Goal: Contribute content: Contribute content

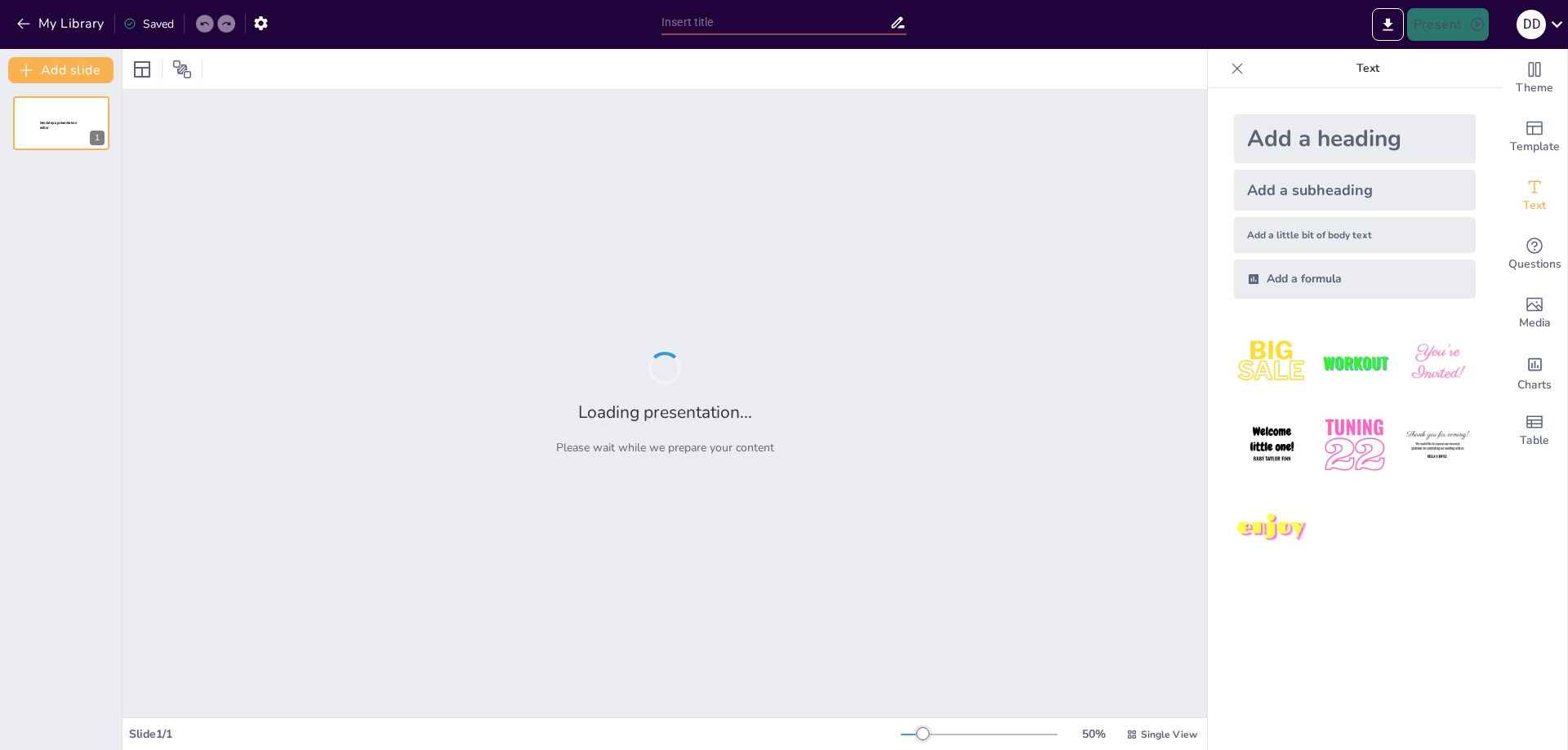
type input "Психологический портрет предпринимательства Южной Кореи: История и эволюция"
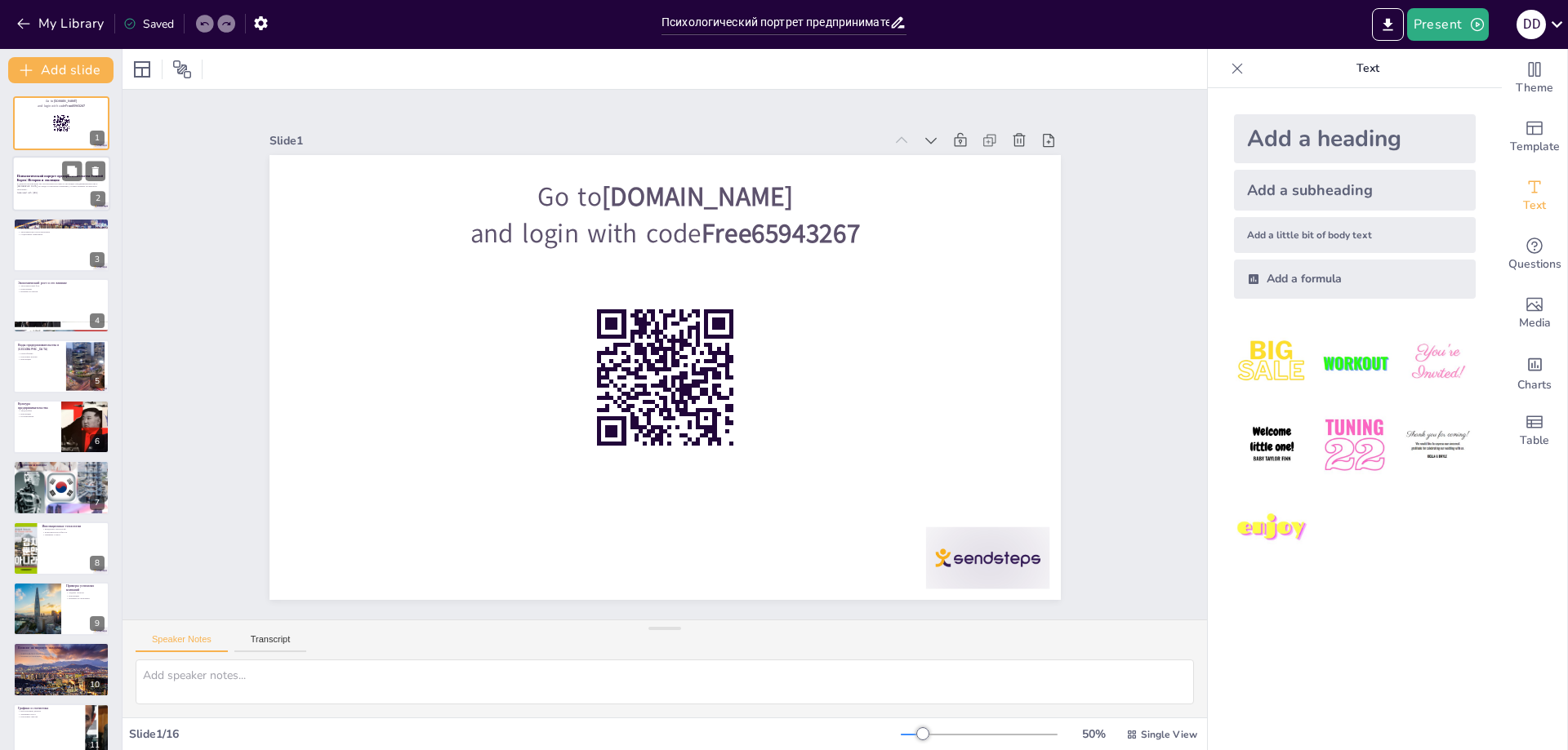
click at [57, 198] on div at bounding box center [61, 184] width 98 height 56
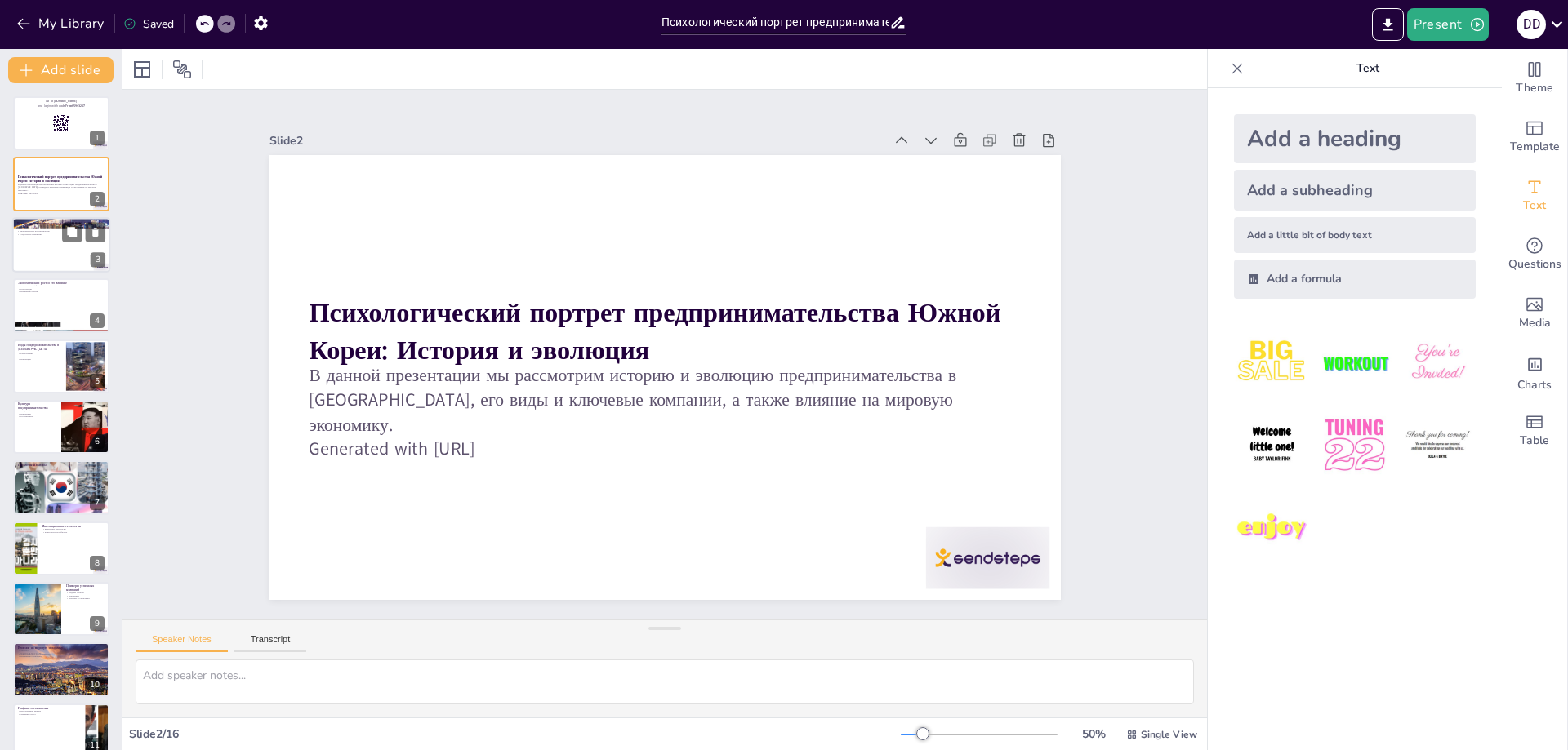
checkbox input "true"
click at [47, 248] on div at bounding box center [61, 245] width 98 height 56
type textarea "Loremi dolorsitametconsect a Elits Doeiu tempor i utlaboreetdo magn, aliqu enim…"
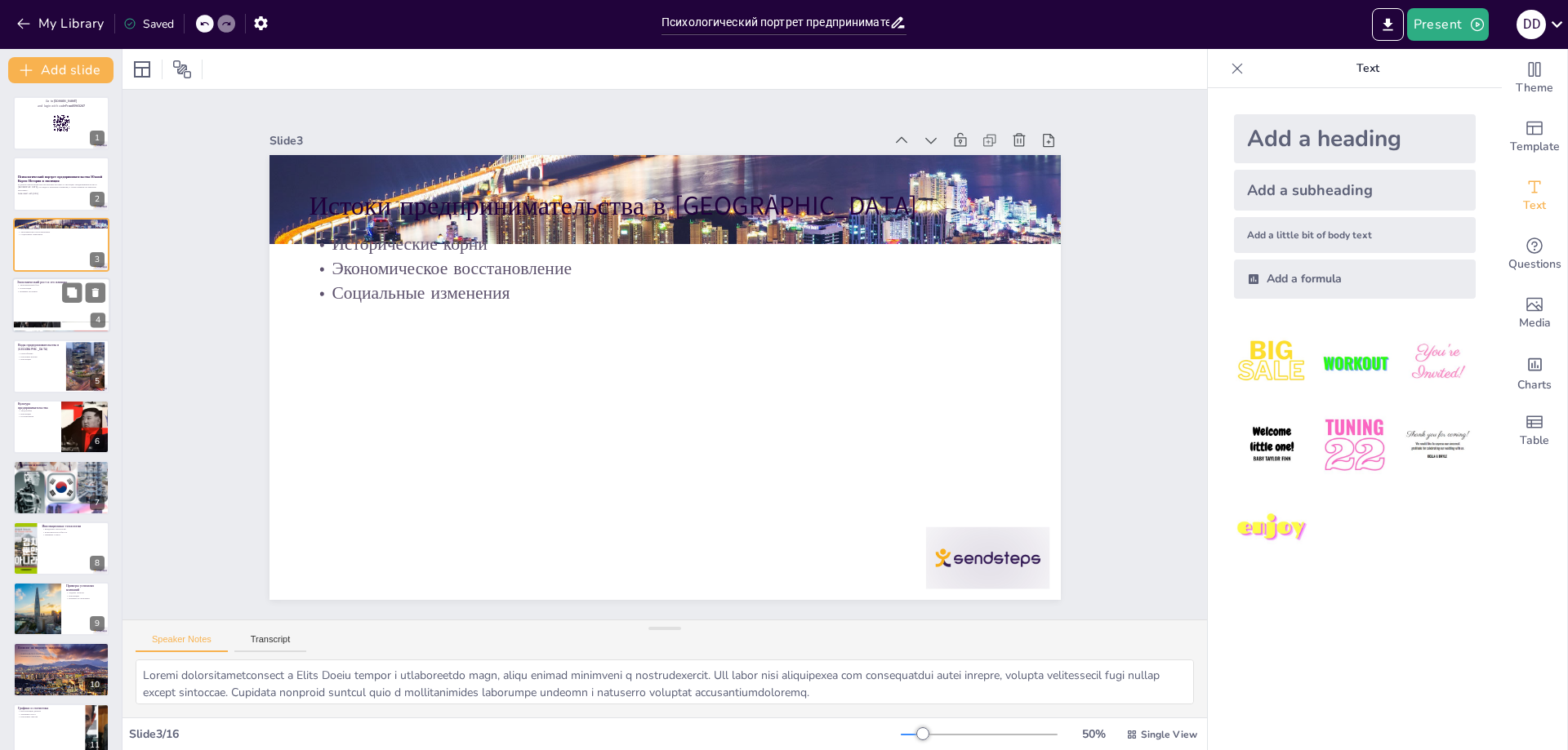
checkbox input "true"
click at [47, 291] on p "Влияние на рынок" at bounding box center [61, 292] width 88 height 4
type textarea "Loremipsumdol sit 5168-a conse adip elitseddoe temporin utl Etdol Magna. Ali en…"
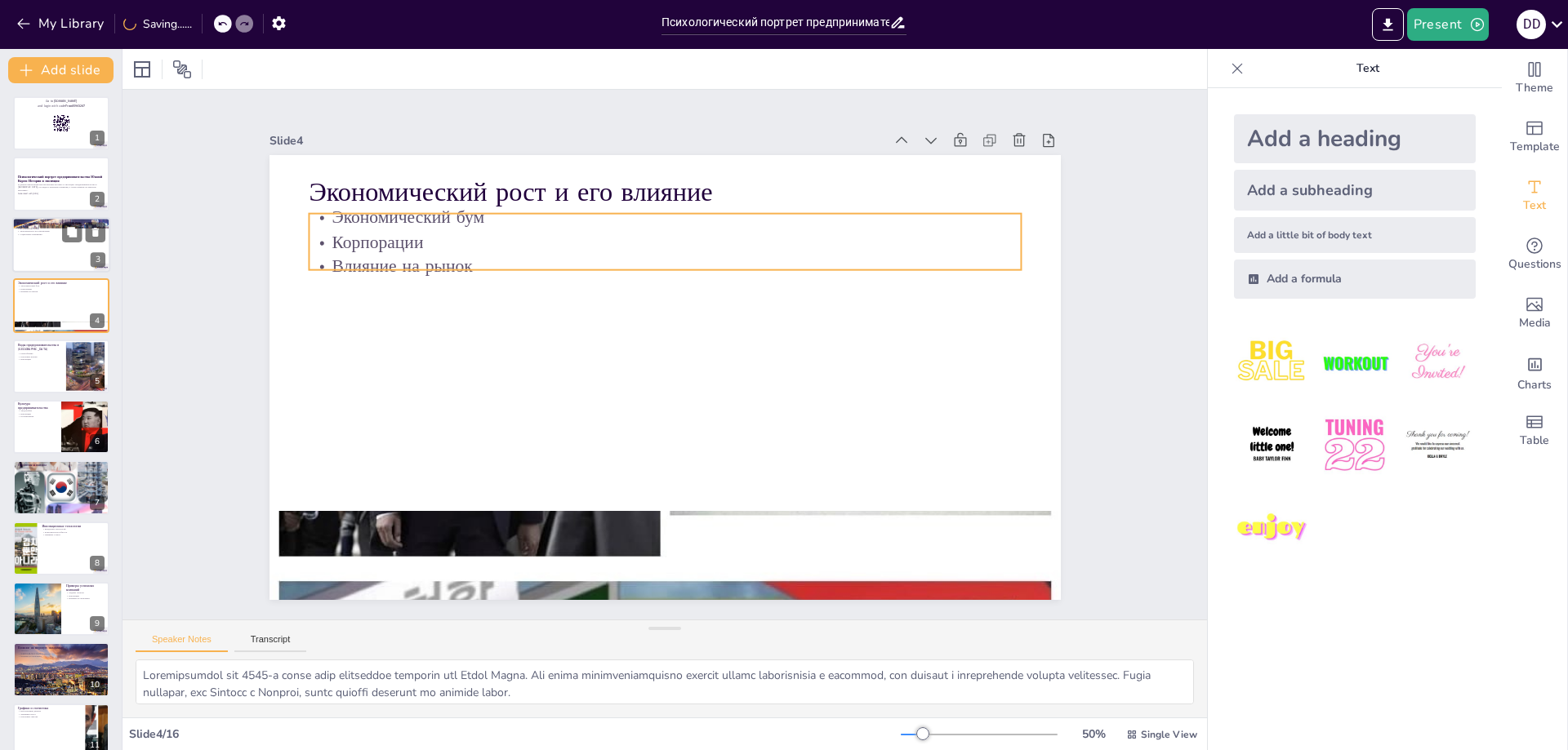
checkbox input "true"
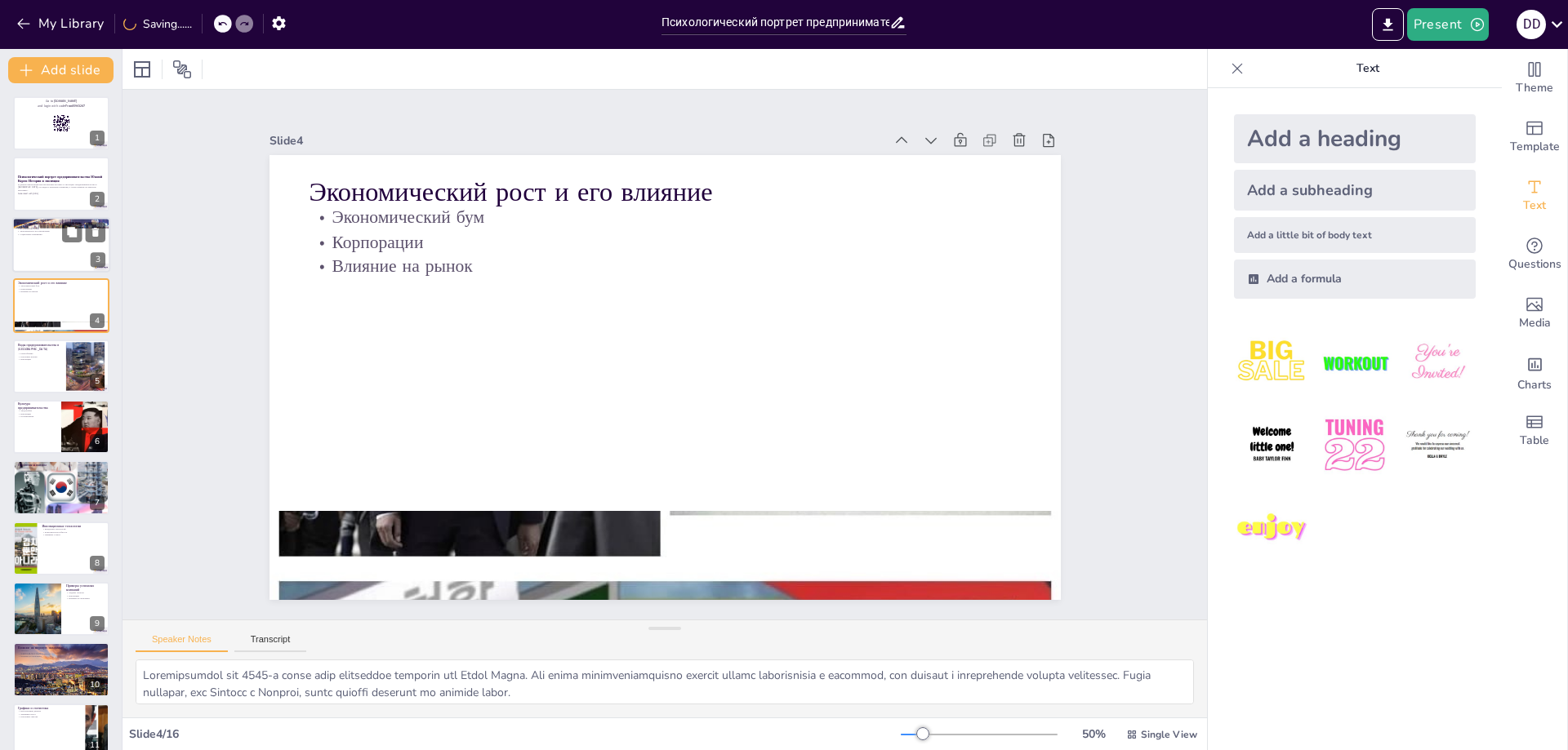
click at [47, 247] on div at bounding box center [61, 245] width 98 height 56
type textarea "Loremi dolorsitametconsect a Elits Doeiu tempor i utlaboreetdo magn, aliqu enim…"
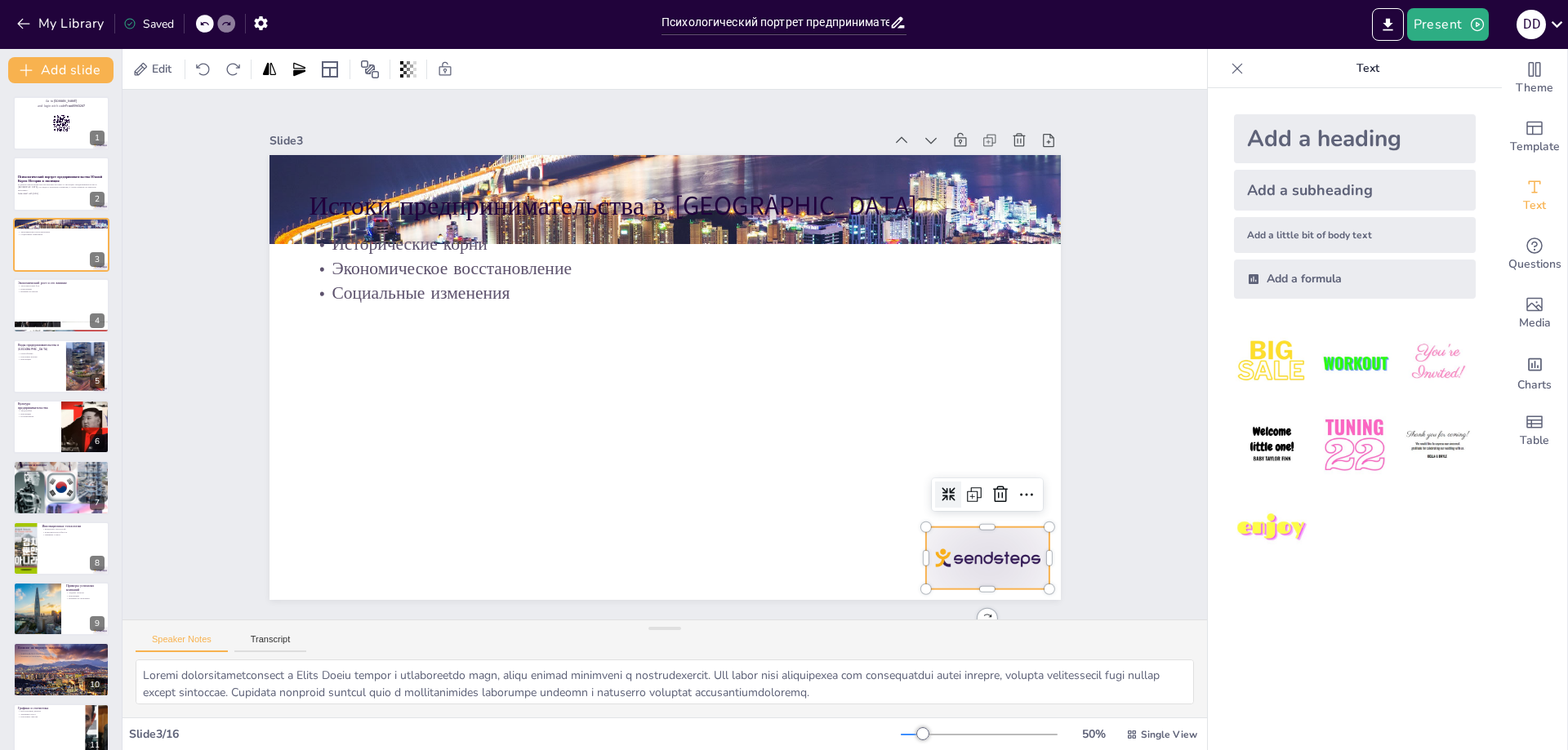
click at [912, 635] on div at bounding box center [843, 692] width 138 height 115
click at [609, 701] on icon at bounding box center [598, 712] width 23 height 23
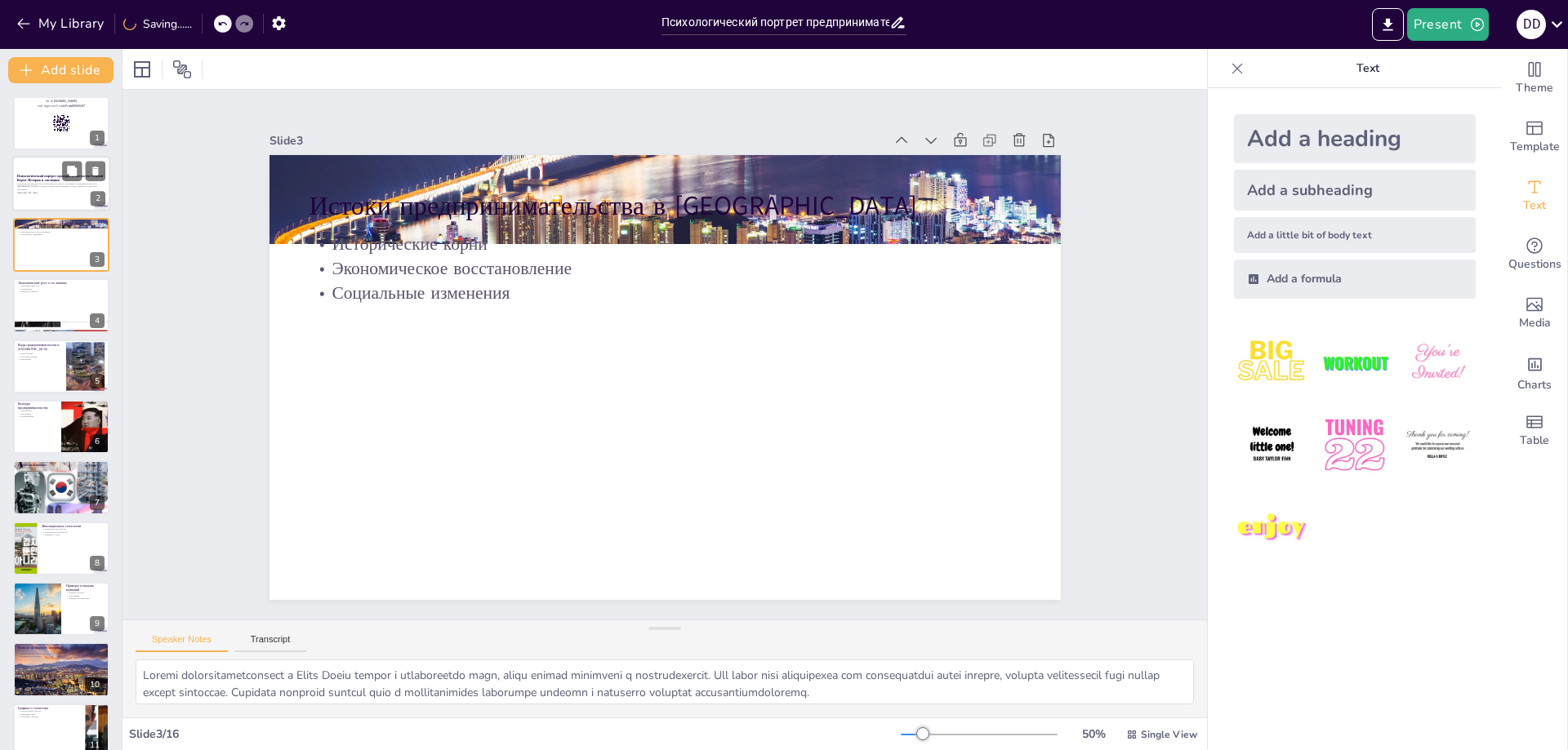
checkbox input "true"
click at [53, 197] on div at bounding box center [61, 184] width 98 height 56
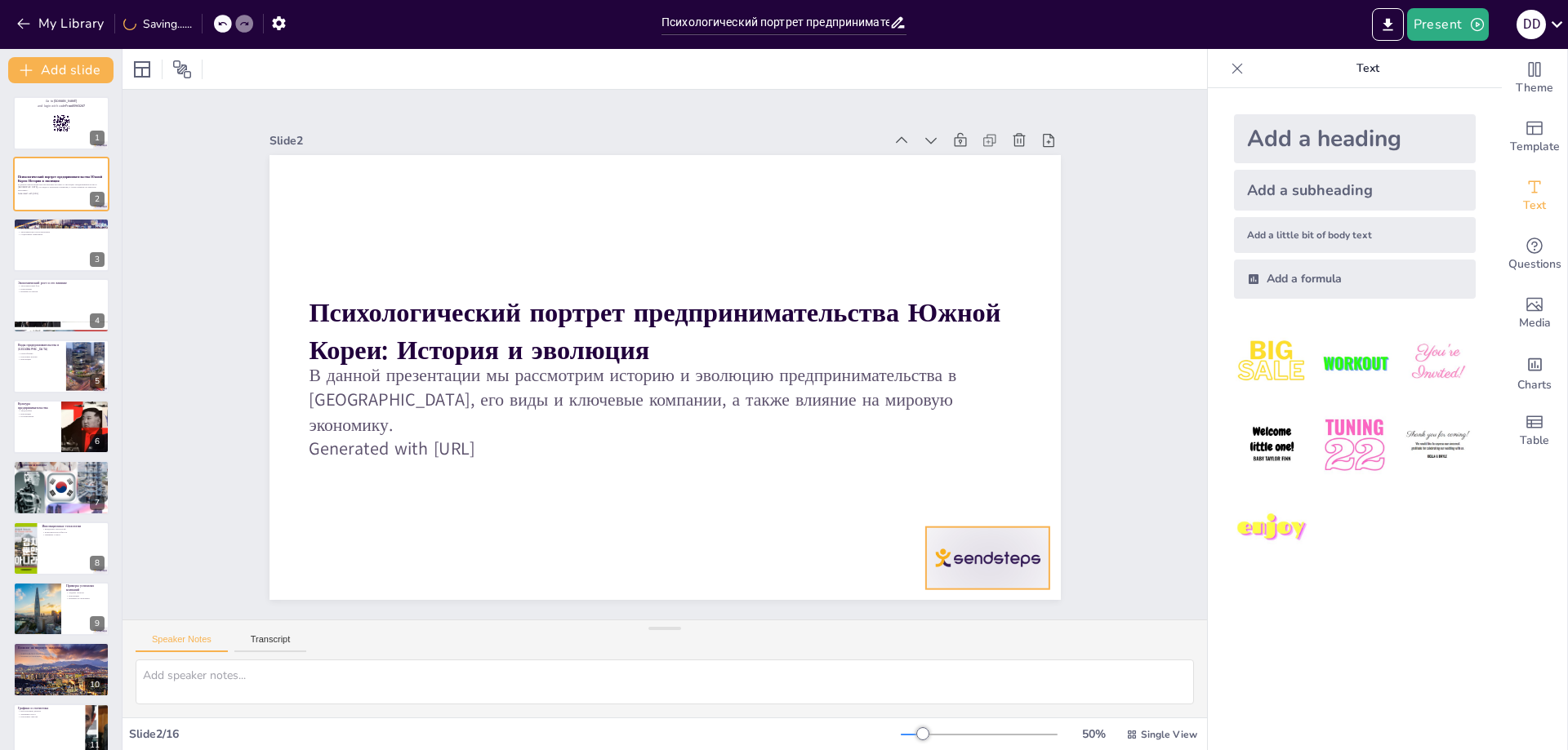
click at [751, 667] on div at bounding box center [690, 735] width 123 height 136
click at [899, 630] on icon at bounding box center [885, 643] width 27 height 27
click at [43, 114] on div at bounding box center [61, 124] width 98 height 56
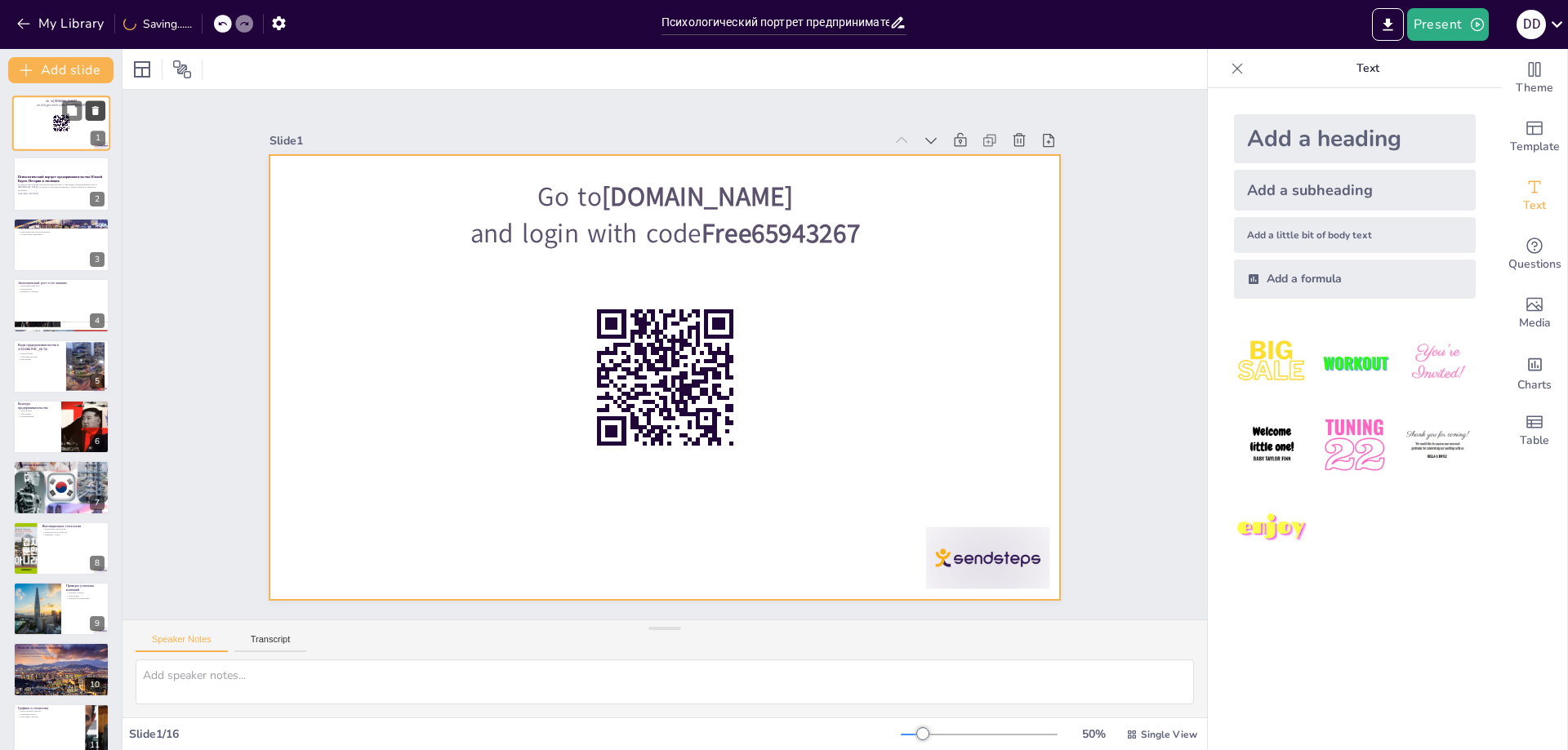
checkbox input "true"
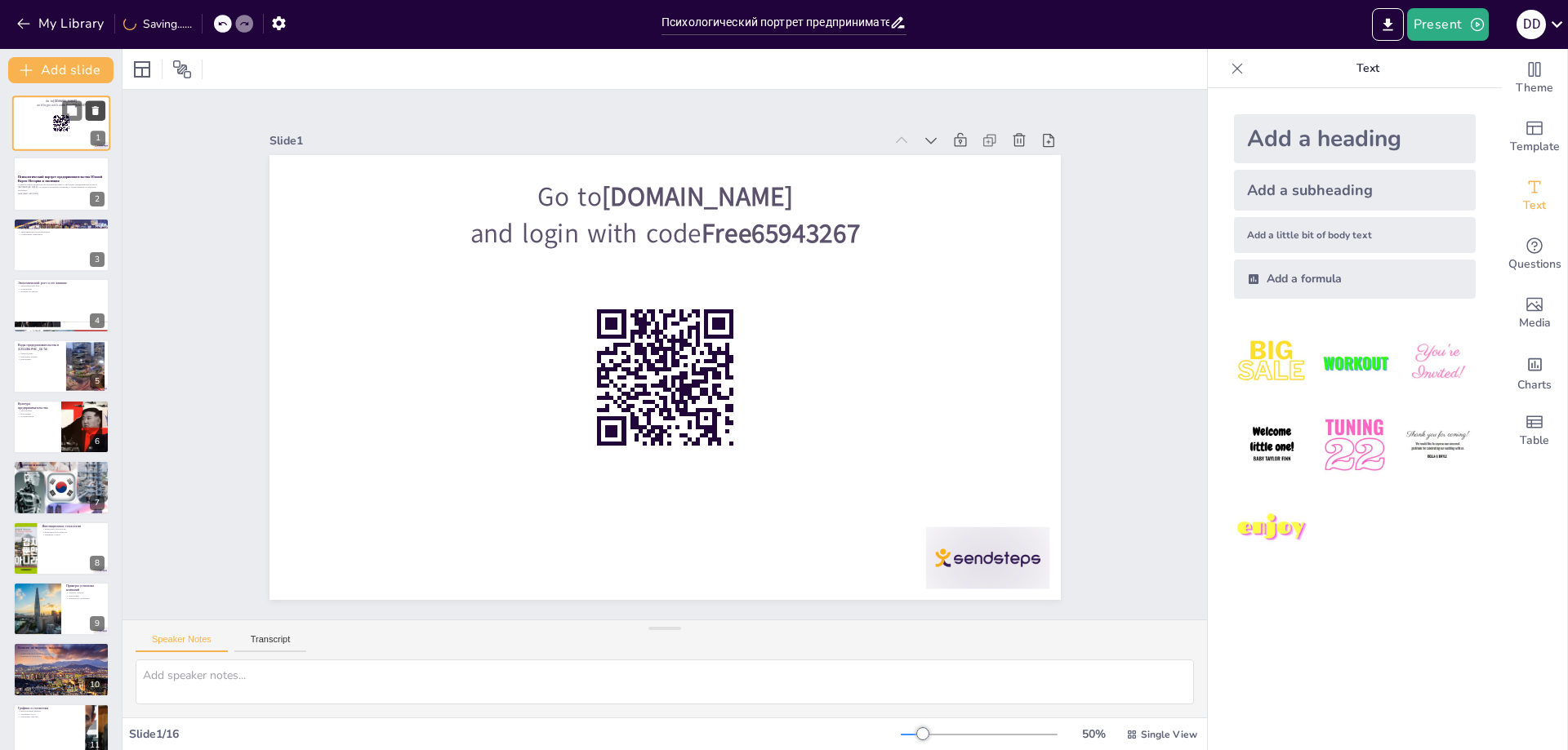
click at [92, 111] on icon at bounding box center [95, 111] width 11 height 11
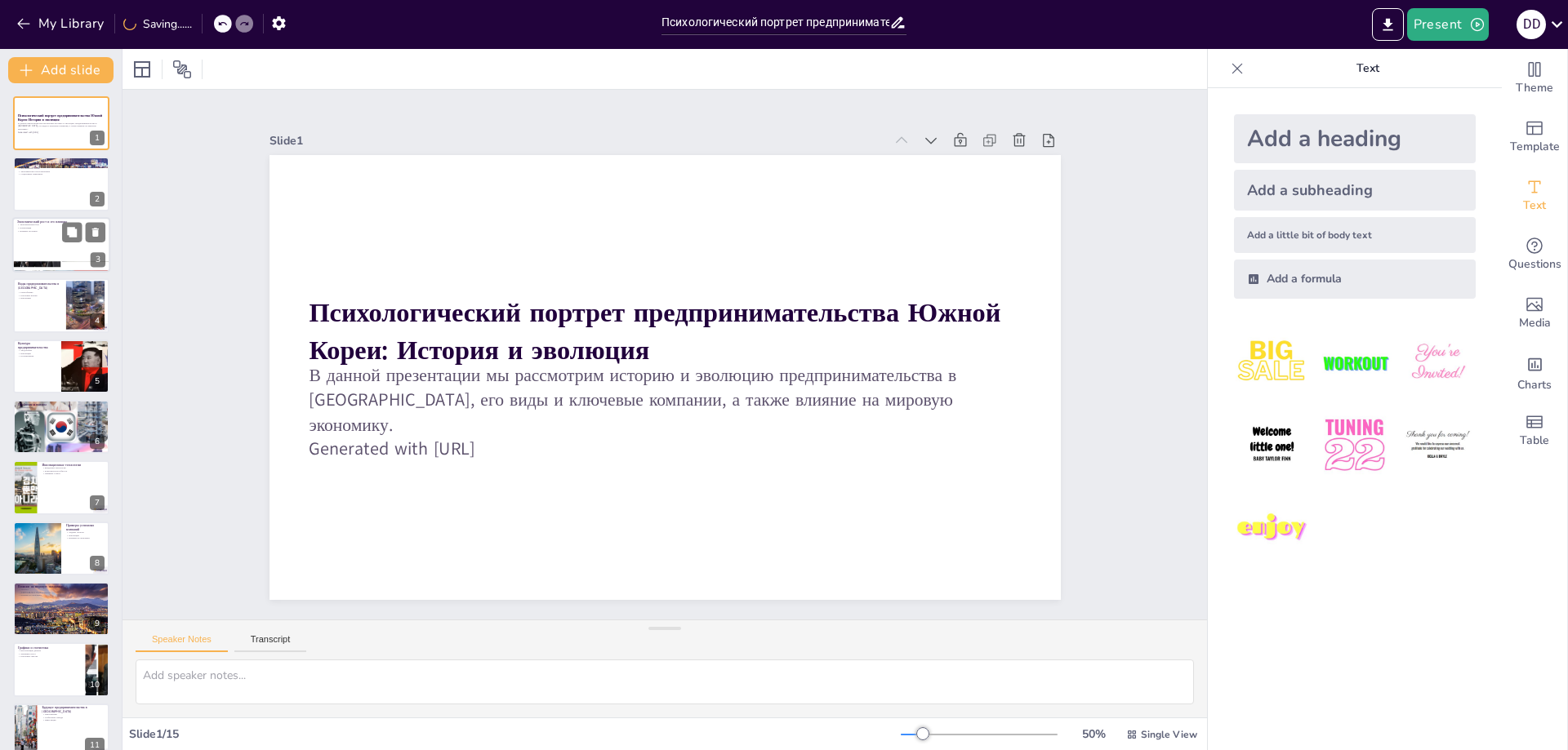
checkbox input "true"
click at [47, 237] on div at bounding box center [61, 245] width 98 height 56
type textarea "Loremipsumdol sit 5168-a conse adip elitseddoe temporin utl Etdol Magna. Ali en…"
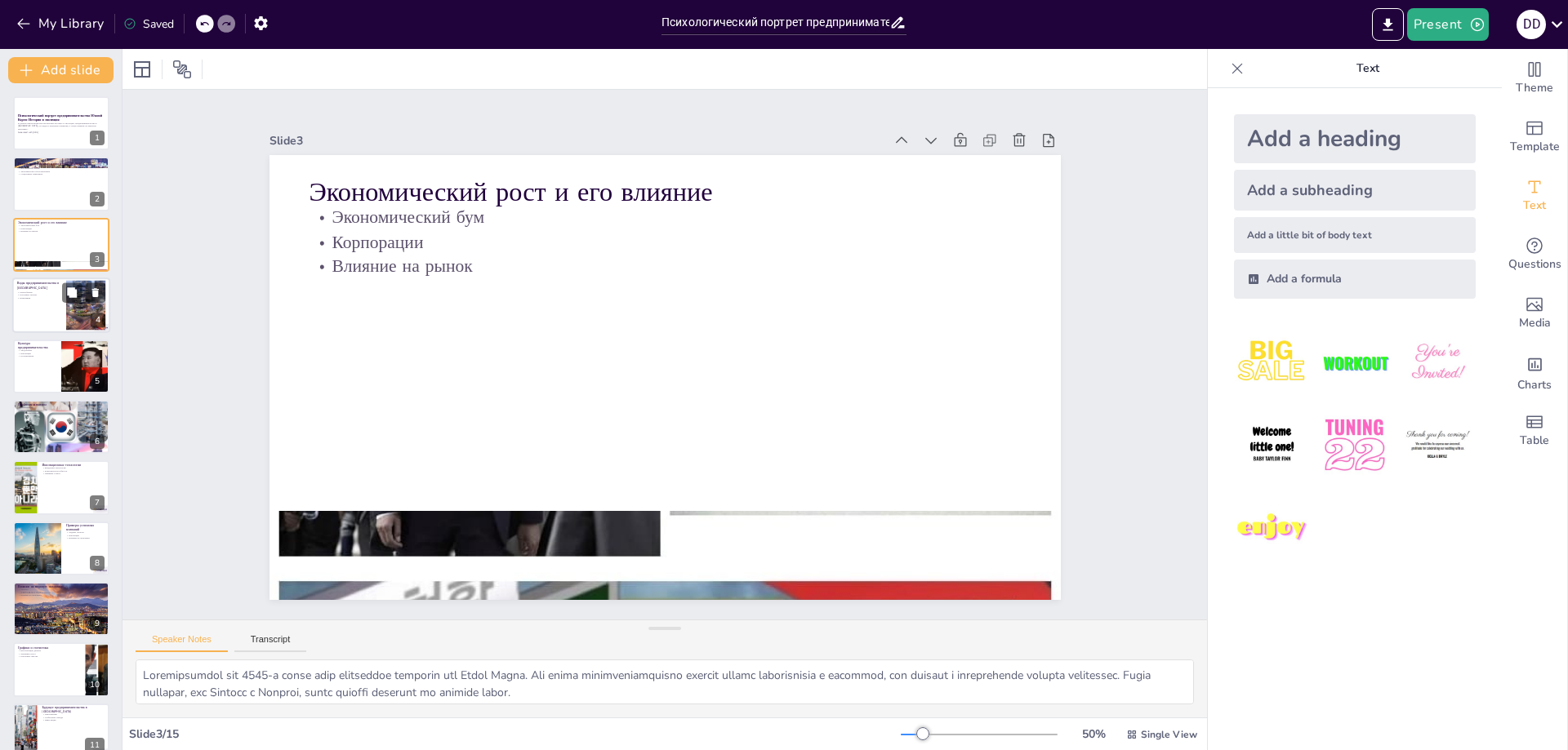
checkbox input "true"
click at [36, 315] on div at bounding box center [61, 305] width 98 height 56
type textarea "Loremipsumdo sitam consecteturadipisci e Seddo Eiusm temporin utlaboreet dolore…"
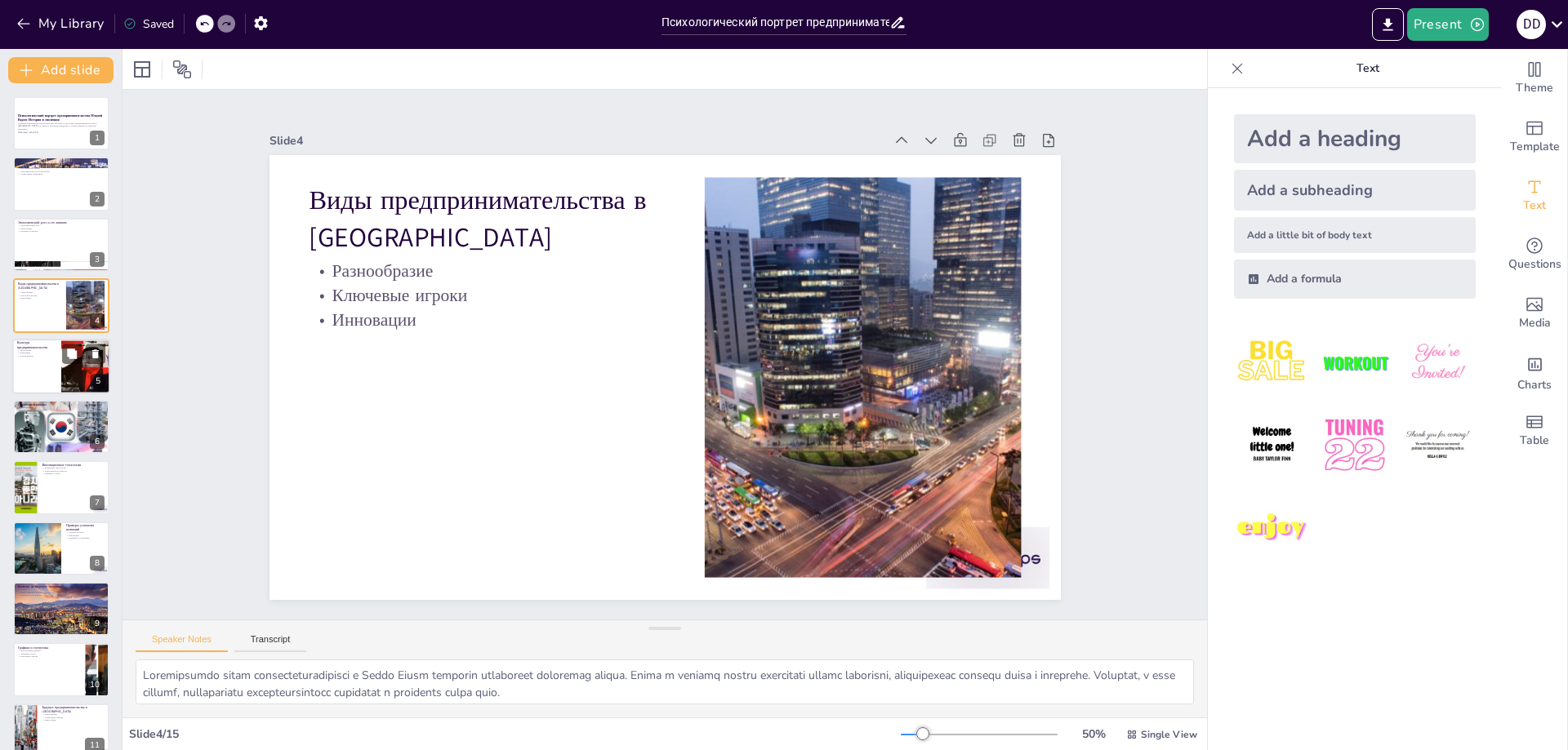
checkbox input "true"
click at [52, 359] on div at bounding box center [61, 367] width 98 height 56
type textarea "Loremipsum dolorsit ametc ad elits doeiusmod temporin, utl etdolo ma aliqua e a…"
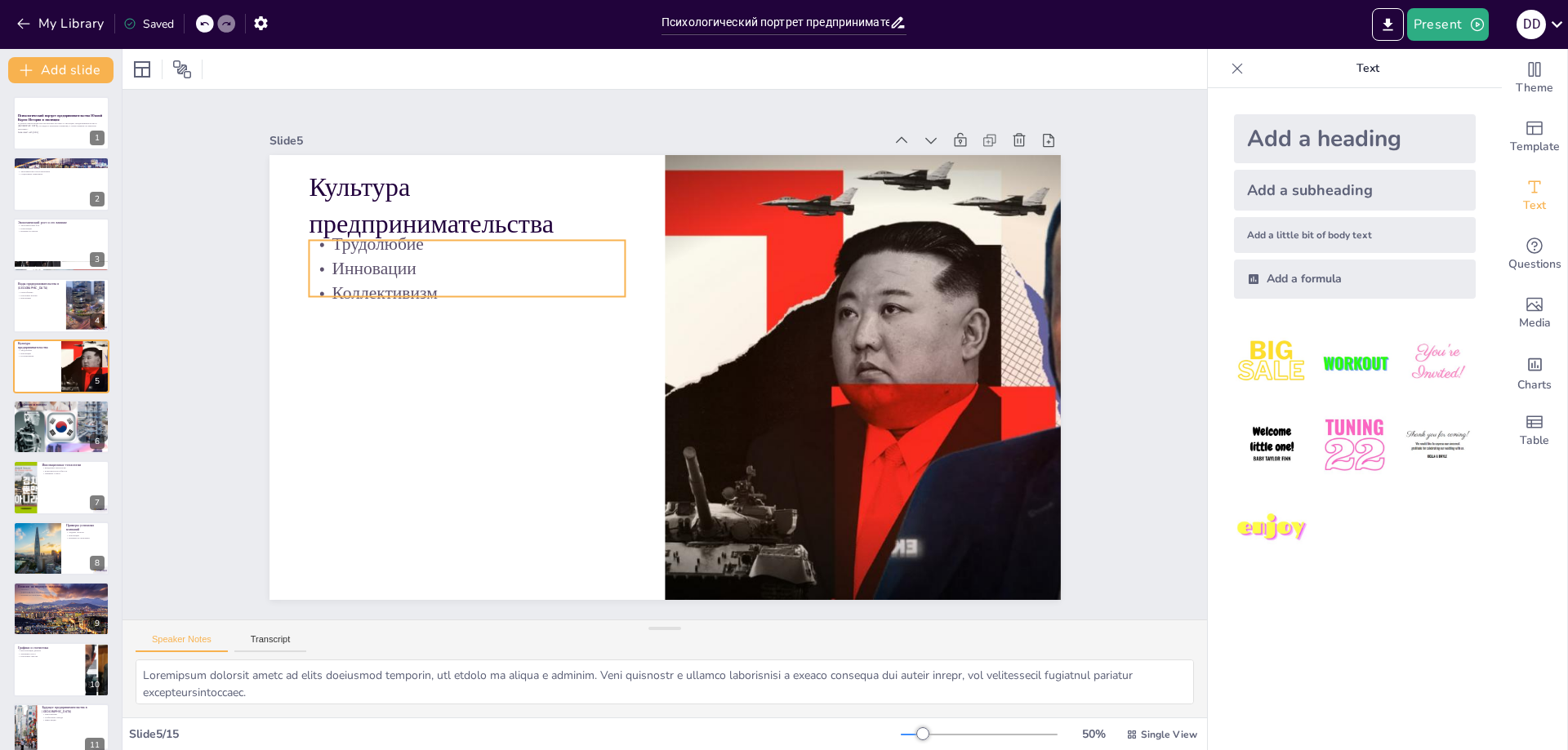
click at [748, 269] on p "Инновации" at bounding box center [808, 194] width 121 height 309
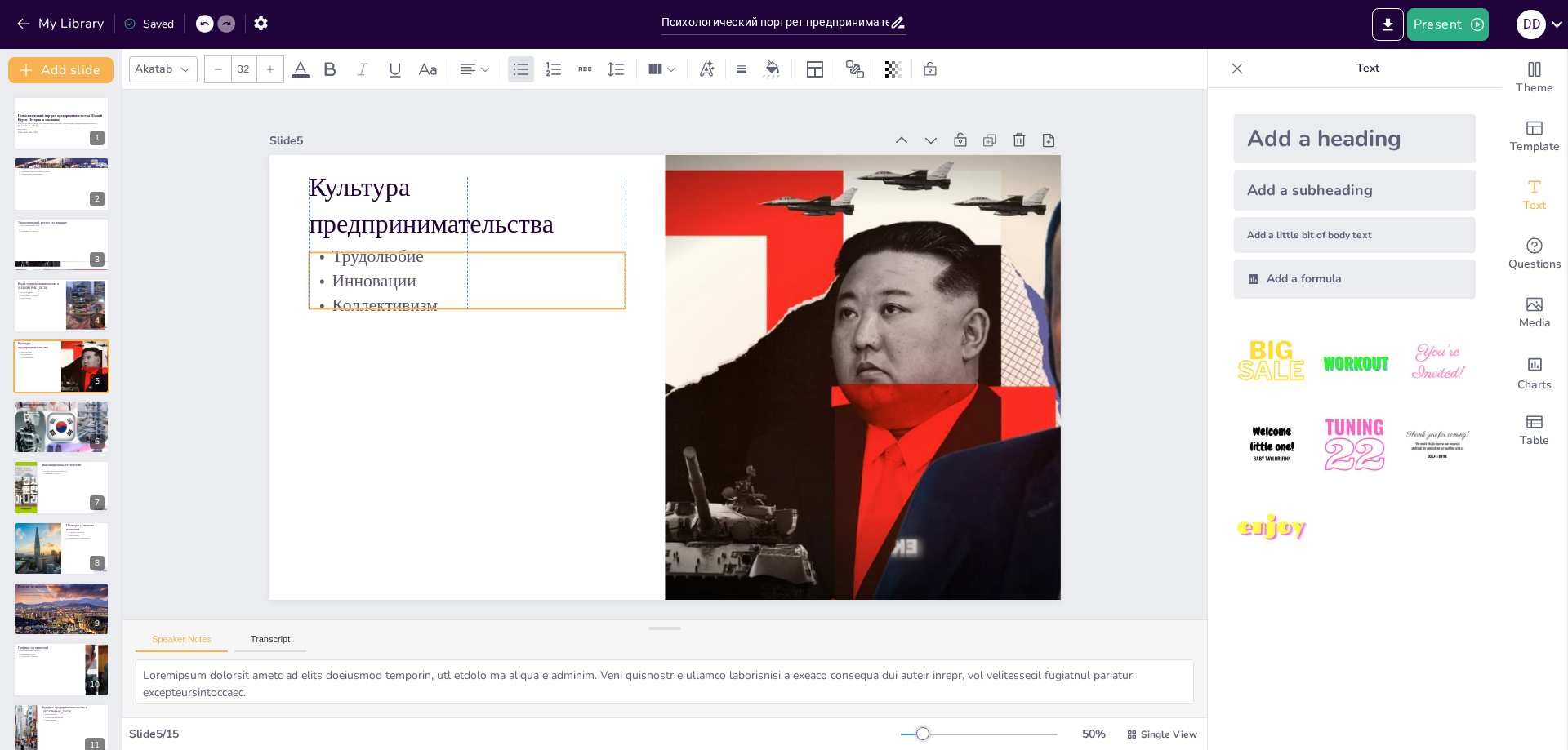
drag, startPoint x: 455, startPoint y: 246, endPoint x: 456, endPoint y: 258, distance: 12.0
click at [456, 258] on p "Трудолюбие" at bounding box center [543, 170] width 287 height 180
checkbox input "true"
click at [54, 241] on div at bounding box center [61, 245] width 98 height 56
type textarea "Loremipsumdol sit 5168-a conse adip elitseddoe temporin utl Etdol Magna. Ali en…"
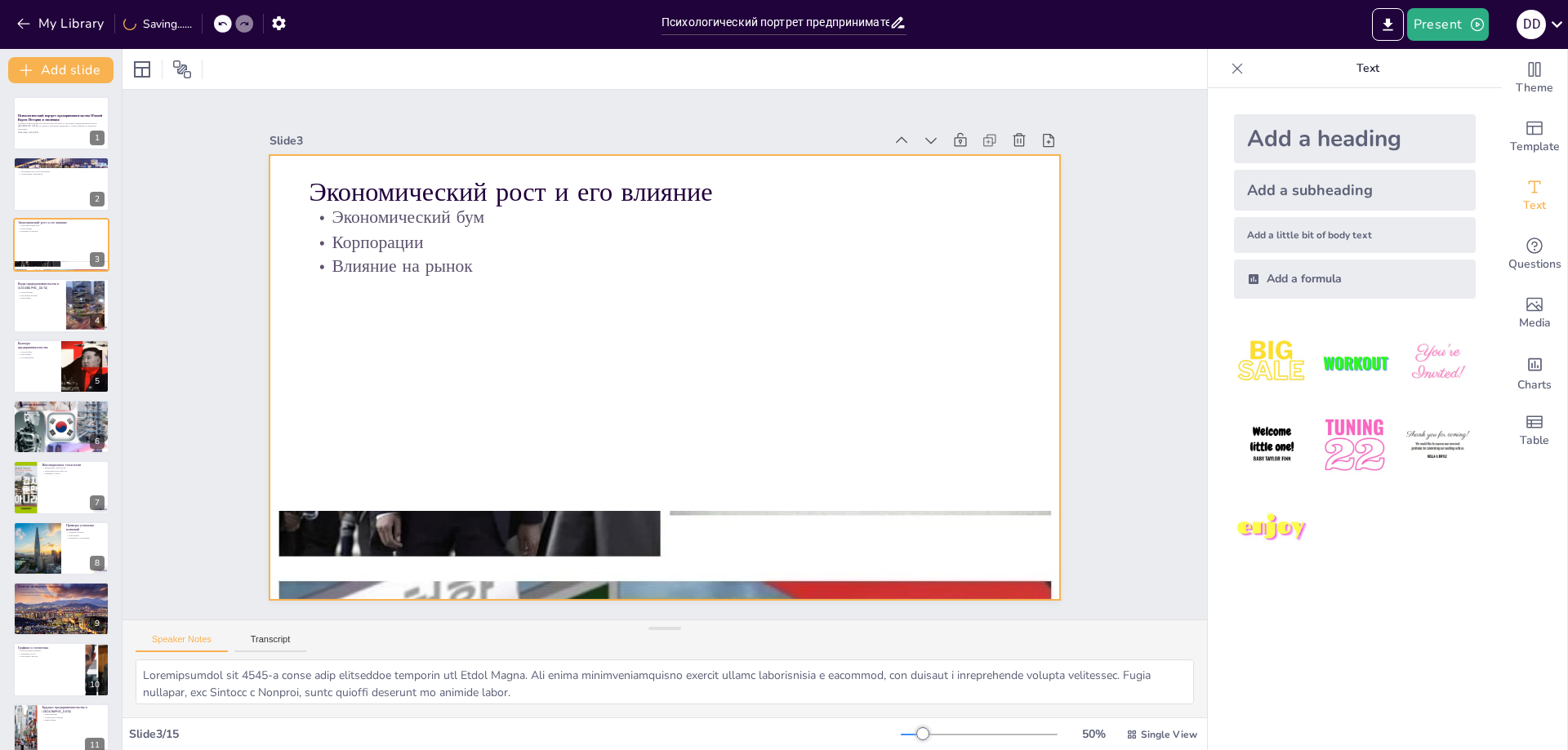
checkbox input "true"
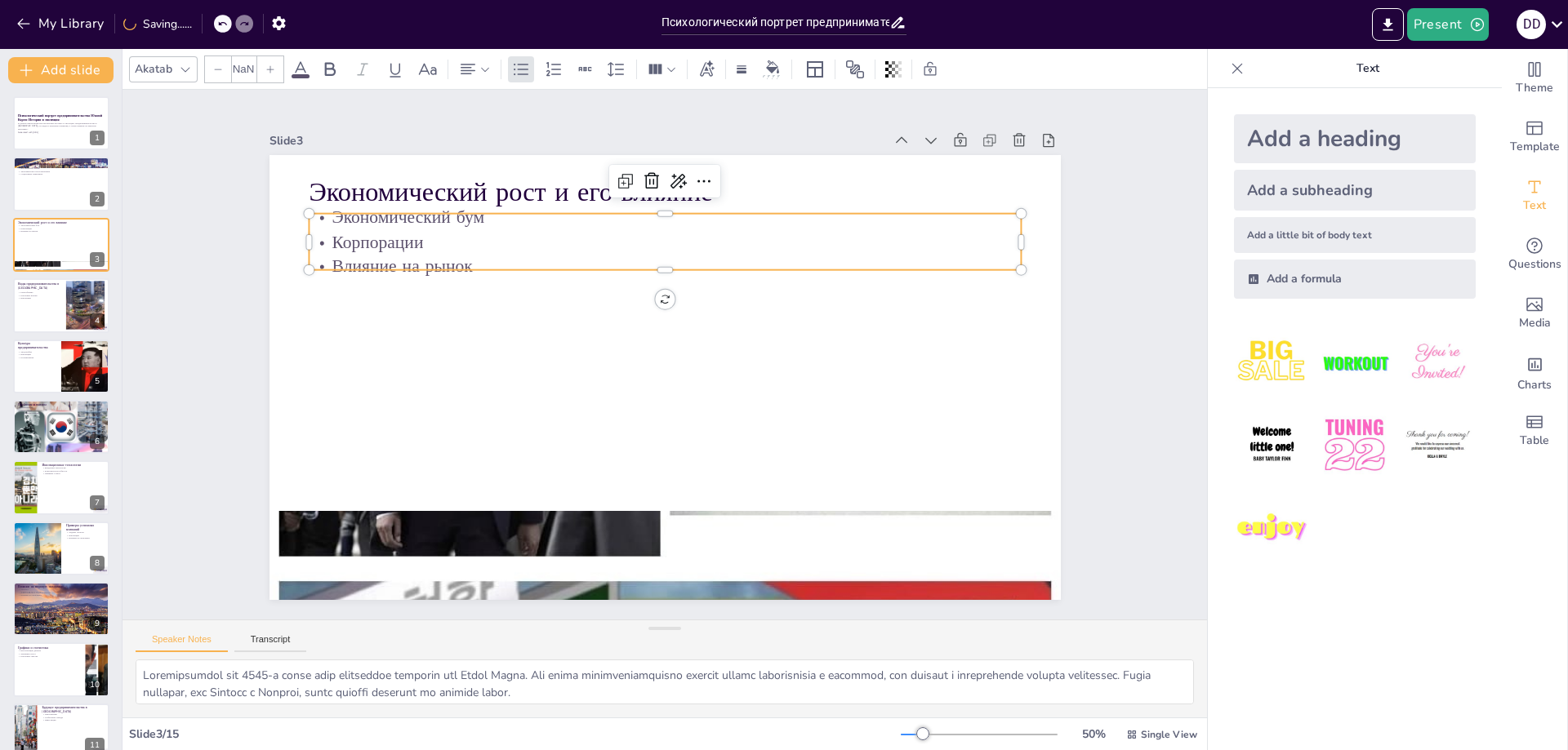
type input "32"
click at [536, 245] on p "Корпорации" at bounding box center [755, 288] width 439 height 590
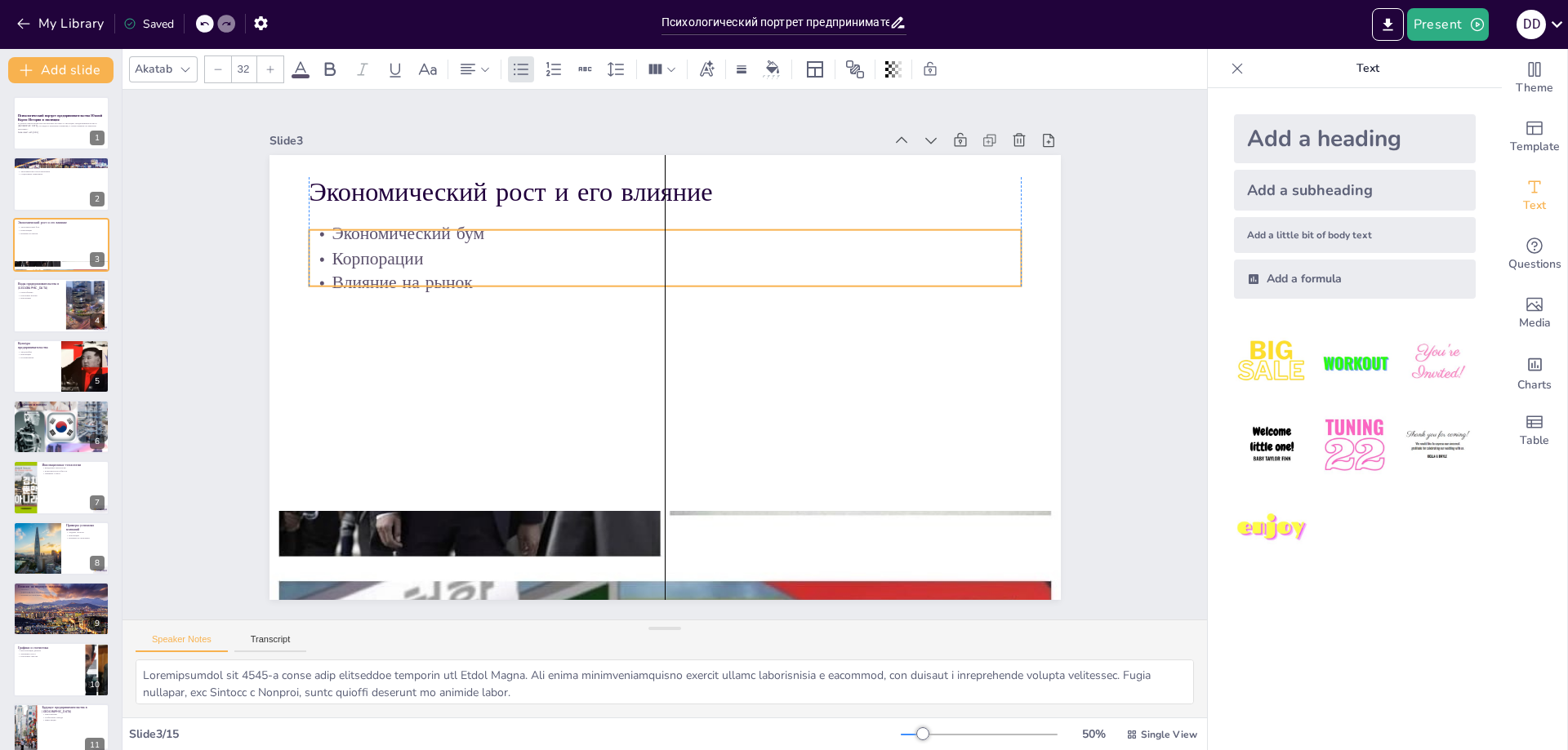
drag, startPoint x: 721, startPoint y: 234, endPoint x: 721, endPoint y: 252, distance: 18.0
click at [721, 252] on p "Корпорации" at bounding box center [750, 394] width 312 height 661
checkbox input "true"
type input "32.9"
checkbox input "true"
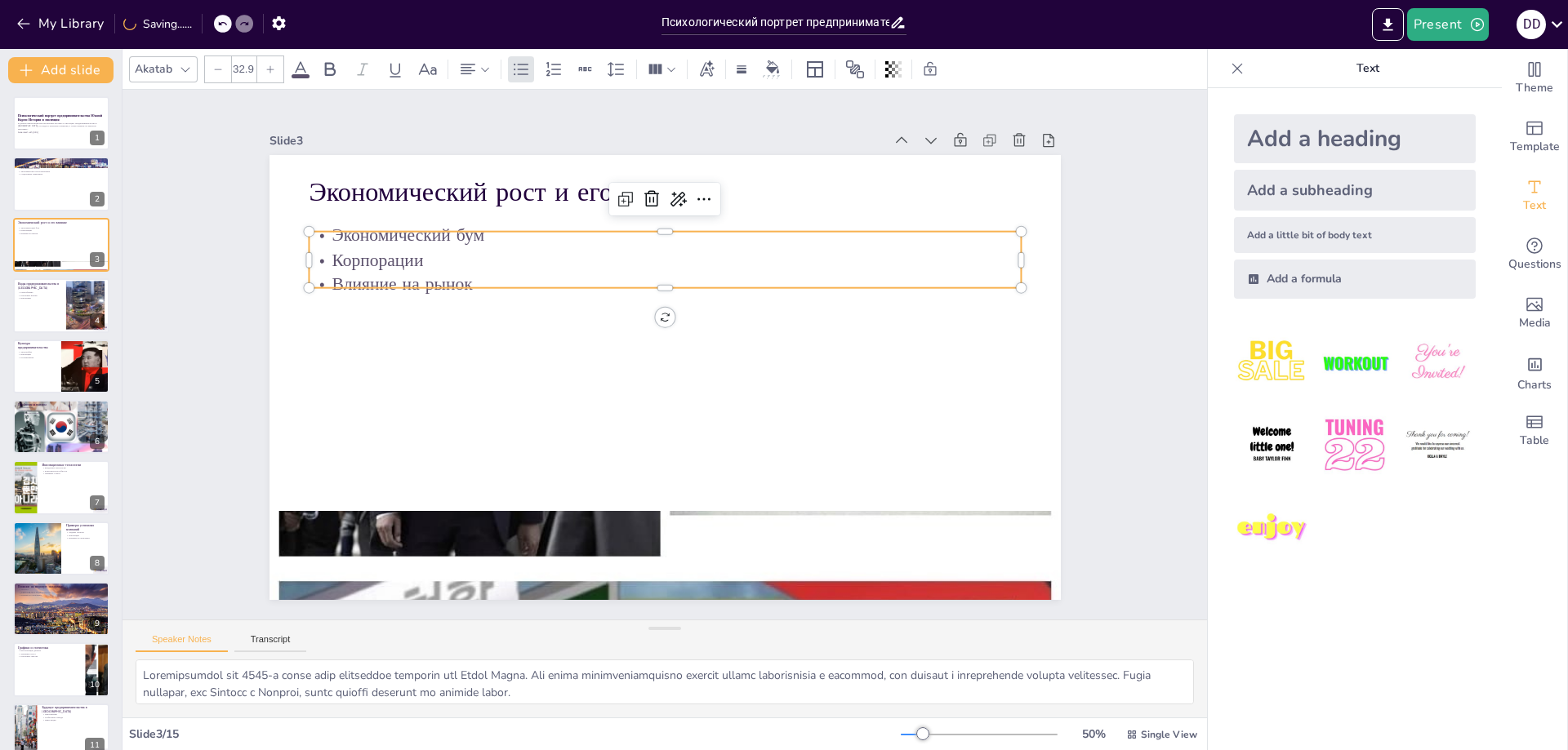
type input "34.3"
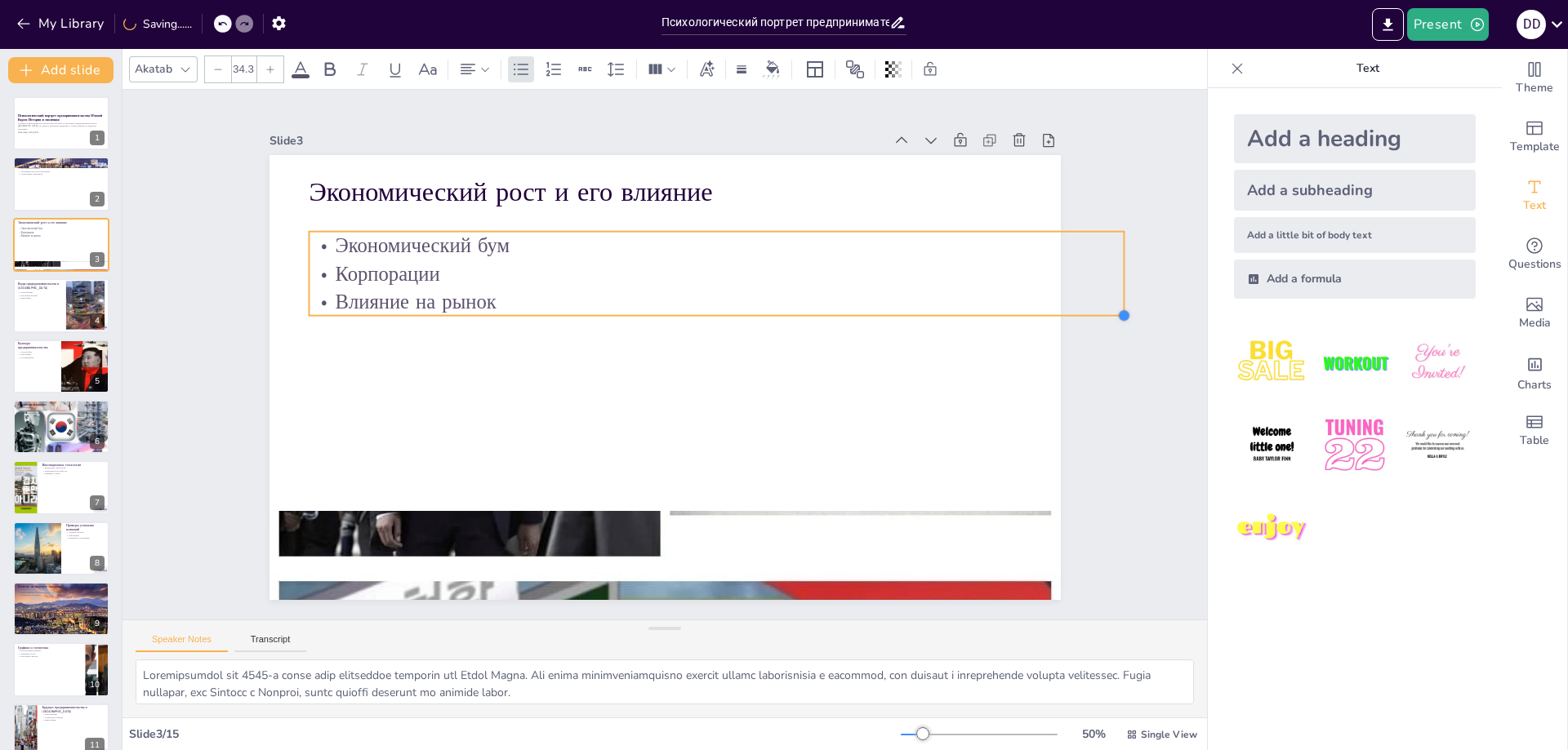
checkbox input "true"
type input "35.2"
checkbox input "true"
type input "36.6"
checkbox input "true"
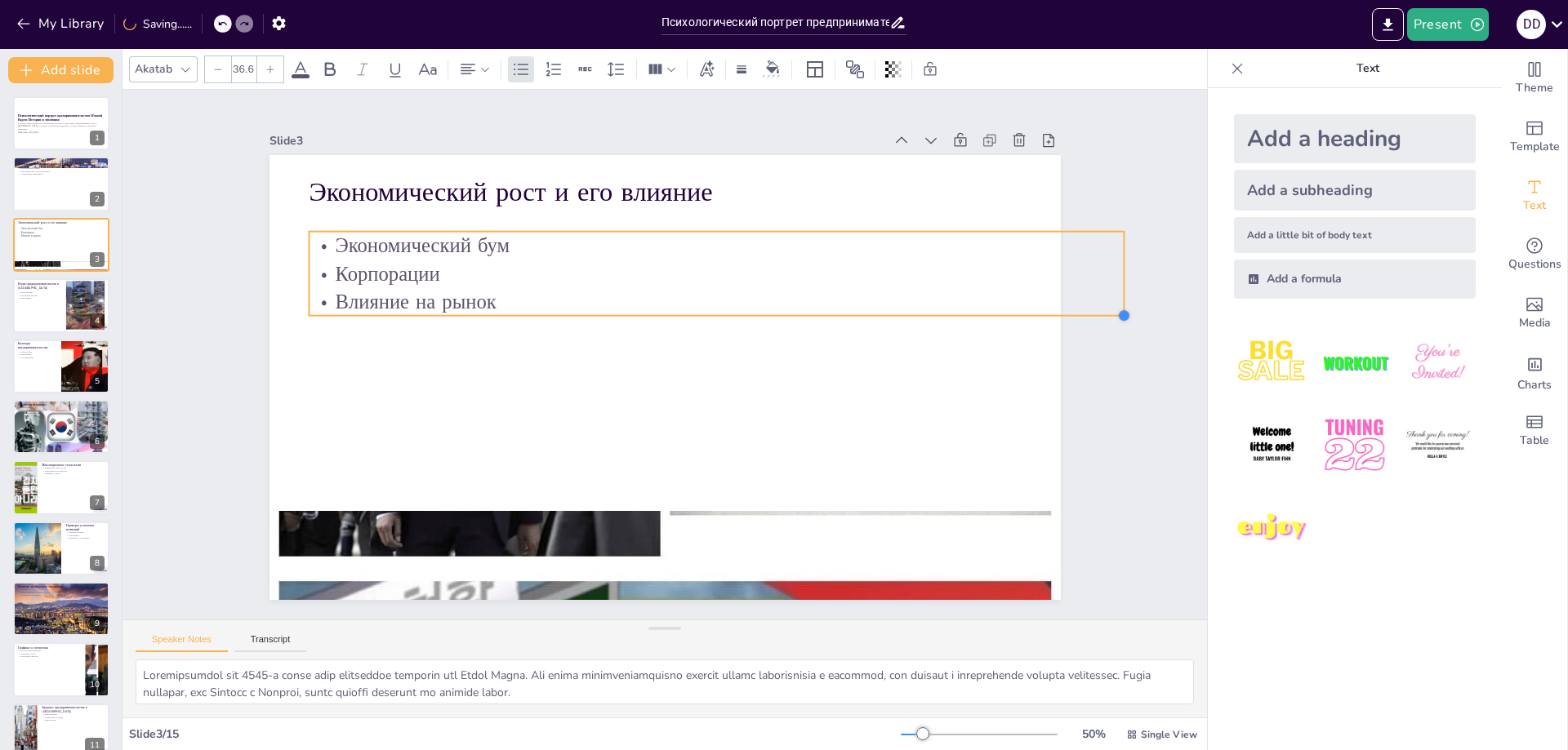
type input "38.5"
checkbox input "true"
type input "40.3"
checkbox input "true"
type input "41.3"
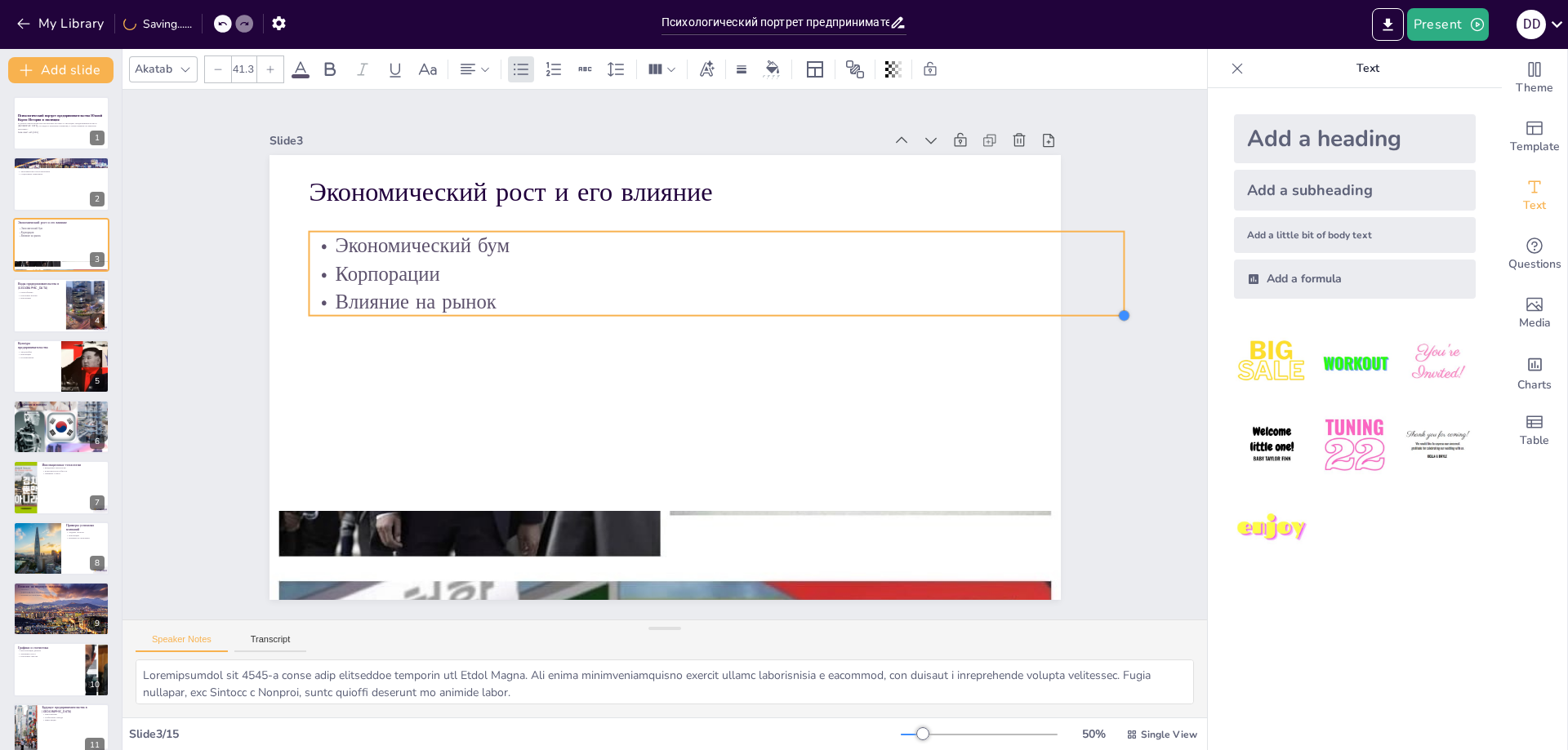
checkbox input "true"
type input "42.6"
checkbox input "true"
type input "43.1"
checkbox input "true"
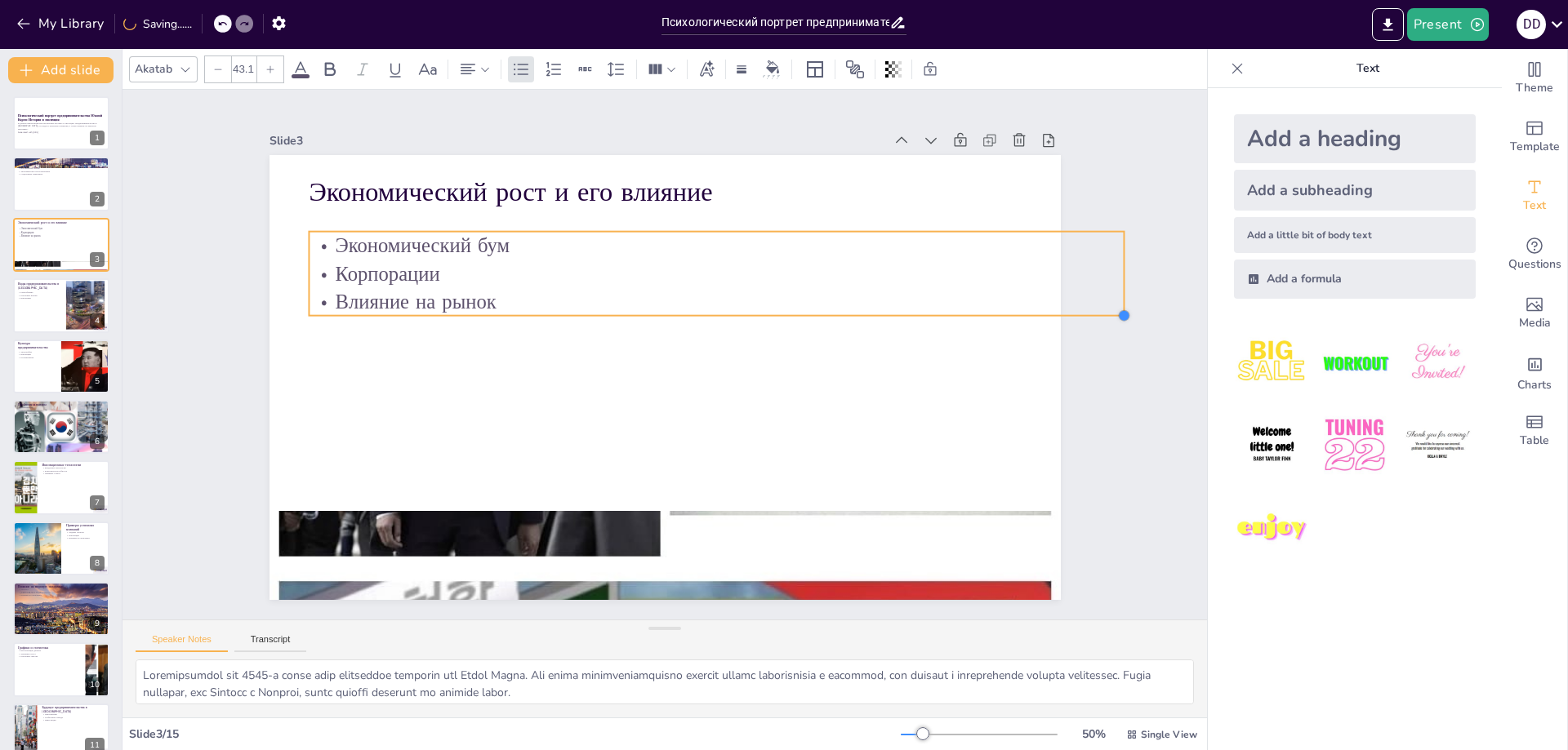
type input "43.6"
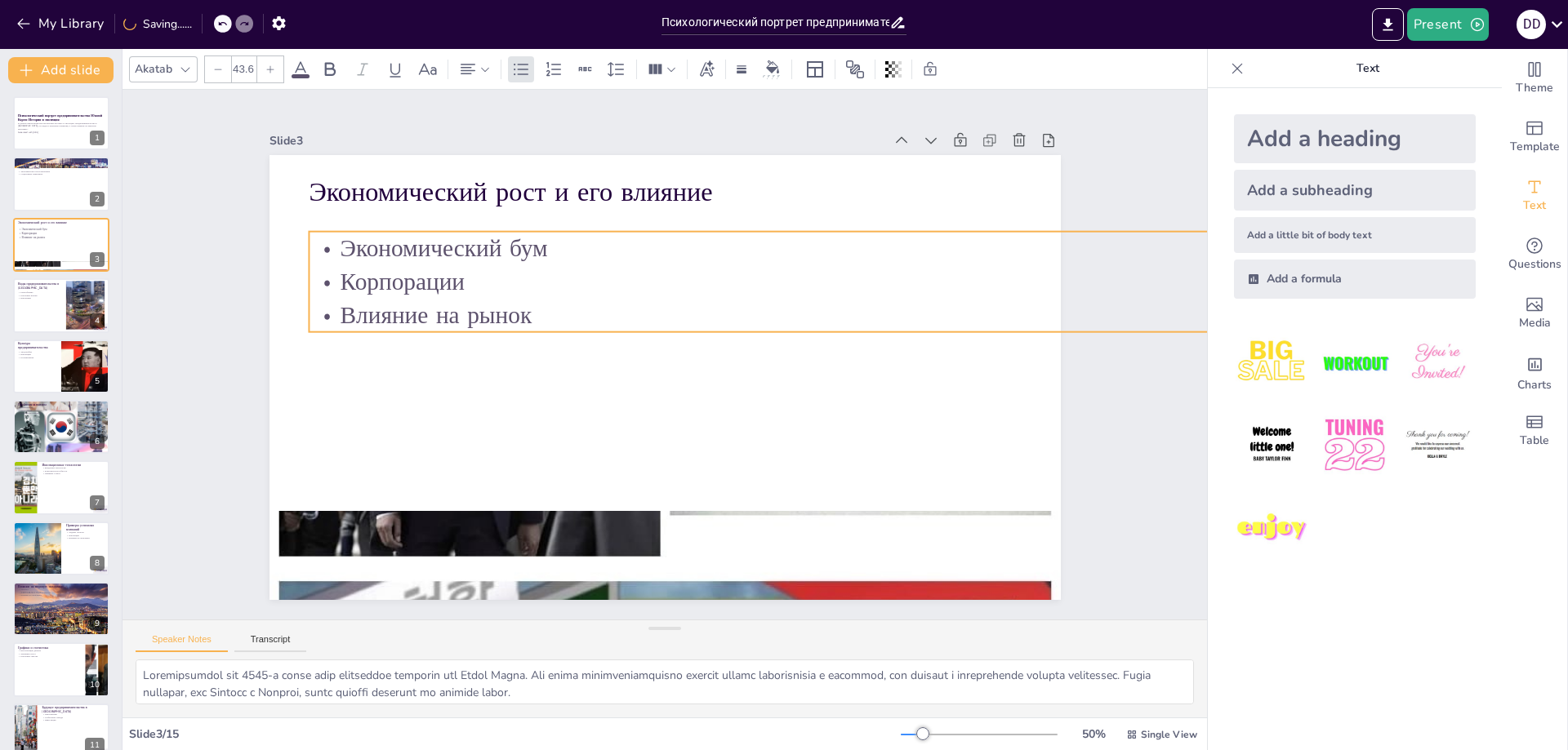
drag, startPoint x: 1008, startPoint y: 283, endPoint x: 1017, endPoint y: 302, distance: 21.0
click at [1017, 302] on div "Экономический рост и его влияние Экономический бум Корпорации Влияние на рынок" at bounding box center [665, 378] width 791 height 445
click at [854, 302] on p "Влияние на рынок" at bounding box center [748, 459] width 426 height 899
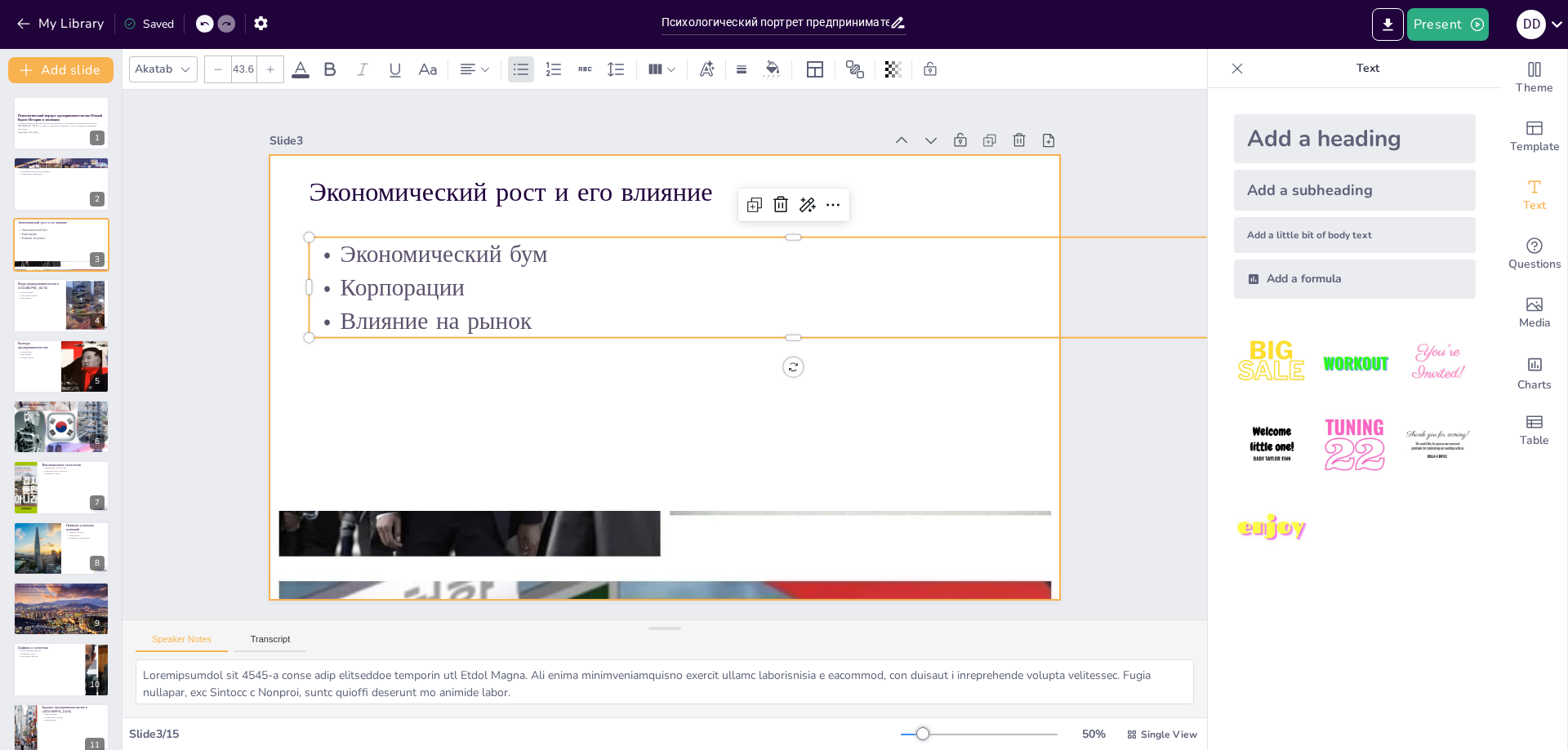
click at [909, 396] on div at bounding box center [657, 376] width 890 height 667
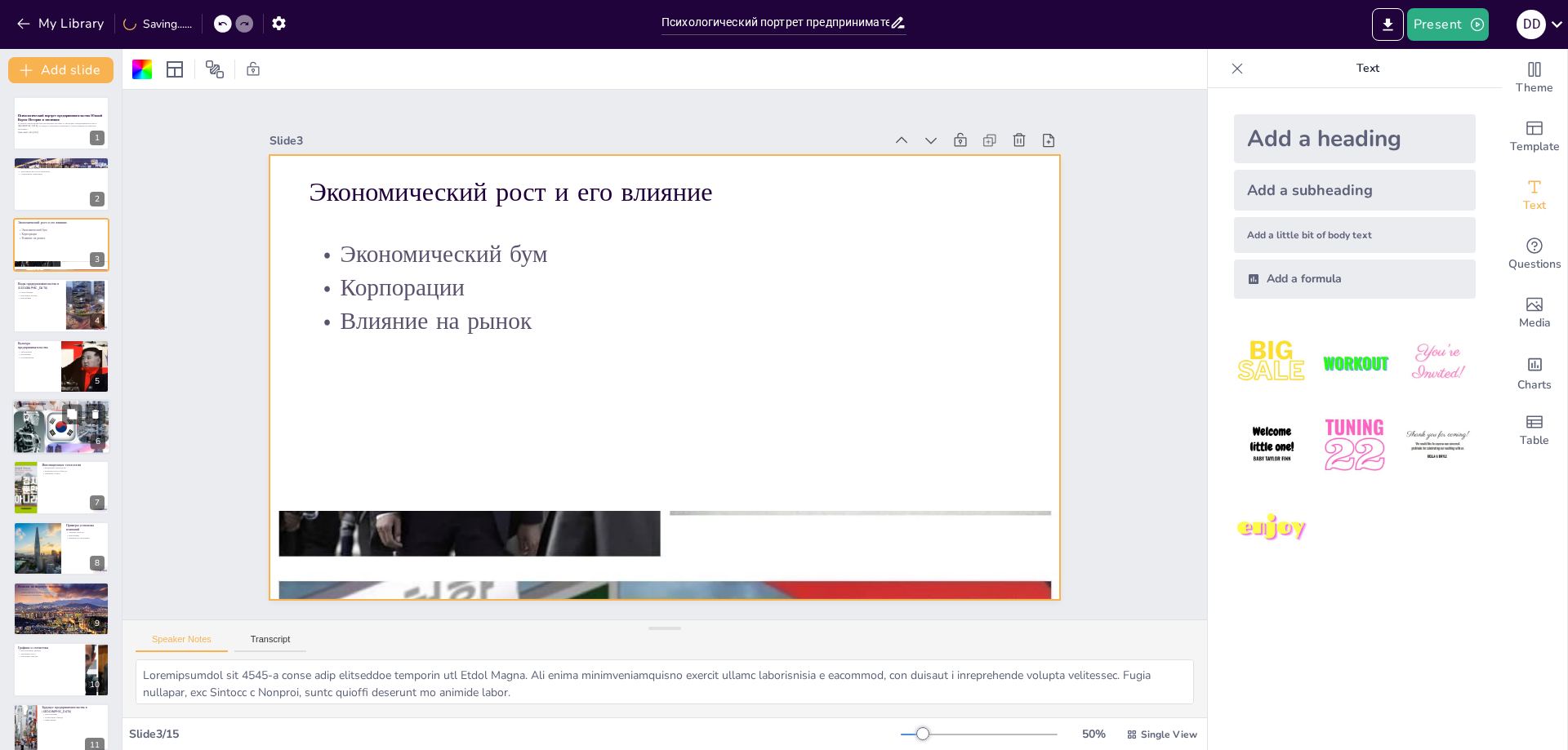
checkbox input "true"
click at [44, 420] on div at bounding box center [61, 426] width 98 height 98
type textarea "Loremip dolorsitame c Adipi Elits doeiusm temporincidi utlabo etd magnaaliquaen…"
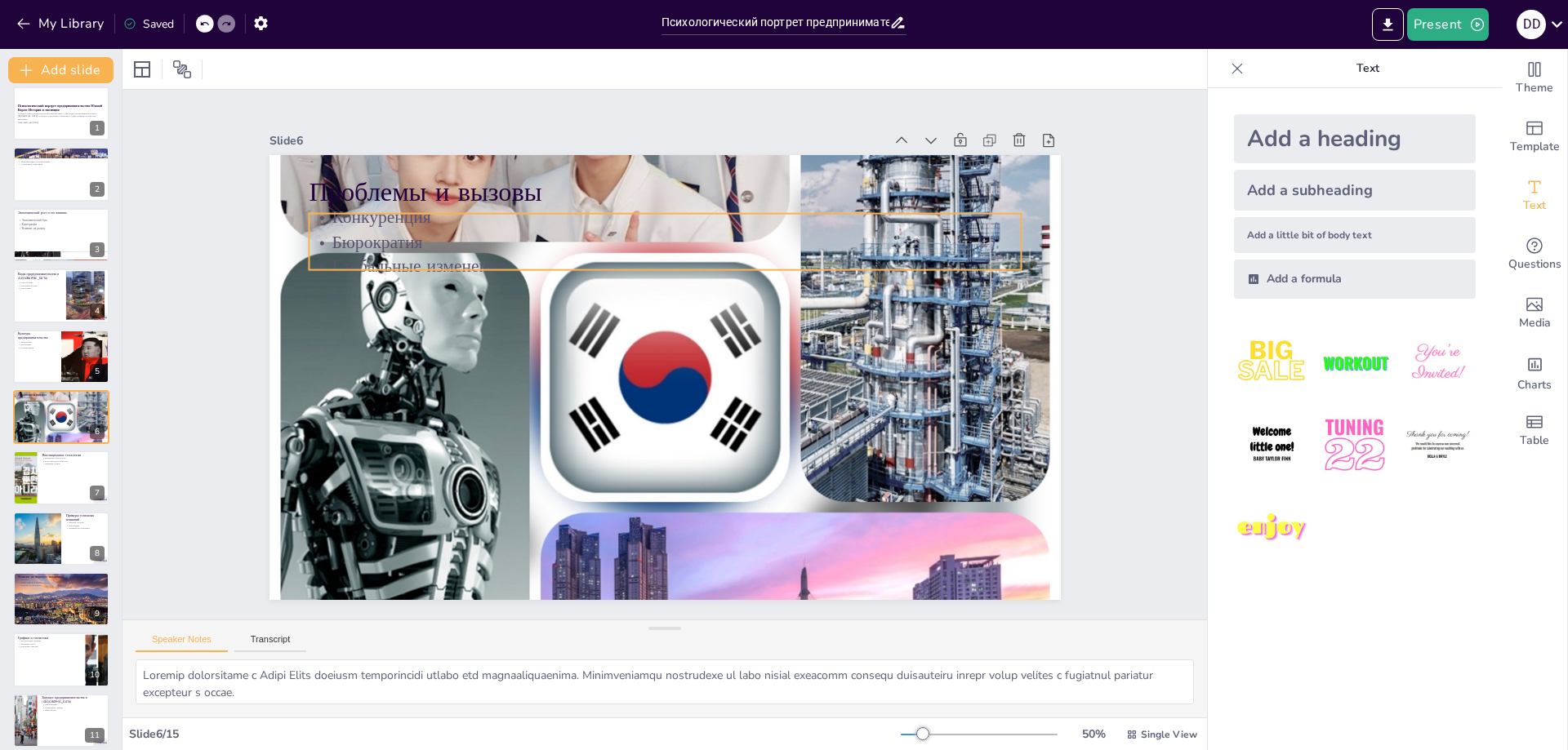
click at [419, 212] on p "Конкуренция" at bounding box center [733, 235] width 629 height 377
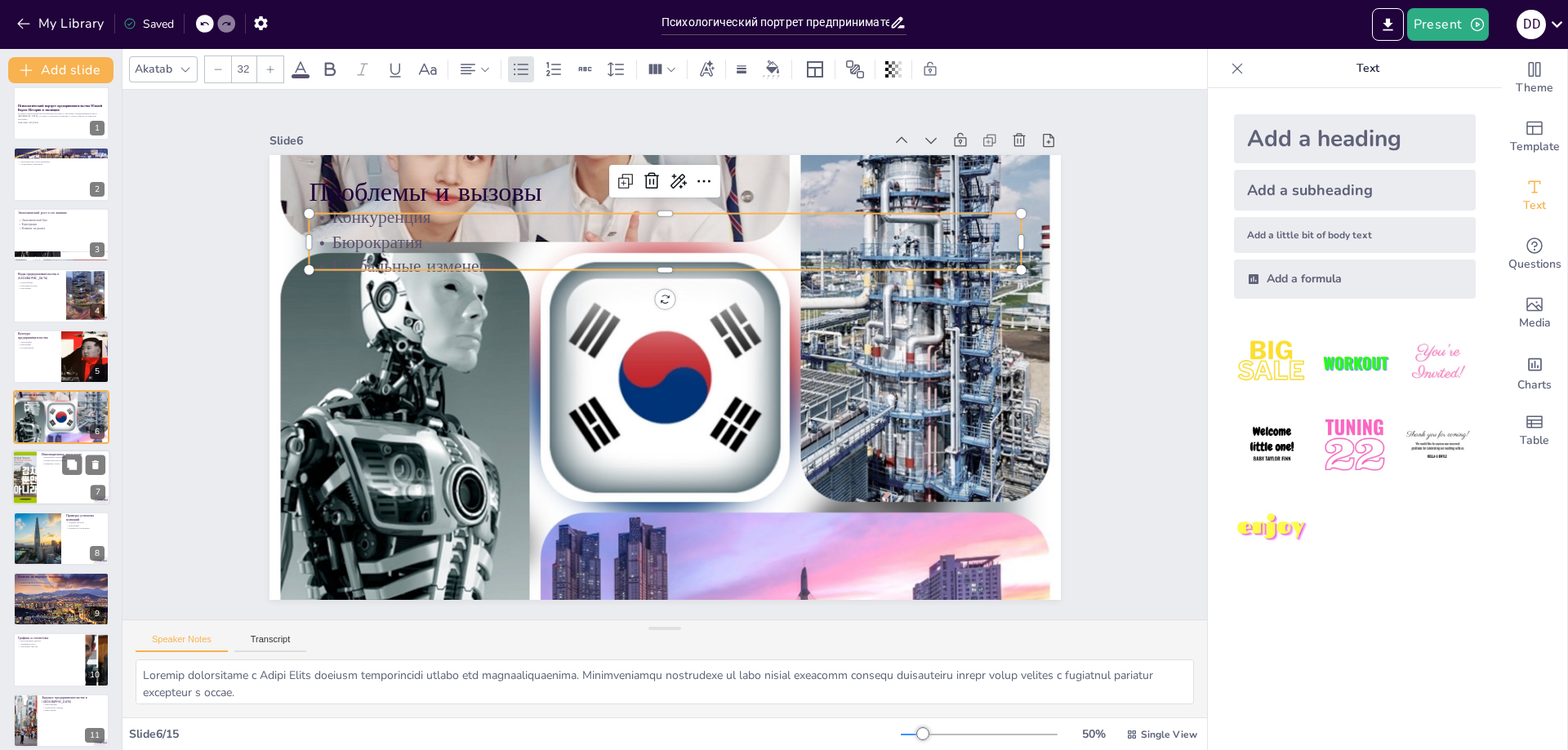
checkbox input "true"
click at [43, 477] on div at bounding box center [61, 478] width 98 height 56
type textarea "Loremipsu dolorsitametc adipiscing e seddoe-temporin utlabore etdol ma aliquaen…"
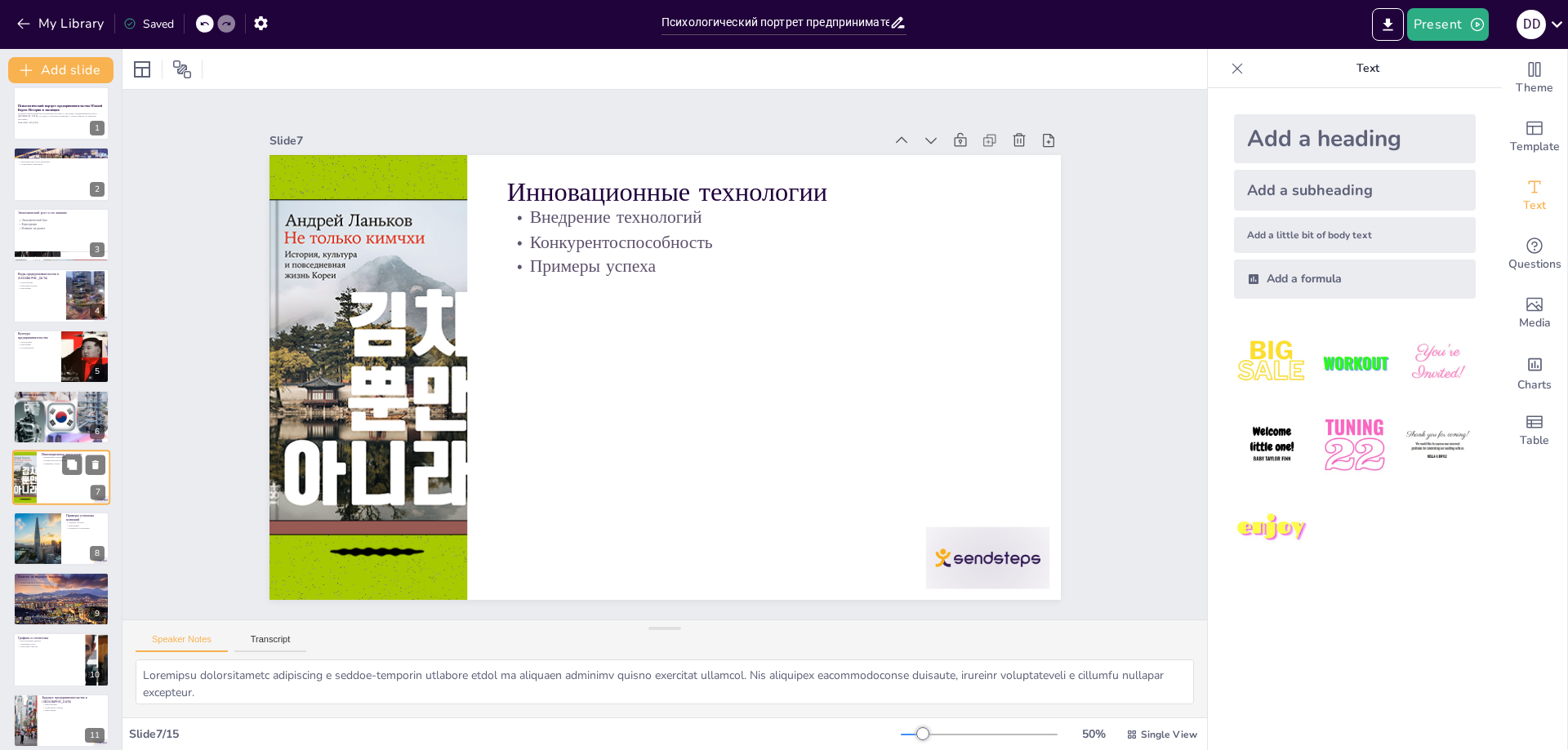
scroll to position [70, 0]
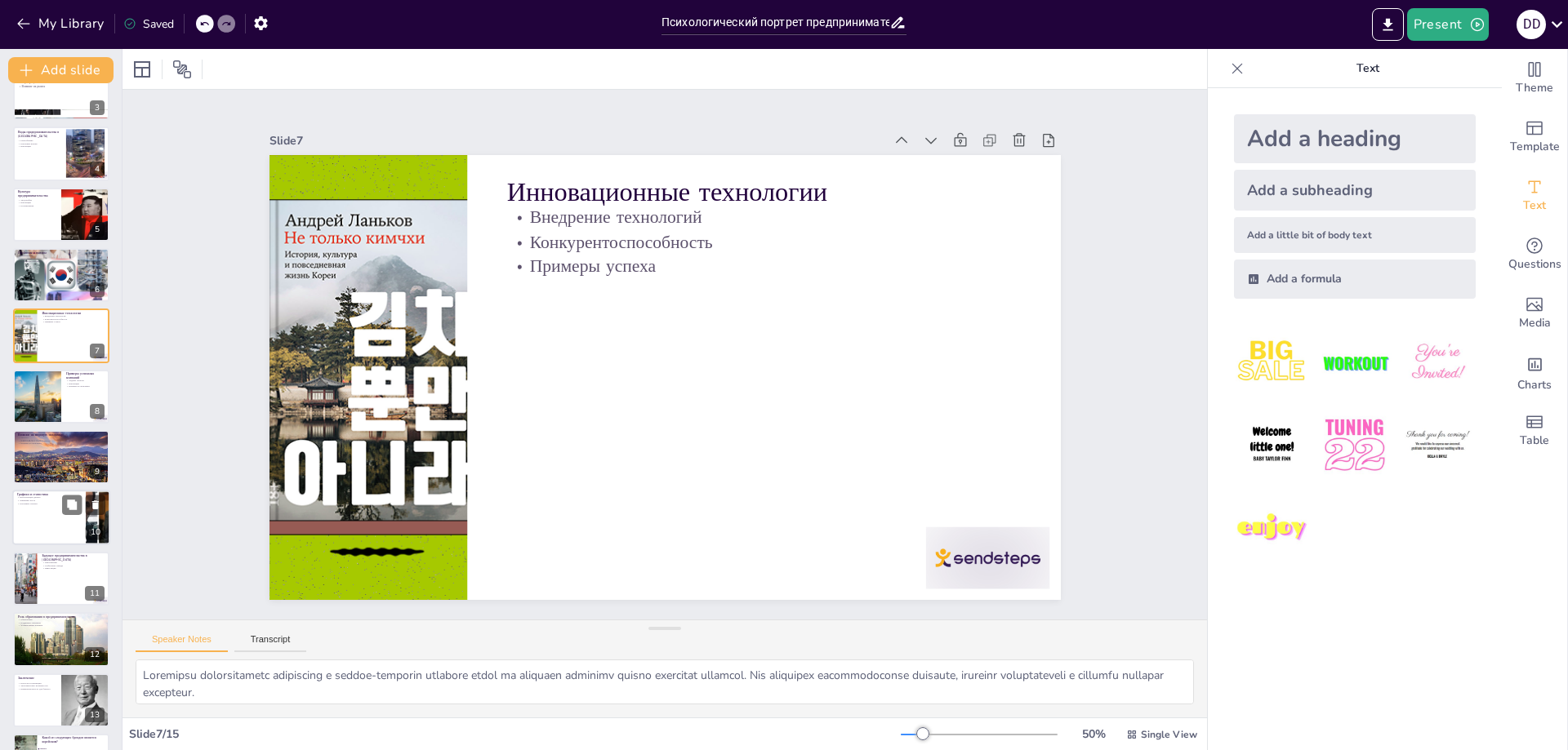
checkbox input "true"
click at [54, 516] on div at bounding box center [61, 518] width 98 height 56
type textarea "Loremipsumdo sitame conse adipisc e seddoeiusm temporinc utlab etdolo magnaaliq…"
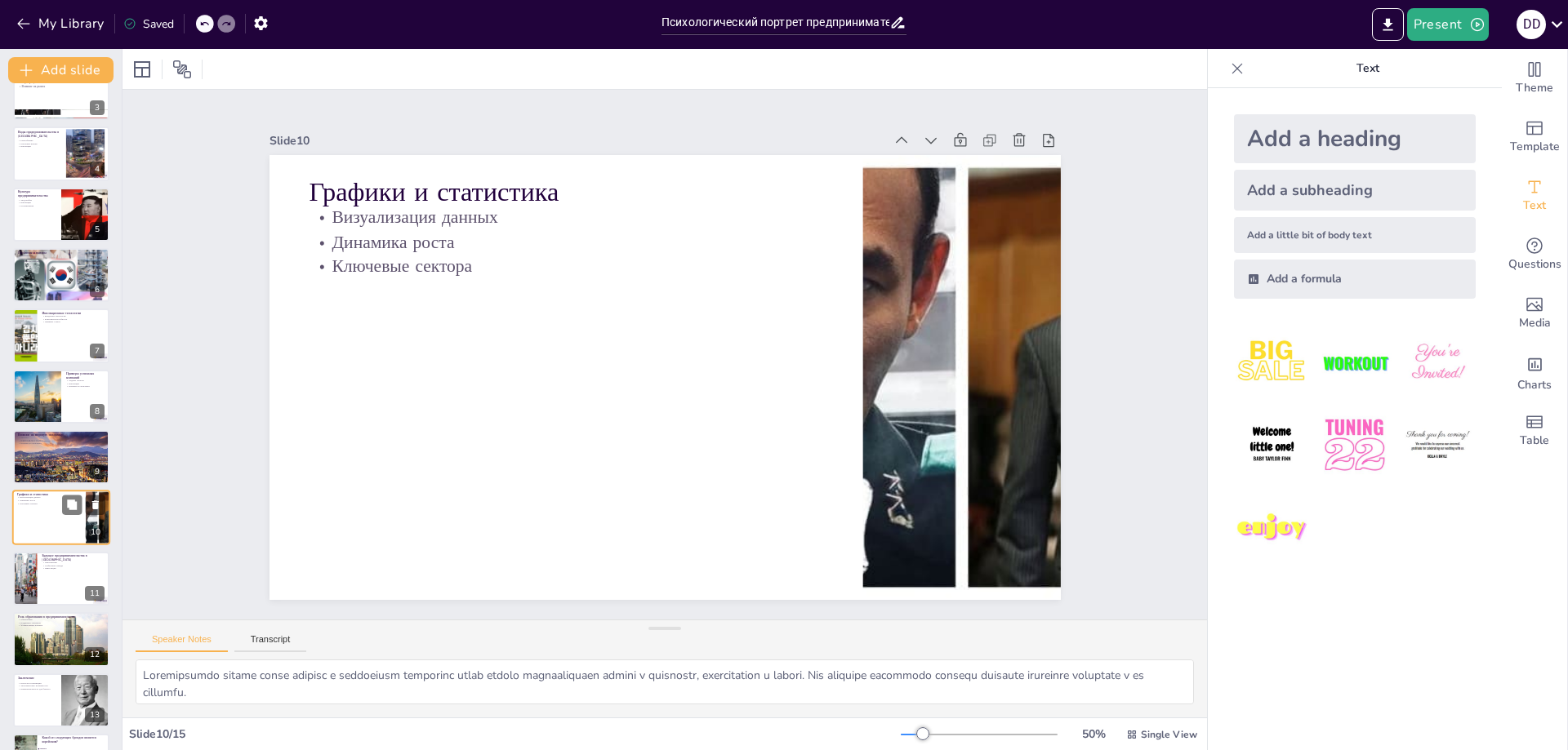
scroll to position [253, 0]
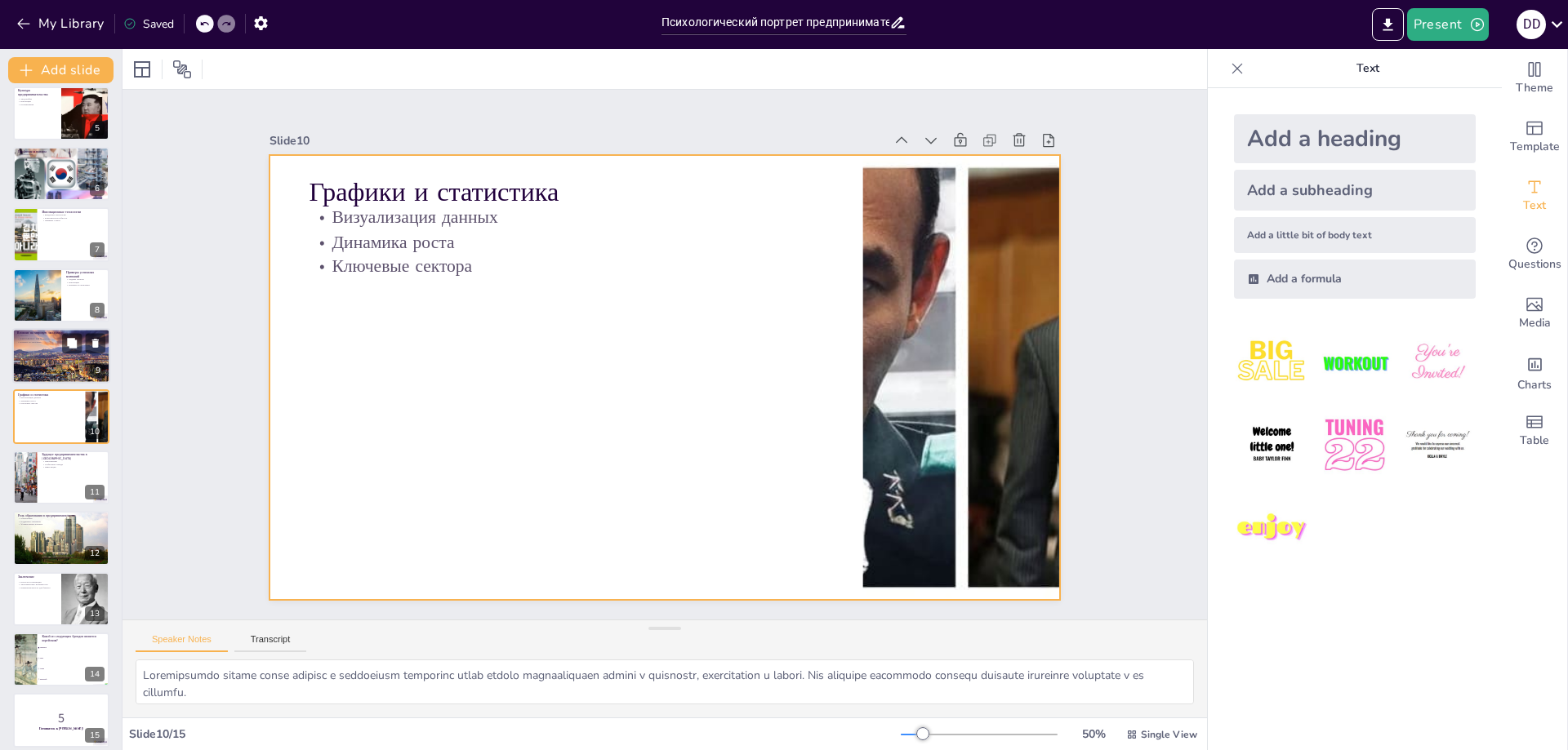
checkbox input "true"
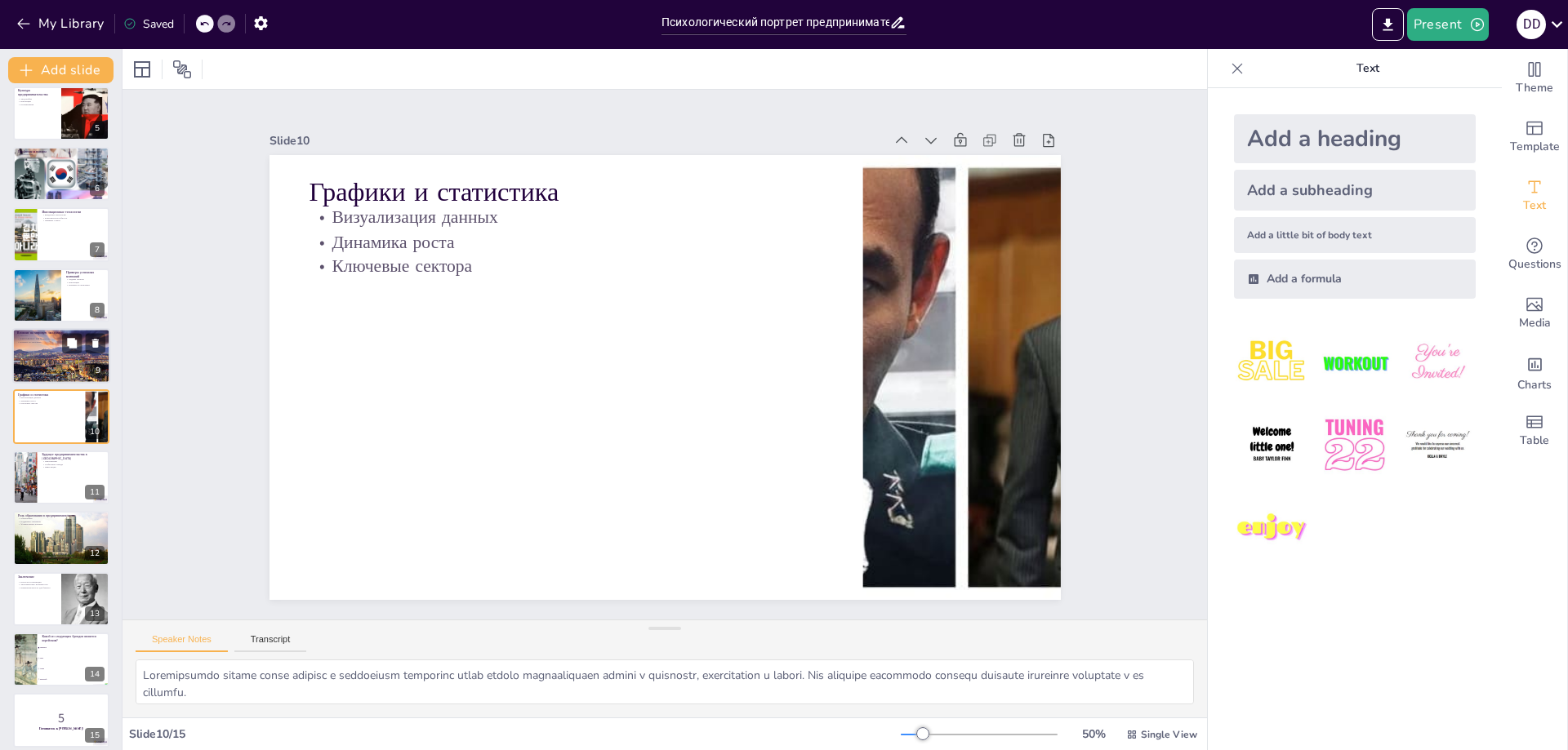
click at [40, 355] on div at bounding box center [61, 356] width 98 height 58
type textarea "Loremip dolorsi a conse adip elitse doeiusmo tem incididun utlaboree. Dolorema,…"
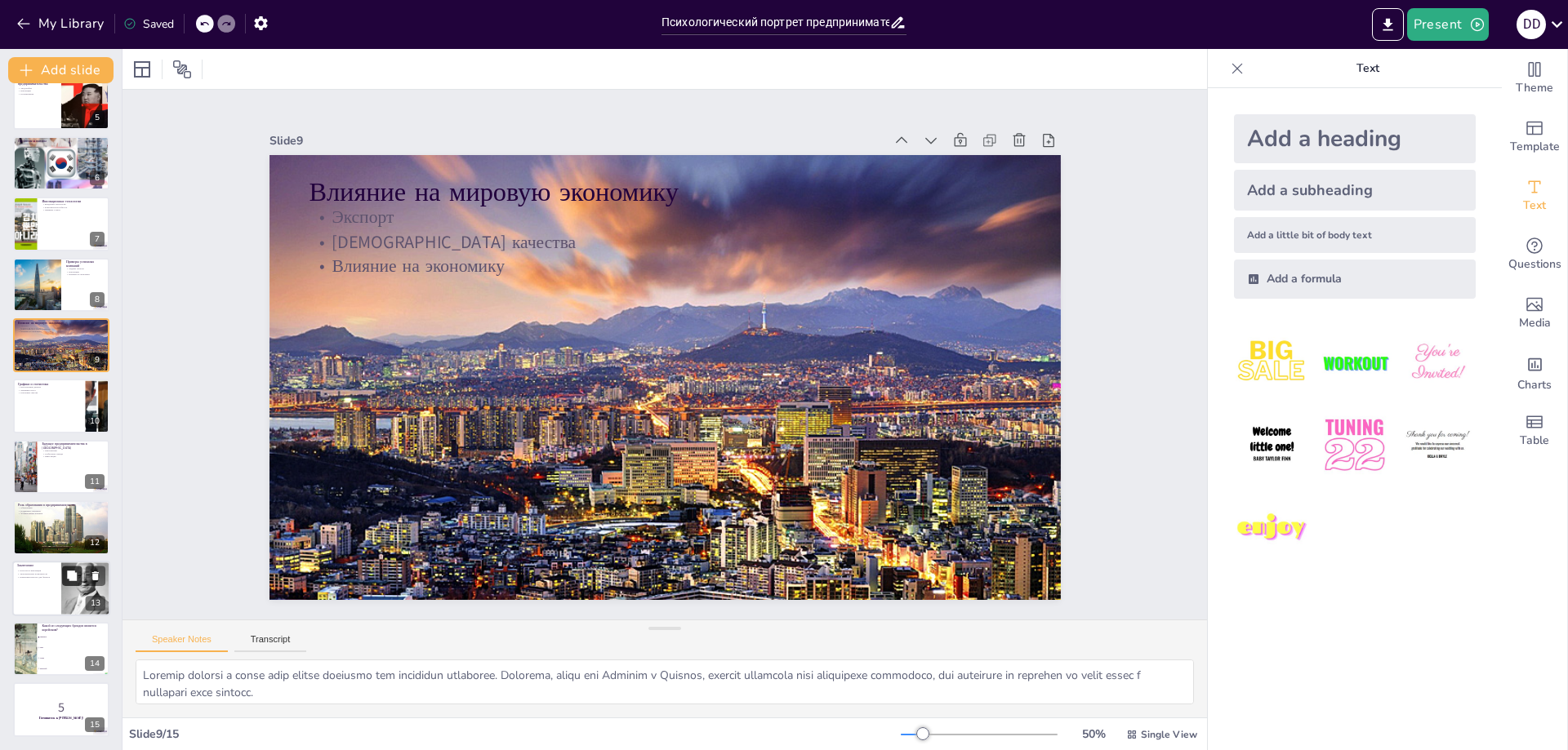
checkbox input "true"
click at [73, 582] on button at bounding box center [72, 575] width 20 height 20
type textarea "Loremips d sitametco adipisci elitseddo eiusmodte, incididuntutlab etdolorem al…"
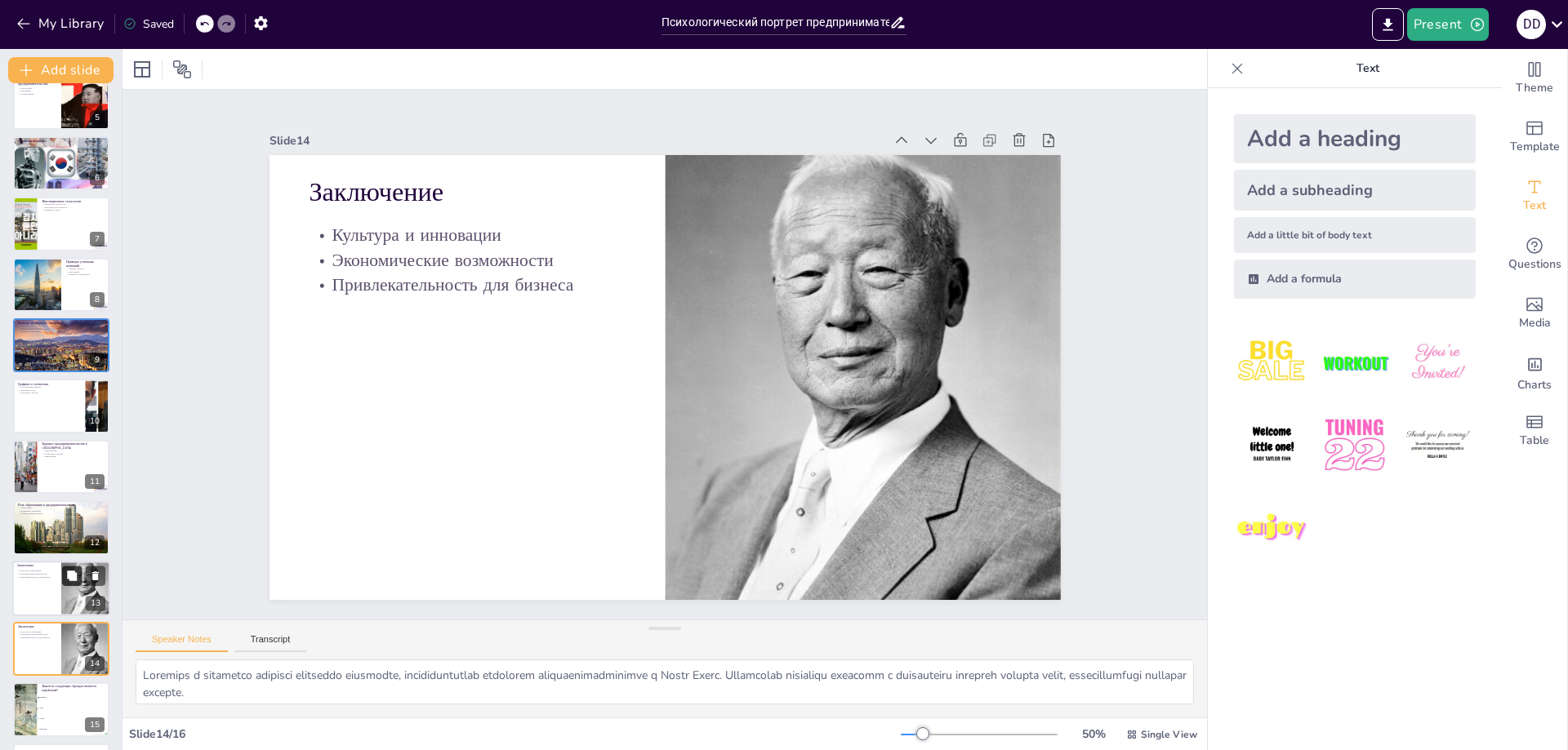
scroll to position [324, 0]
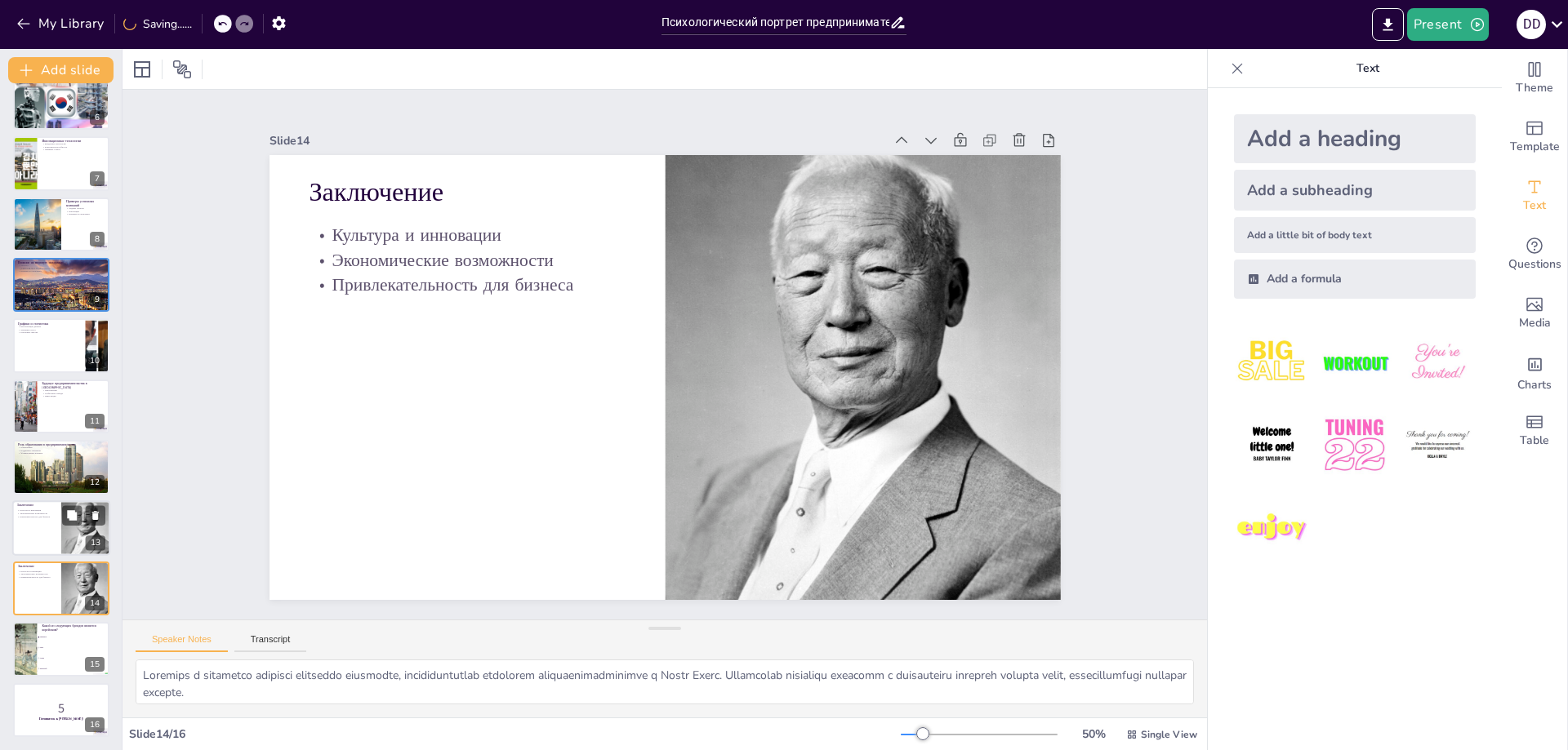
checkbox input "true"
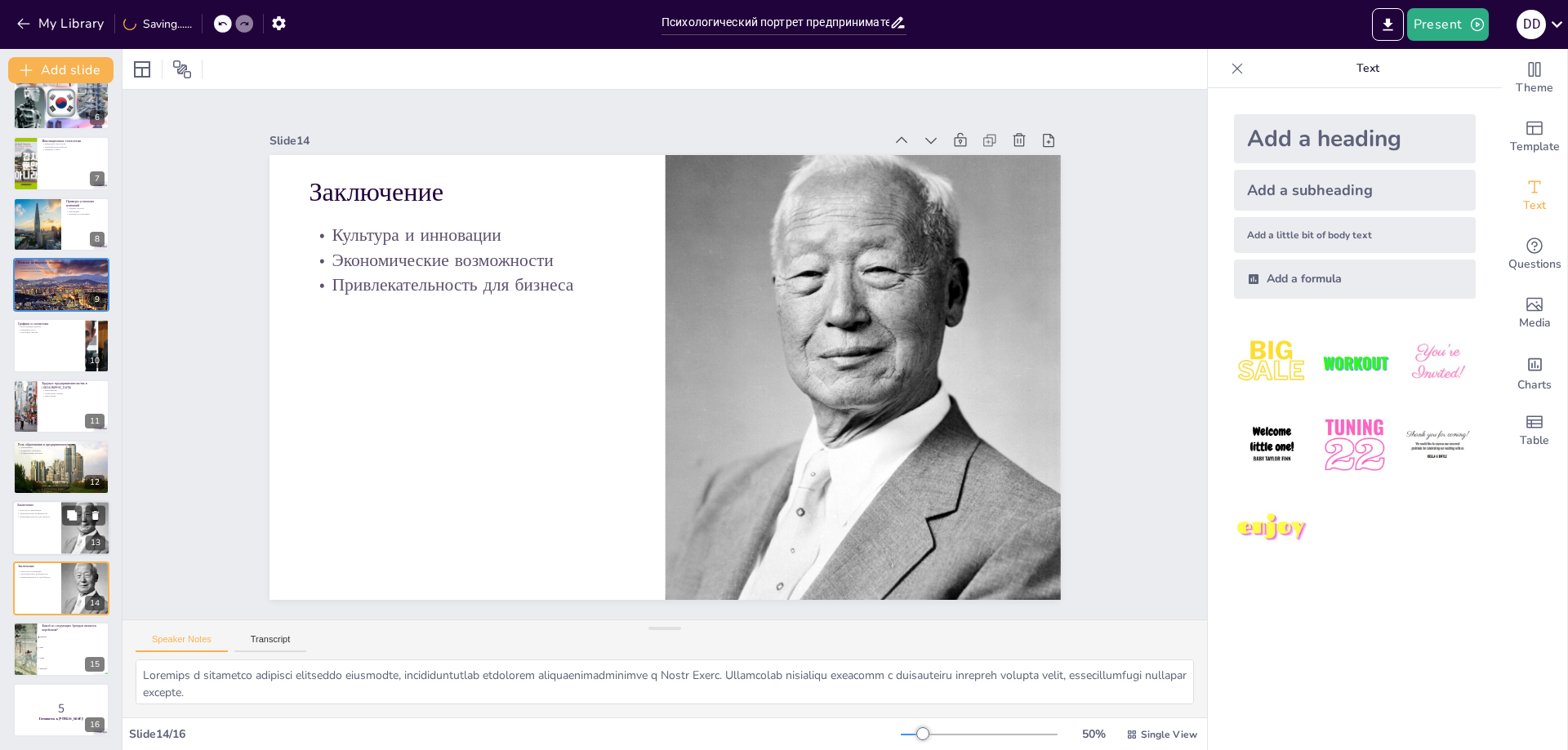
checkbox input "true"
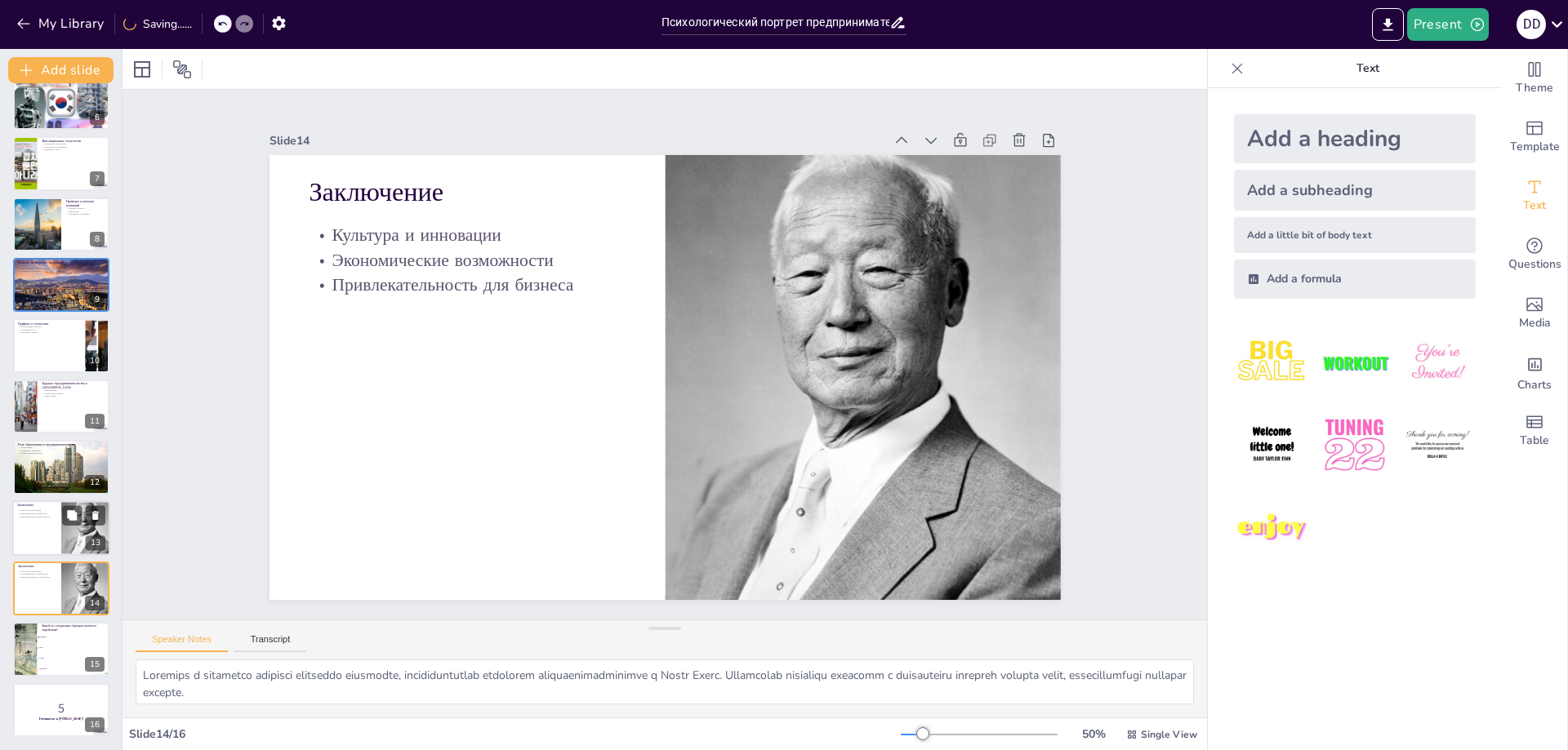
checkbox input "true"
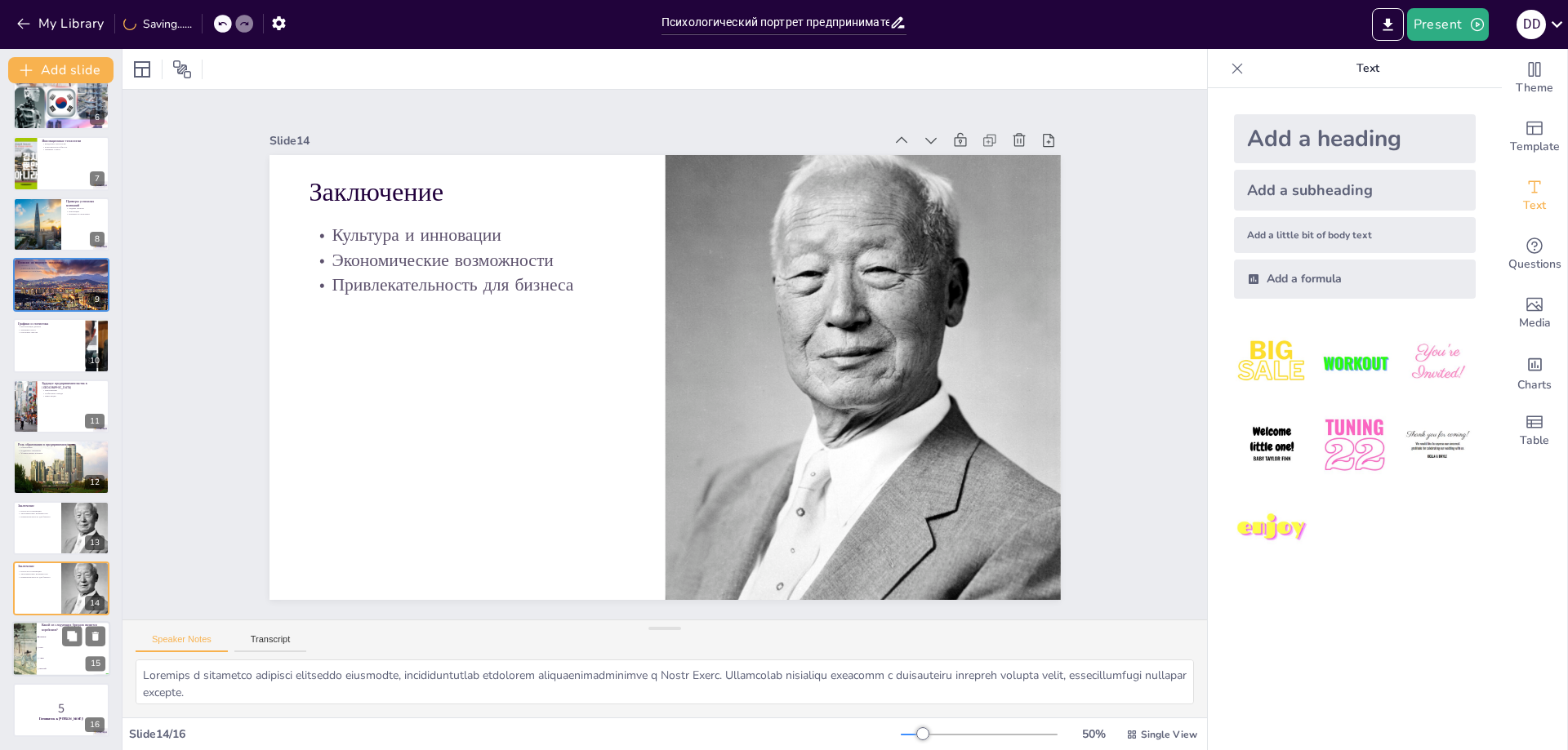
checkbox input "true"
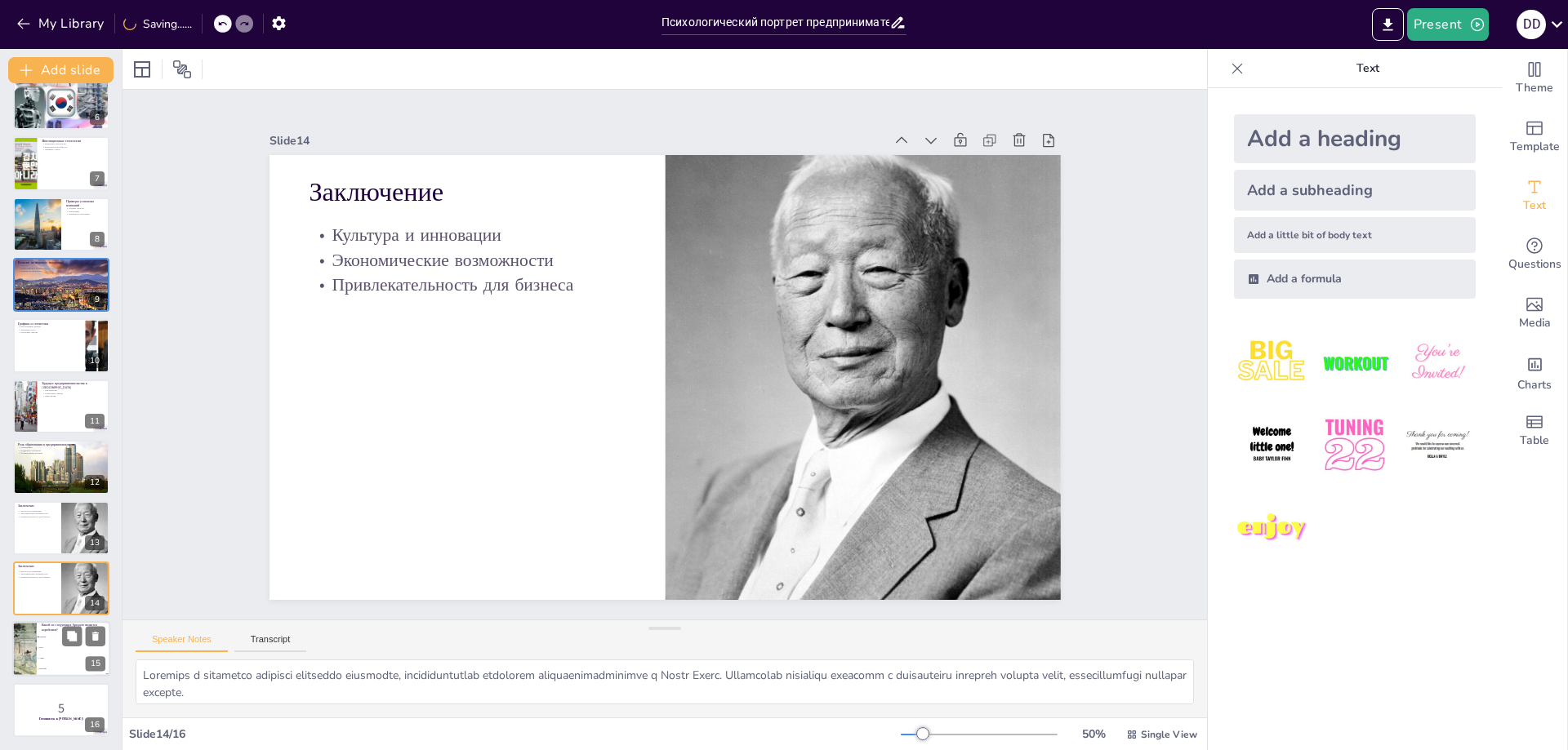
checkbox input "true"
click at [35, 657] on div at bounding box center [24, 650] width 70 height 56
type textarea "Правильный ответ - Samsung, который был упомянут на слайде "Примеры успешных ко…"
checkbox input "true"
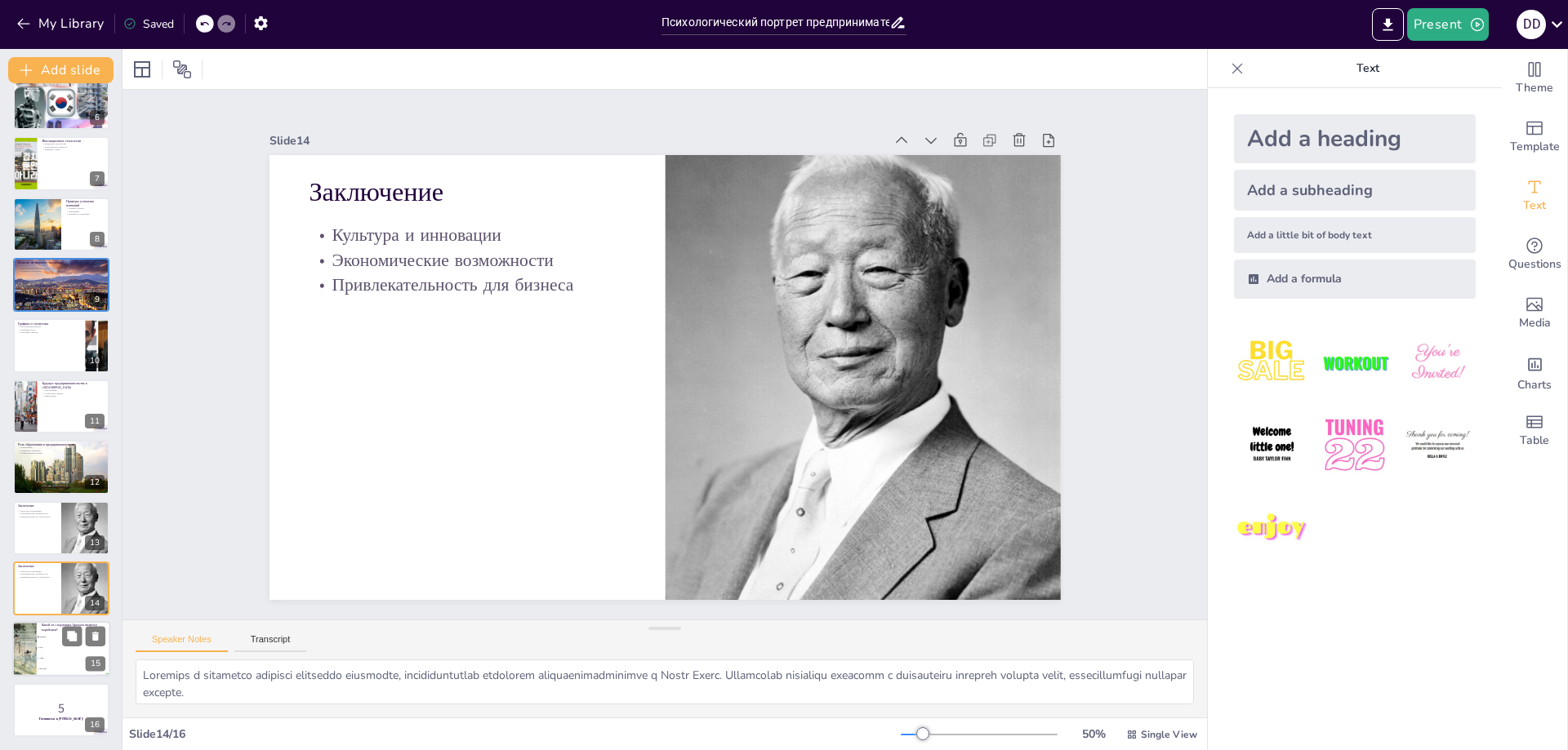
checkbox input "true"
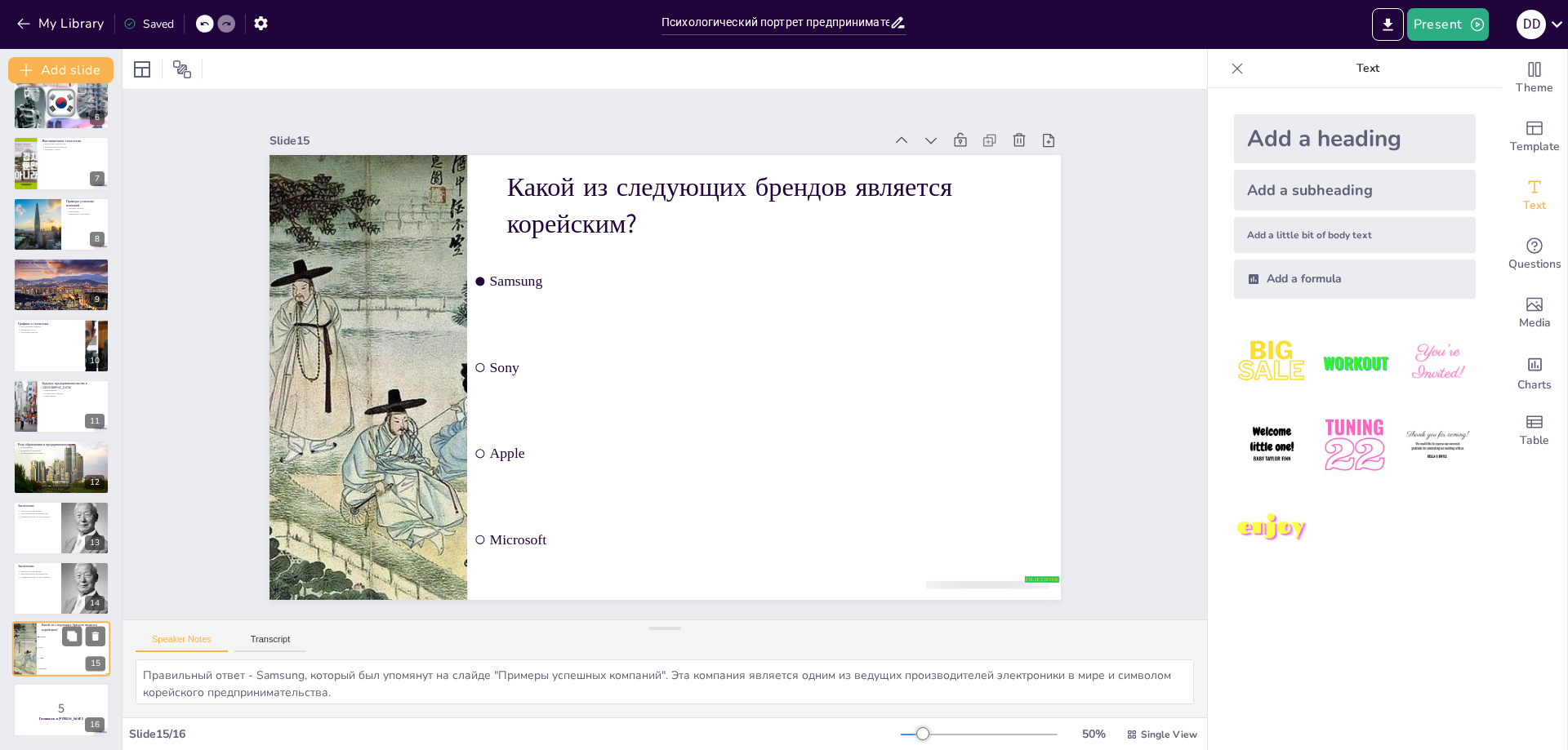
checkbox input "true"
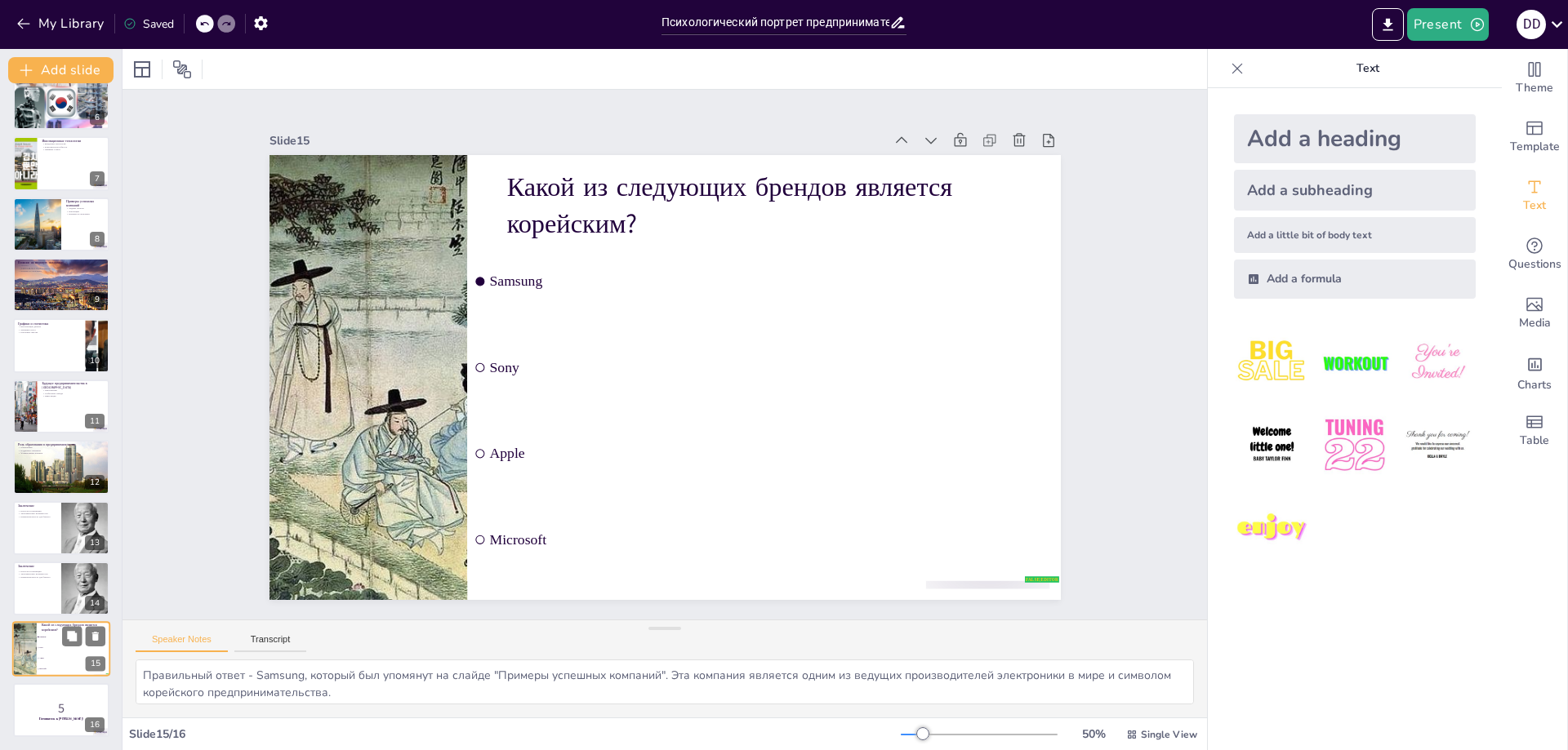
checkbox input "true"
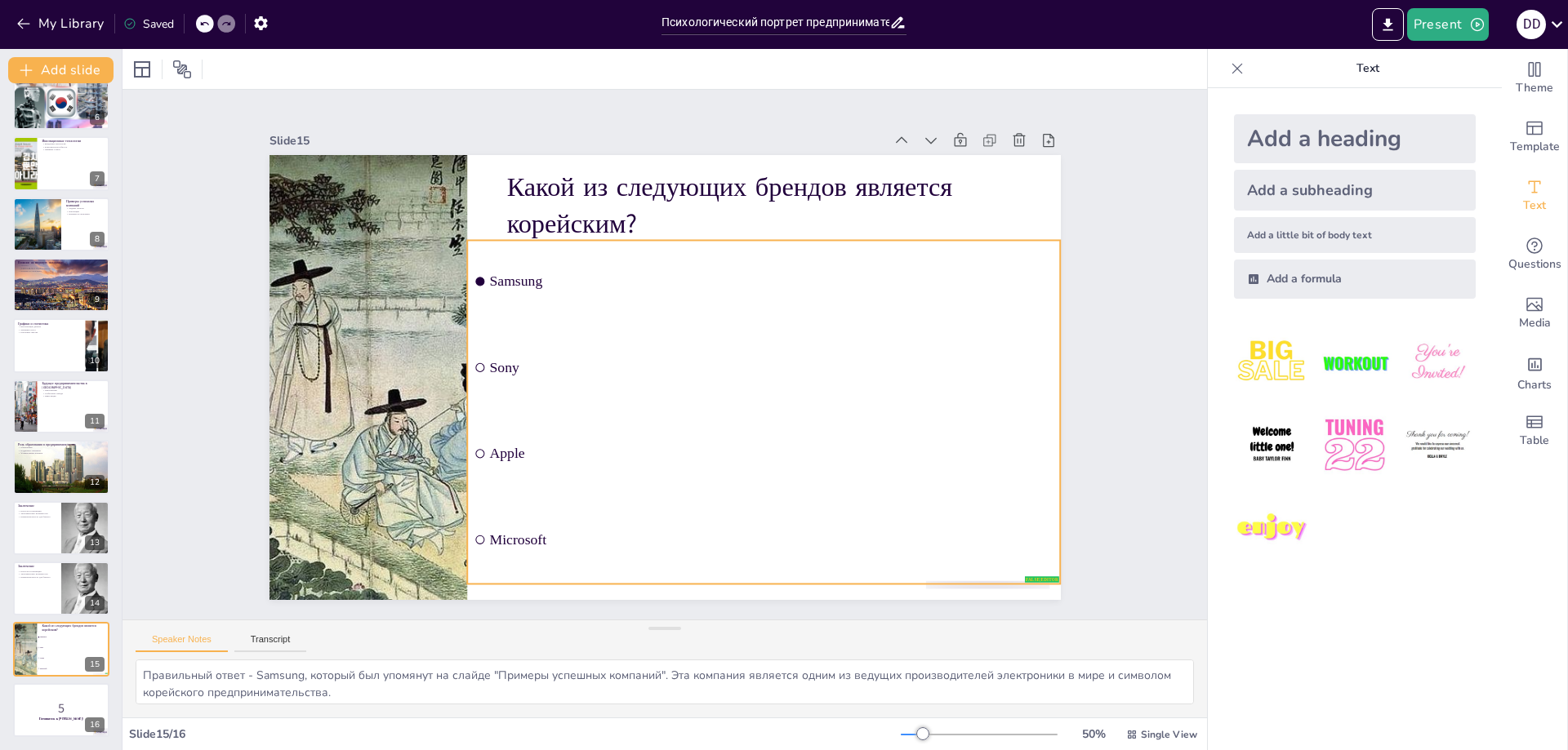
checkbox input "true"
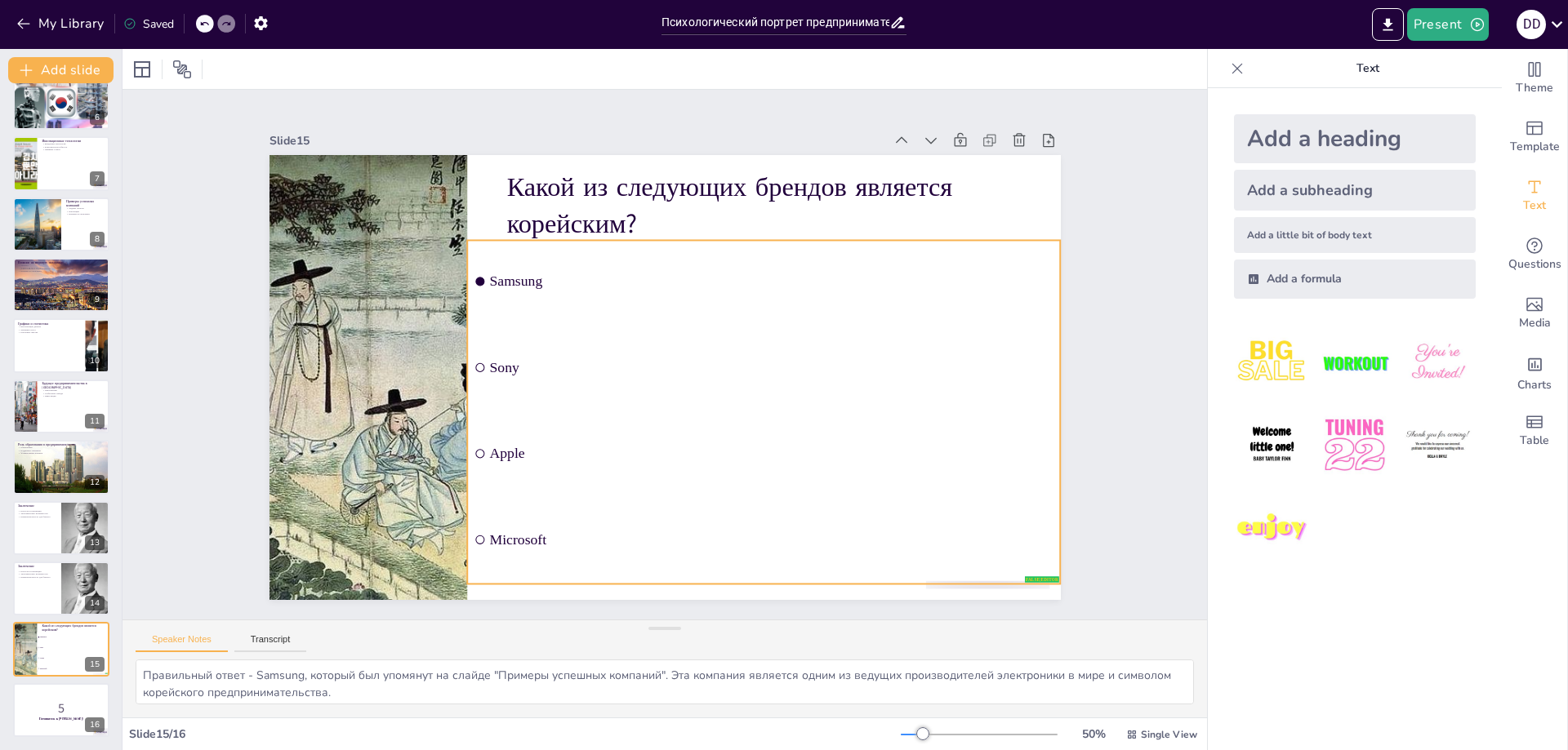
checkbox input "true"
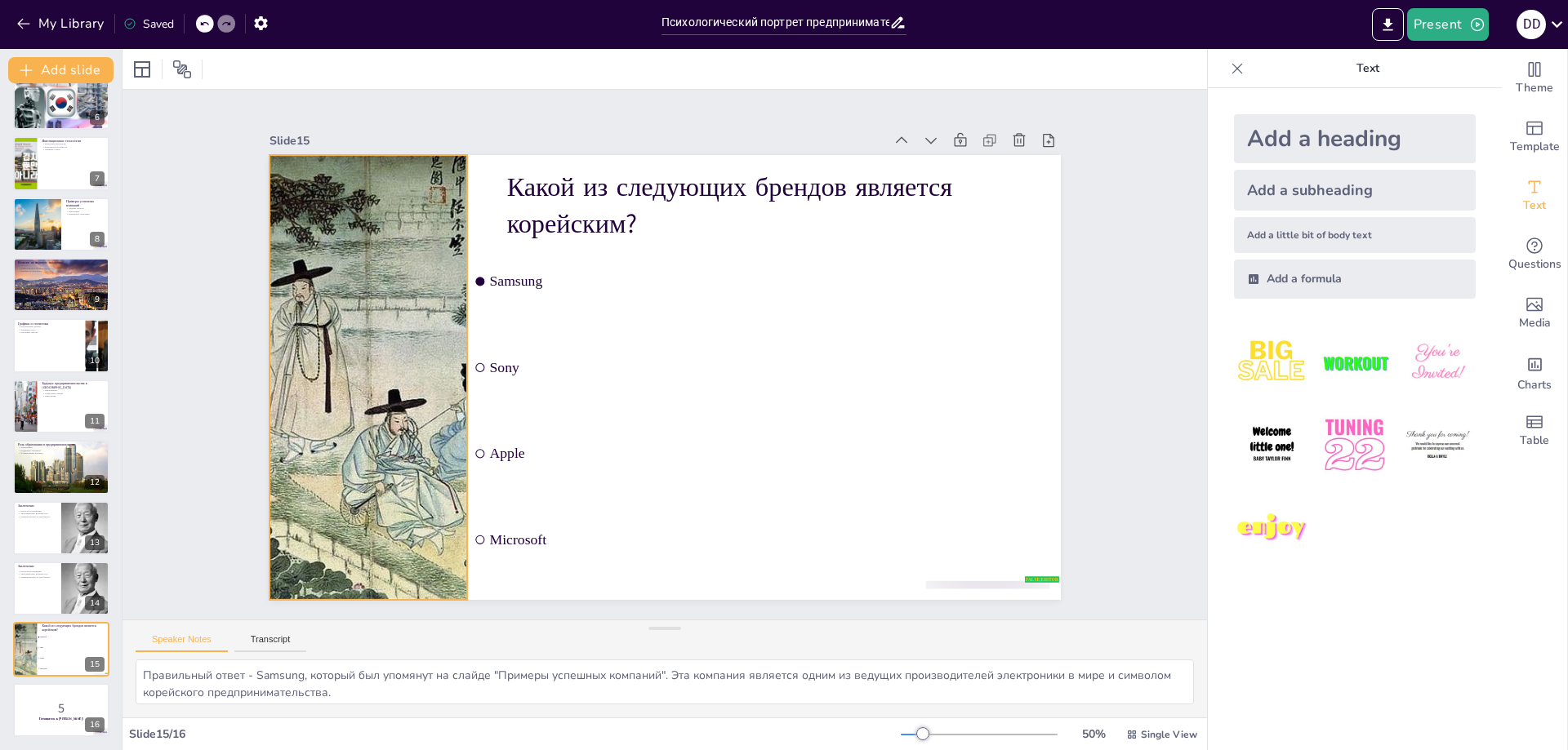
checkbox input "true"
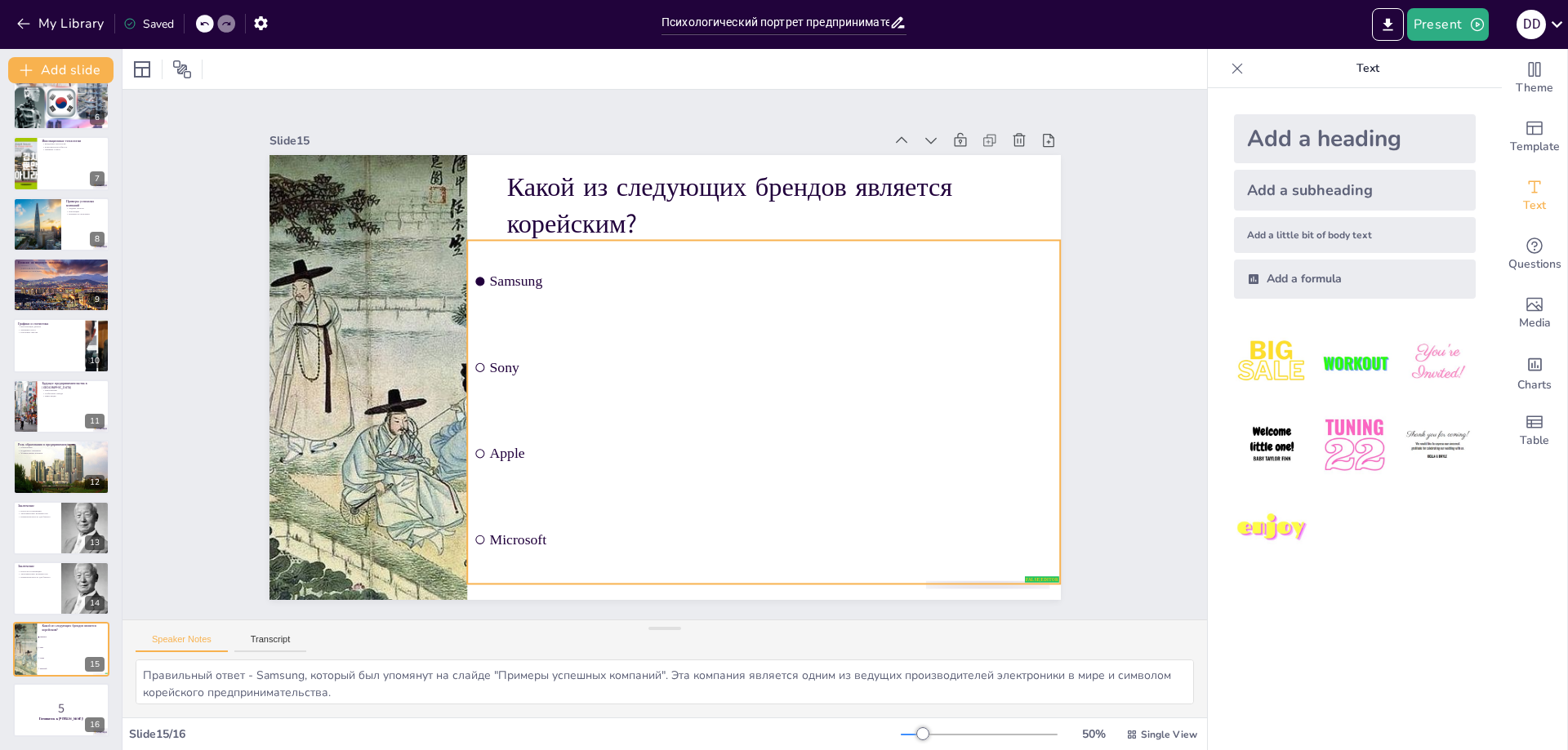
checkbox input "true"
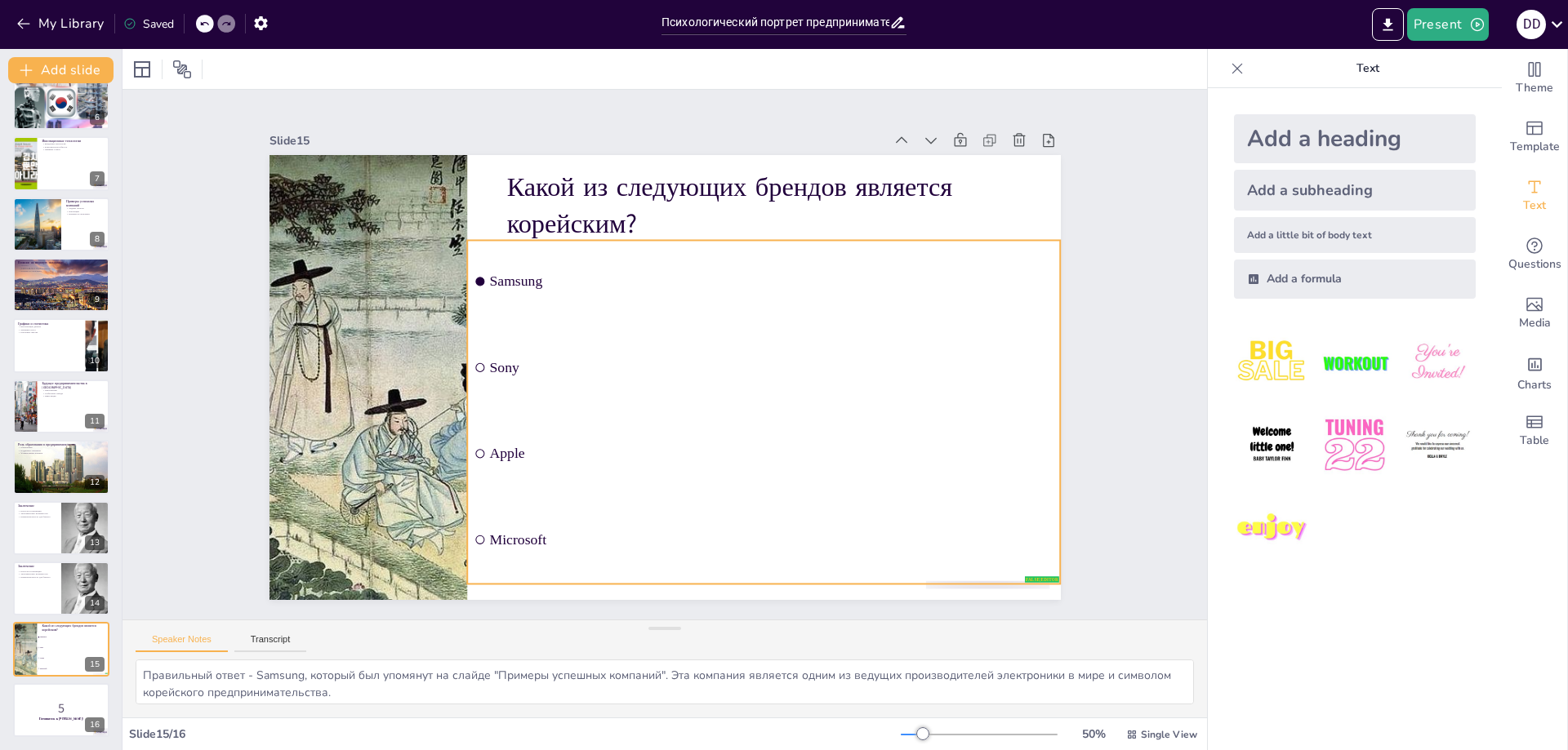
checkbox input "true"
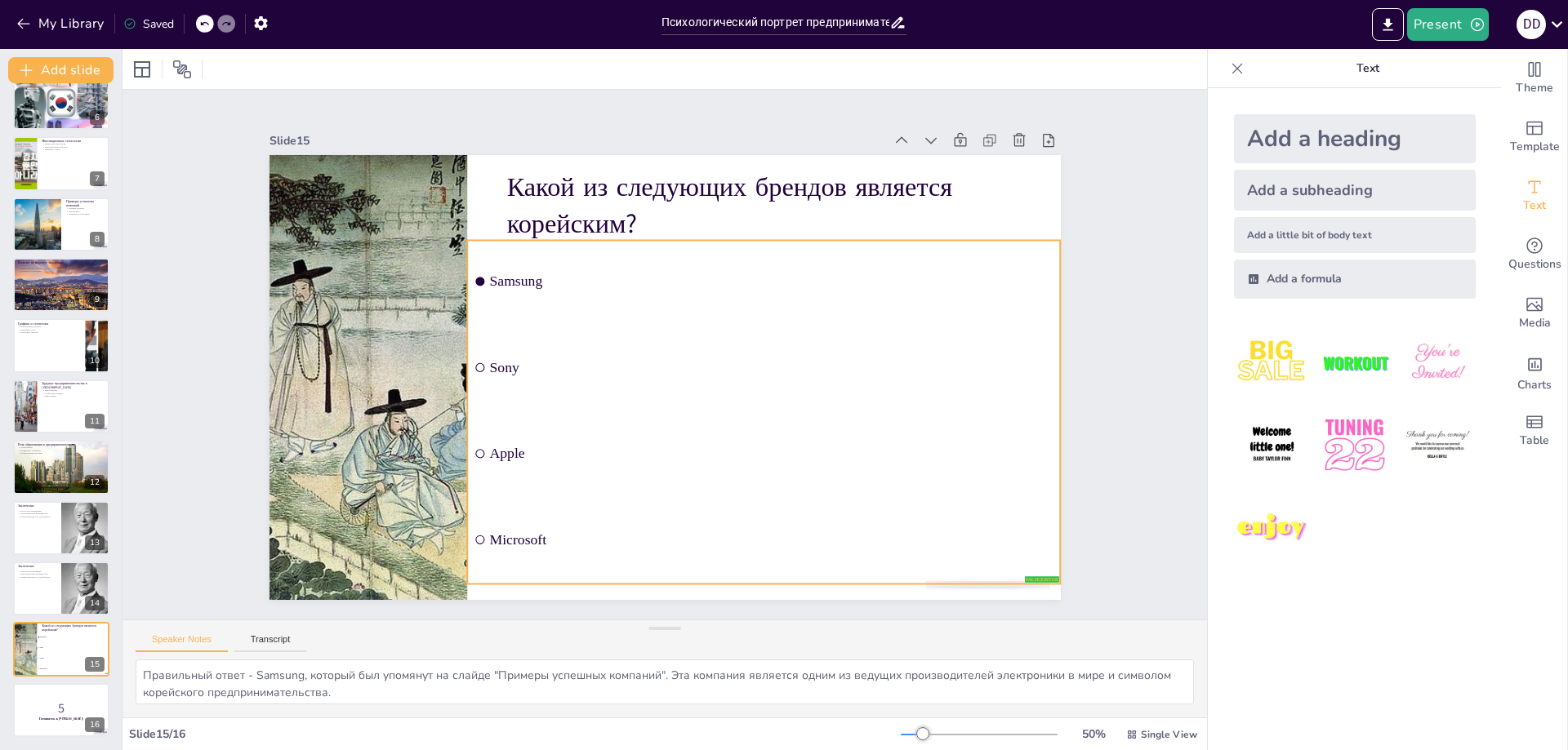
checkbox input "true"
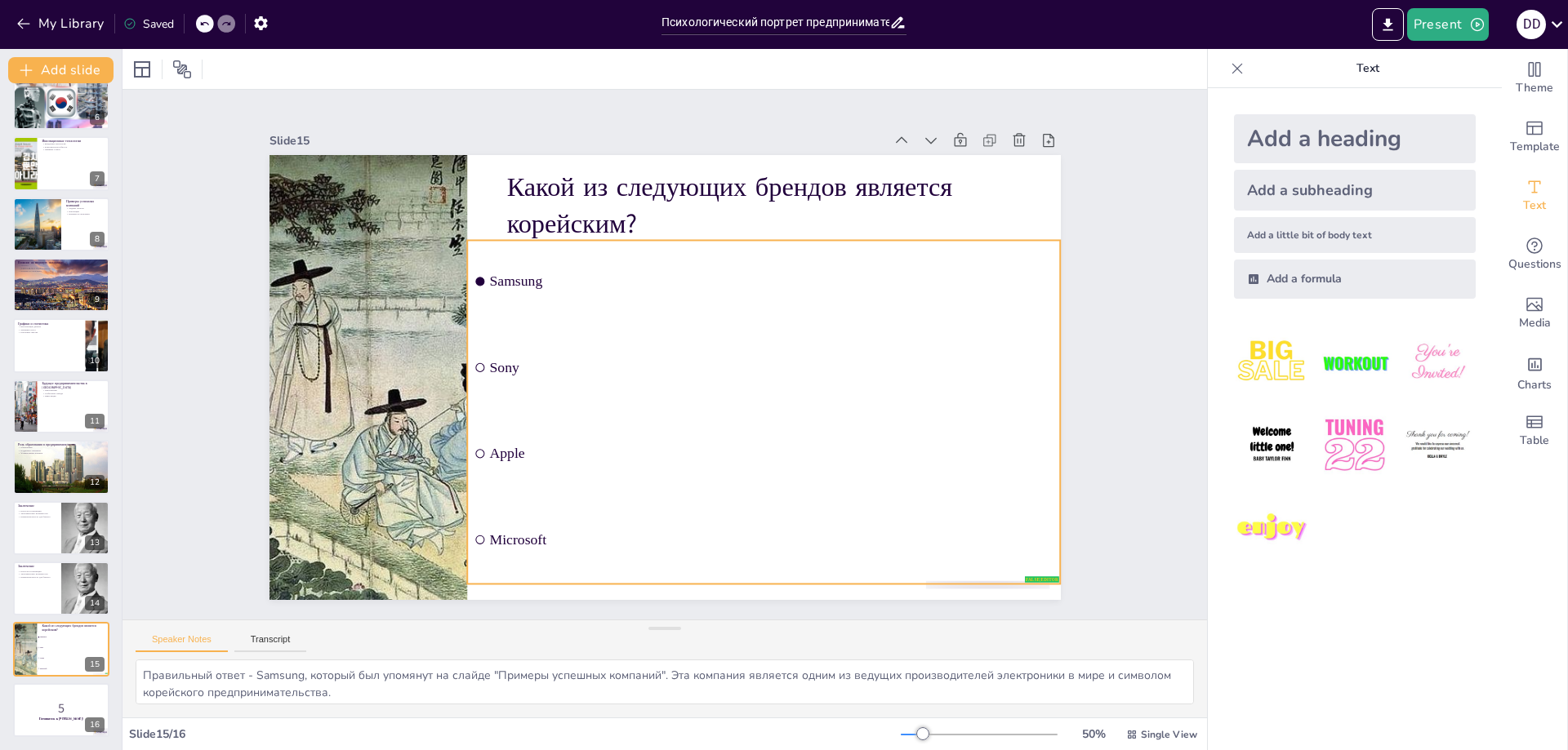
checkbox input "true"
click at [588, 175] on input "checkbox" at bounding box center [595, 168] width 13 height 13
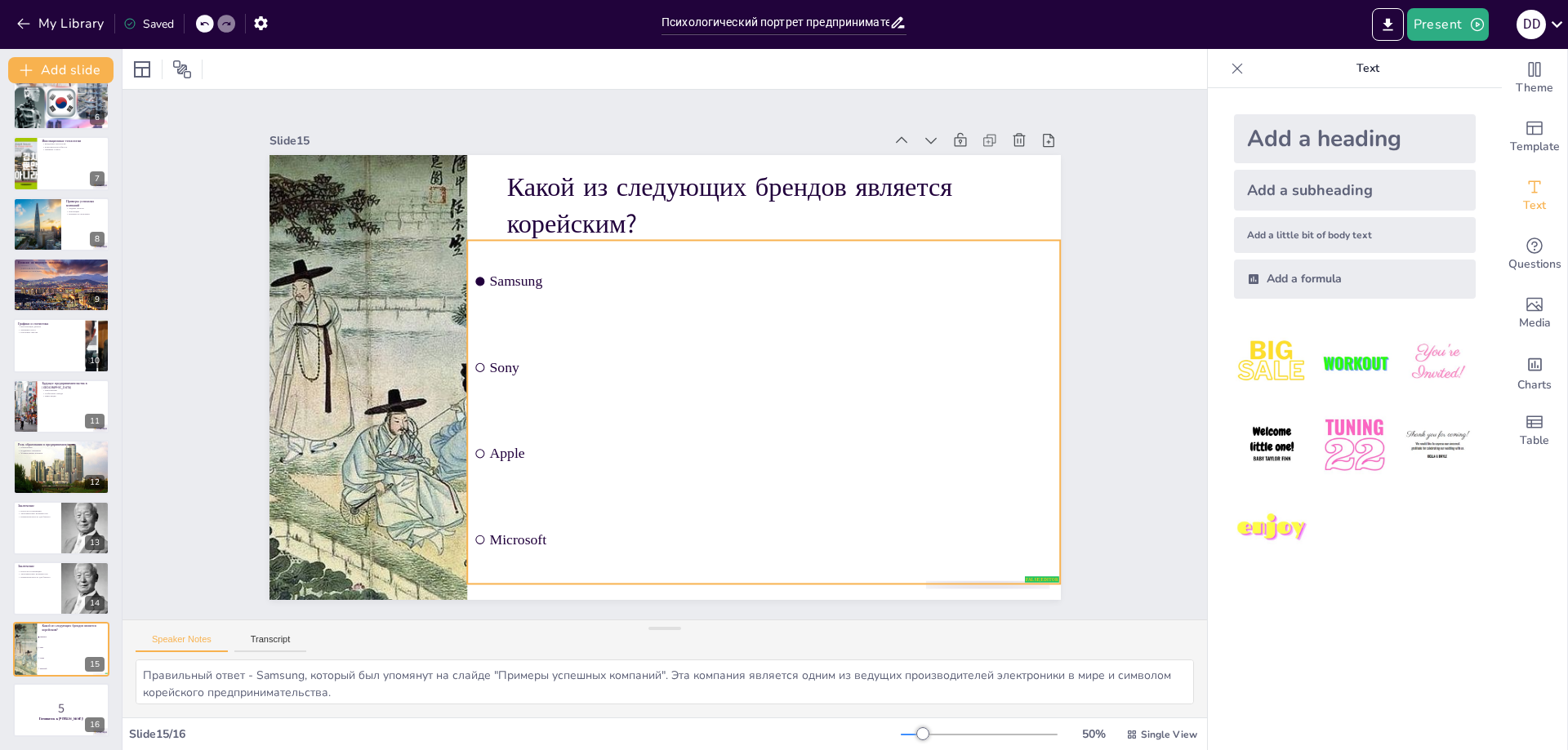
checkbox input "true"
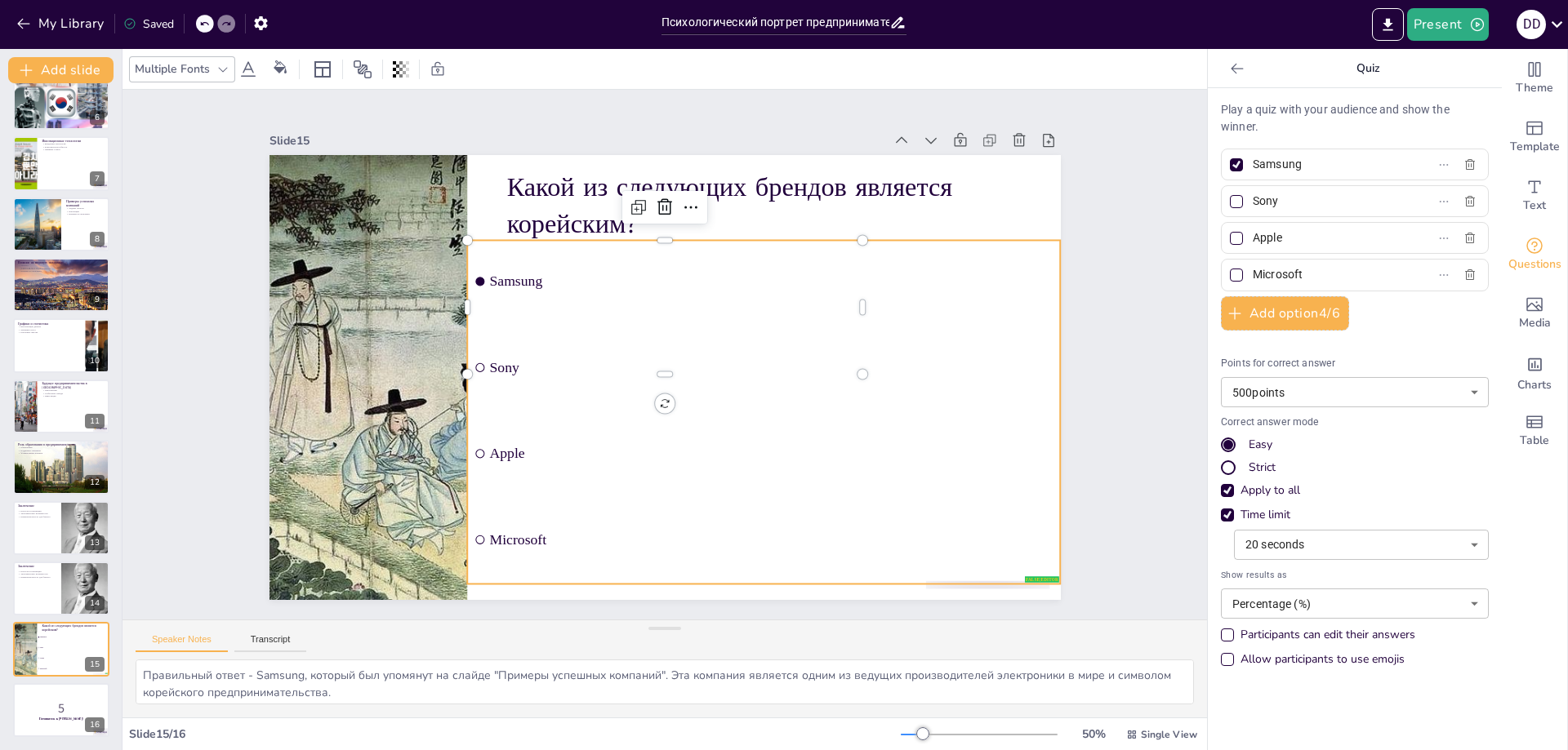
checkbox input "true"
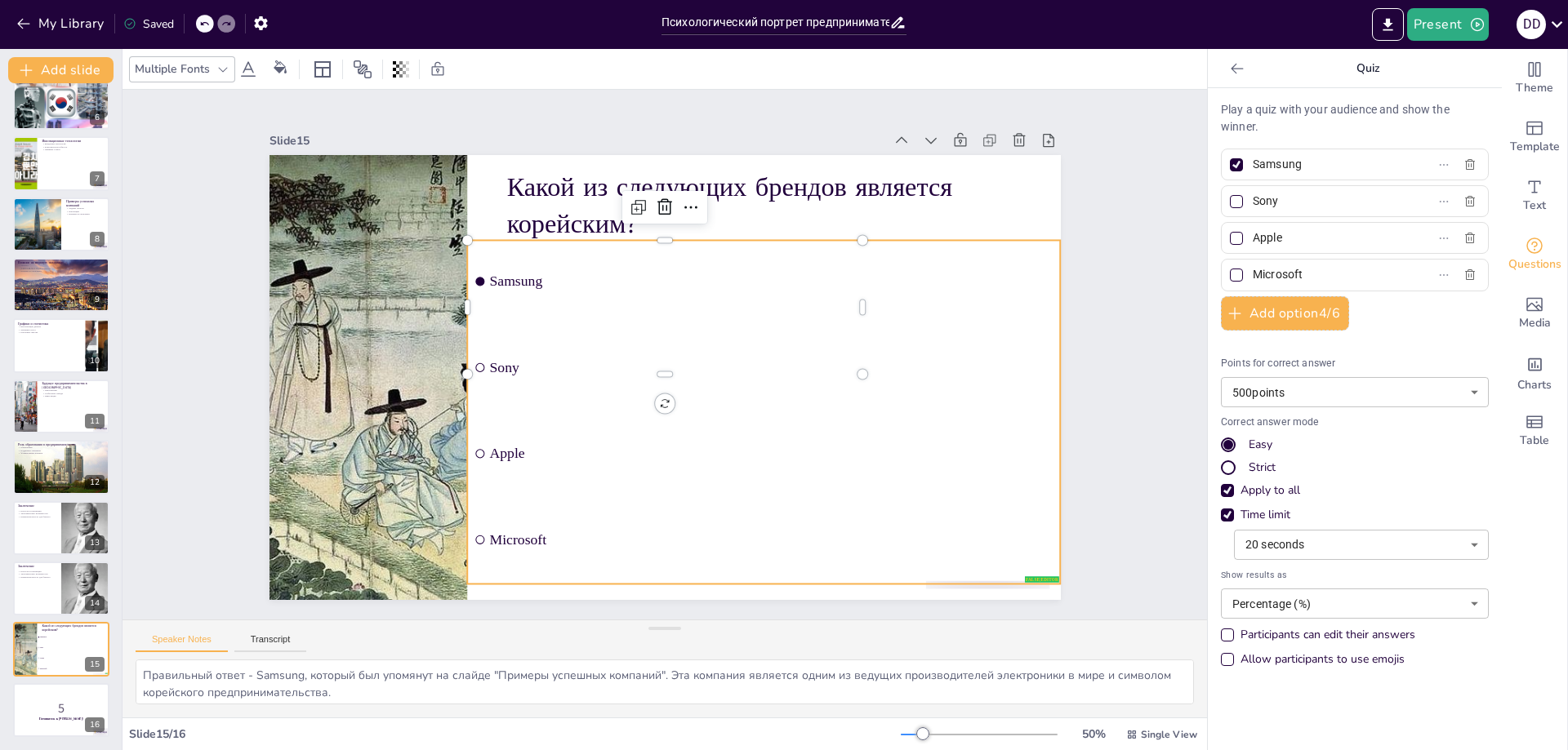
checkbox input "true"
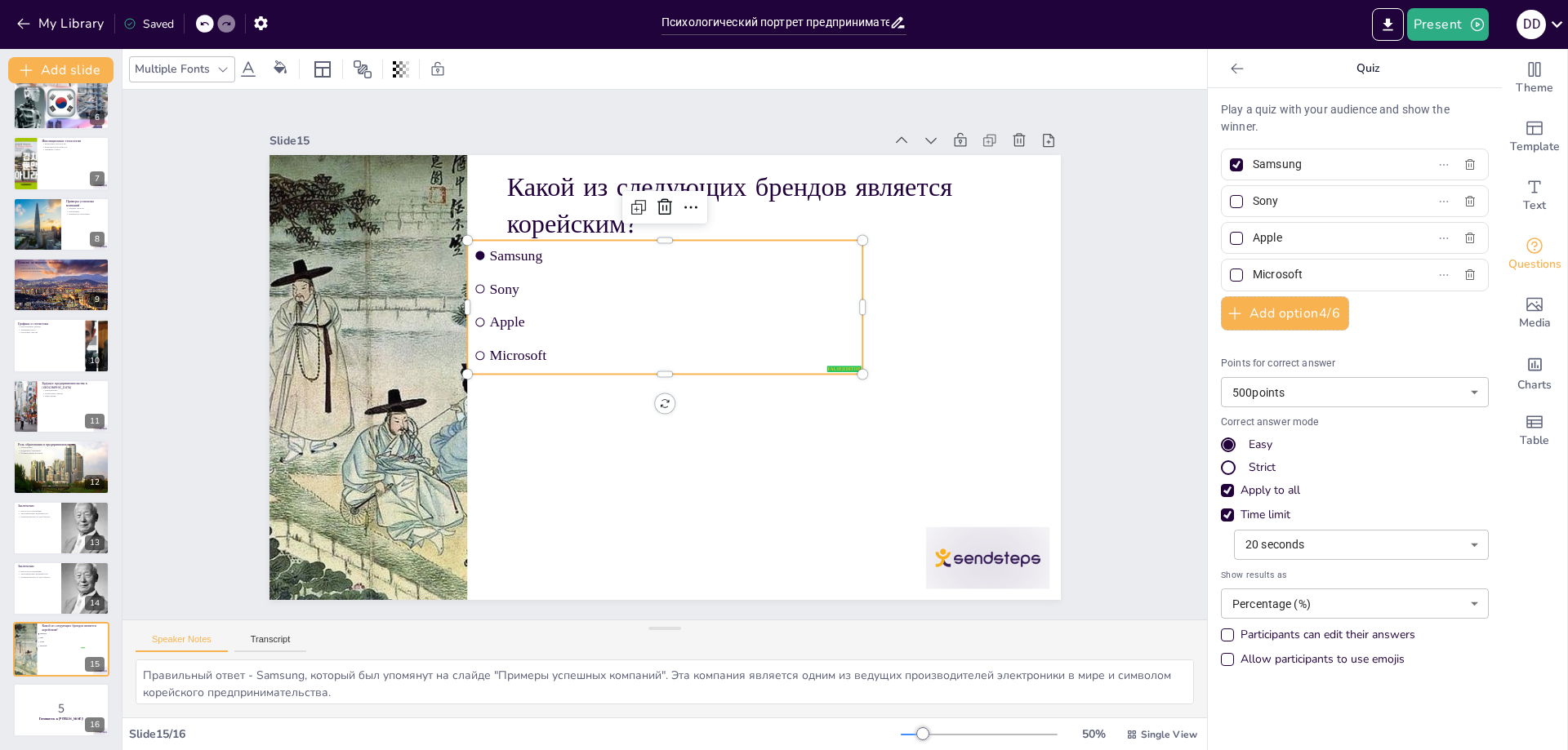
click at [652, 275] on li "Sony" at bounding box center [727, 334] width 151 height 385
checkbox input "true"
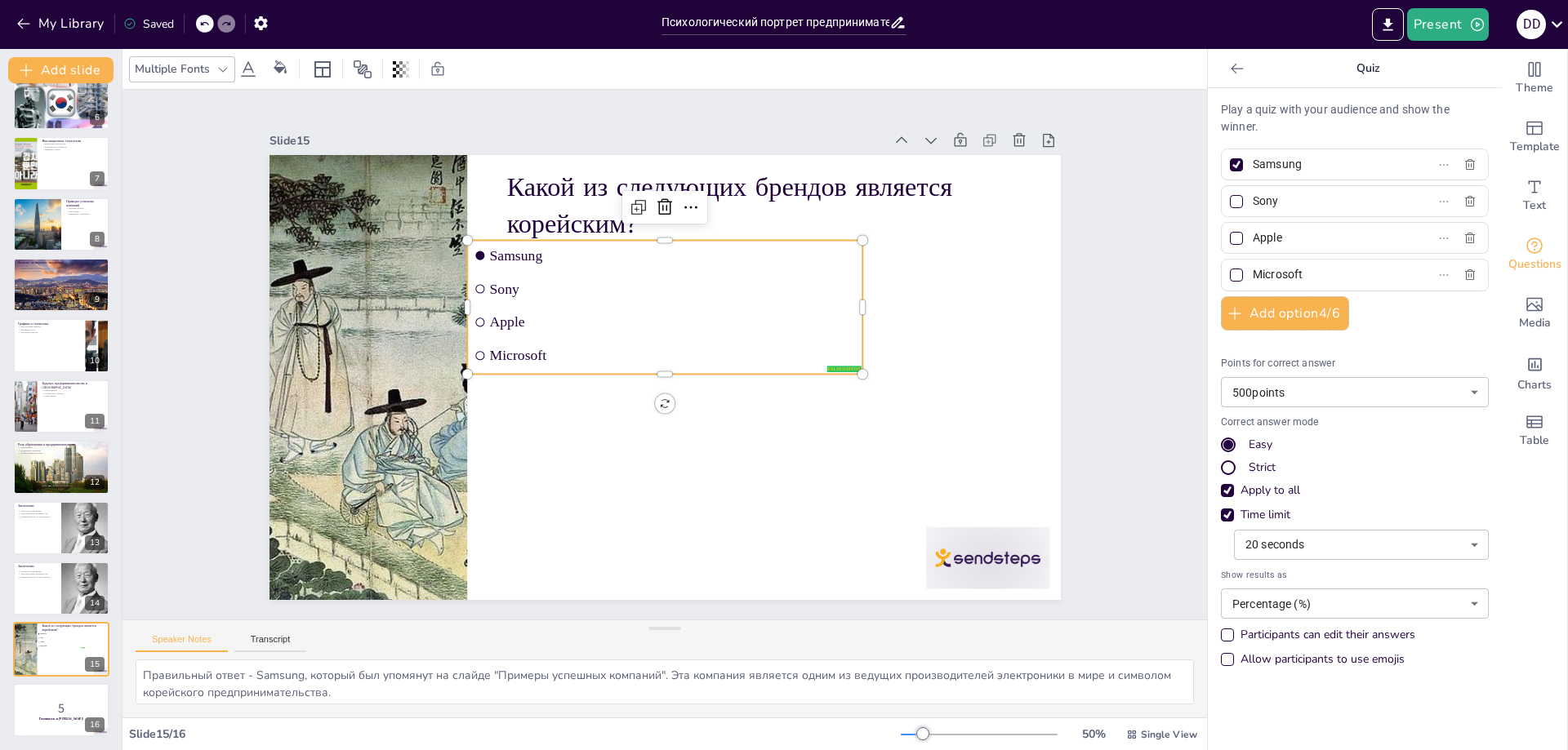
checkbox input "true"
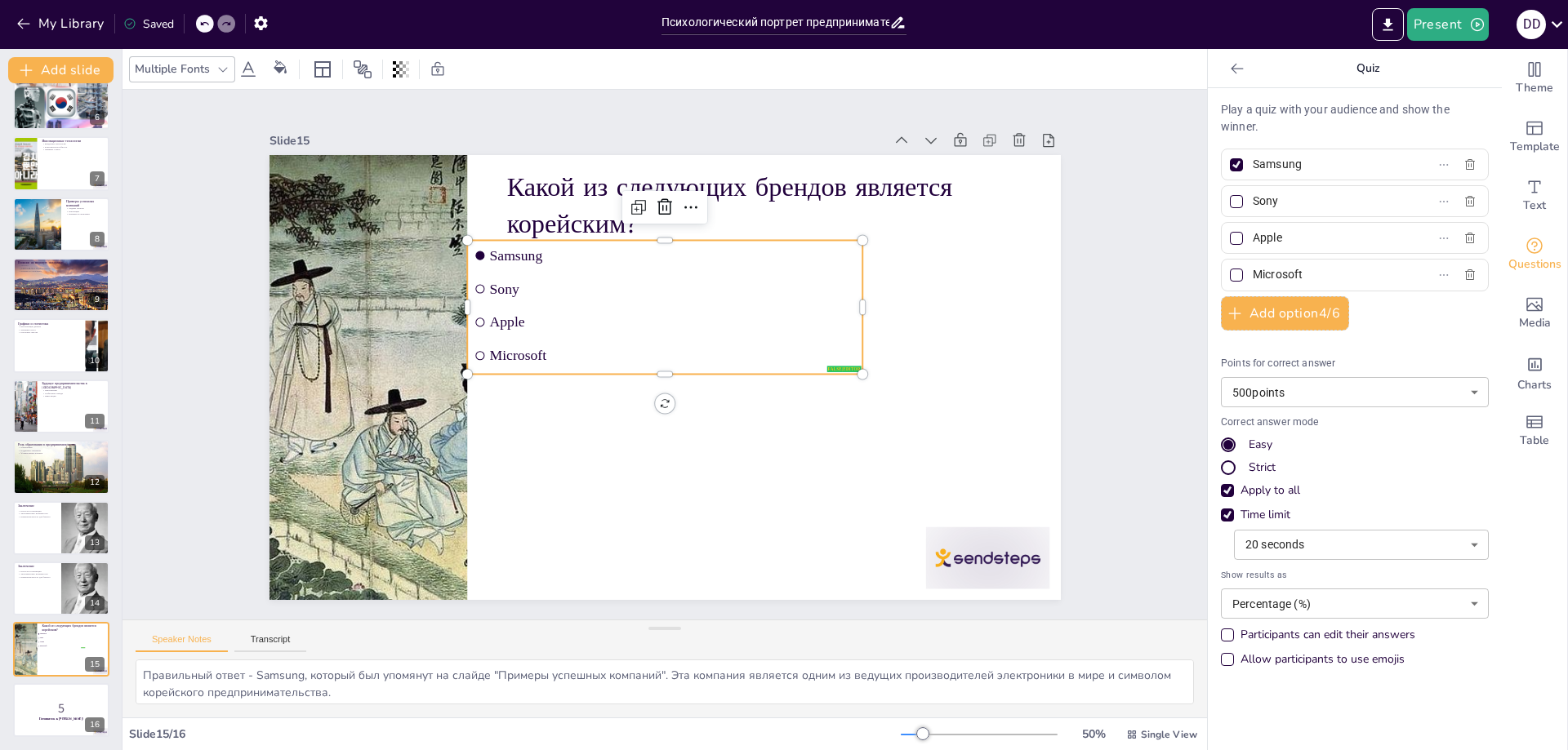
checkbox input "true"
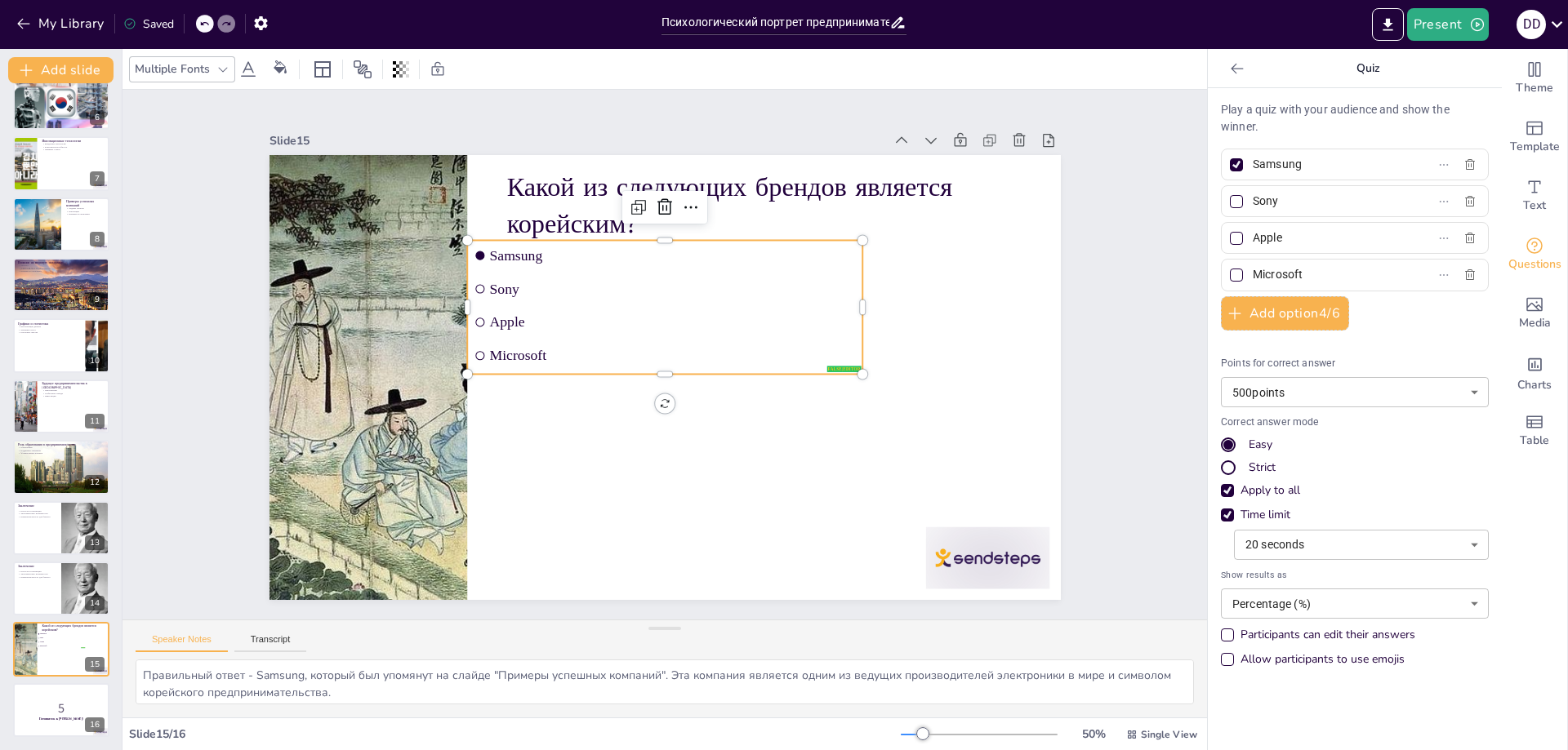
checkbox input "true"
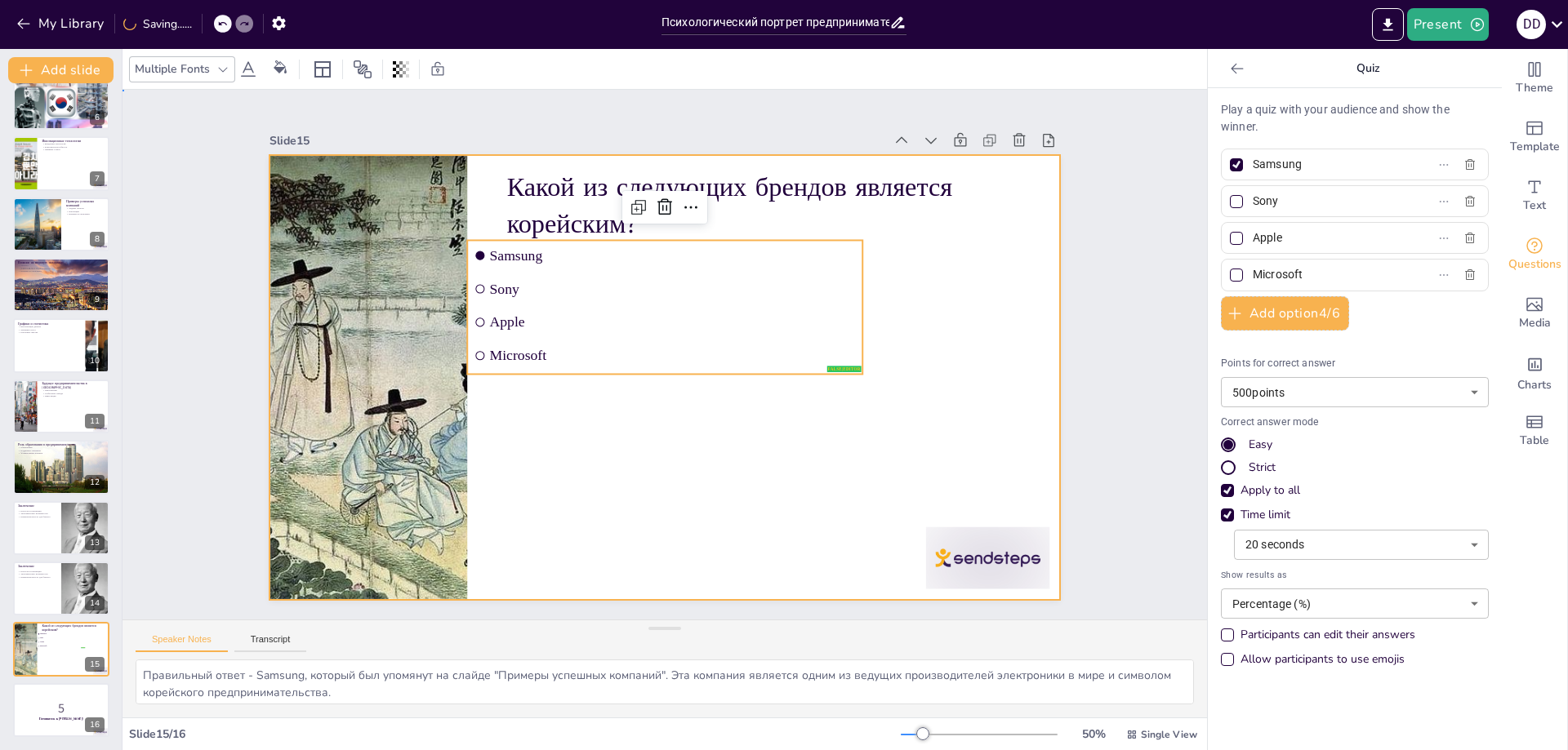
click at [543, 424] on div at bounding box center [660, 377] width 867 height 600
checkbox input "true"
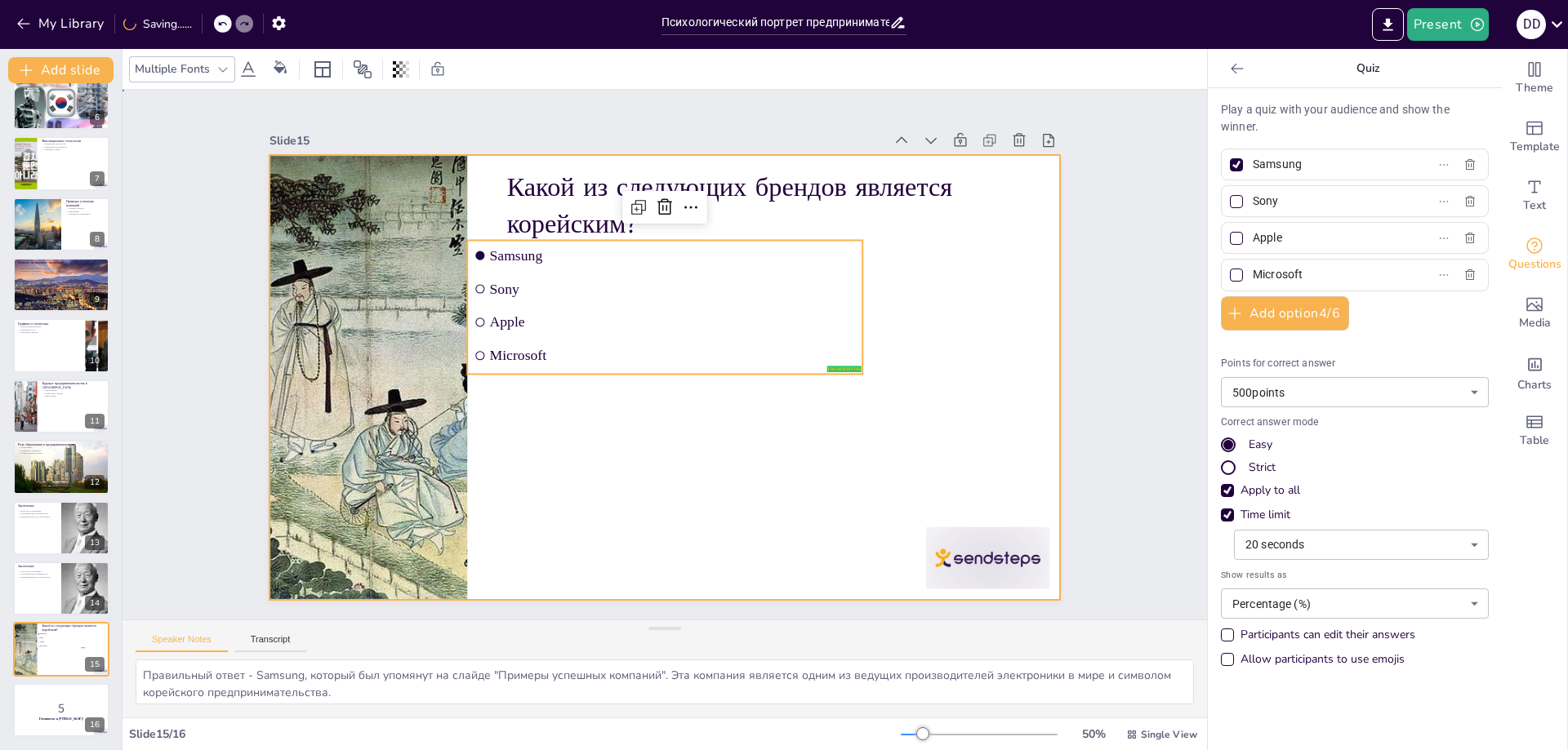
checkbox input "true"
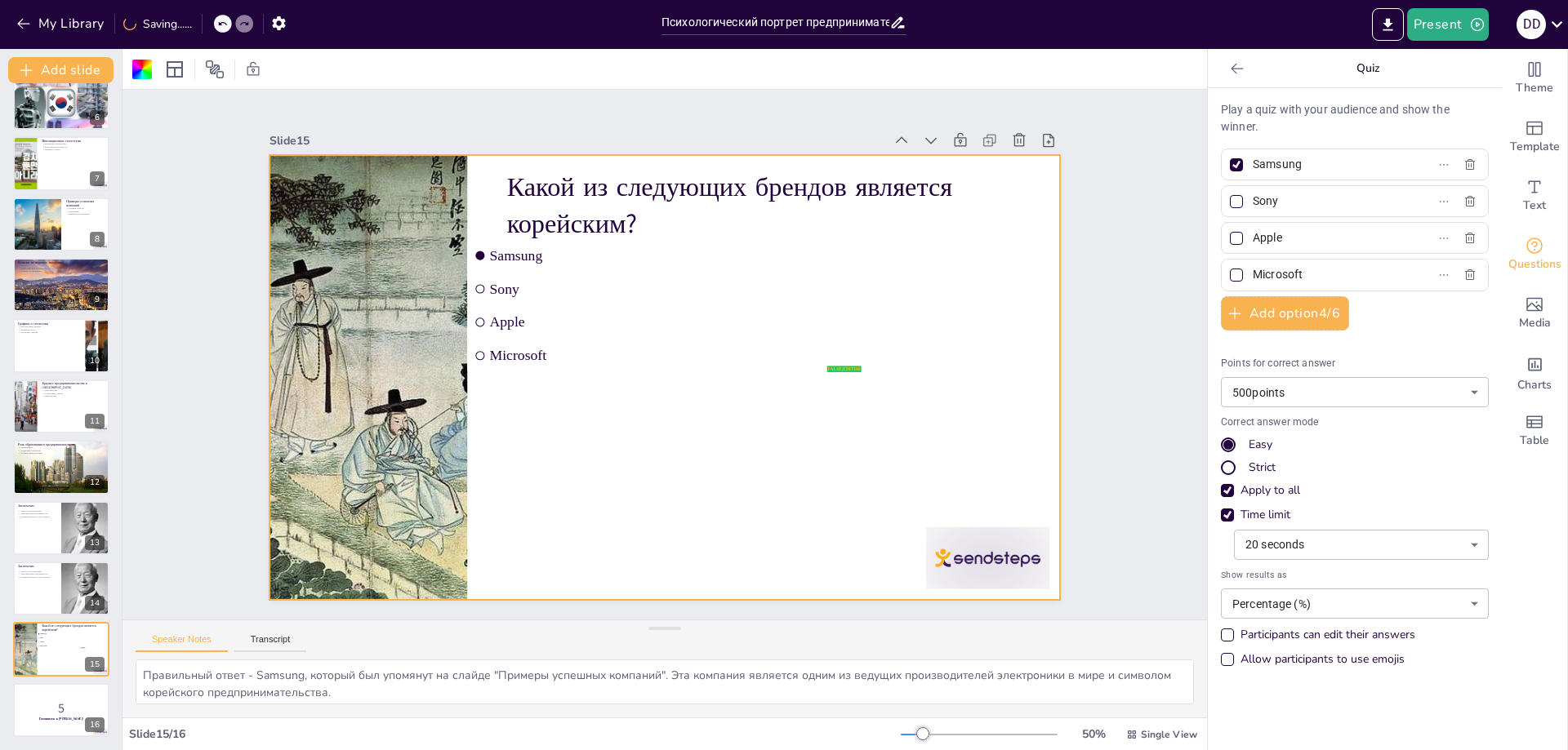
checkbox input "true"
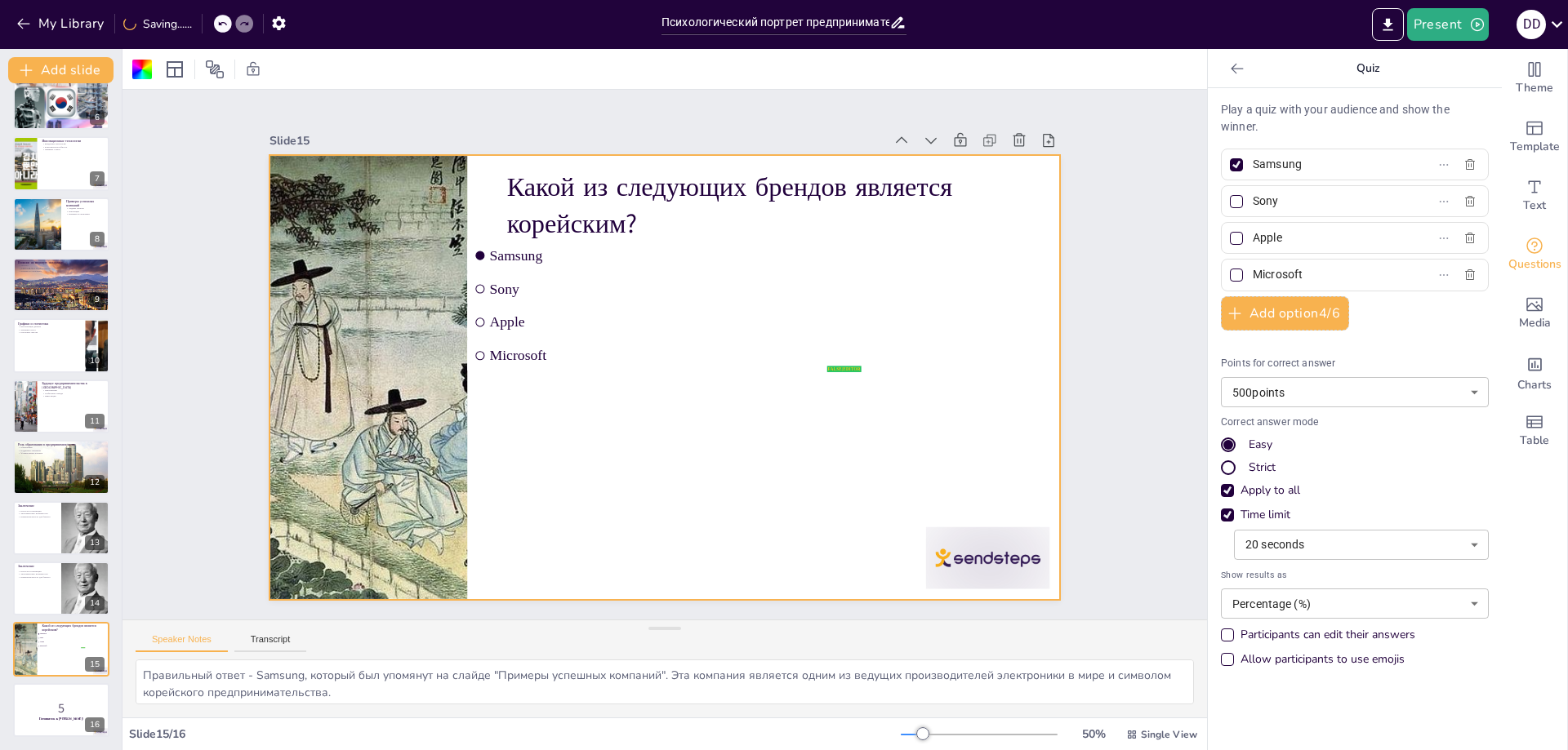
checkbox input "true"
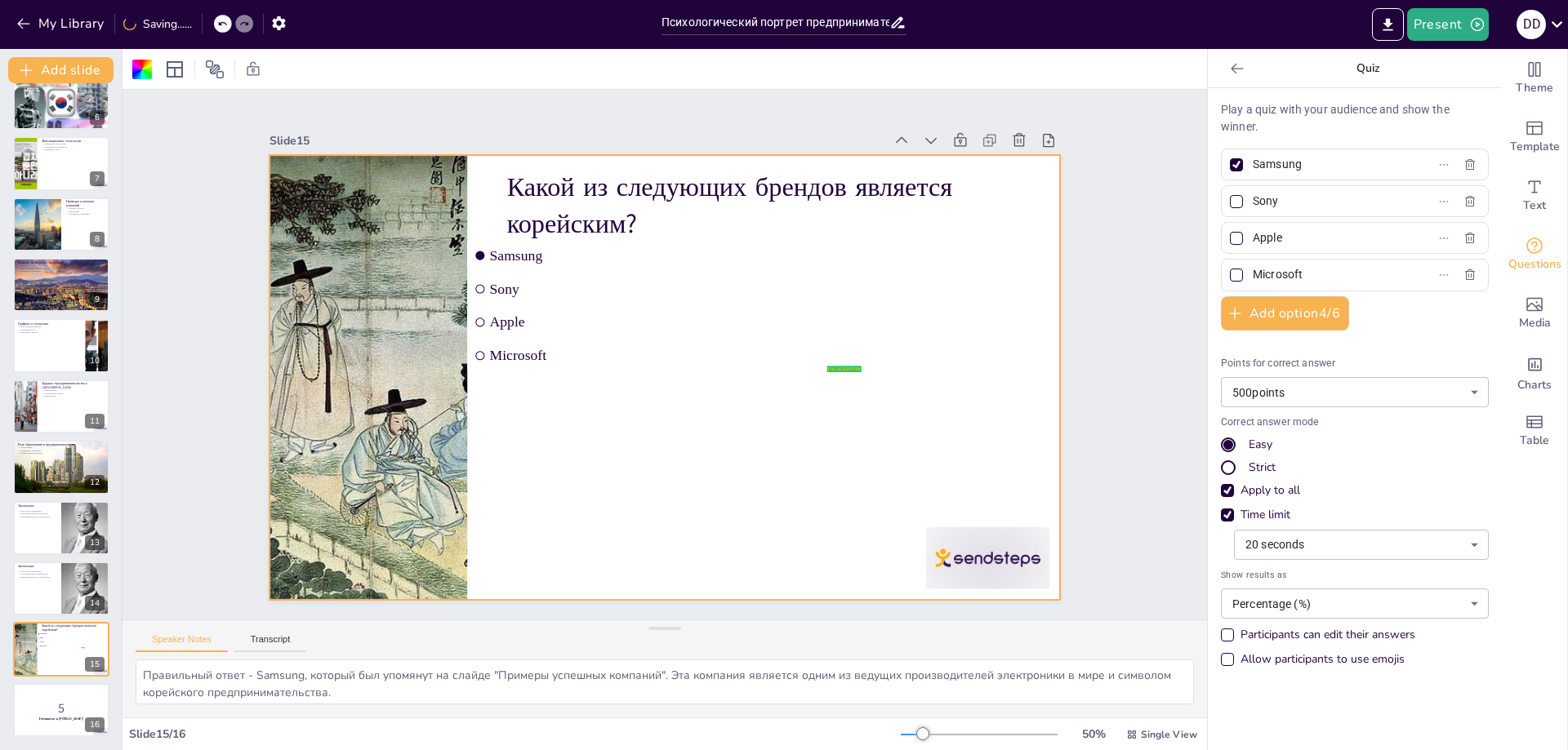
checkbox input "true"
click at [548, 321] on span "Apple" at bounding box center [674, 387] width 326 height 197
checkbox input "true"
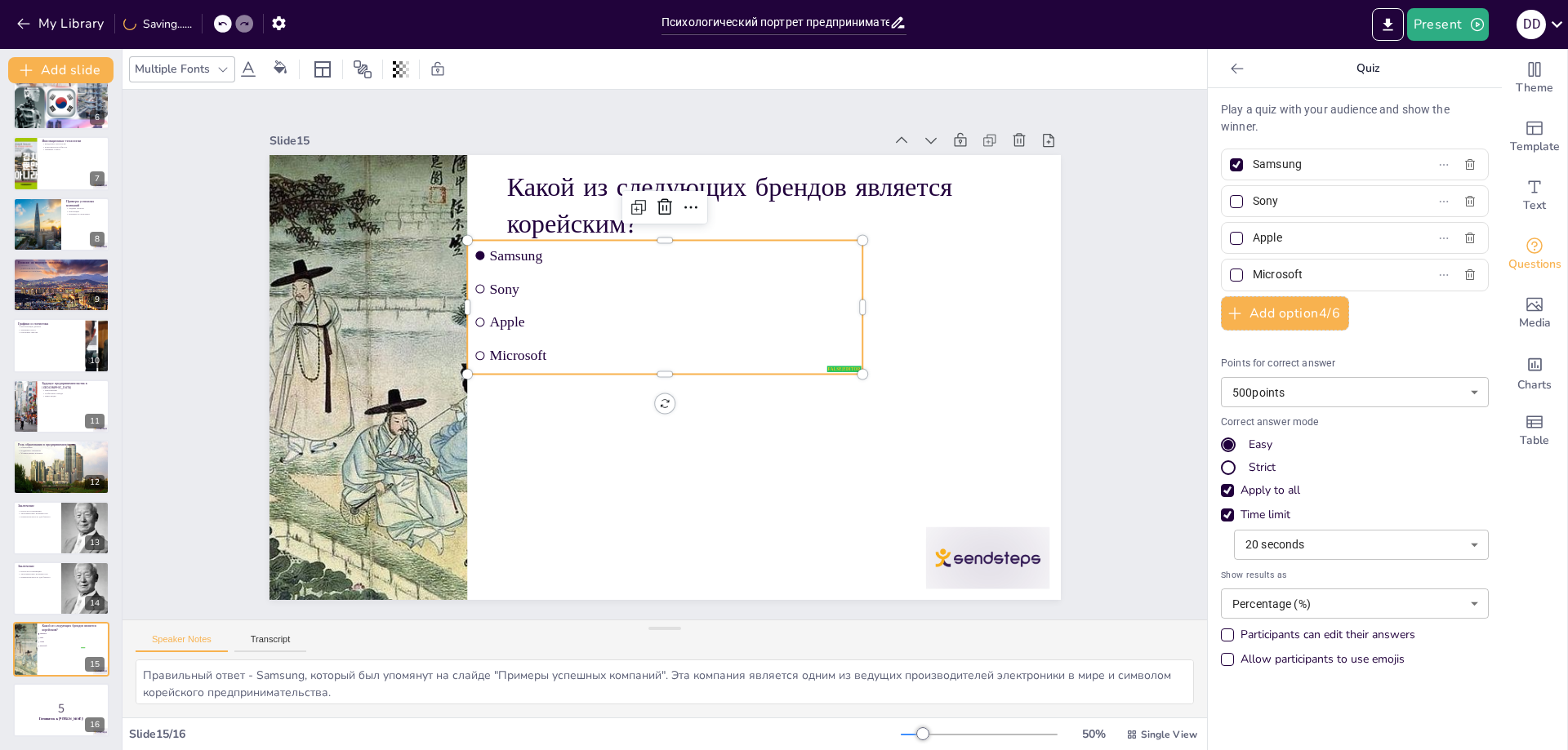
checkbox input "true"
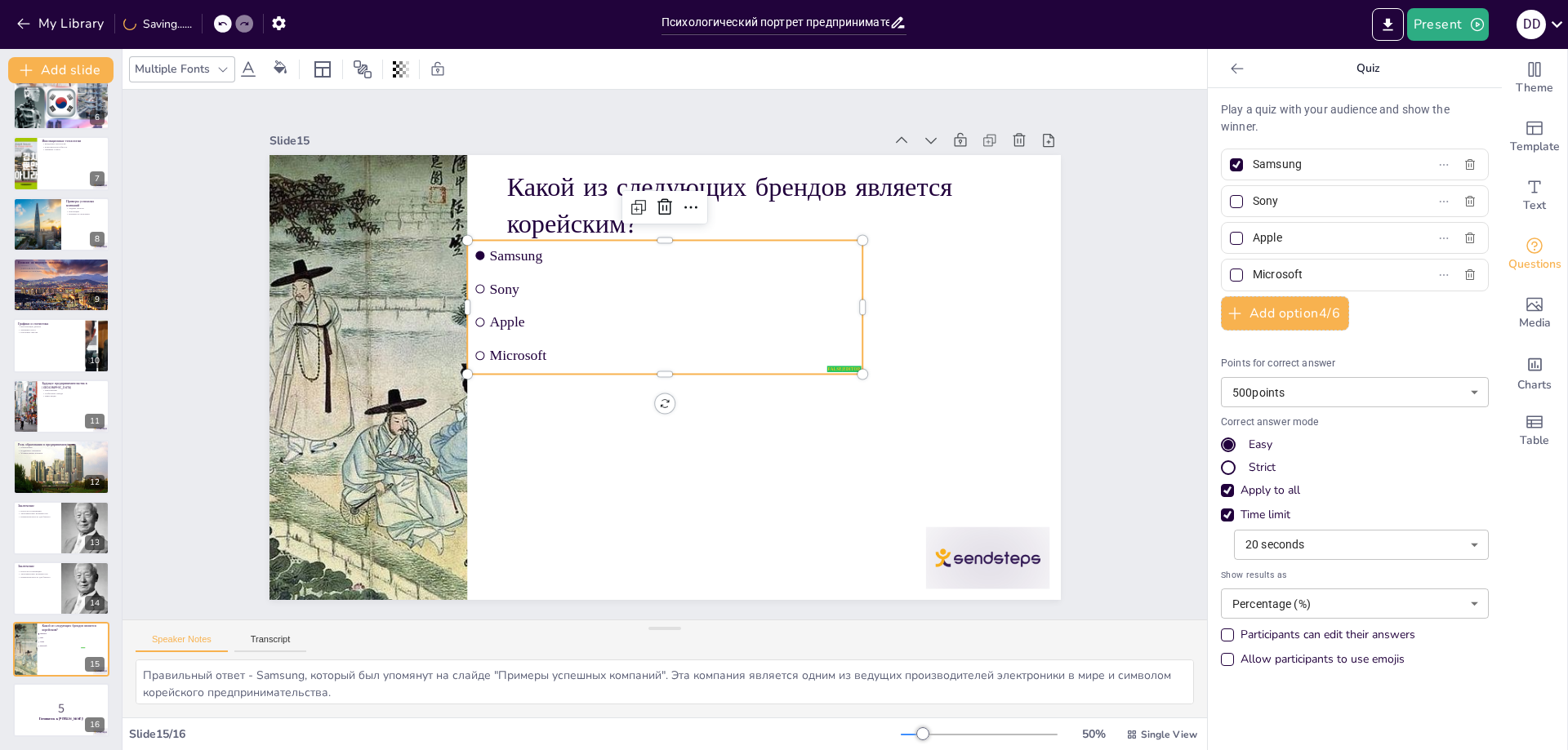
checkbox input "true"
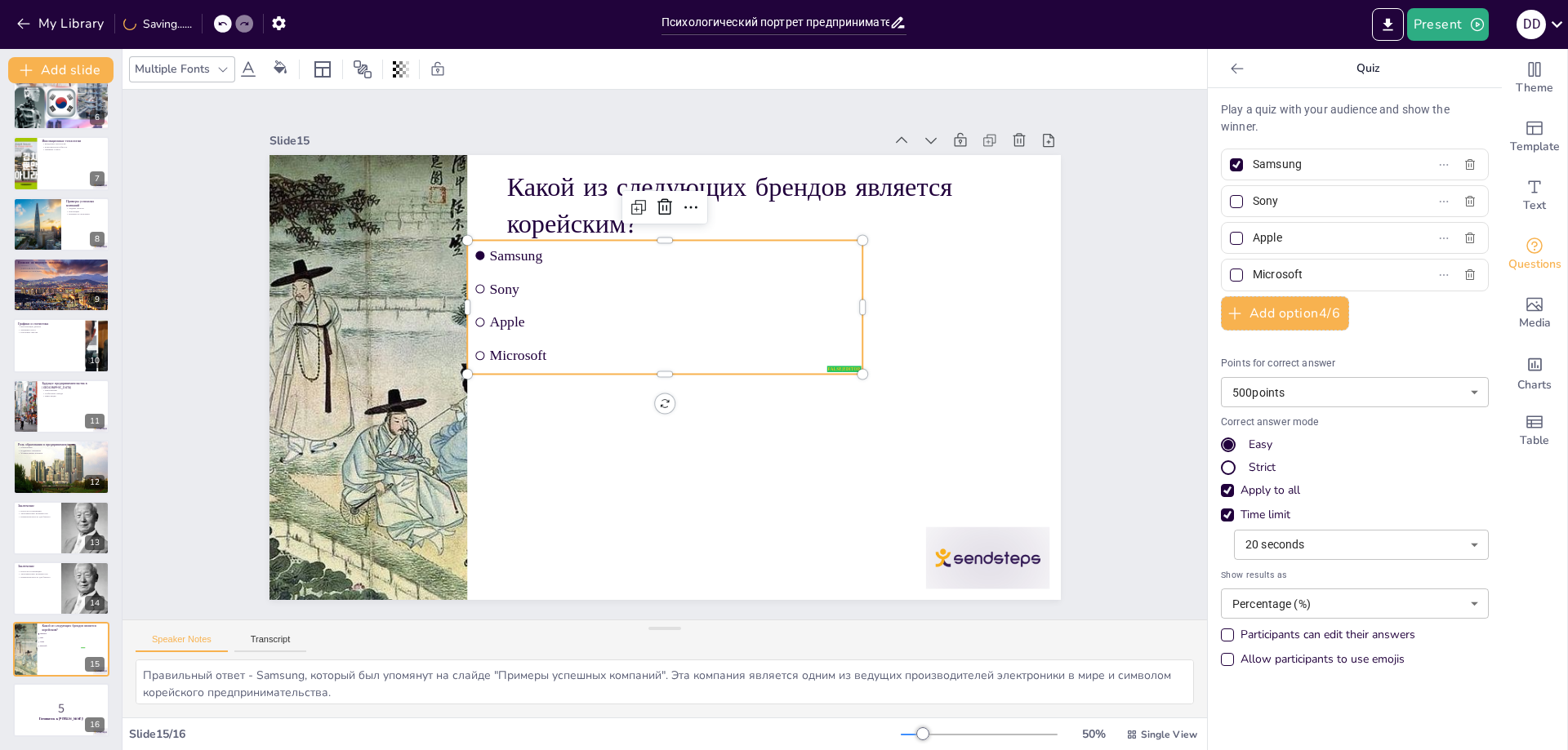
checkbox input "true"
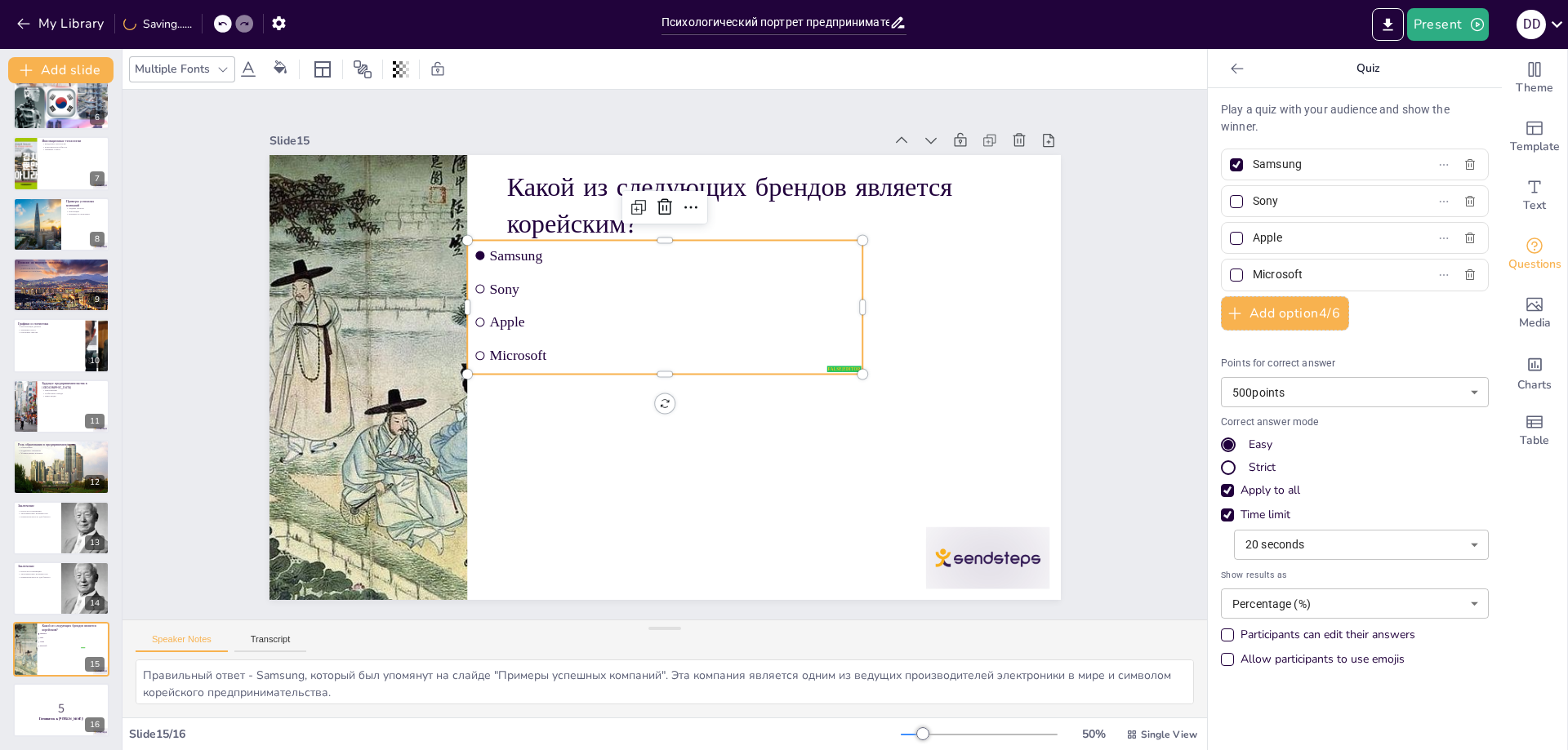
checkbox input "true"
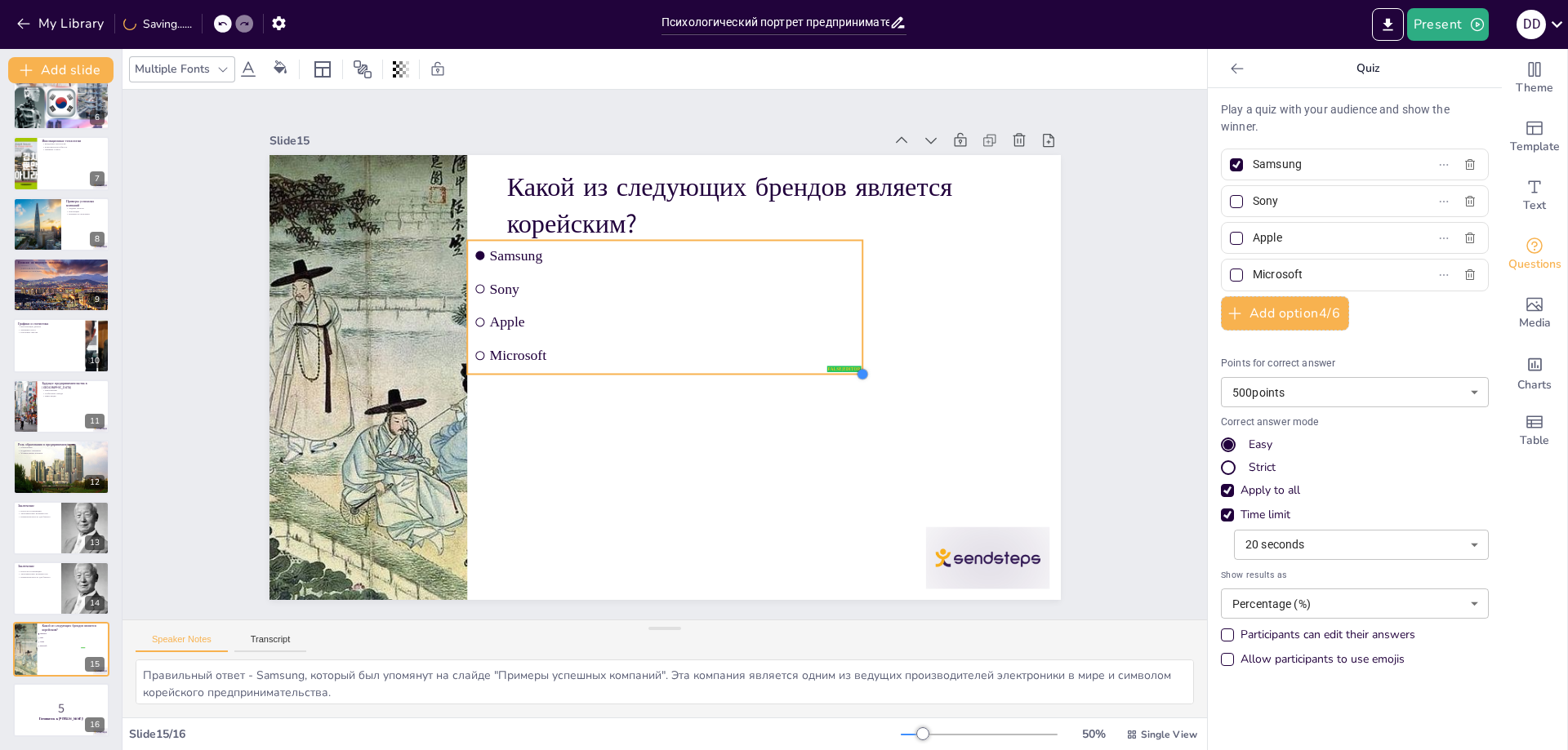
checkbox input "true"
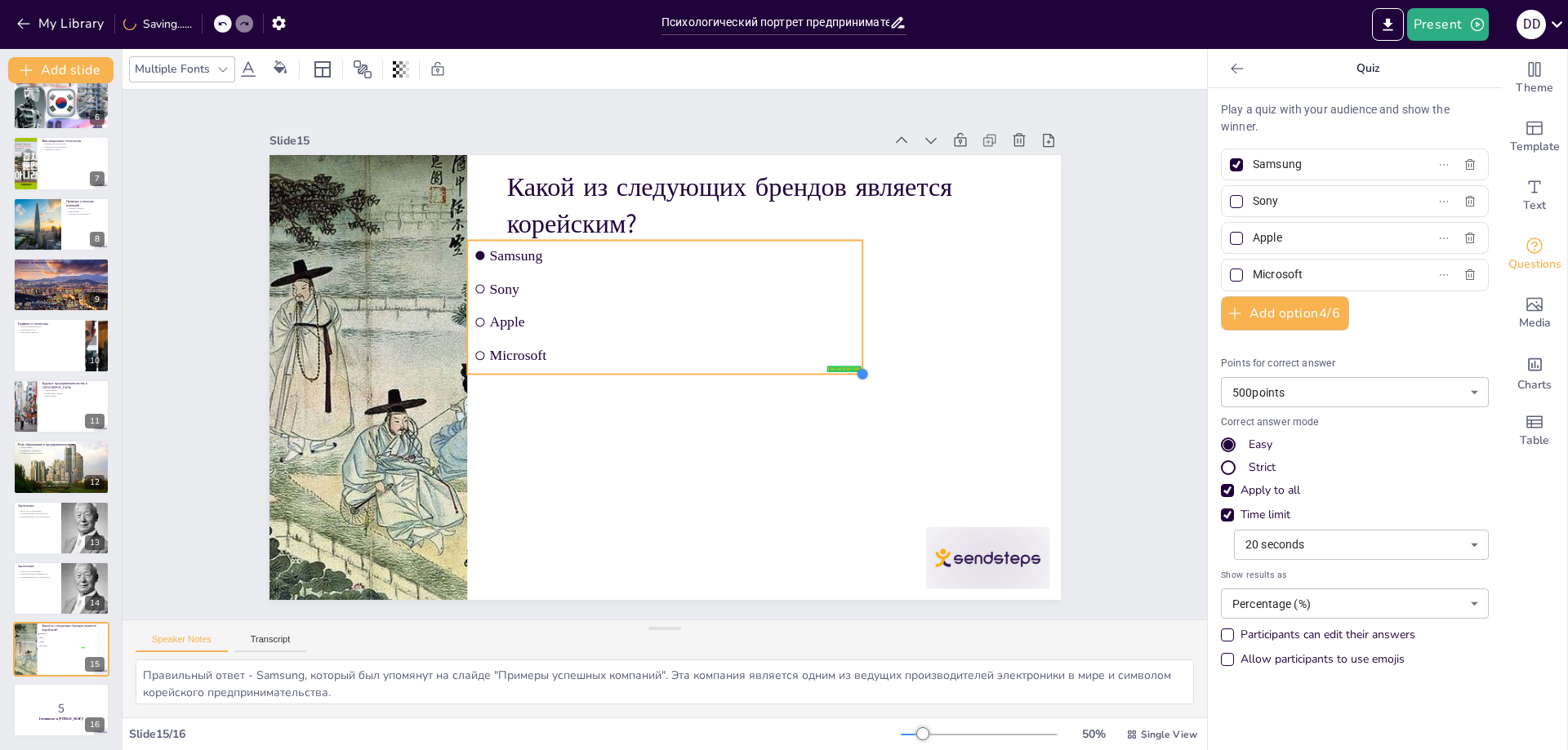
checkbox input "true"
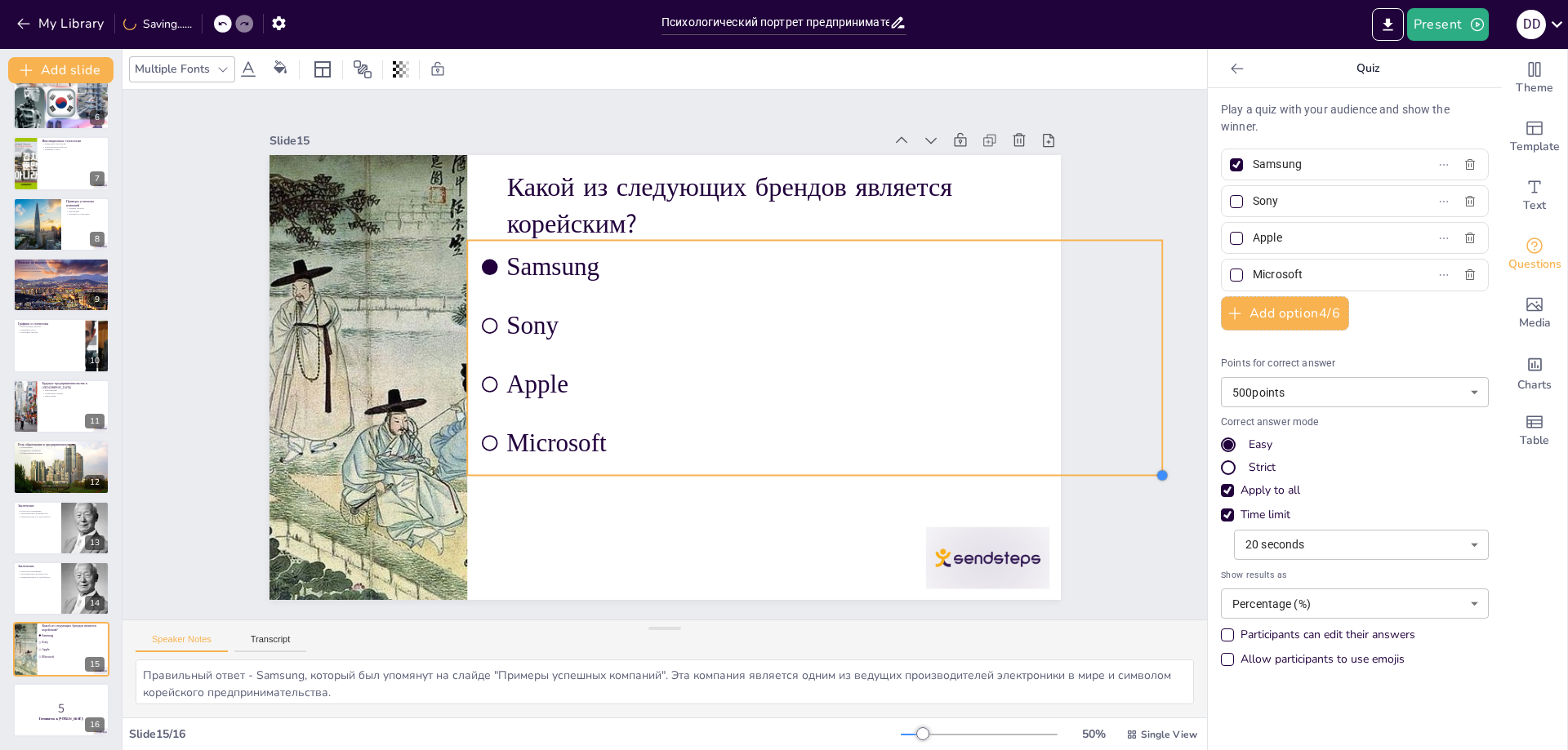
checkbox input "true"
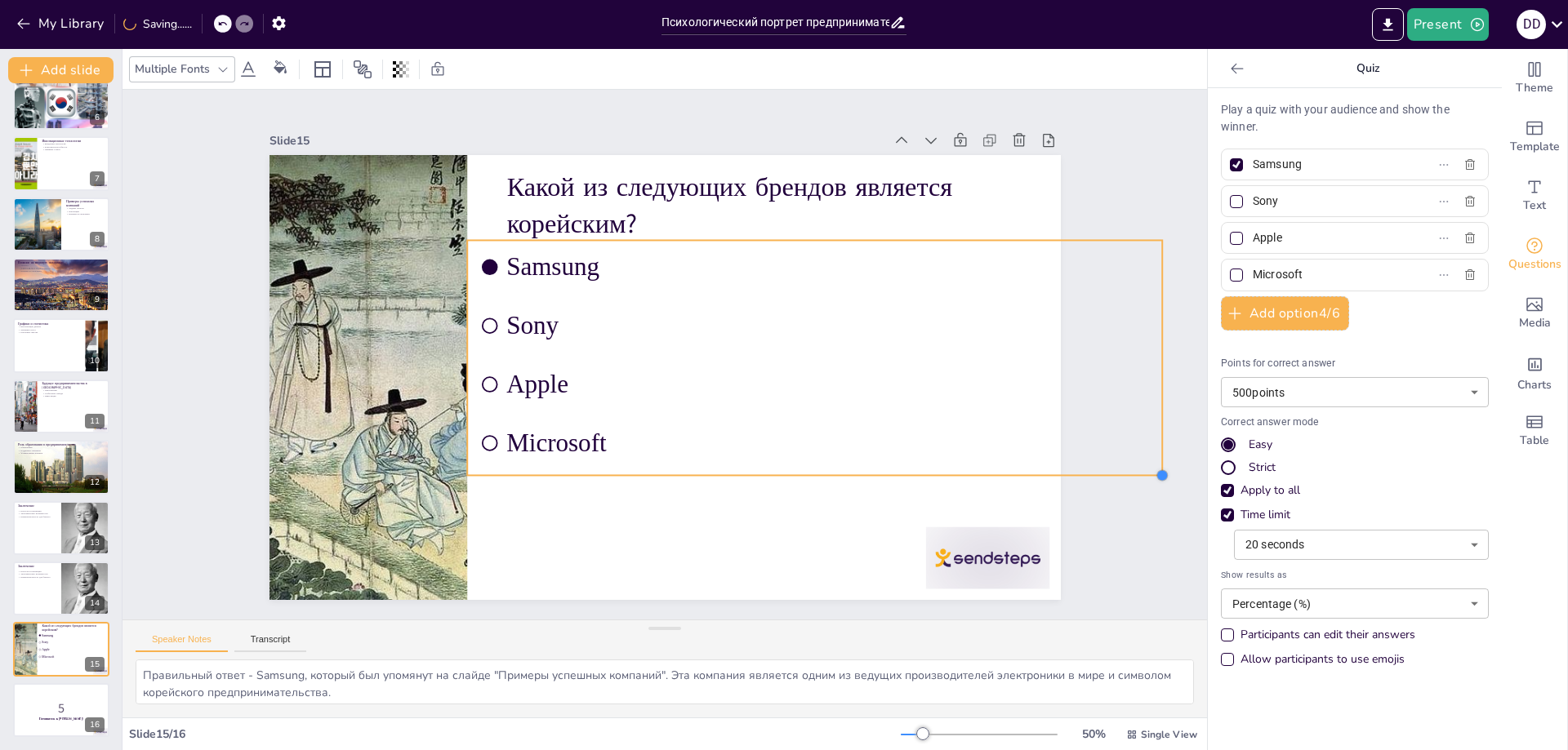
checkbox input "true"
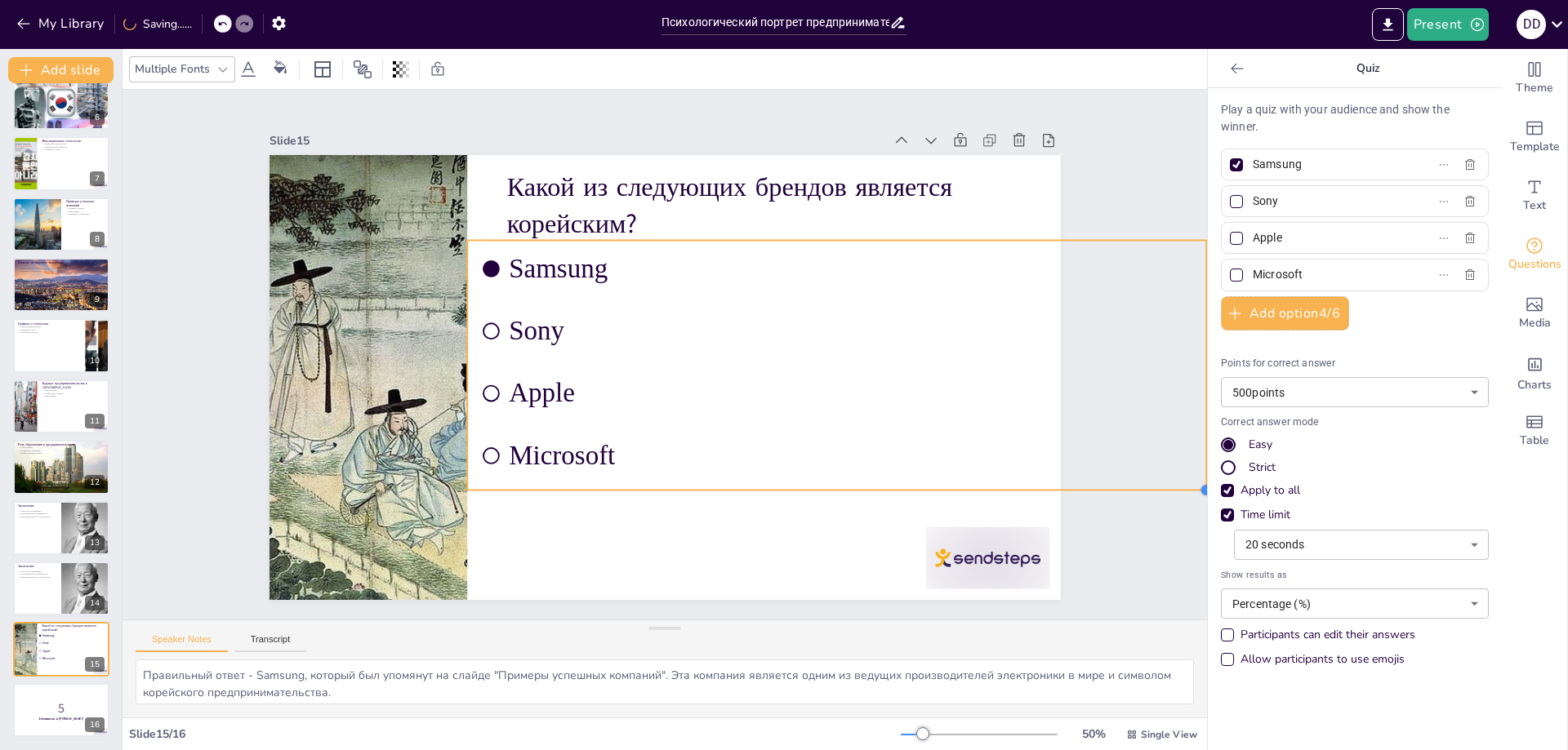
drag, startPoint x: 847, startPoint y: 367, endPoint x: 914, endPoint y: 482, distance: 133.1
click at [914, 482] on div "Какой из следующих брендов является корейским? false | editor Samsung Sony Appl…" at bounding box center [665, 332] width 791 height 446
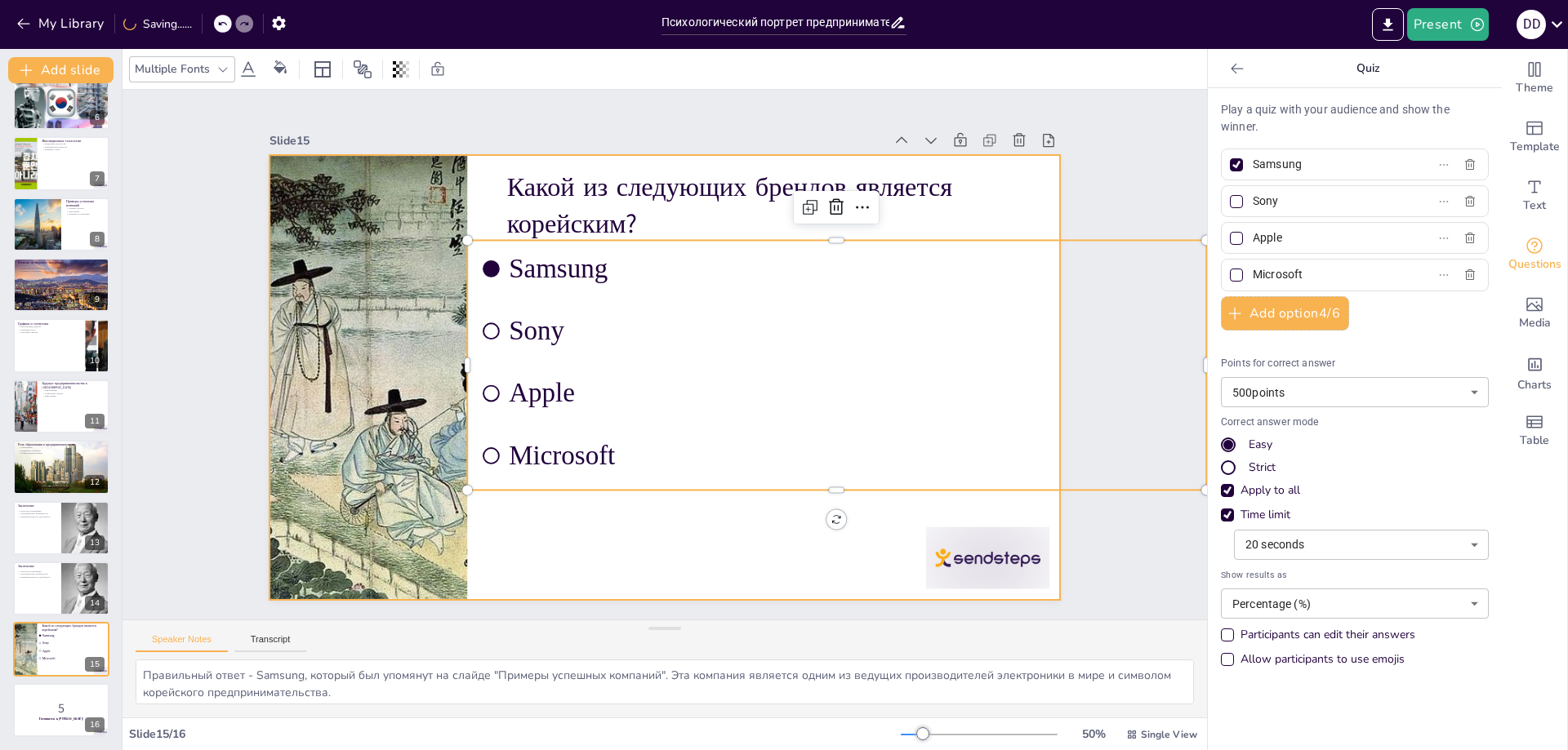
click at [732, 572] on div at bounding box center [660, 332] width 867 height 600
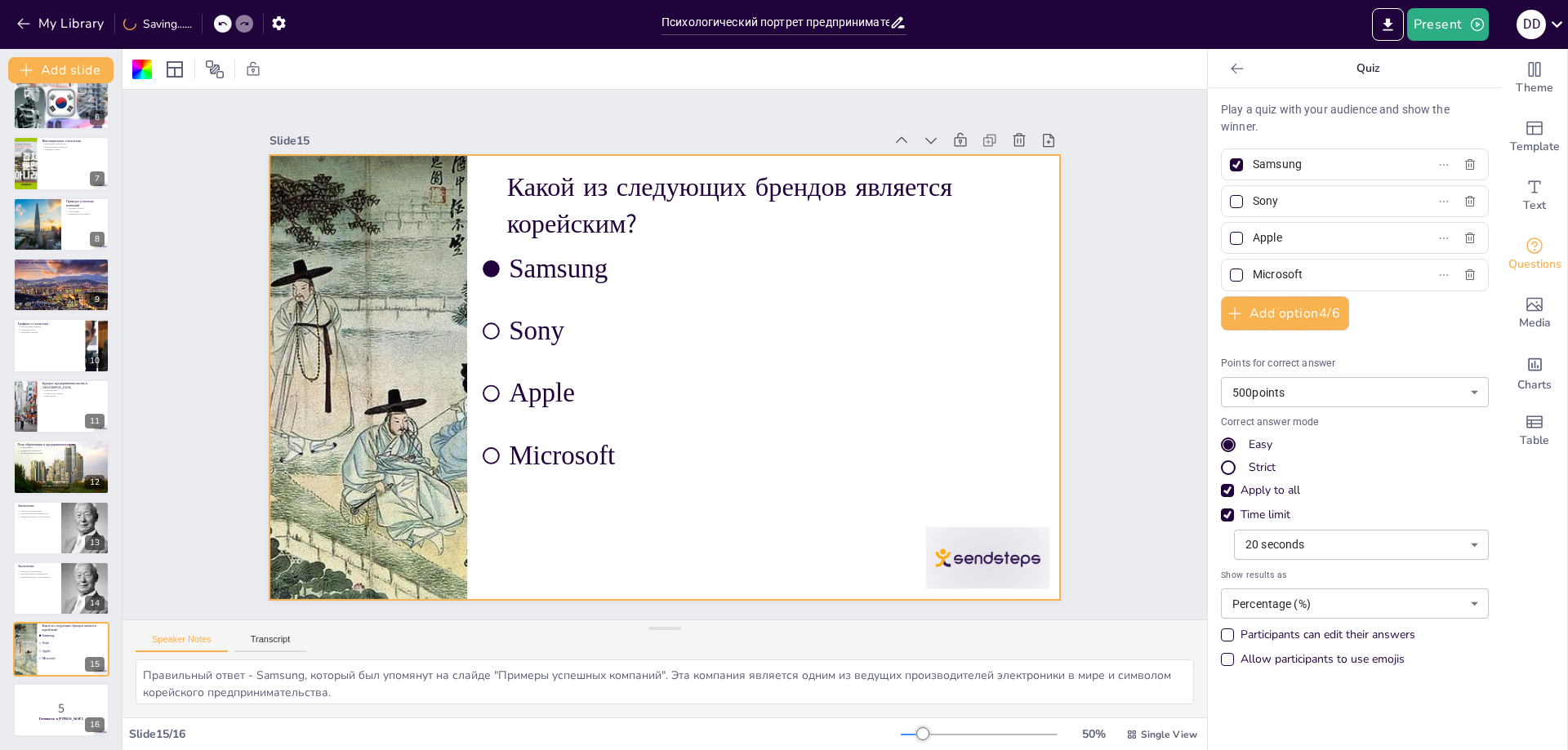
click at [903, 550] on div at bounding box center [651, 373] width 901 height 825
click at [975, 599] on div at bounding box center [909, 648] width 136 height 97
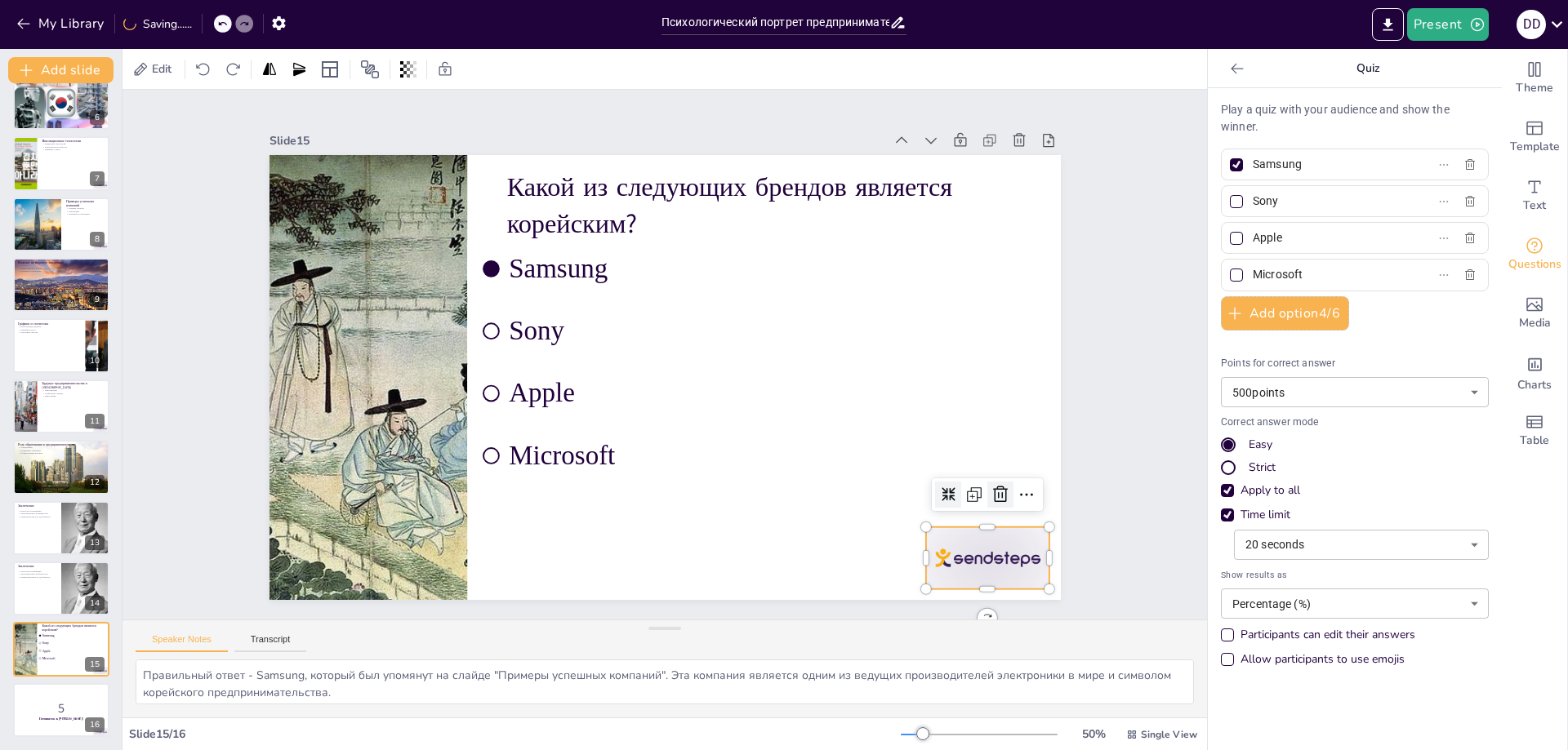
click at [804, 679] on div at bounding box center [785, 697] width 36 height 36
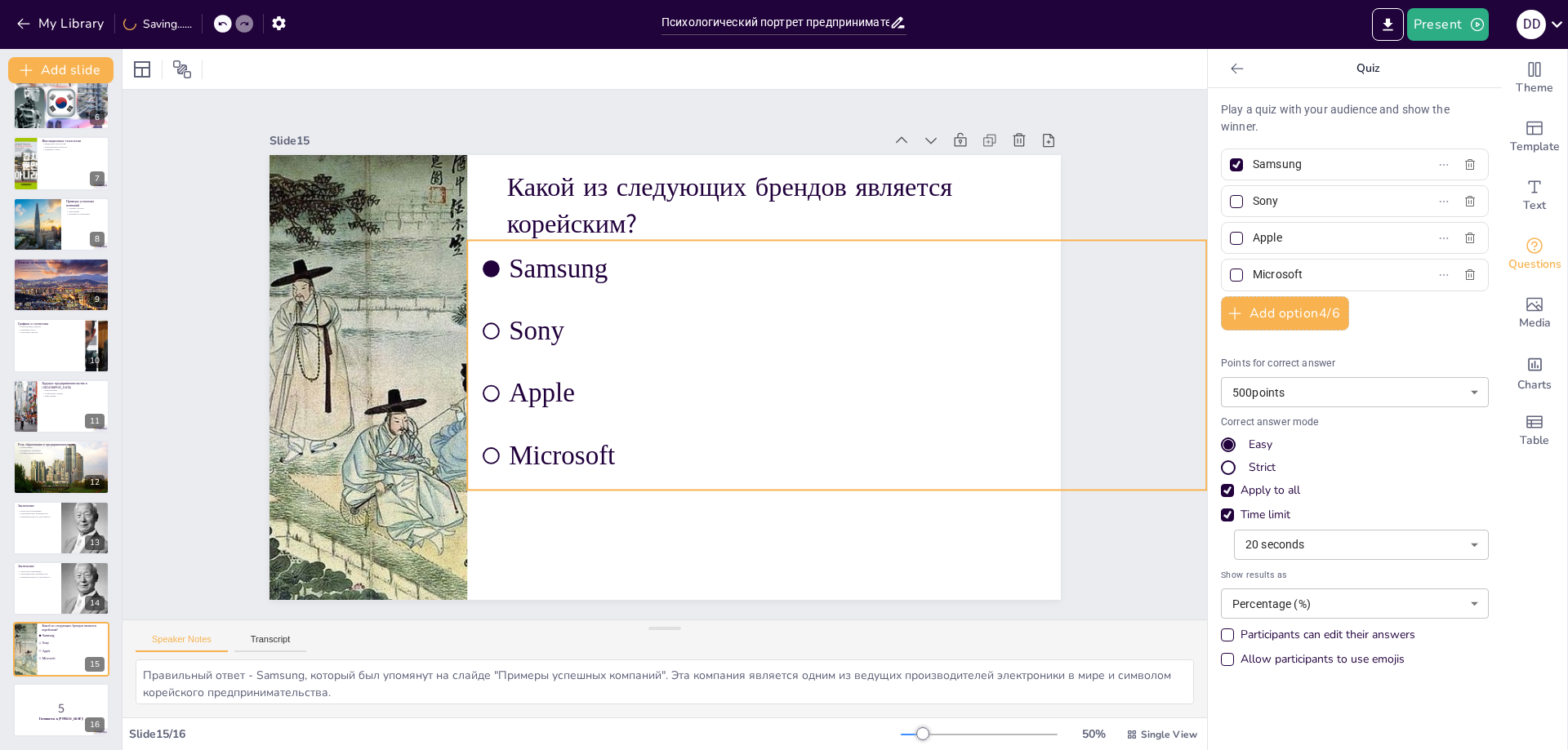
click at [516, 229] on input "checkbox" at bounding box center [526, 219] width 21 height 21
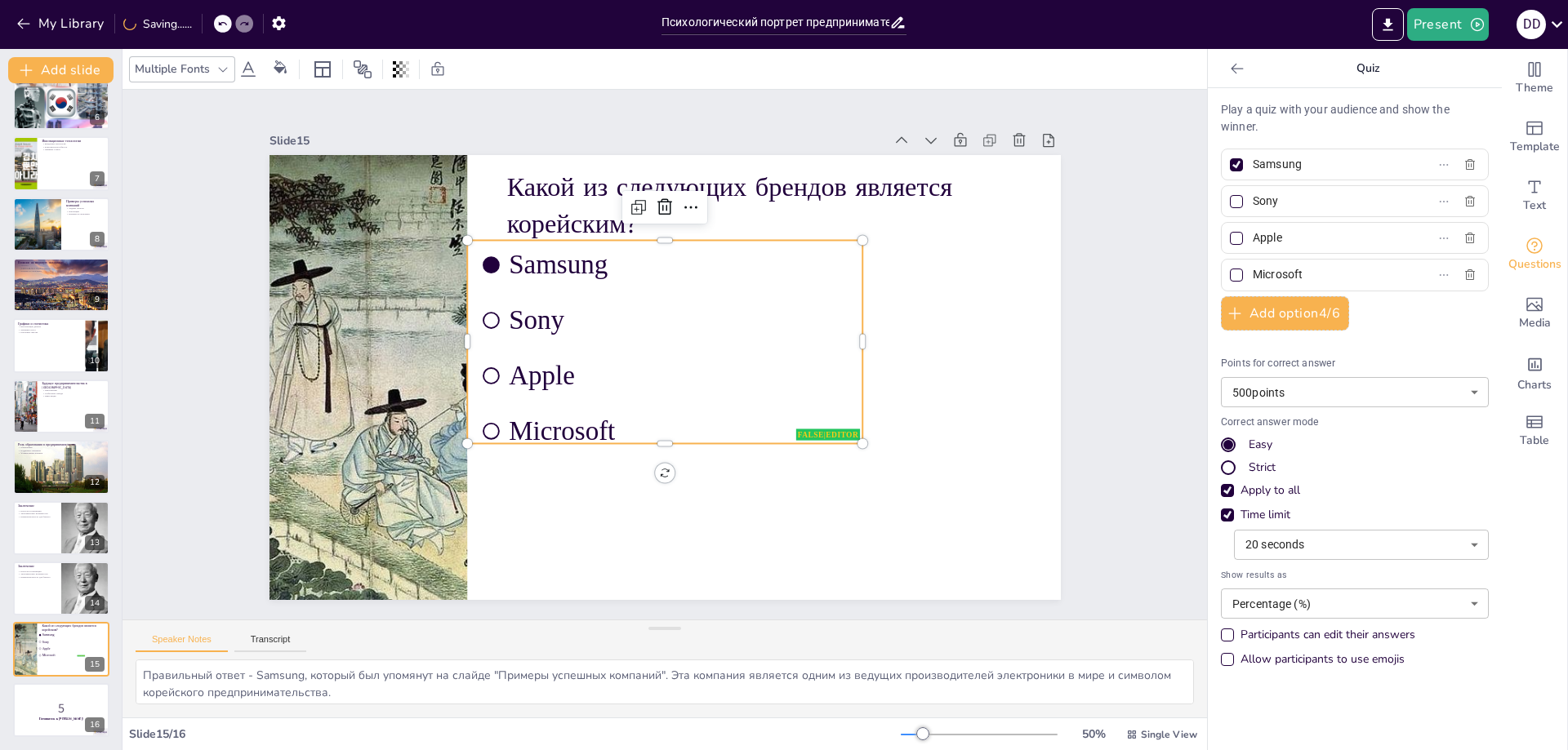
click at [503, 241] on input "checkbox" at bounding box center [513, 231] width 20 height 20
click at [64, 719] on strong "Готовьтесь к [PERSON_NAME]!" at bounding box center [61, 718] width 45 height 4
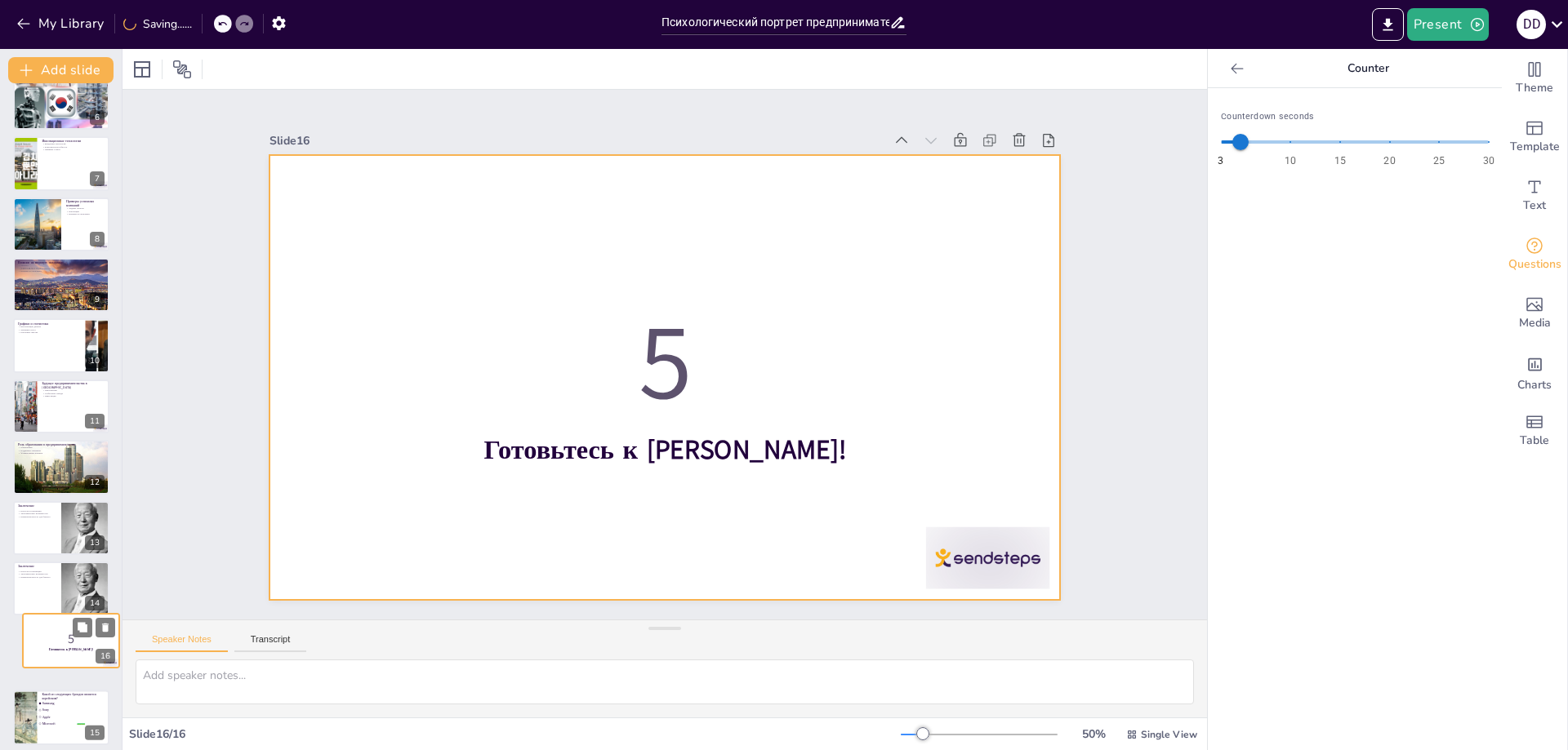
drag, startPoint x: 47, startPoint y: 703, endPoint x: 59, endPoint y: 628, distance: 76.0
click at [59, 614] on div "5 Готовьтесь к [PERSON_NAME]!" at bounding box center [72, 614] width 97 height 0
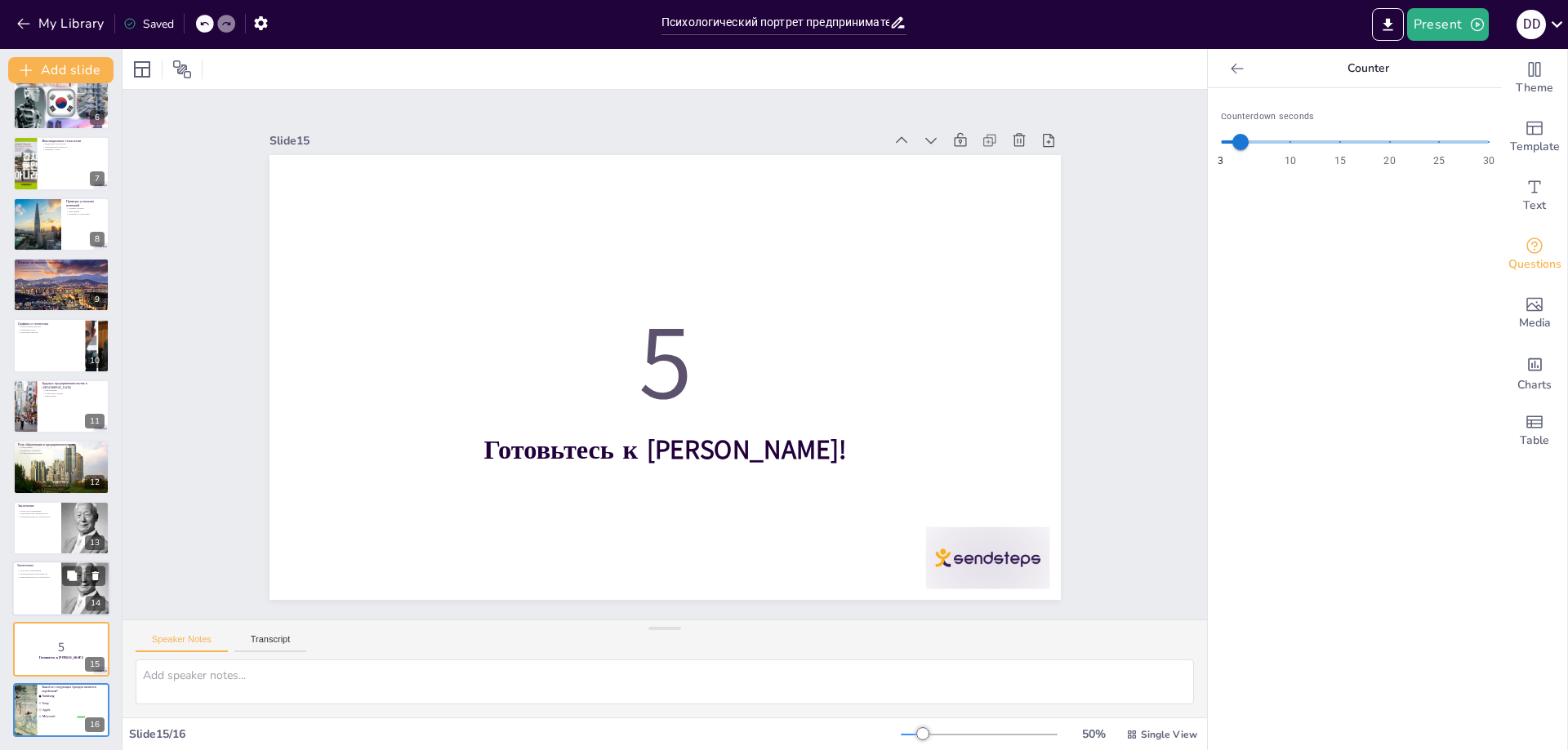
click at [51, 570] on p "Культура и инновации" at bounding box center [36, 571] width 39 height 4
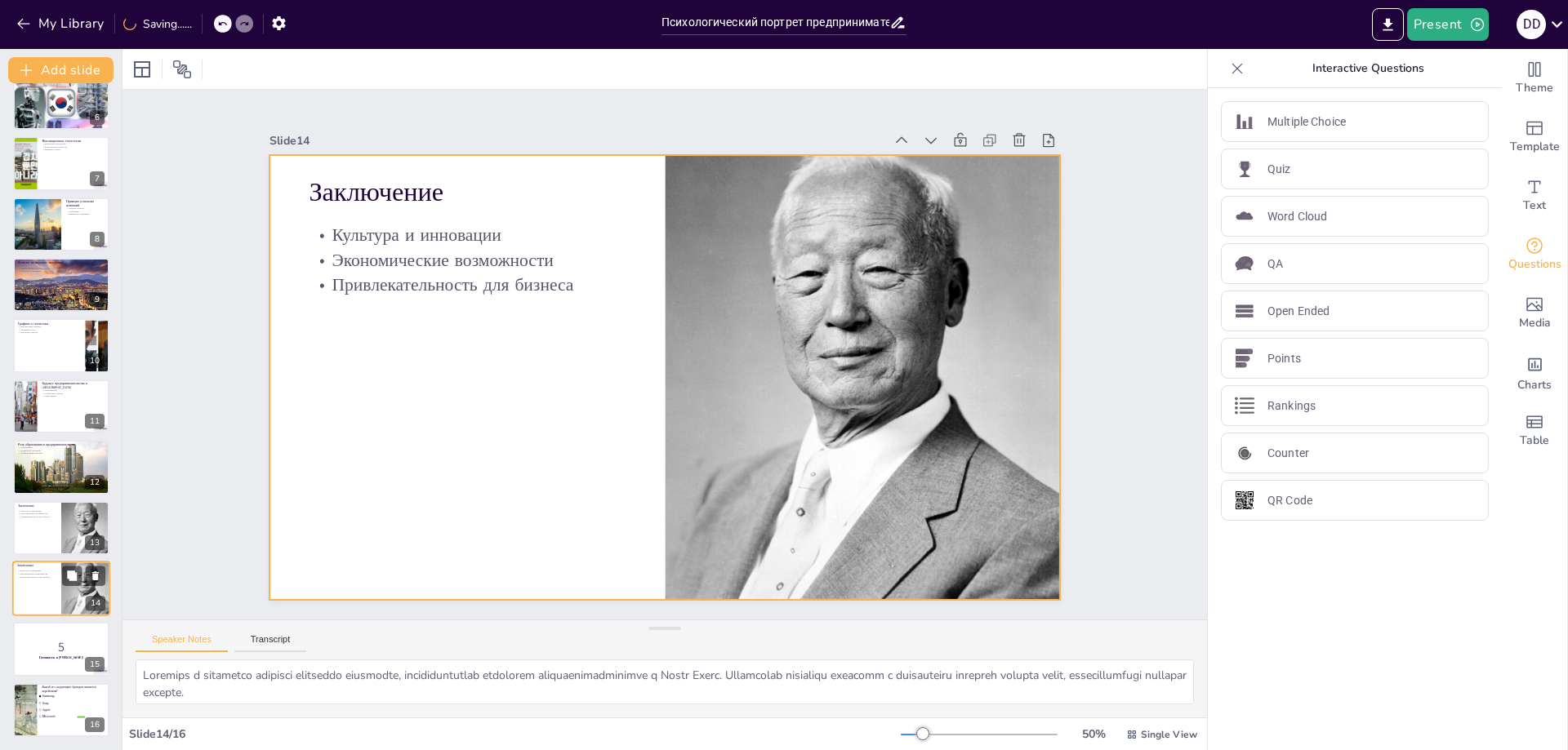
click at [36, 582] on div at bounding box center [61, 589] width 98 height 56
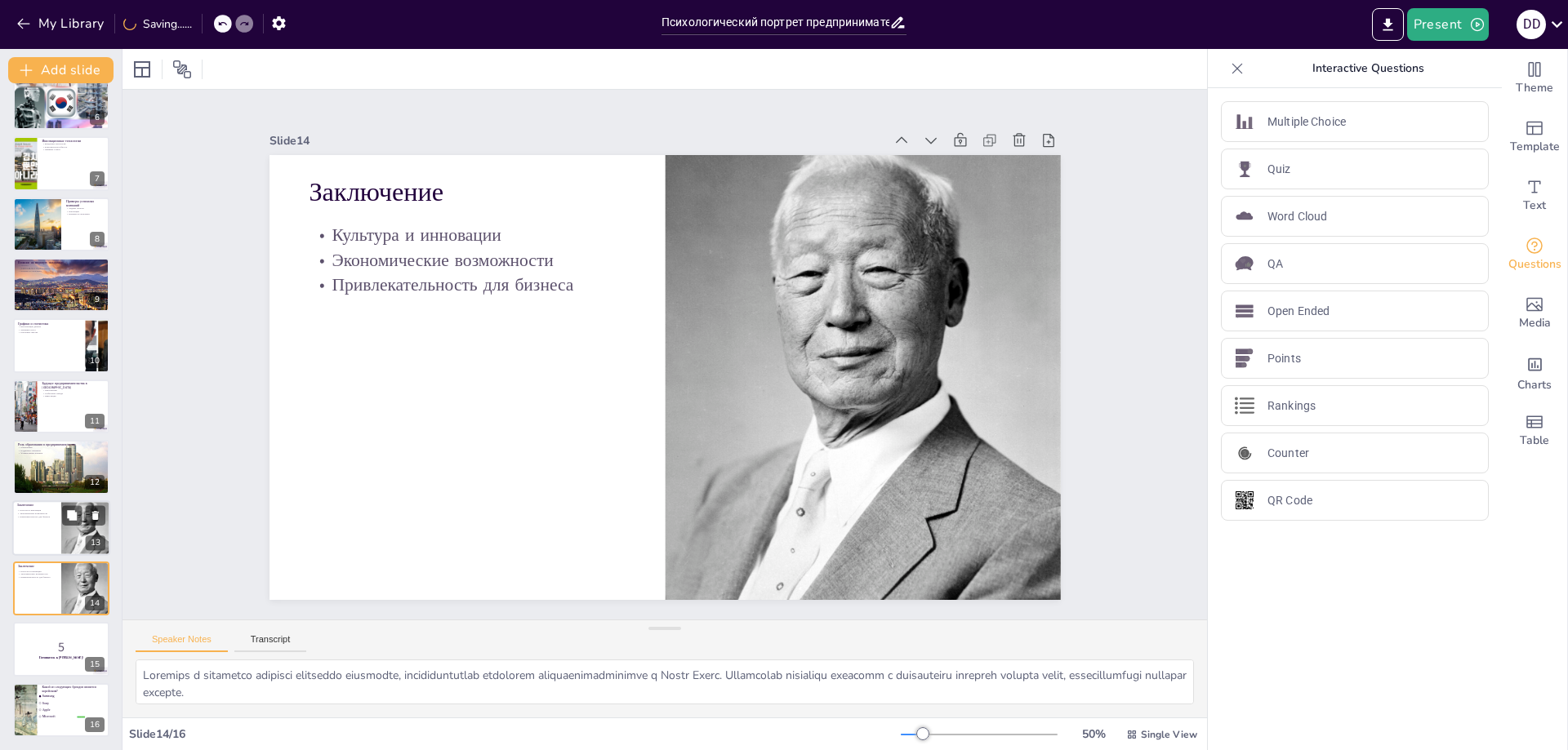
click at [33, 539] on div at bounding box center [61, 529] width 98 height 56
click at [41, 599] on div at bounding box center [61, 589] width 98 height 56
click at [98, 578] on icon at bounding box center [95, 576] width 7 height 9
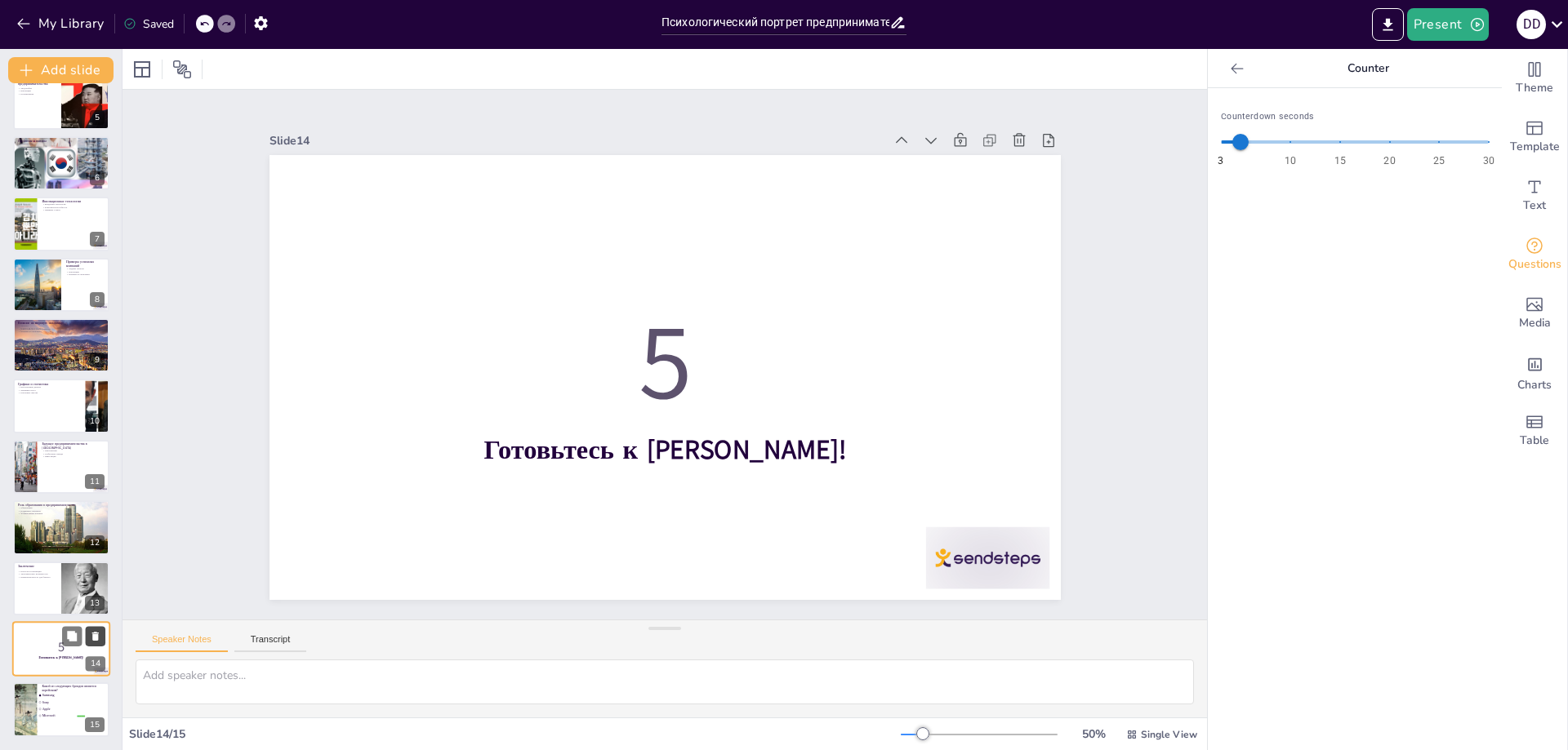
scroll to position [263, 0]
click at [39, 525] on div at bounding box center [61, 528] width 98 height 60
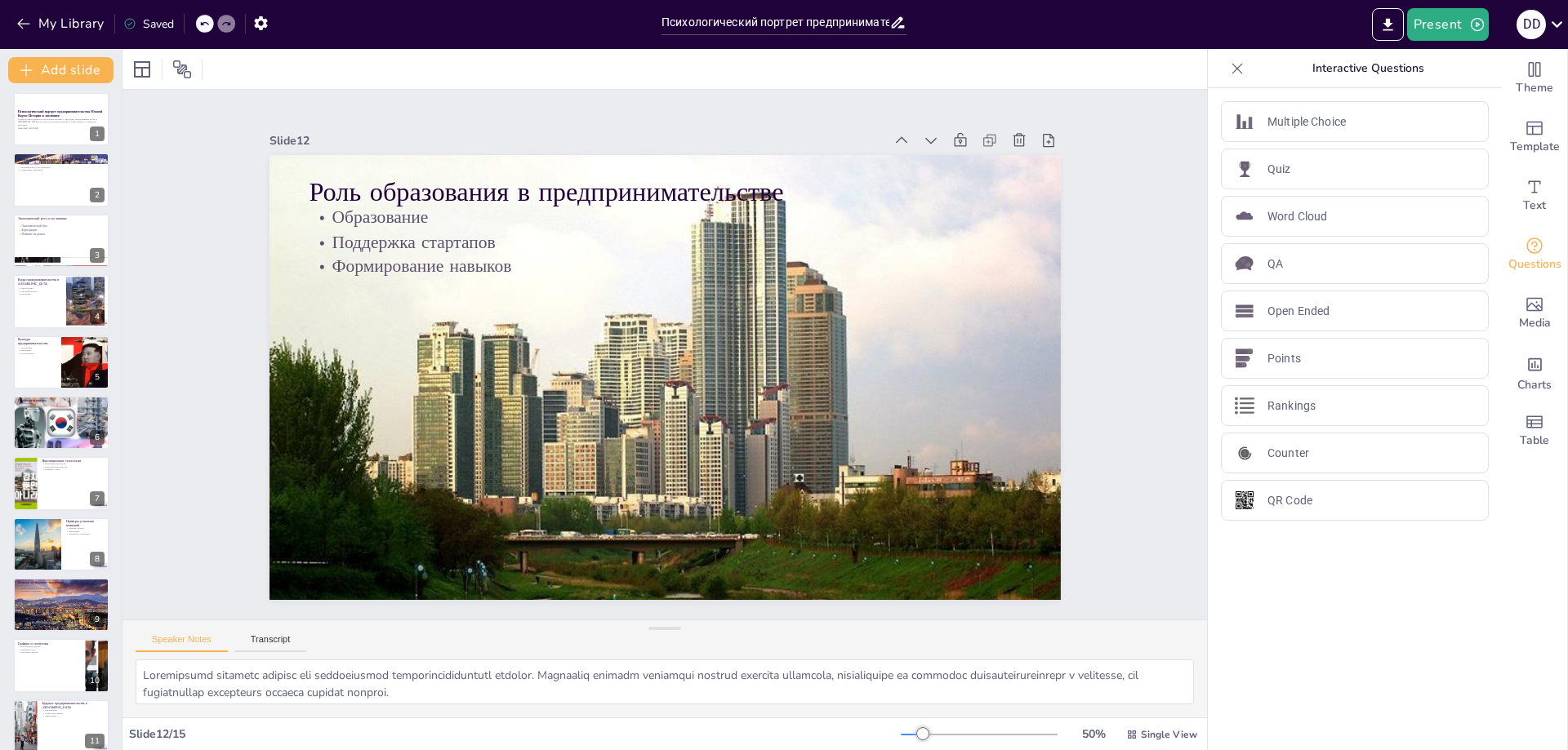
scroll to position [0, 0]
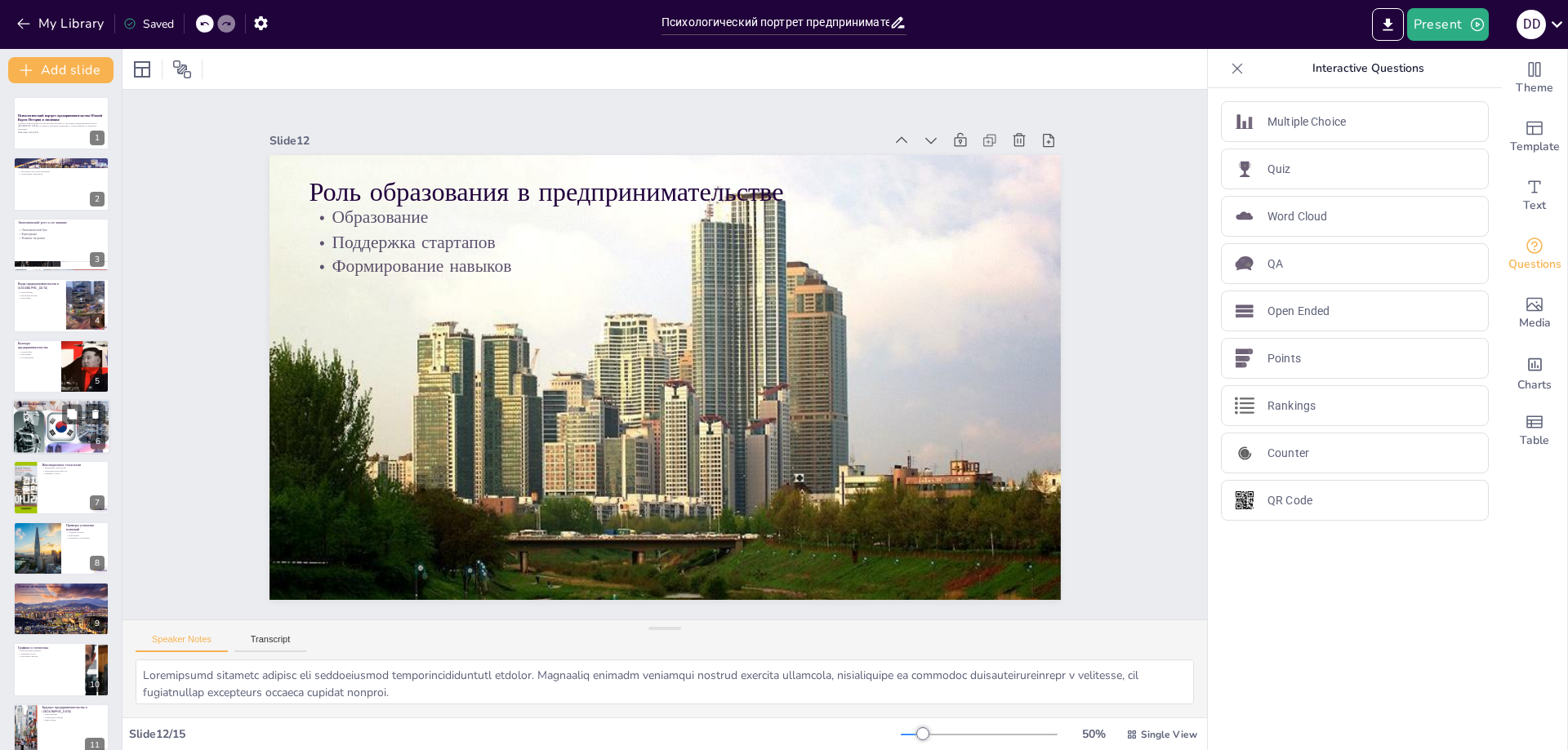
click at [63, 404] on div at bounding box center [84, 413] width 43 height 20
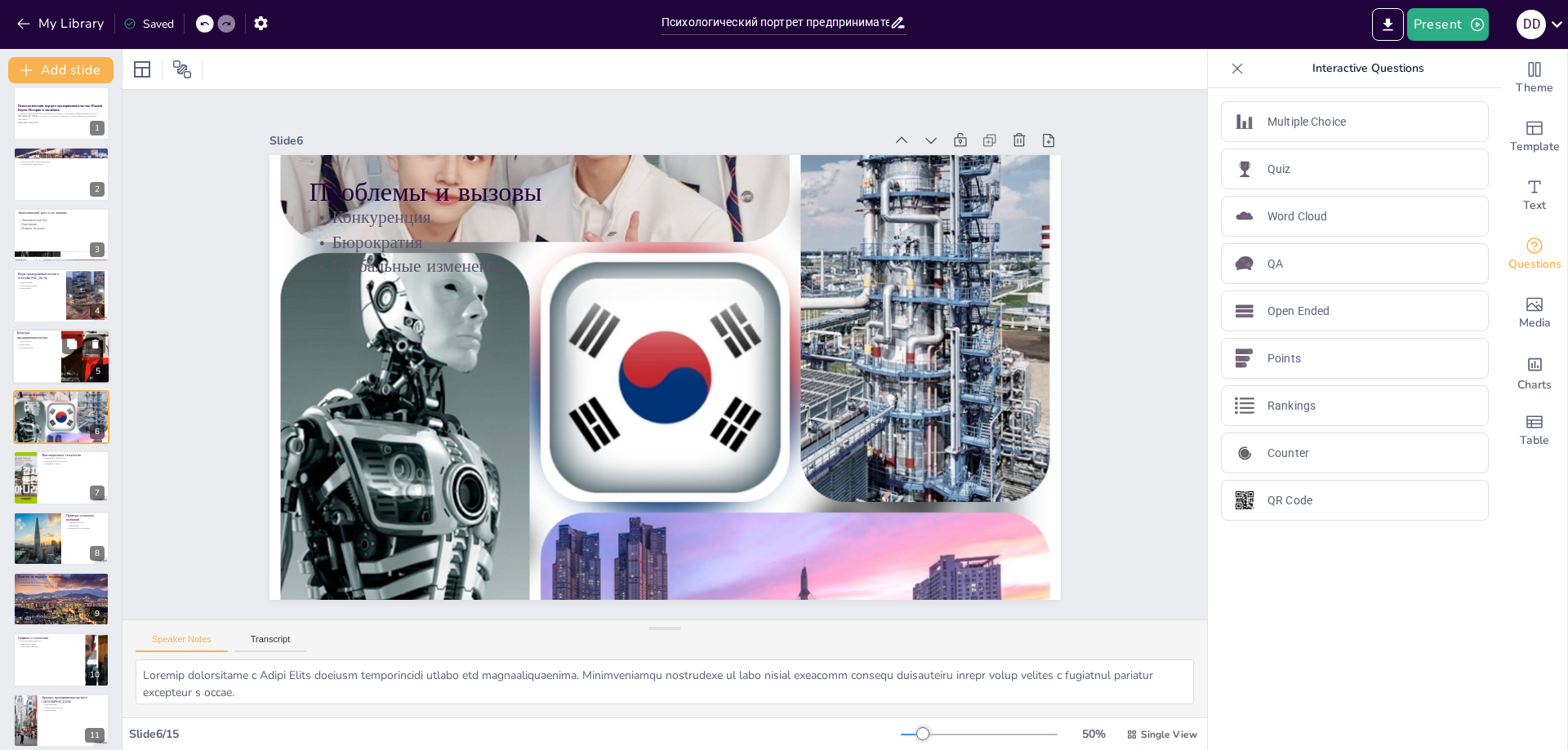
click at [50, 358] on div at bounding box center [61, 357] width 98 height 56
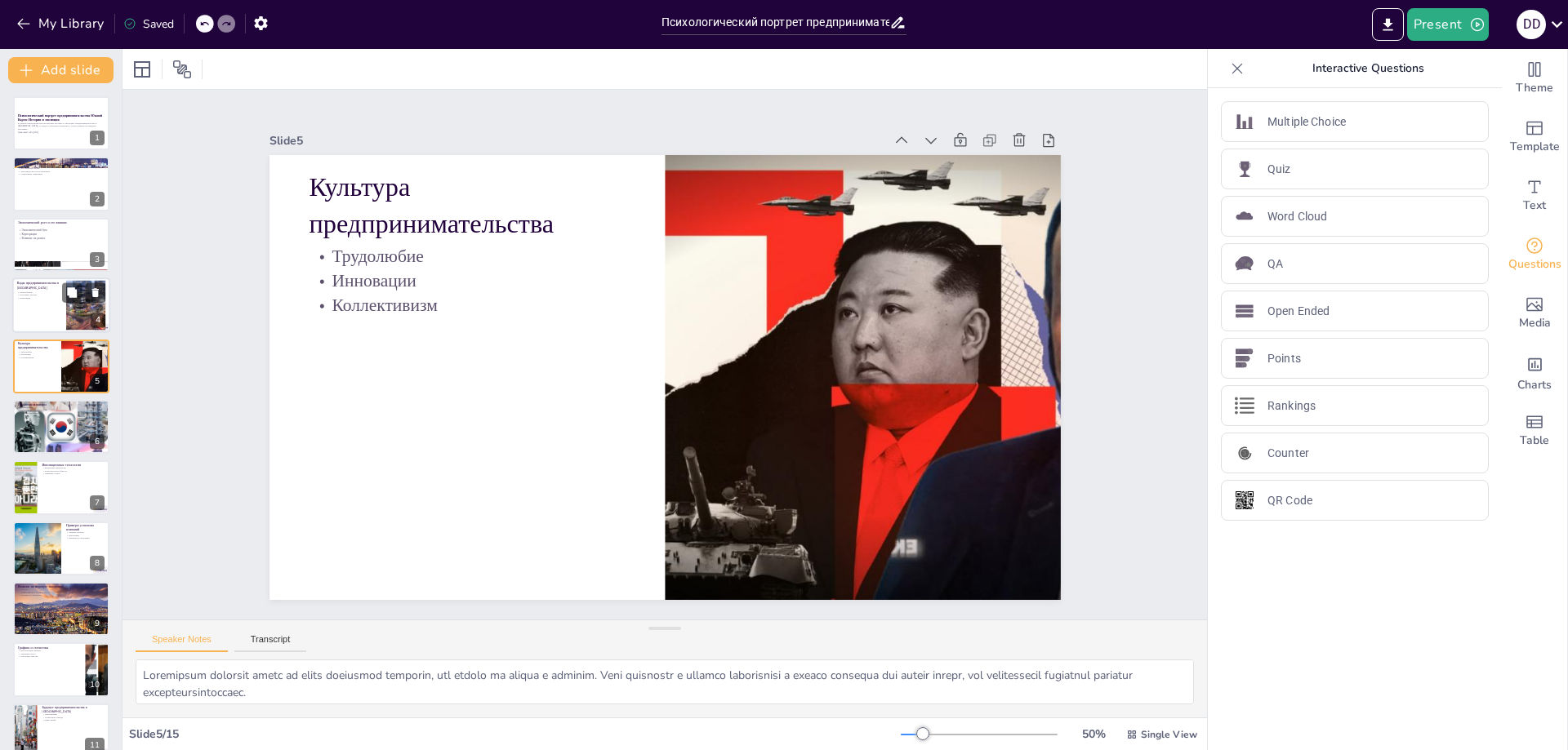
click at [36, 304] on div at bounding box center [61, 305] width 98 height 56
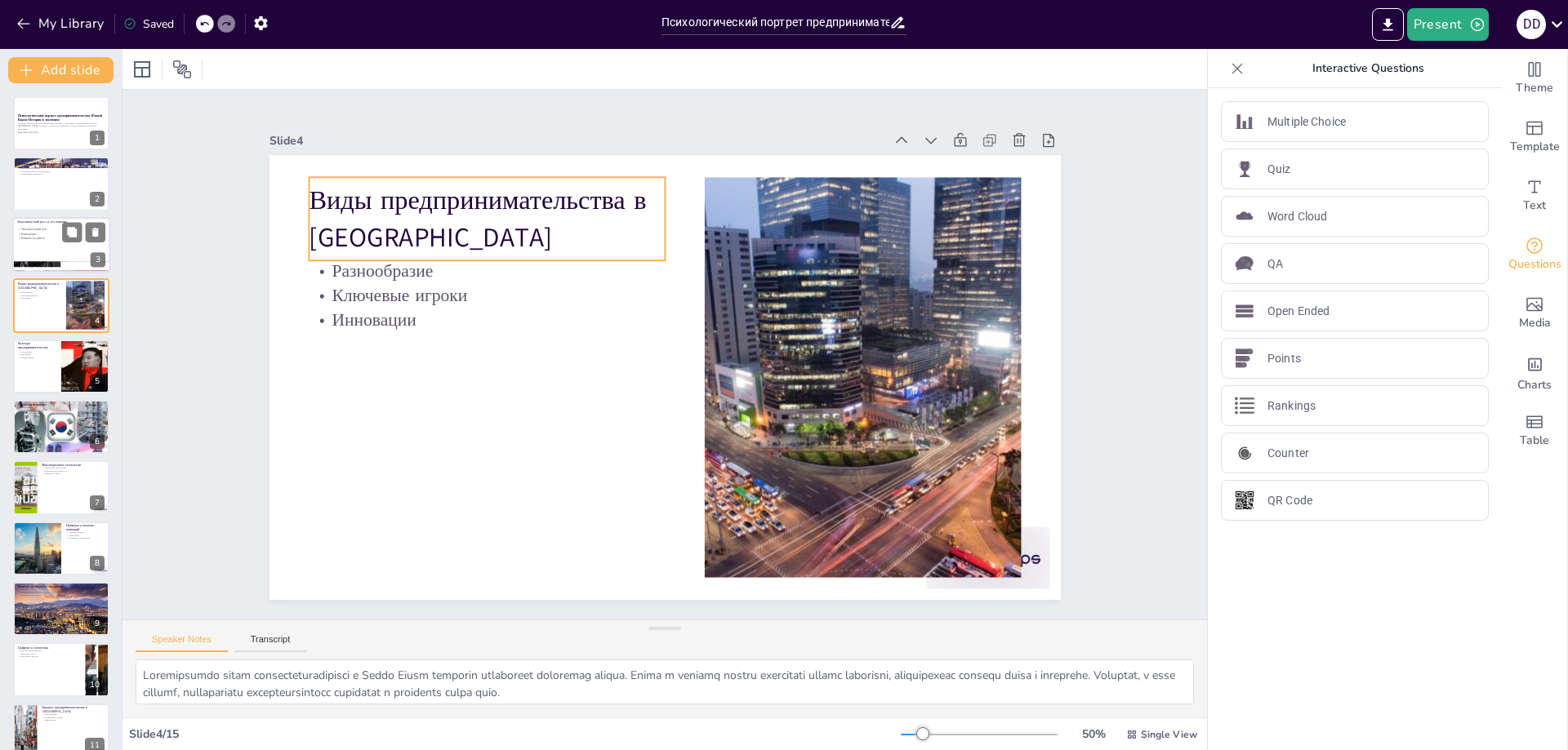
click at [25, 229] on p "Экономический бум" at bounding box center [76, 230] width 120 height 4
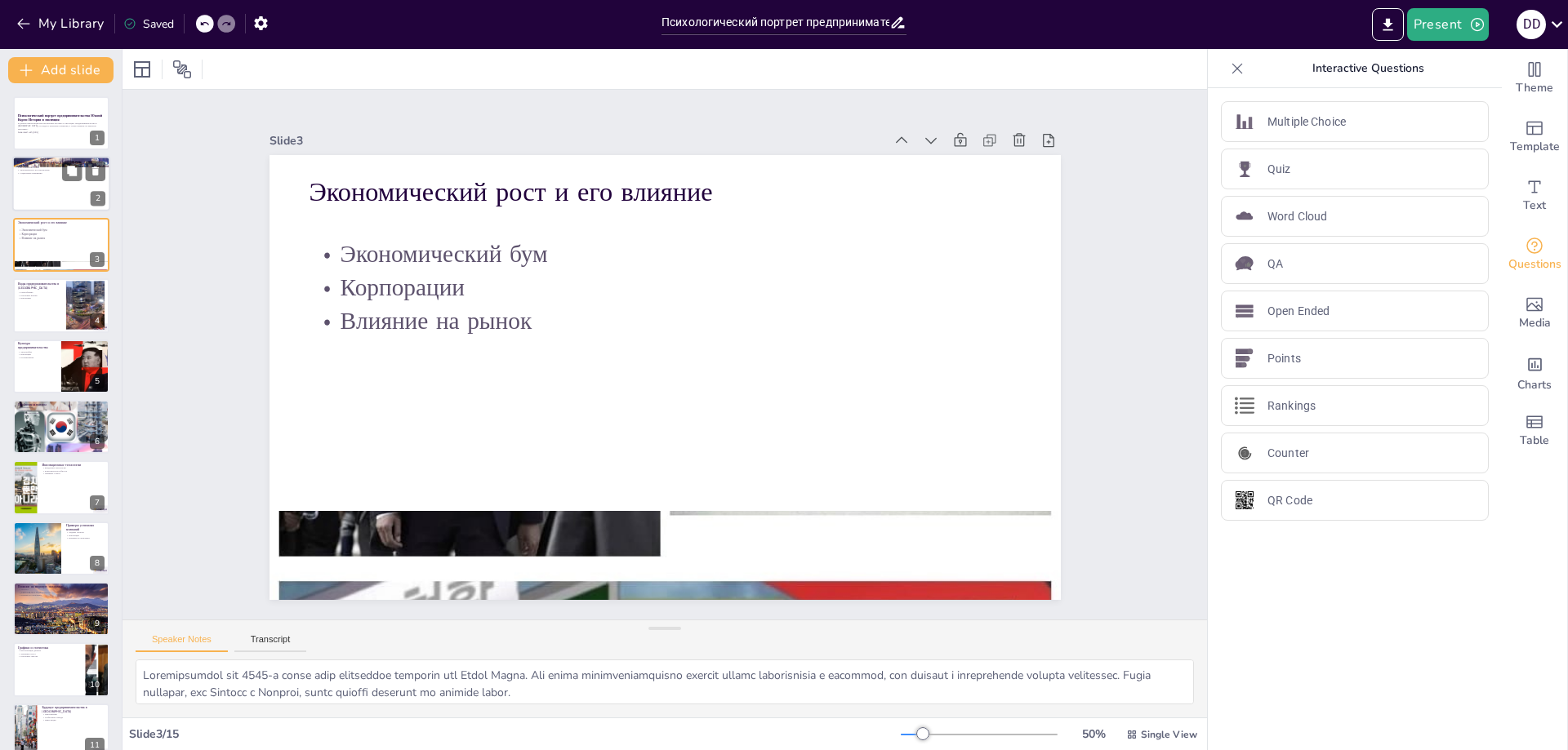
click at [53, 167] on p "Исторические корни" at bounding box center [61, 167] width 88 height 4
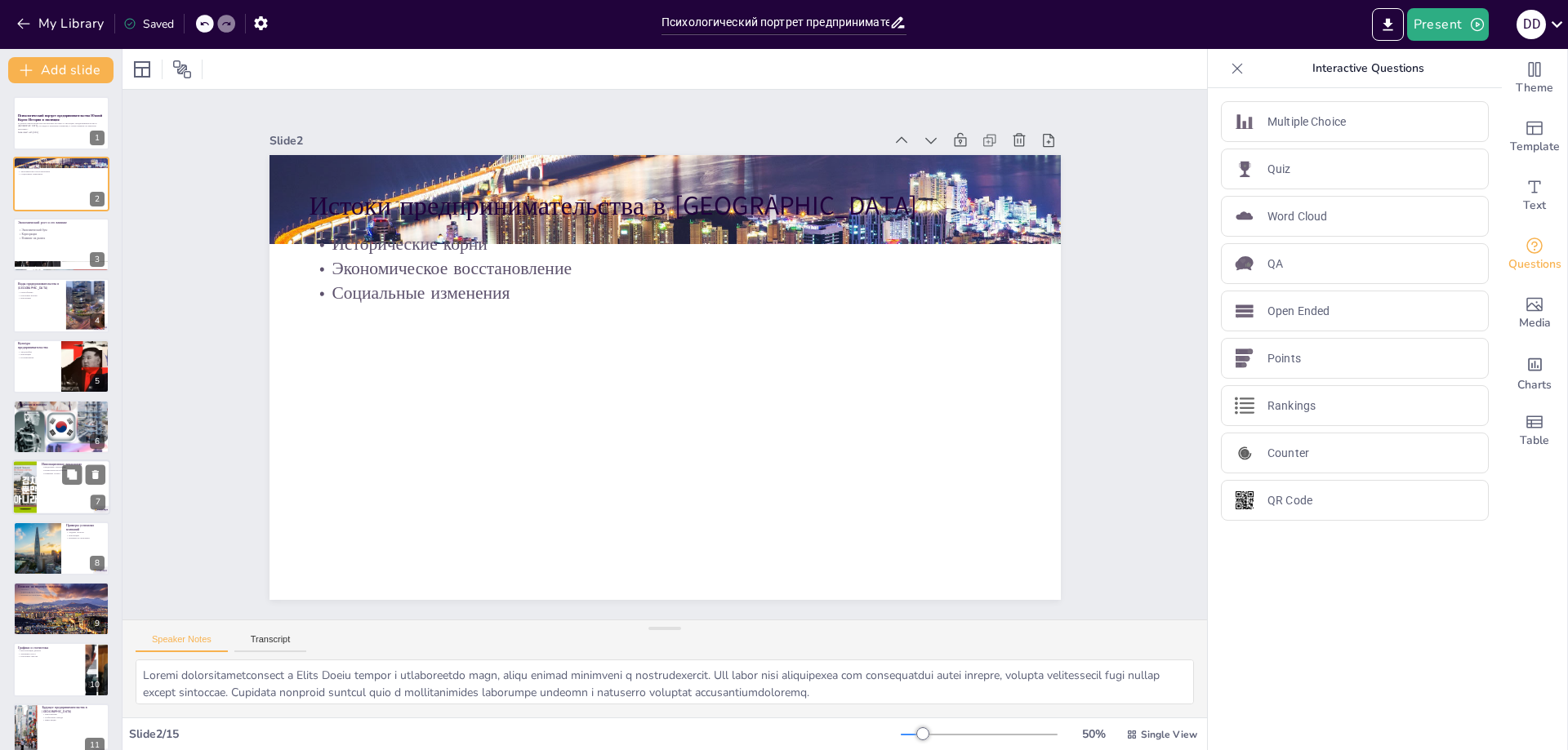
click at [45, 461] on div "Инновационные технологии Внедрение технологий Конкурентоспособность Примеры усп…" at bounding box center [61, 489] width 98 height 56
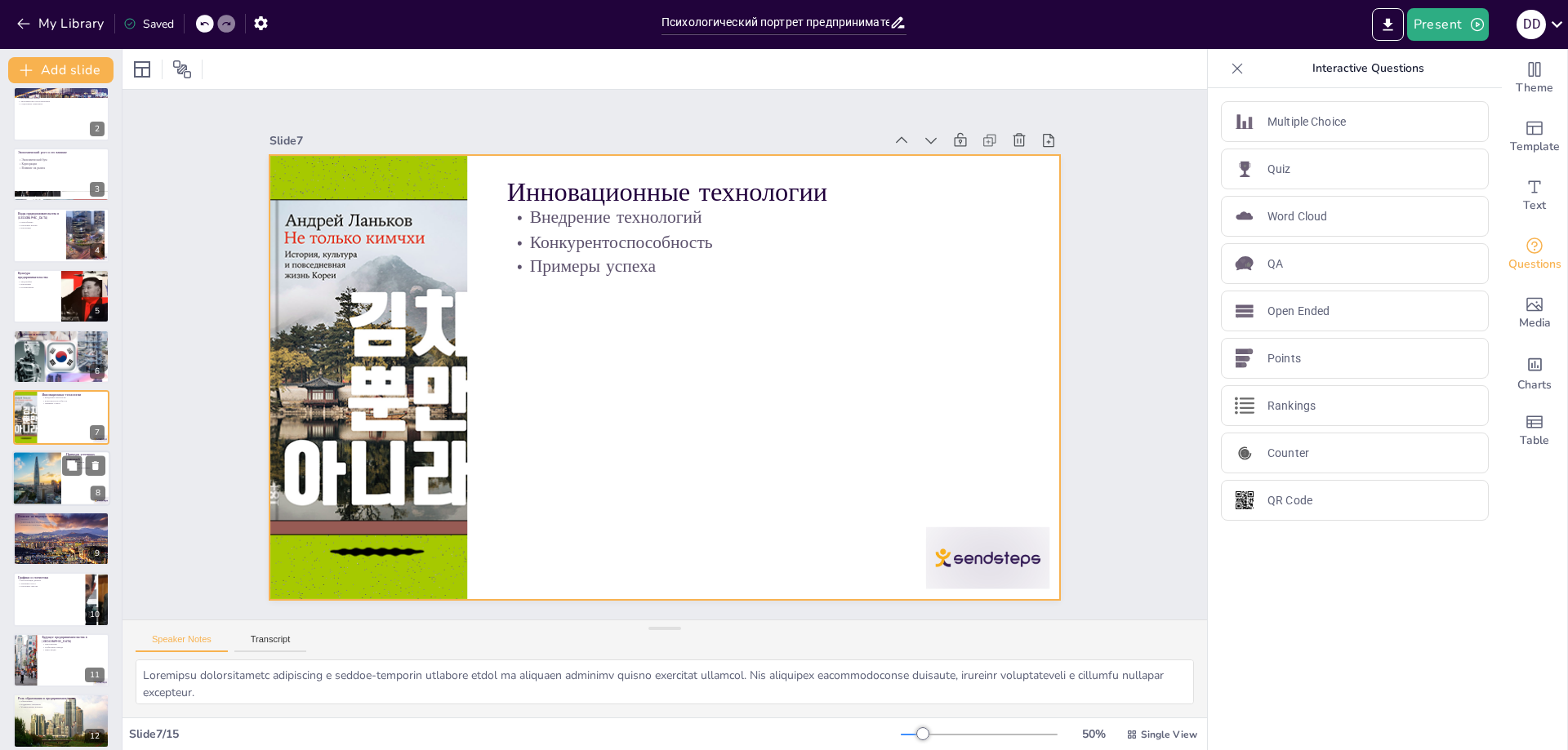
click at [51, 492] on div at bounding box center [36, 478] width 83 height 56
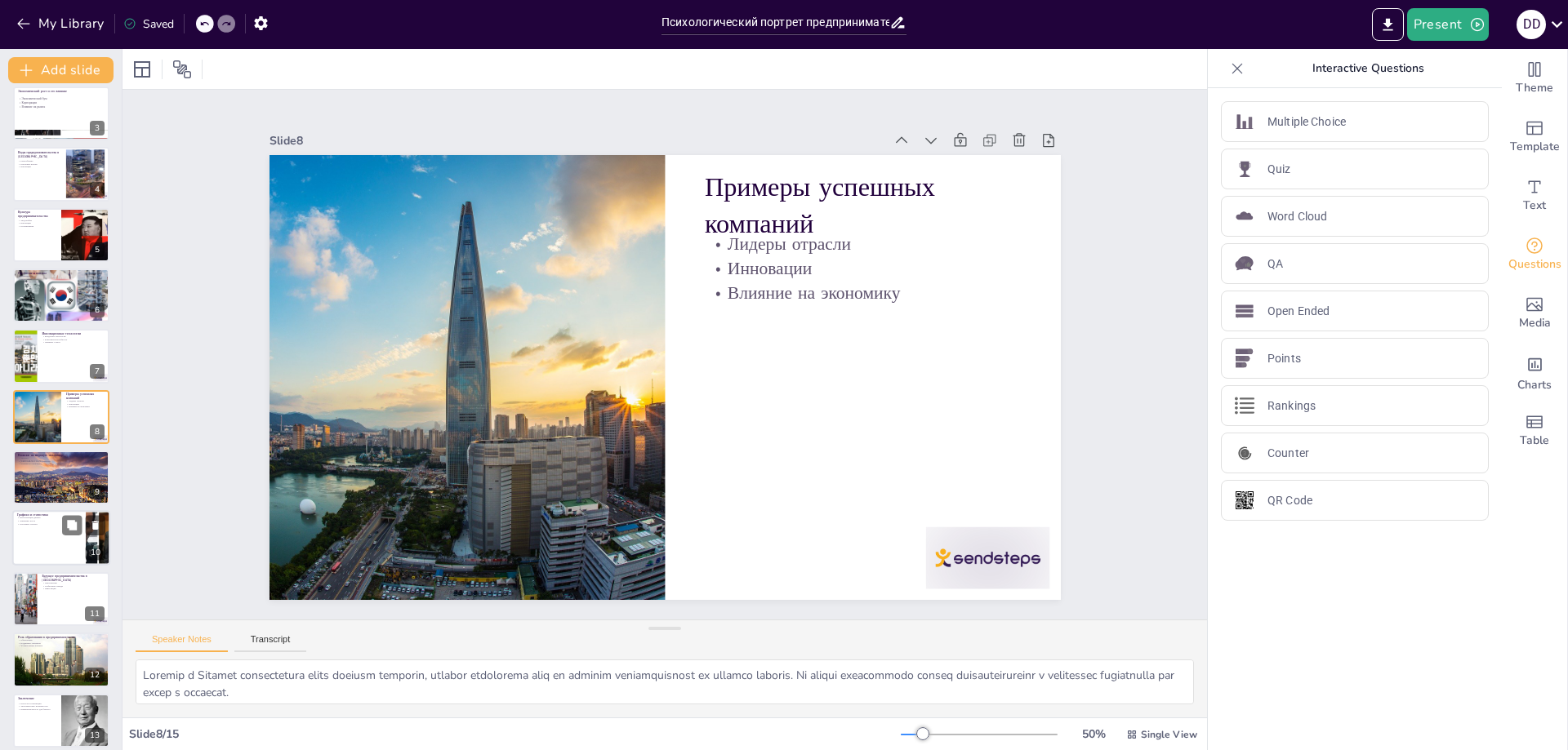
scroll to position [263, 0]
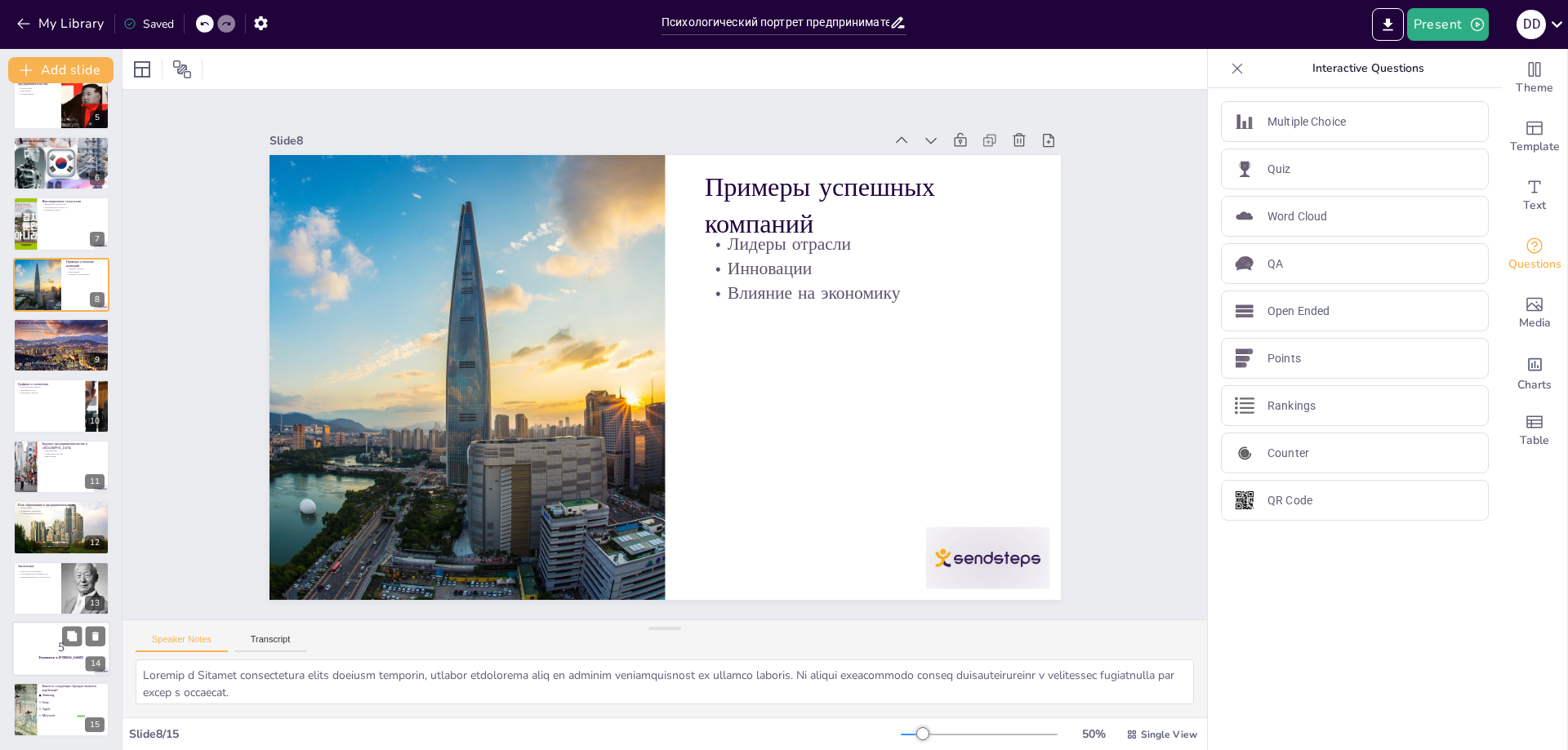
click at [67, 648] on p "5" at bounding box center [61, 647] width 88 height 18
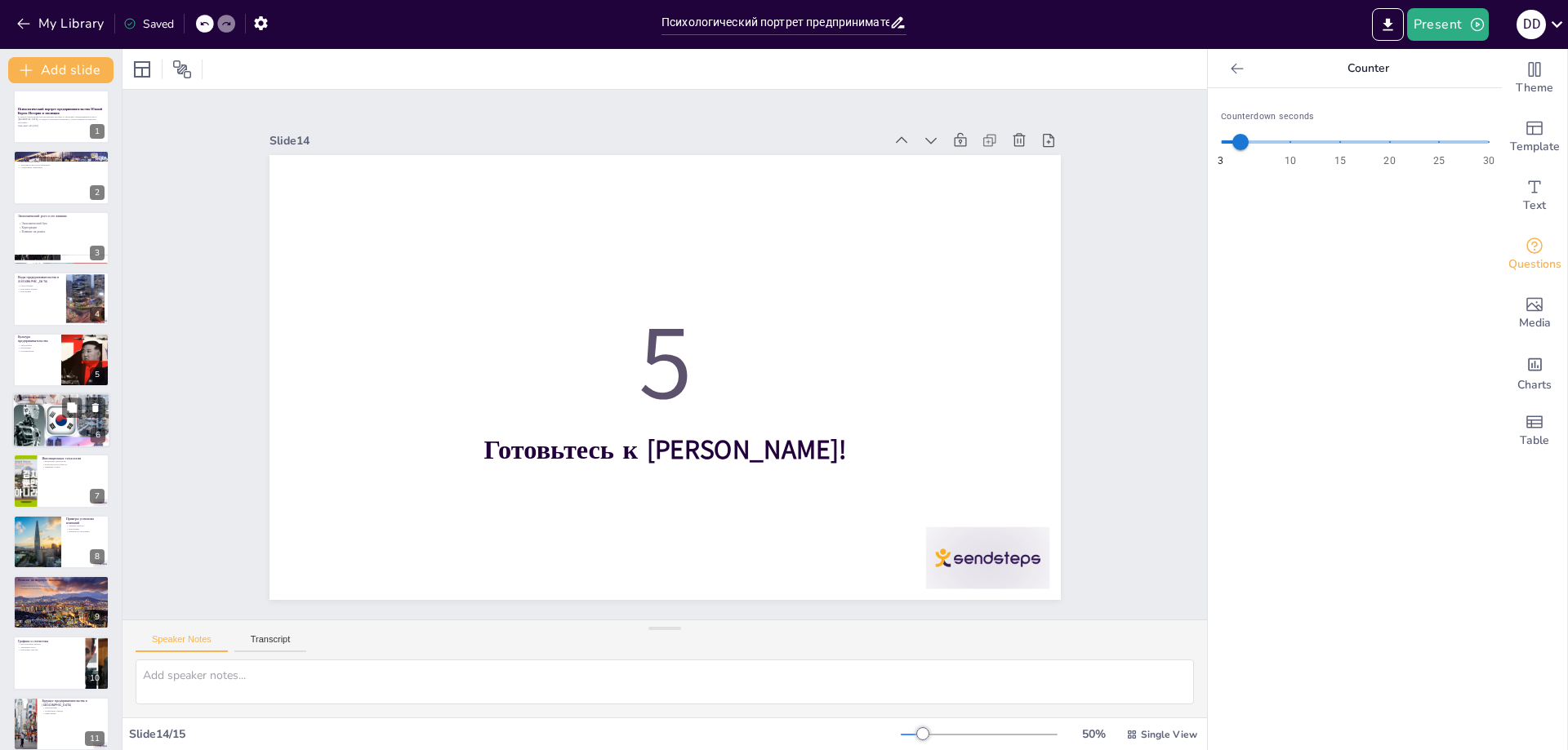
scroll to position [0, 0]
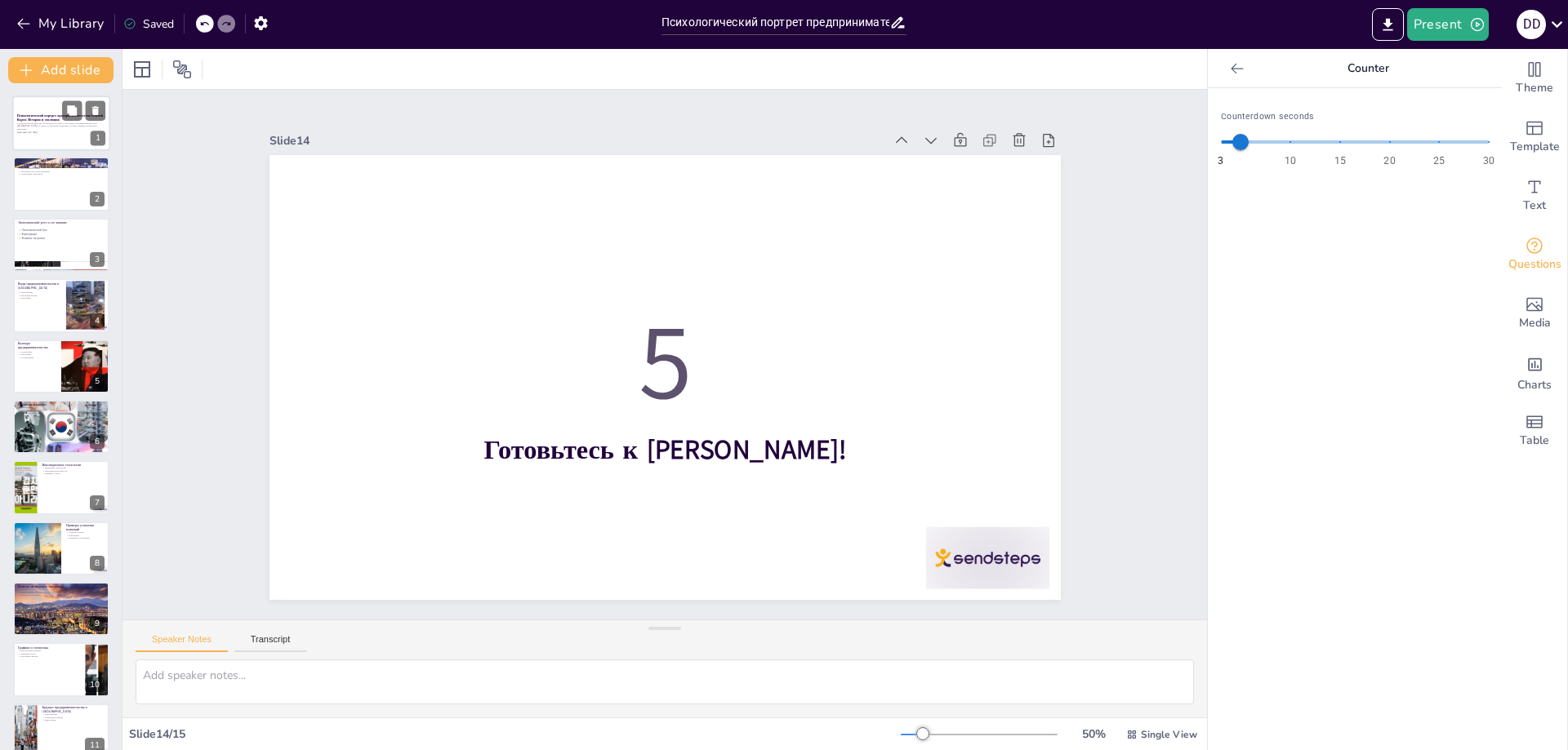
click at [40, 123] on p "В данной презентации мы рассмотрим историю и эволюцию предпринимательства в [GE…" at bounding box center [61, 127] width 88 height 9
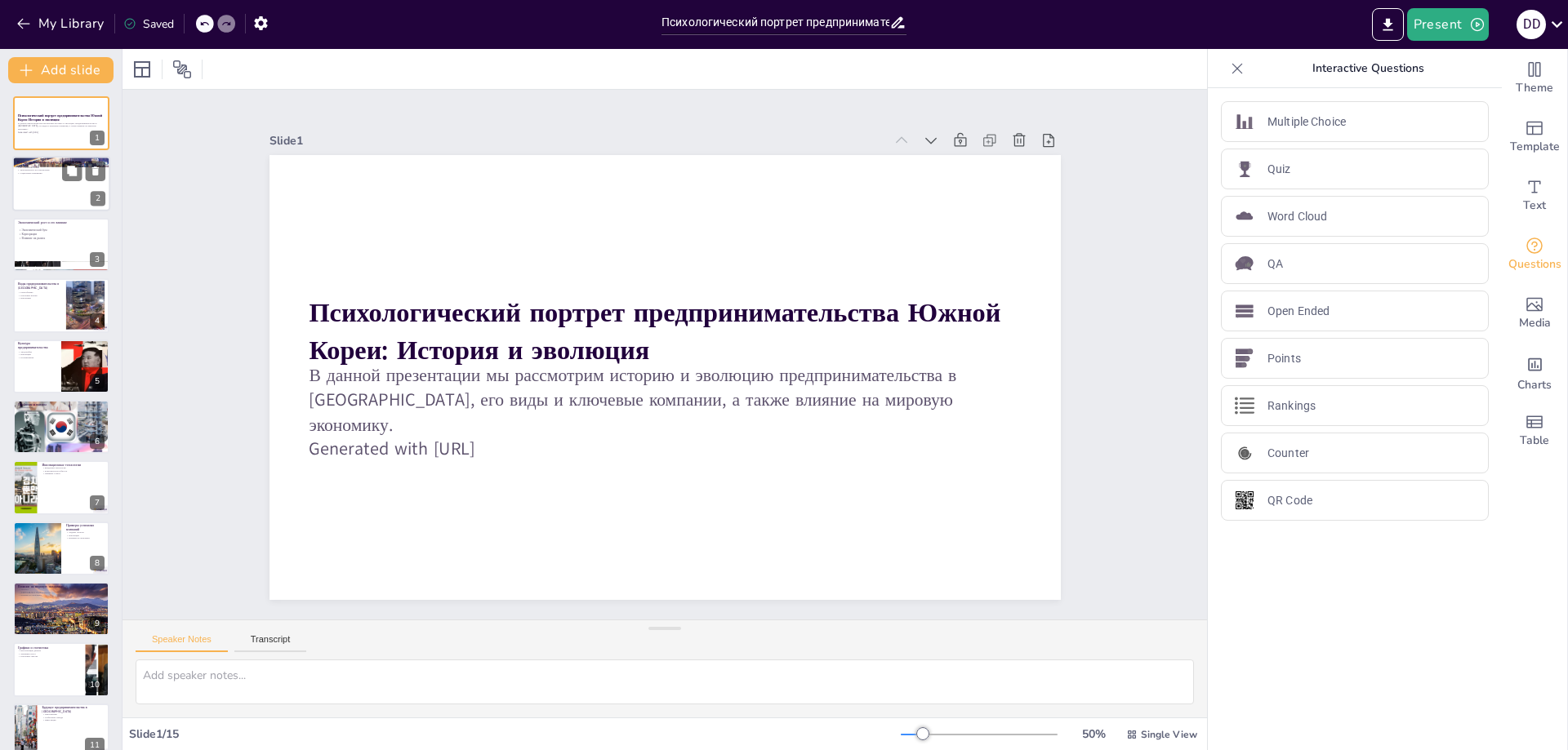
click at [34, 190] on div at bounding box center [61, 184] width 98 height 56
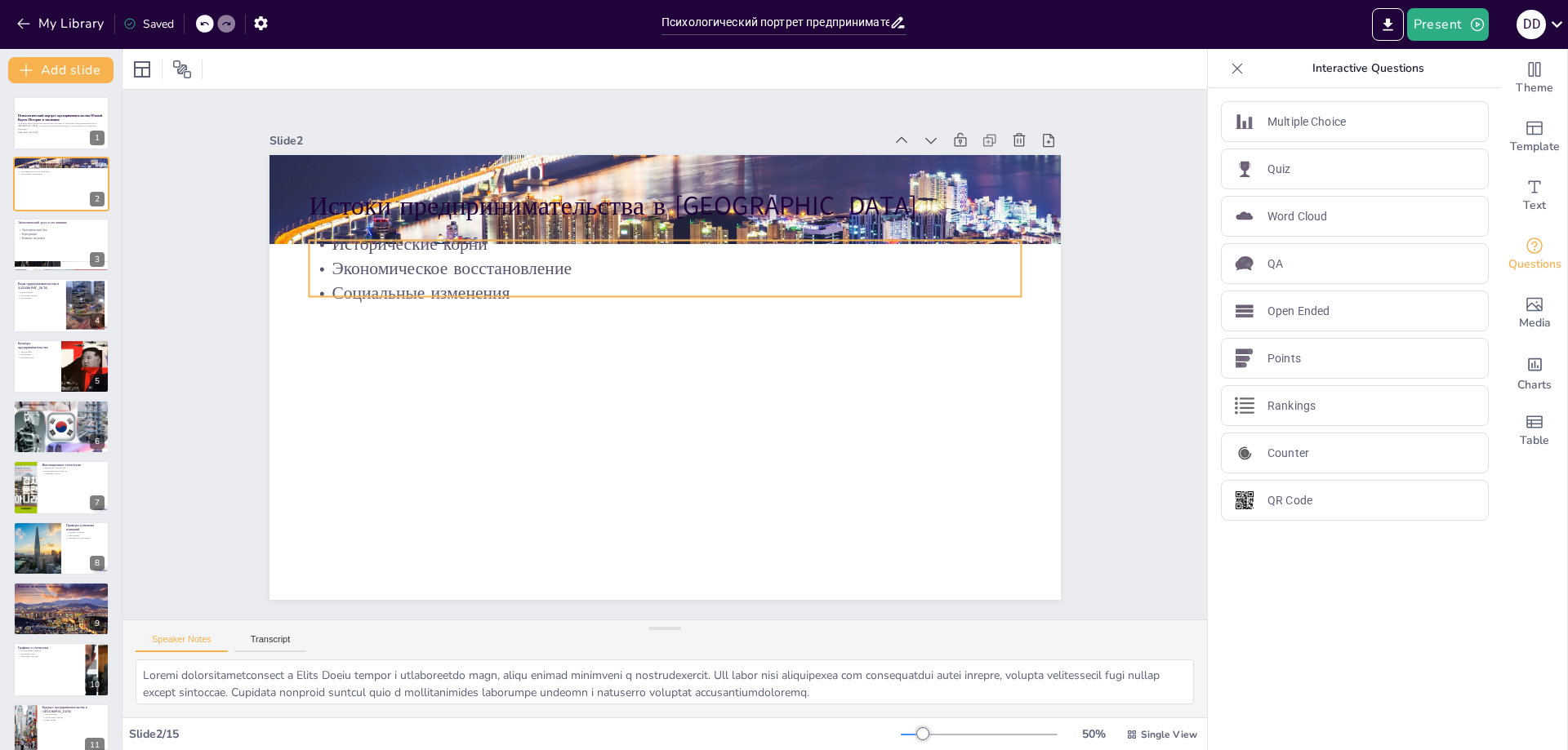
click at [516, 222] on div "Истоки предпринимательства в [GEOGRAPHIC_DATA]" at bounding box center [775, 254] width 519 height 567
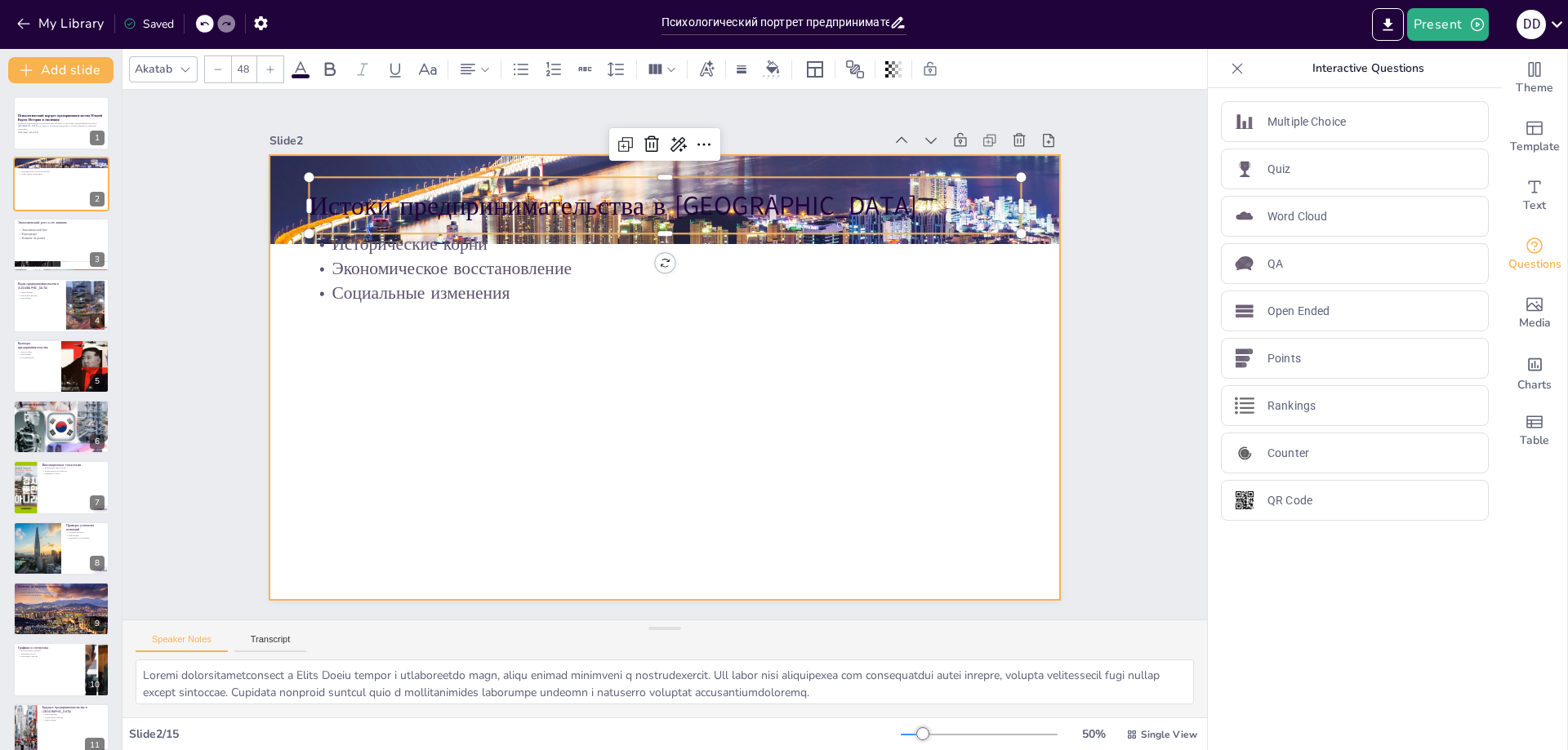
click at [716, 407] on div at bounding box center [665, 332] width 791 height 445
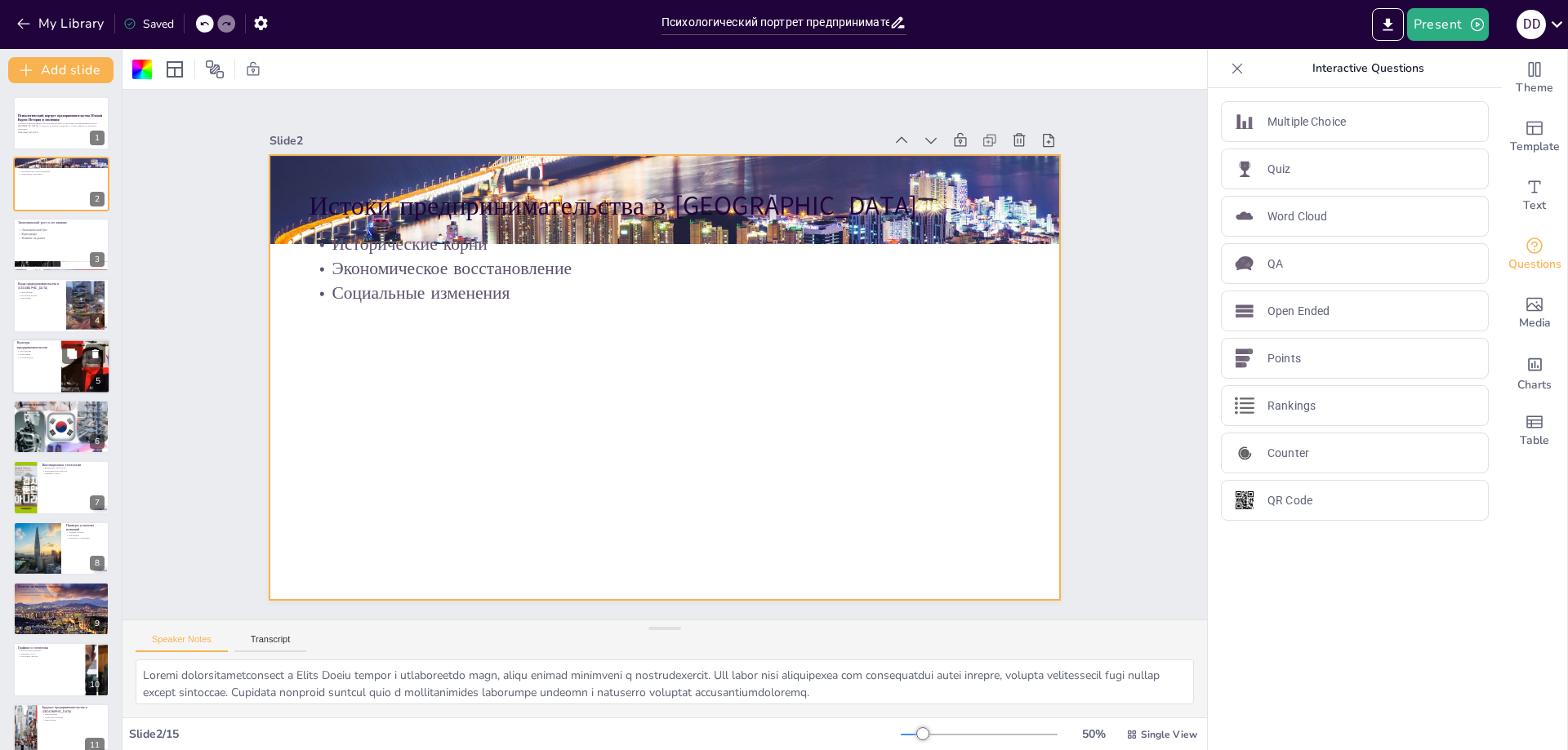
click at [82, 364] on div at bounding box center [85, 367] width 98 height 56
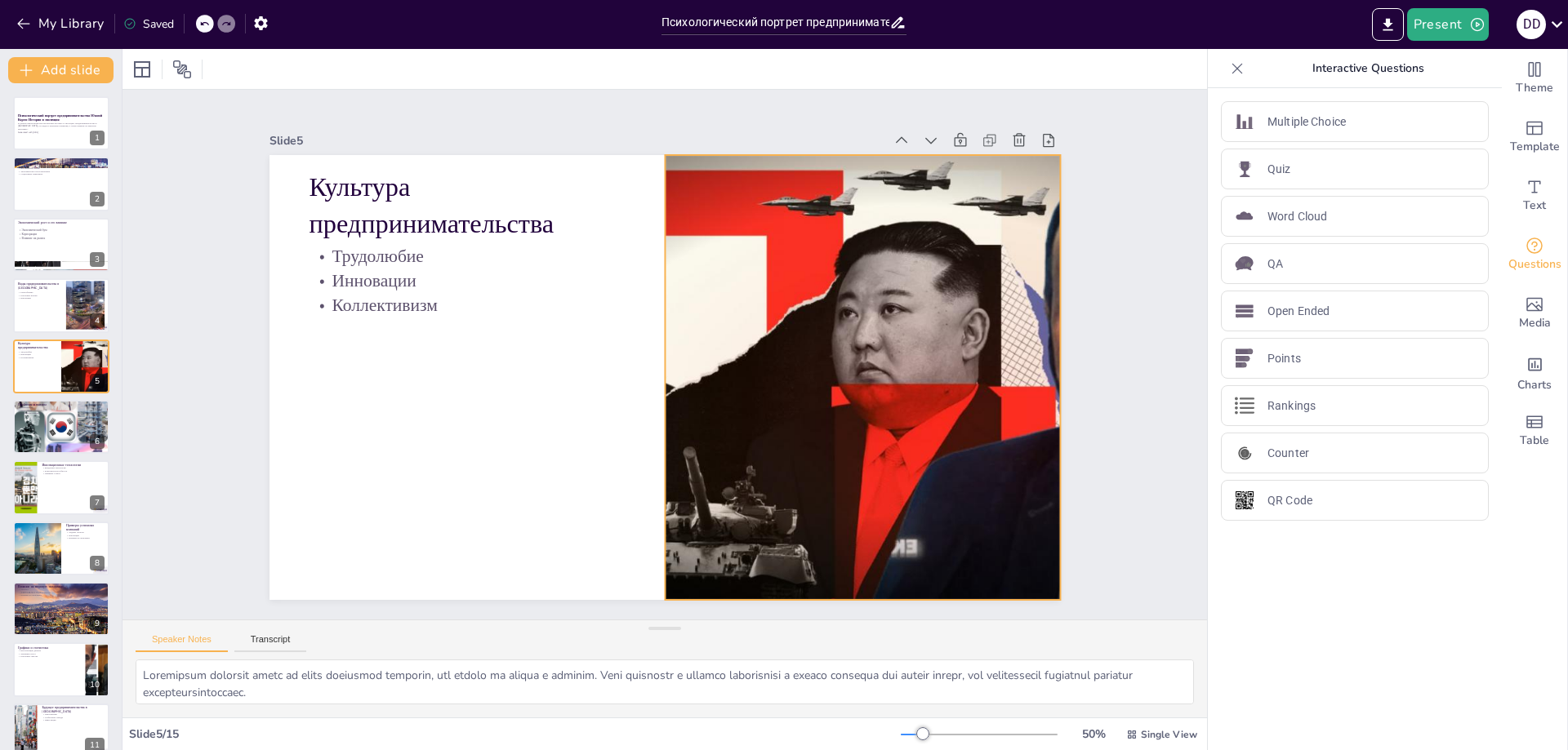
click at [912, 358] on div at bounding box center [811, 489] width 901 height 824
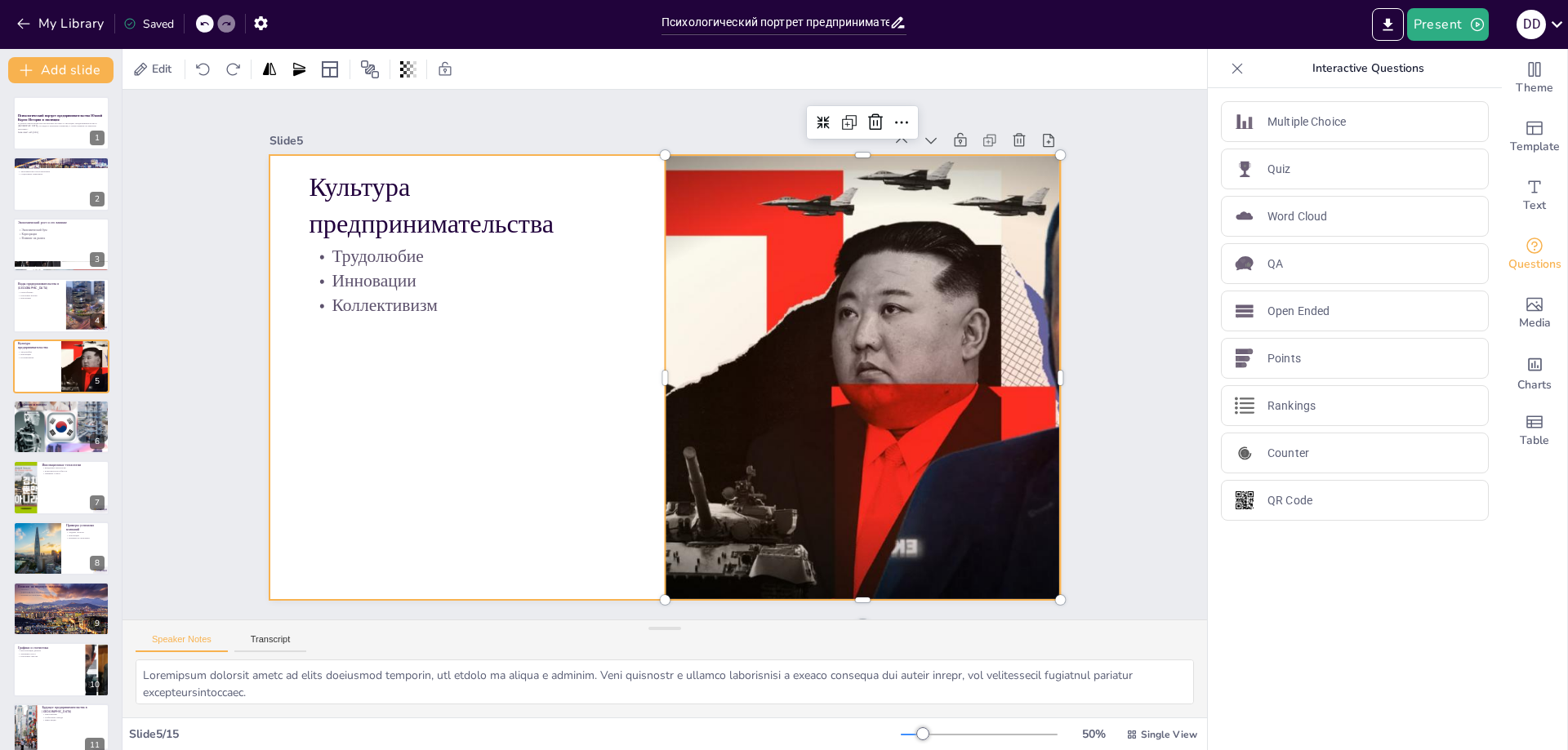
click at [514, 432] on div at bounding box center [653, 374] width 908 height 781
click at [47, 453] on div "Проблемы и вызовы Конкуренция Бюрократия Глобальные изменения 6" at bounding box center [61, 427] width 98 height 56
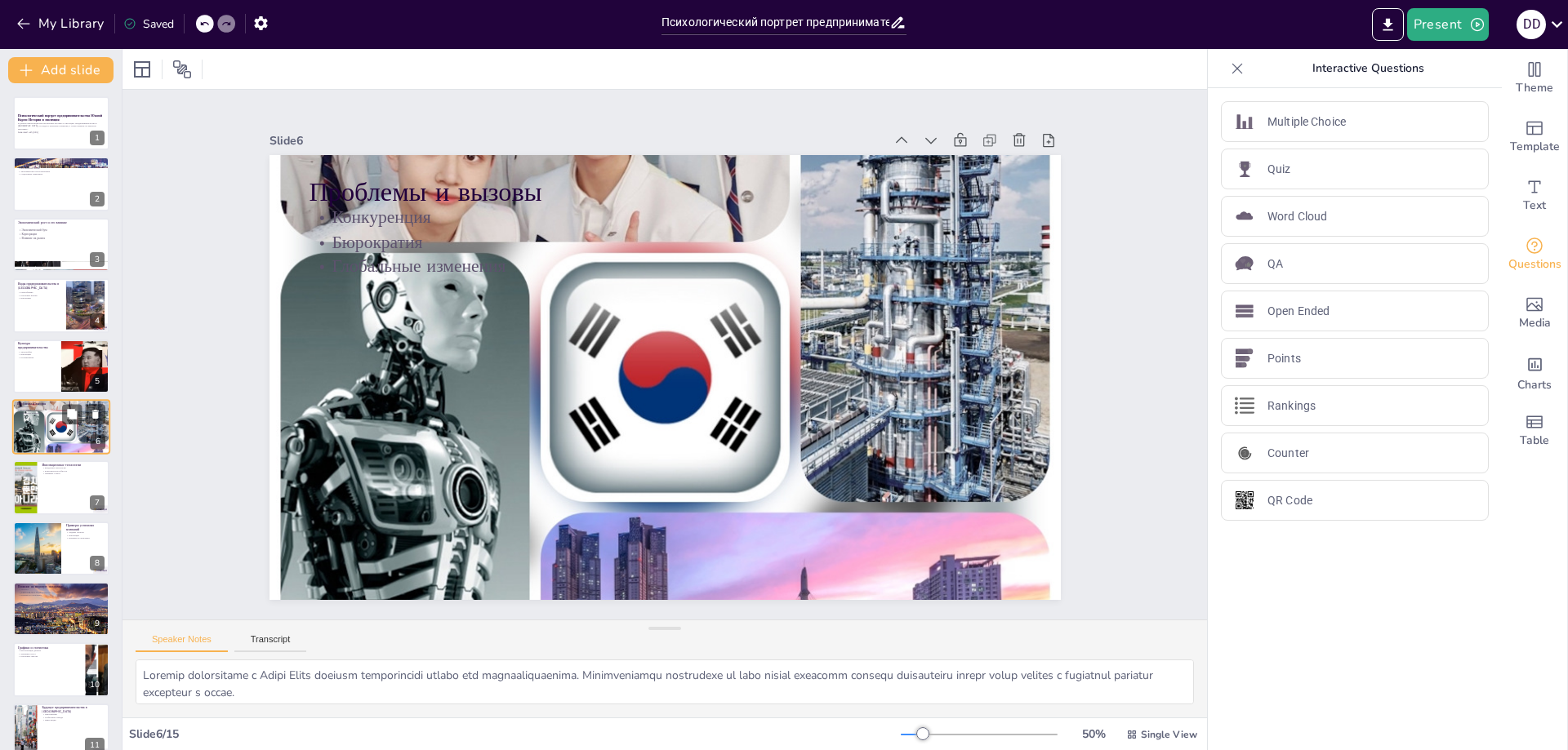
scroll to position [10, 0]
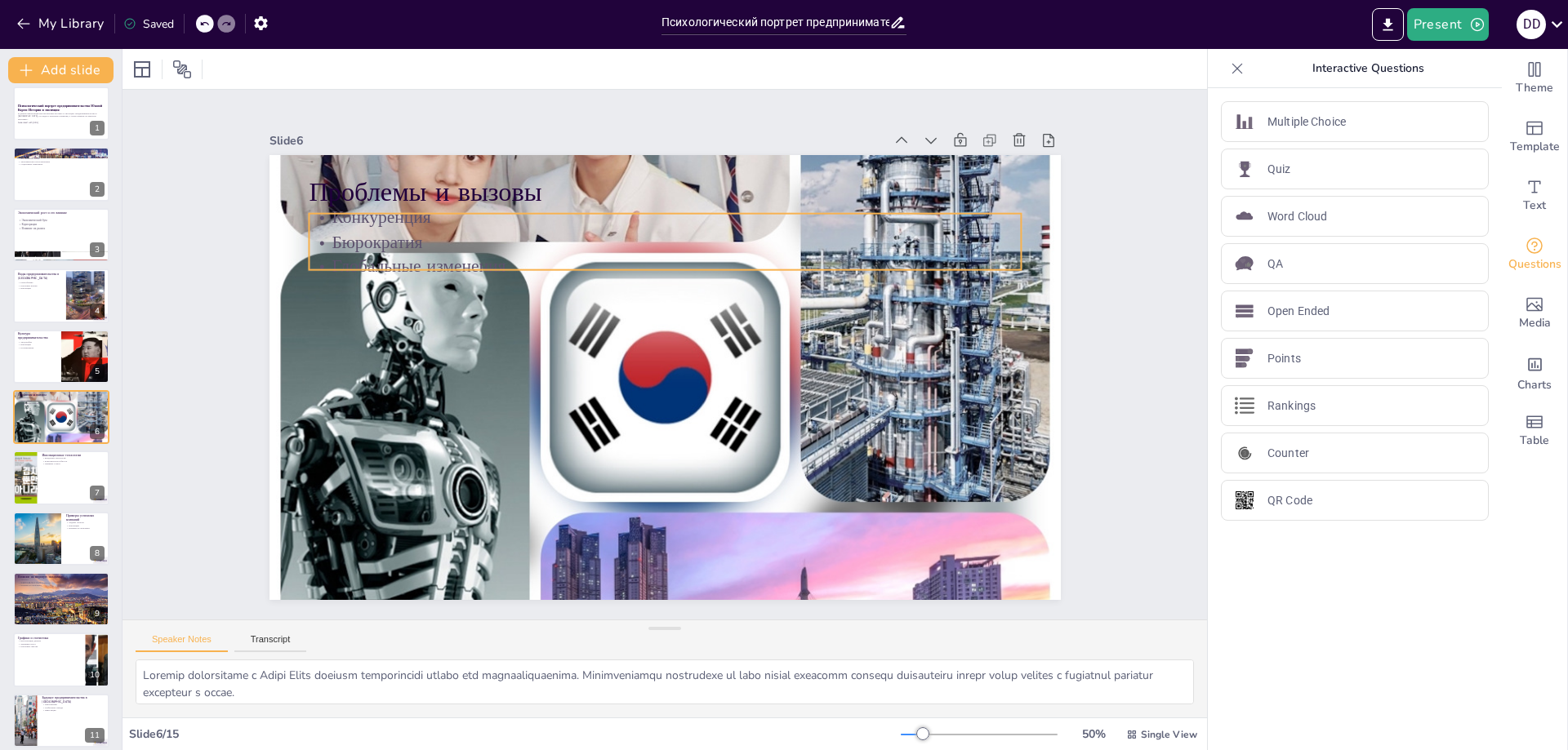
click at [553, 251] on p "Глобальные изменения" at bounding box center [741, 310] width 377 height 628
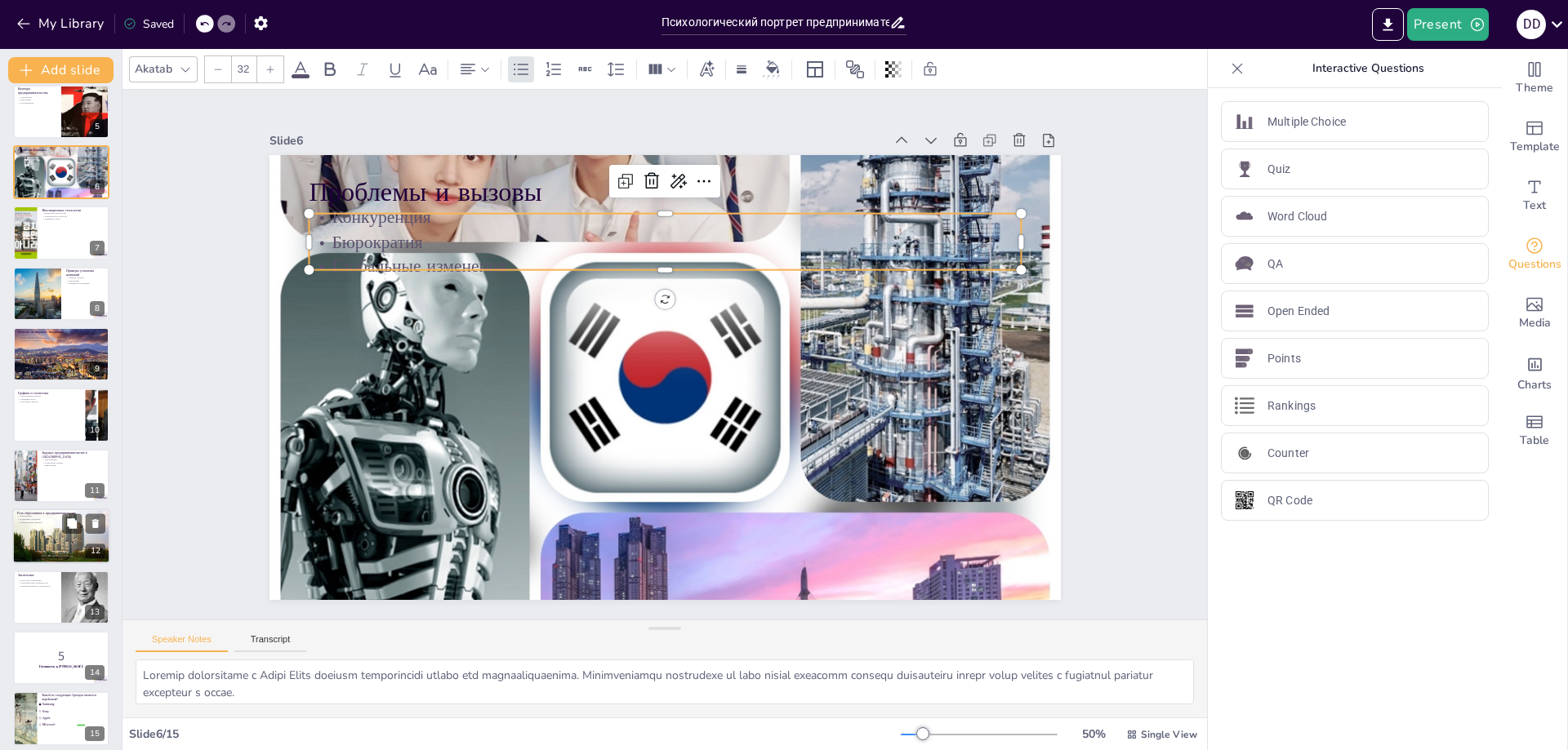
click at [34, 519] on p "Поддержка стартапов" at bounding box center [61, 520] width 88 height 4
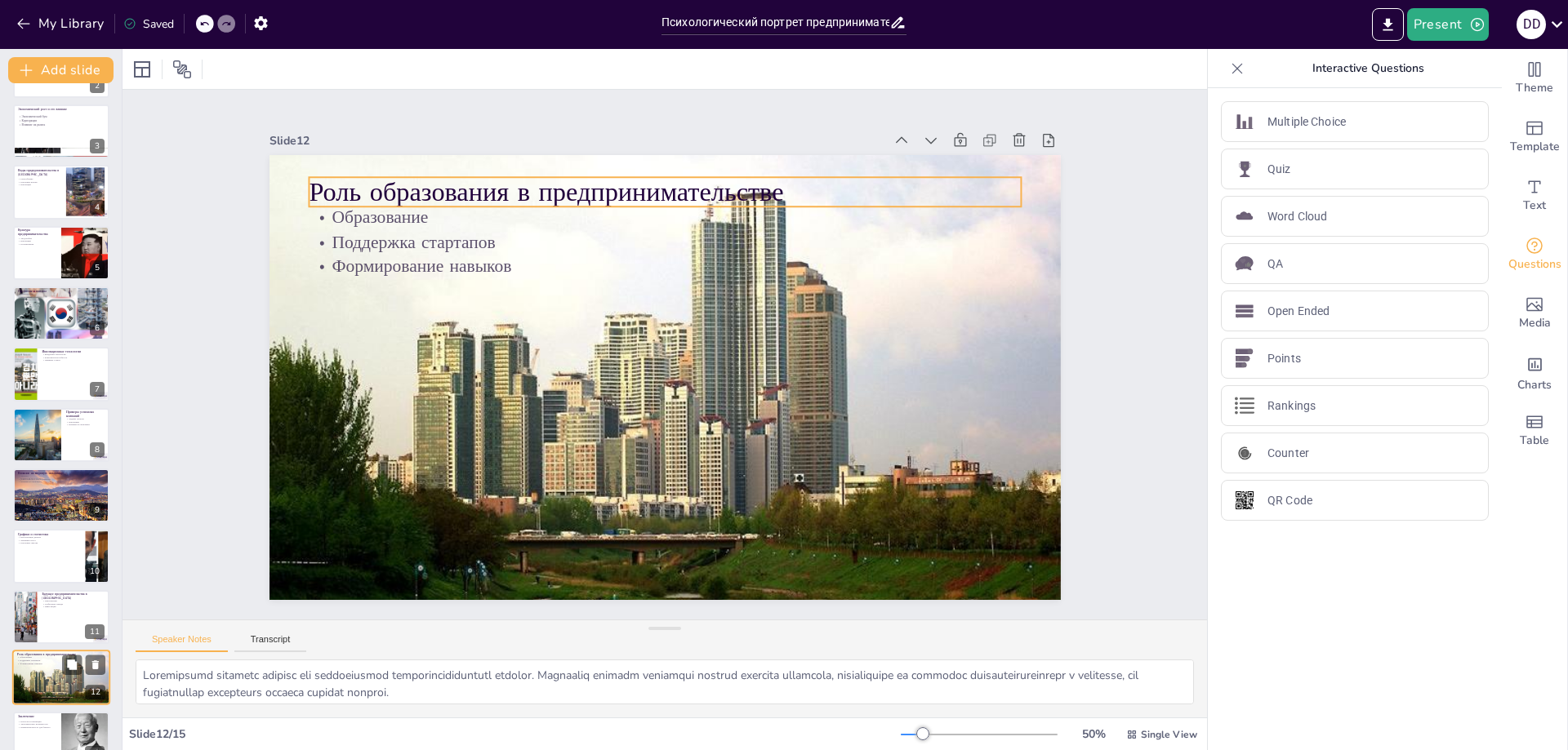
scroll to position [0, 0]
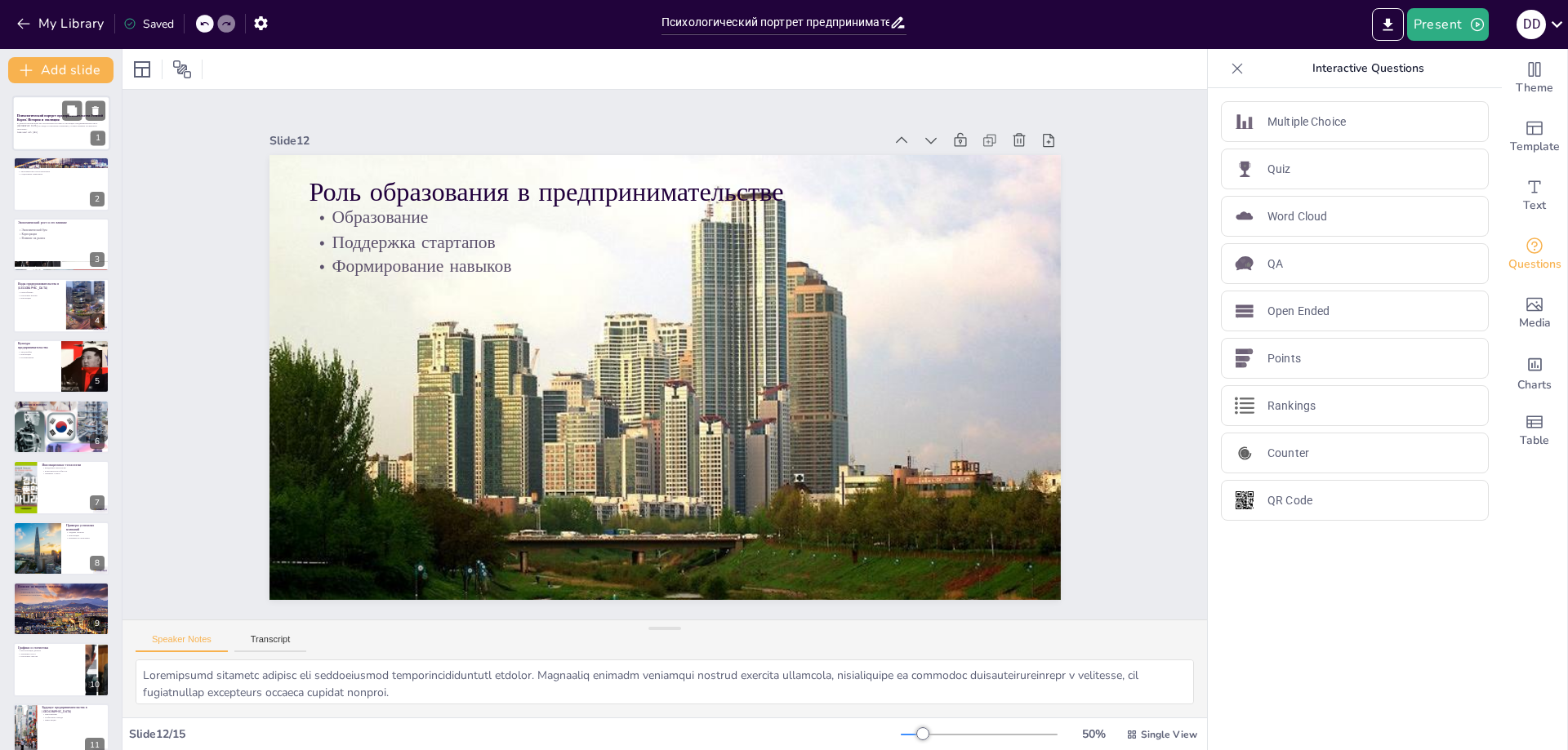
click at [70, 128] on p "В данной презентации мы рассмотрим историю и эволюцию предпринимательства в [GE…" at bounding box center [61, 127] width 88 height 9
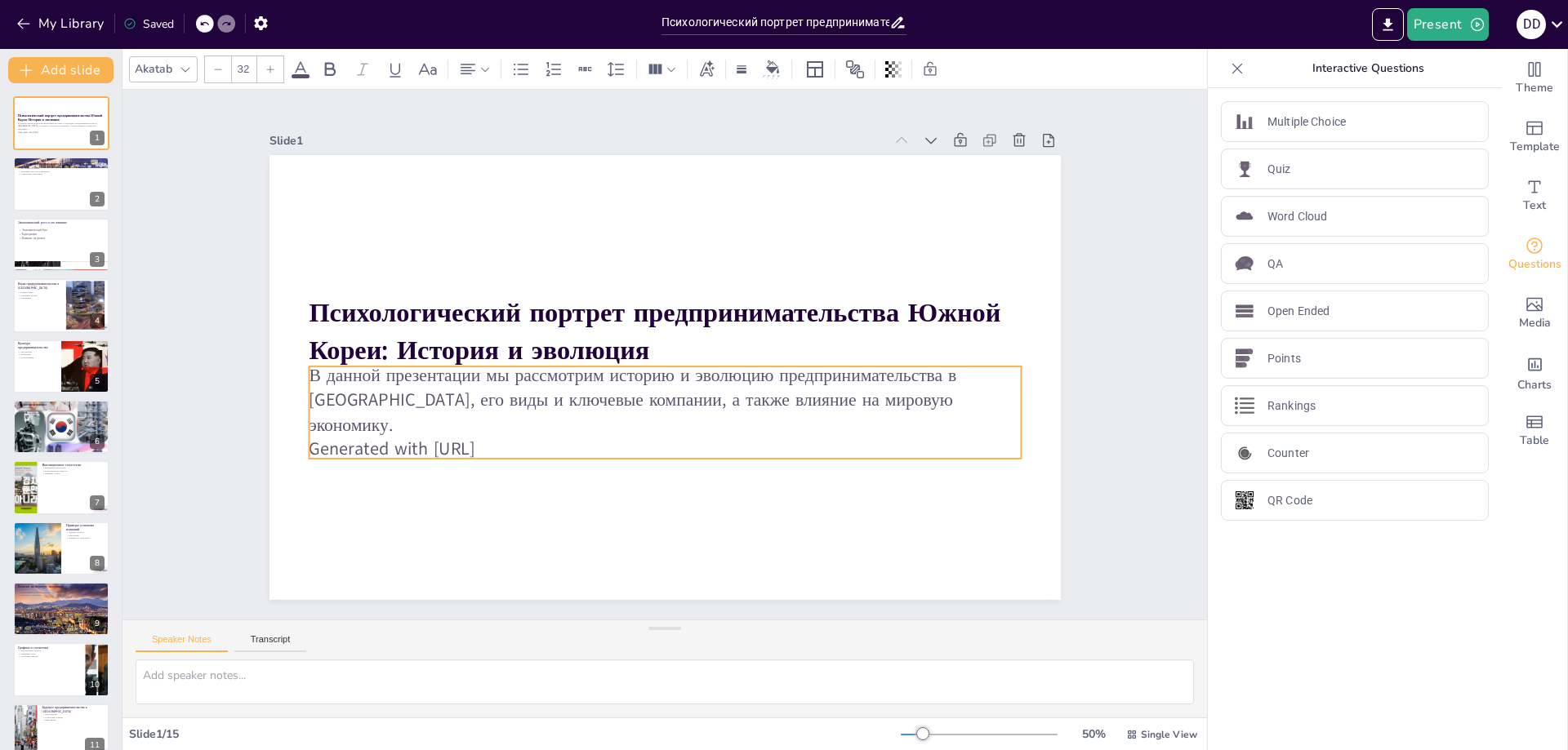
click at [490, 433] on p "Generated with [URL]" at bounding box center [595, 418] width 495 height 545
click at [522, 432] on p "Generated with [URL]" at bounding box center [636, 444] width 685 height 243
click at [515, 433] on p "Generated with [URL]" at bounding box center [571, 374] width 171 height 702
click at [83, 73] on button "Add slide" at bounding box center [61, 70] width 105 height 26
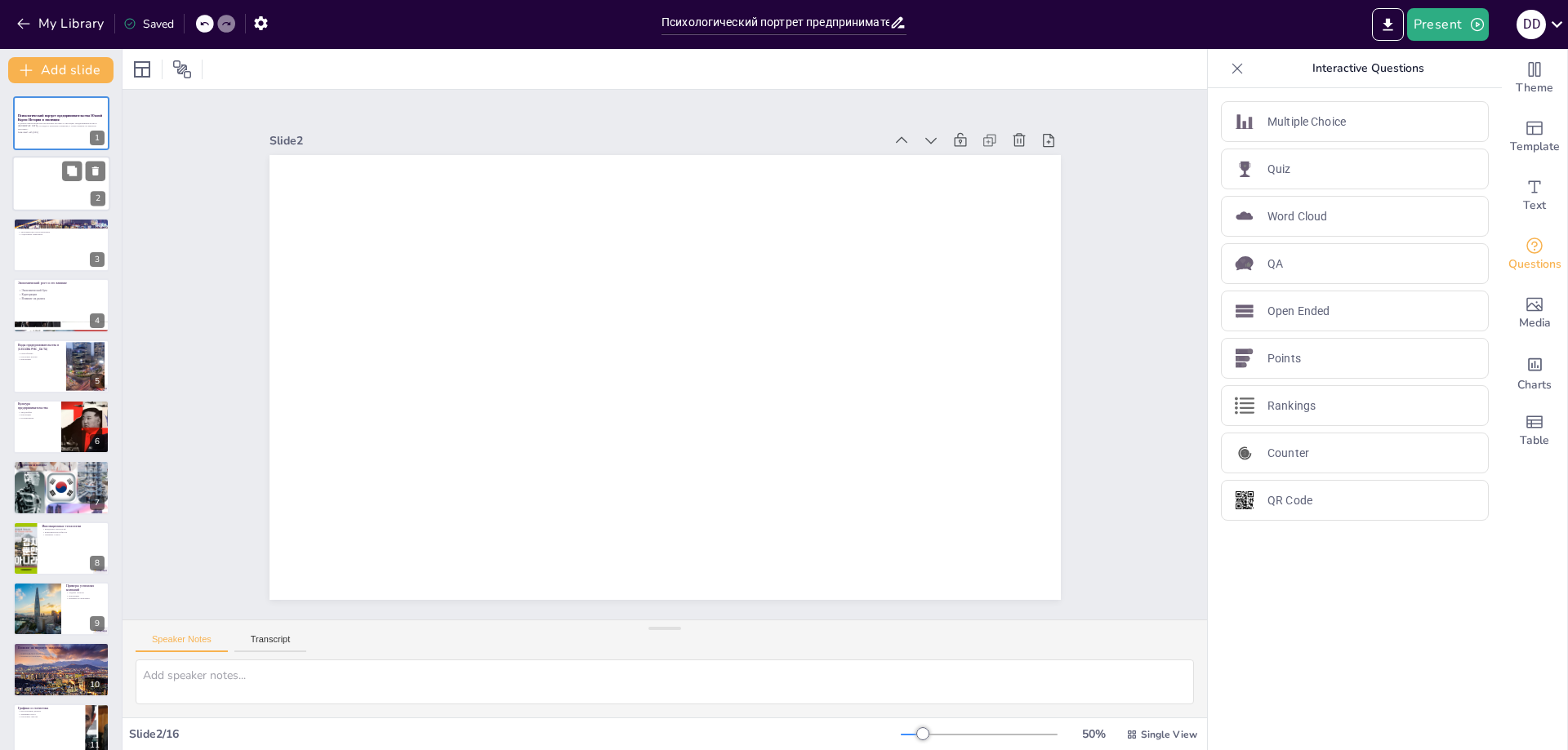
click at [76, 181] on div at bounding box center [61, 184] width 98 height 56
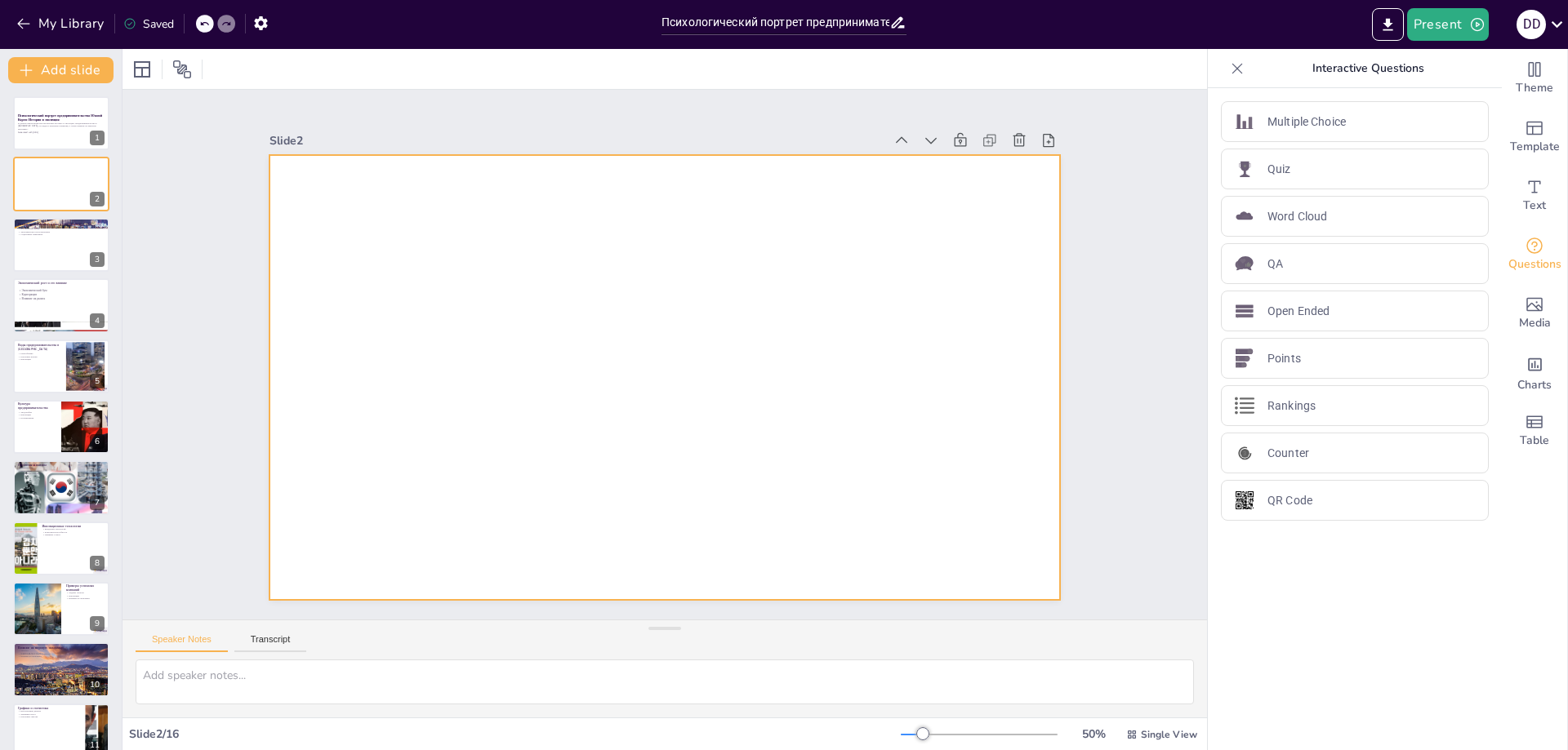
click at [574, 222] on div at bounding box center [655, 375] width 904 height 728
click at [1049, 210] on icon at bounding box center [1057, 218] width 15 height 16
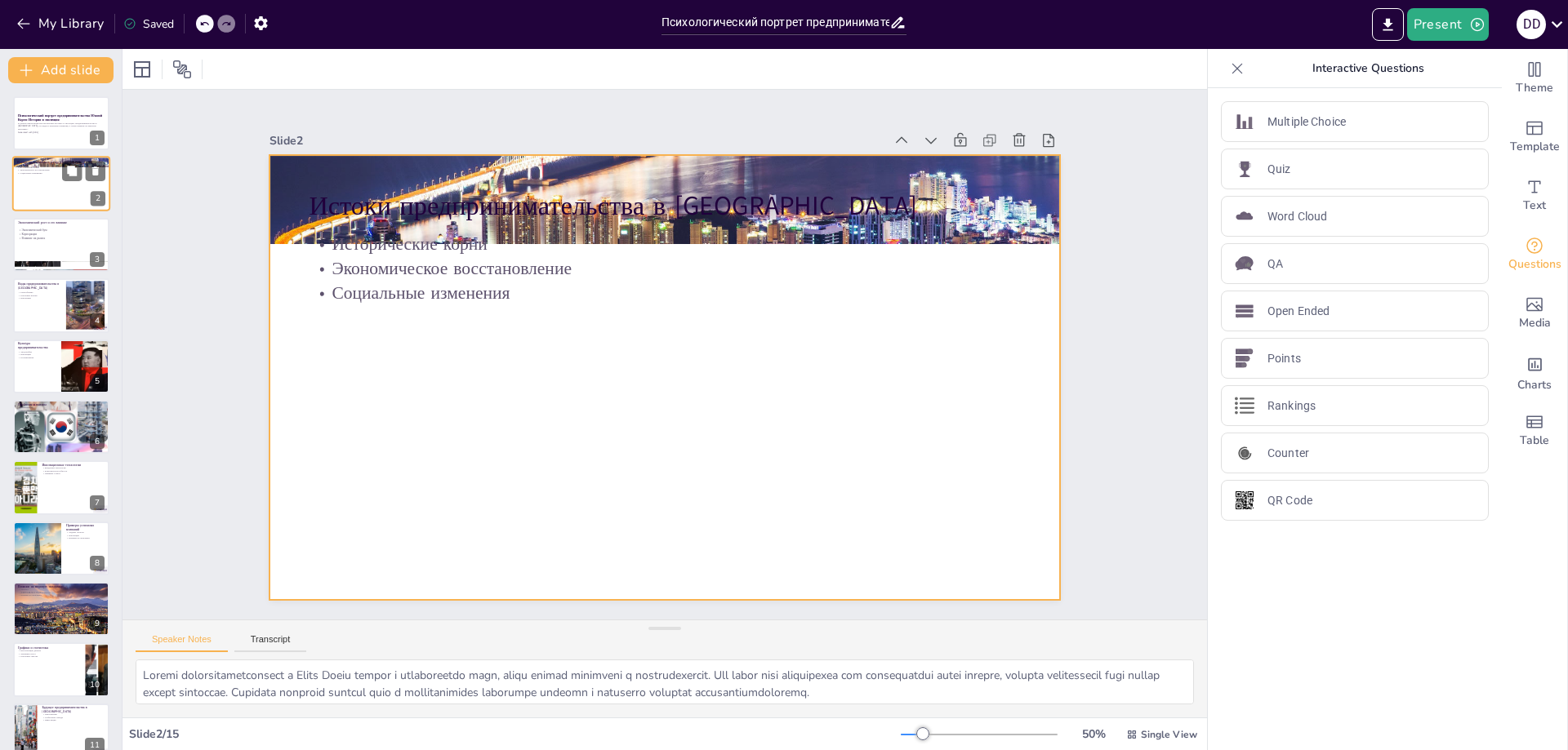
click at [53, 196] on div at bounding box center [61, 184] width 98 height 56
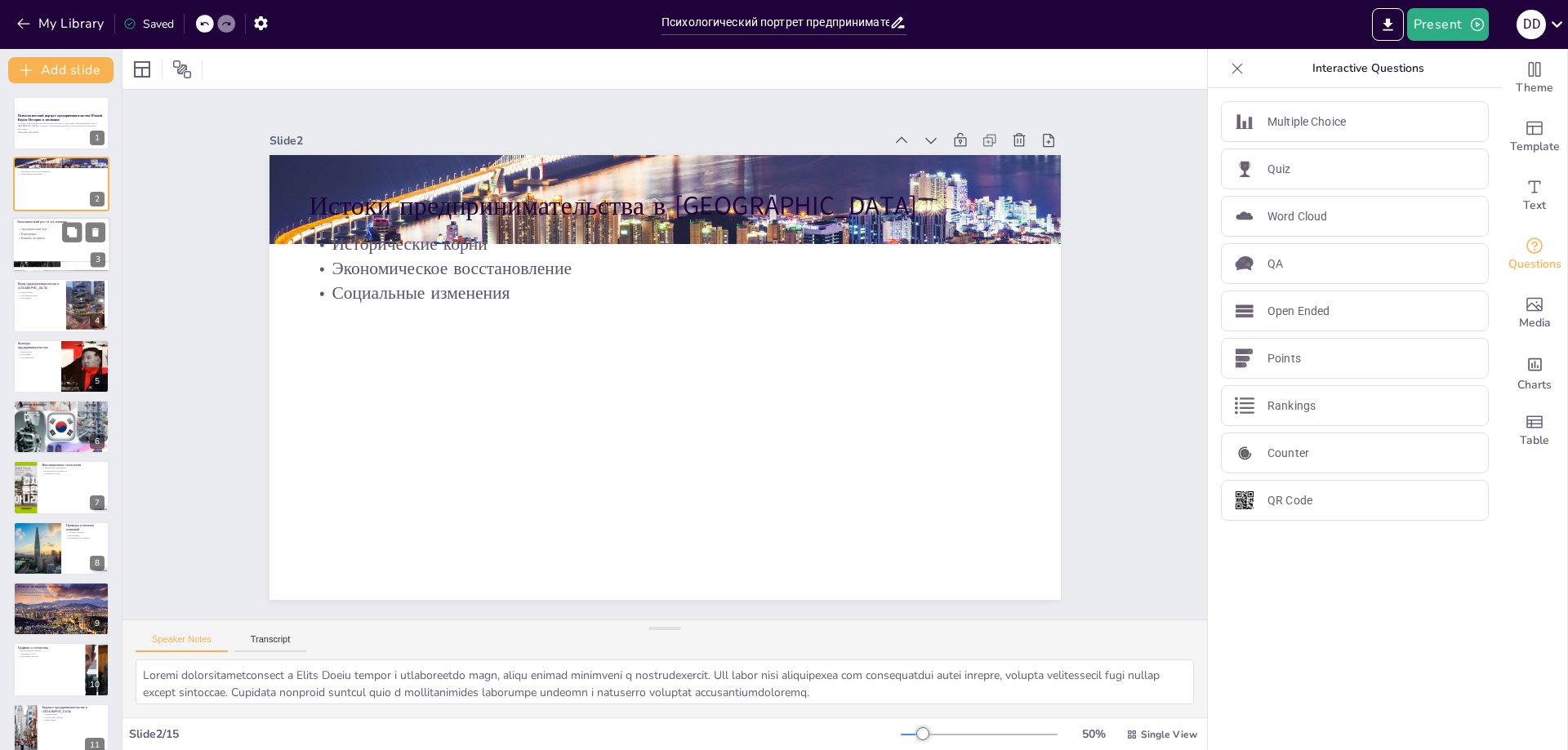
click at [46, 232] on p "Корпорации" at bounding box center [76, 234] width 120 height 4
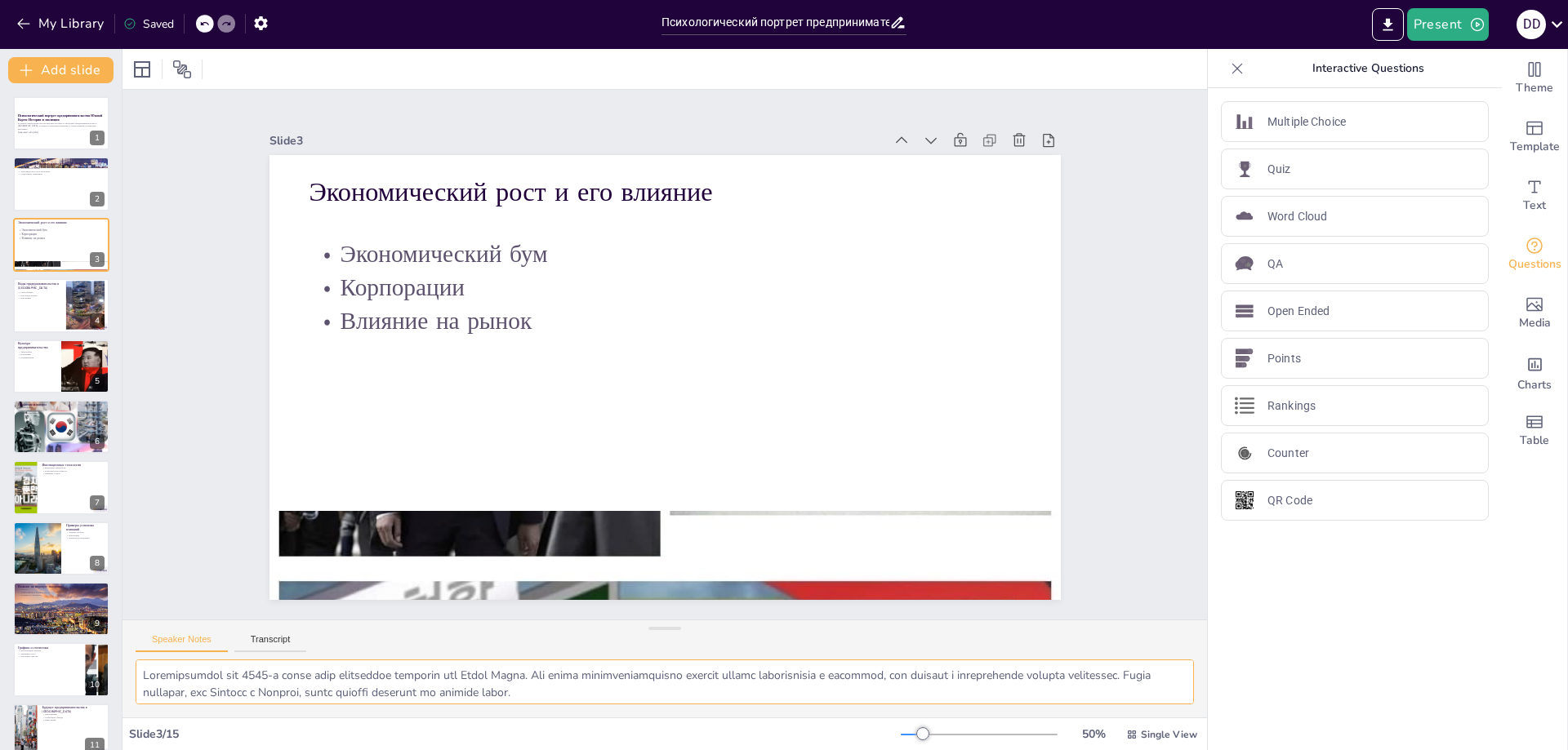
scroll to position [73, 0]
drag, startPoint x: 144, startPoint y: 675, endPoint x: 1021, endPoint y: 696, distance: 877.3
click at [1021, 696] on textarea at bounding box center [665, 682] width 1059 height 45
click at [35, 112] on div at bounding box center [61, 124] width 98 height 56
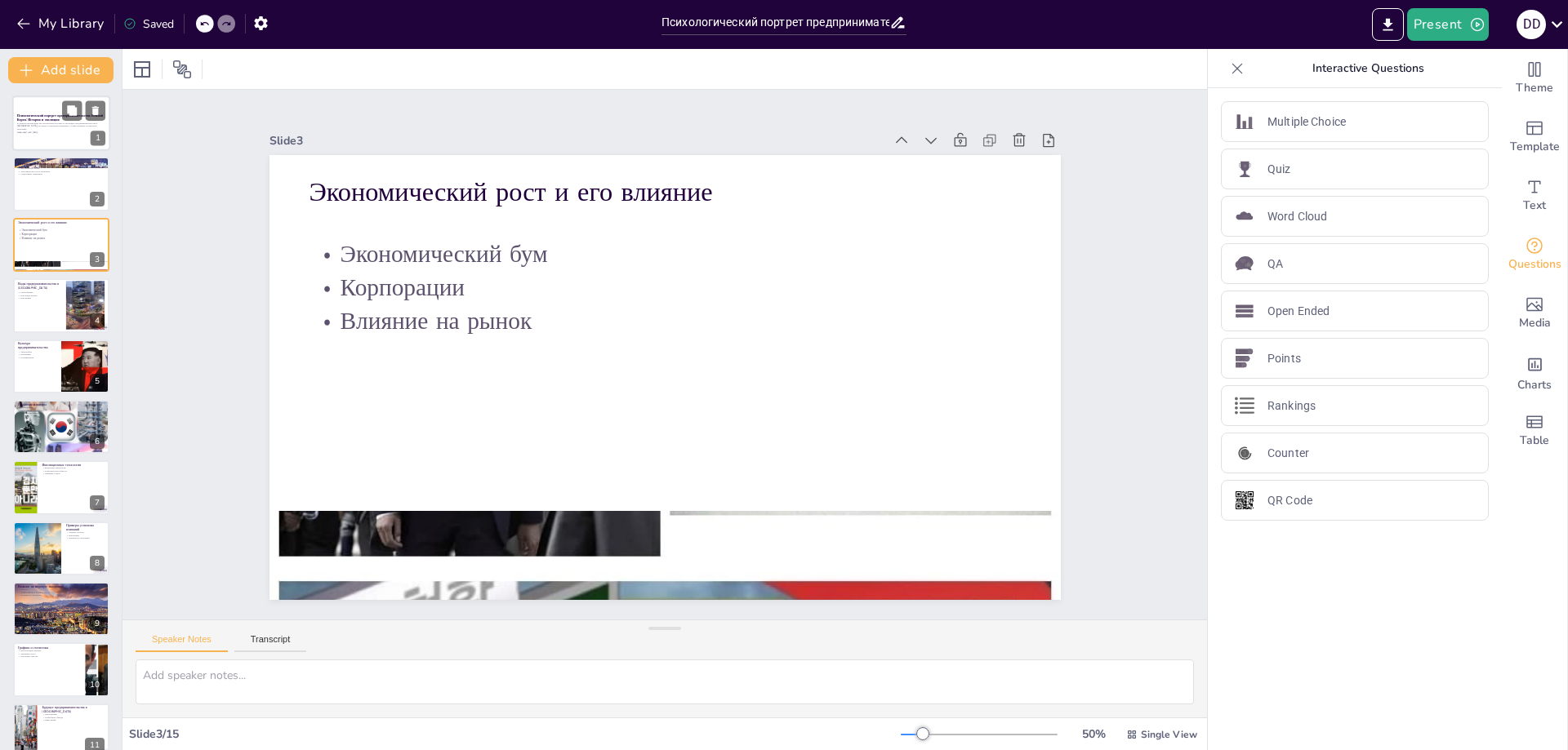
scroll to position [0, 0]
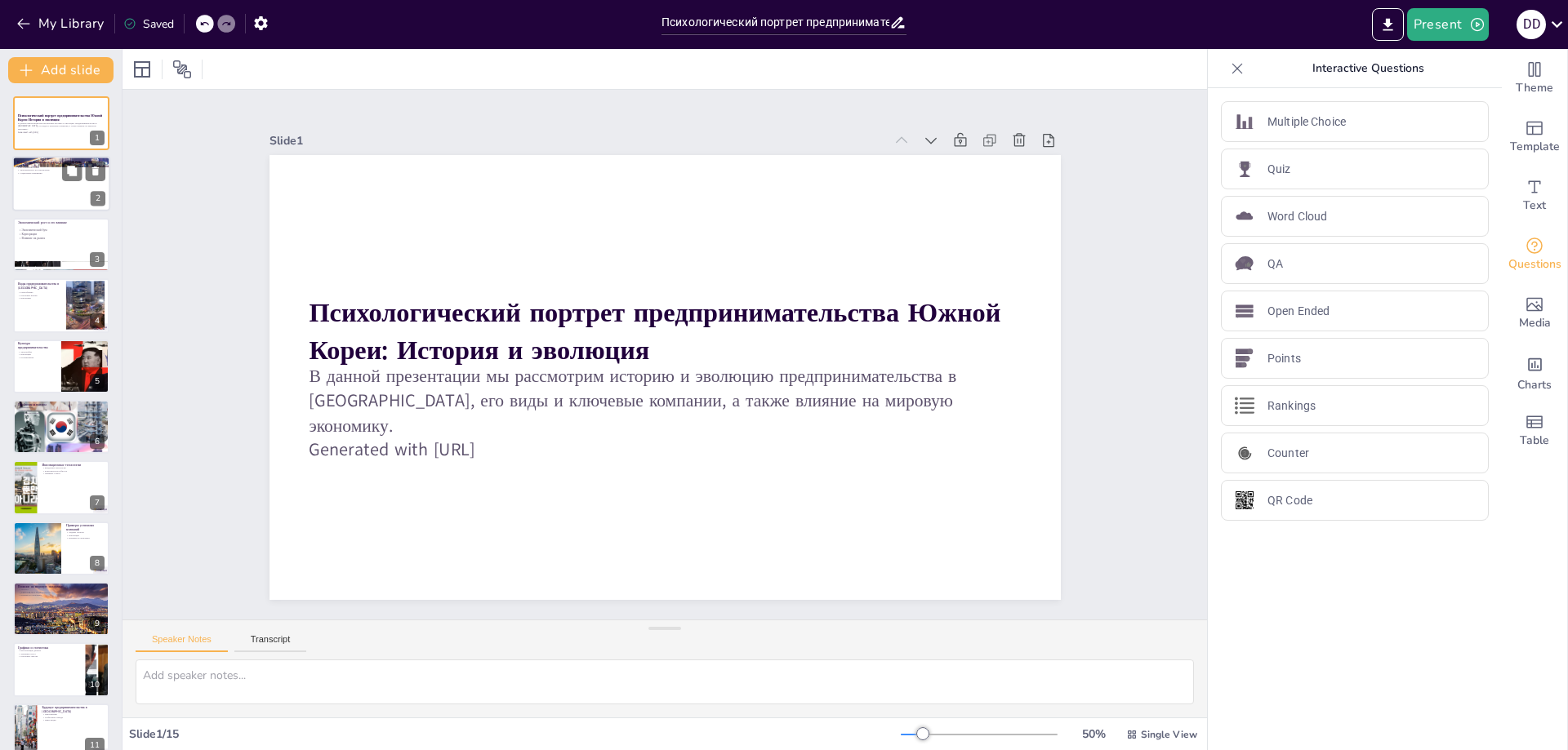
click at [38, 194] on div at bounding box center [61, 184] width 98 height 56
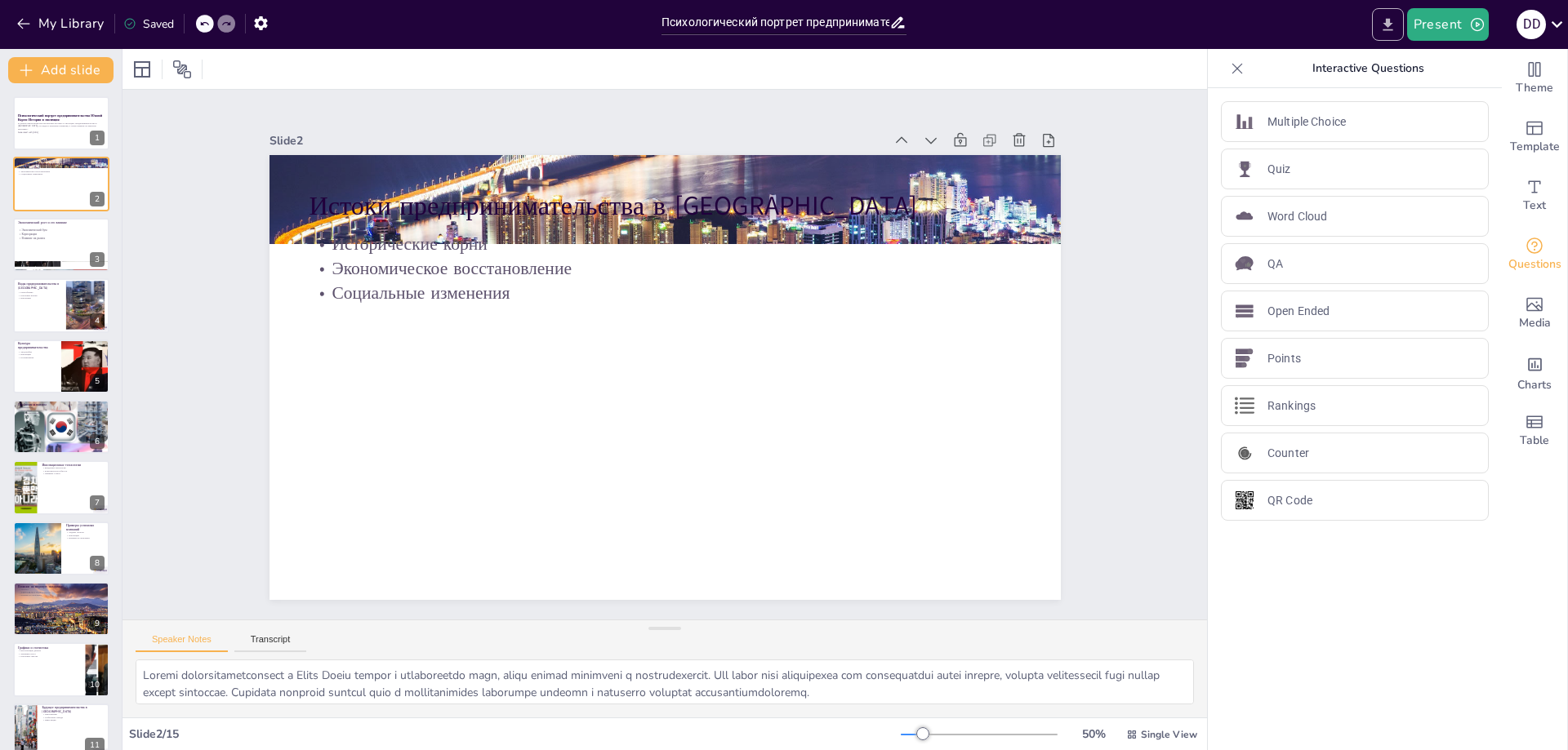
click at [1396, 24] on icon "Export to PowerPoint" at bounding box center [1388, 25] width 17 height 17
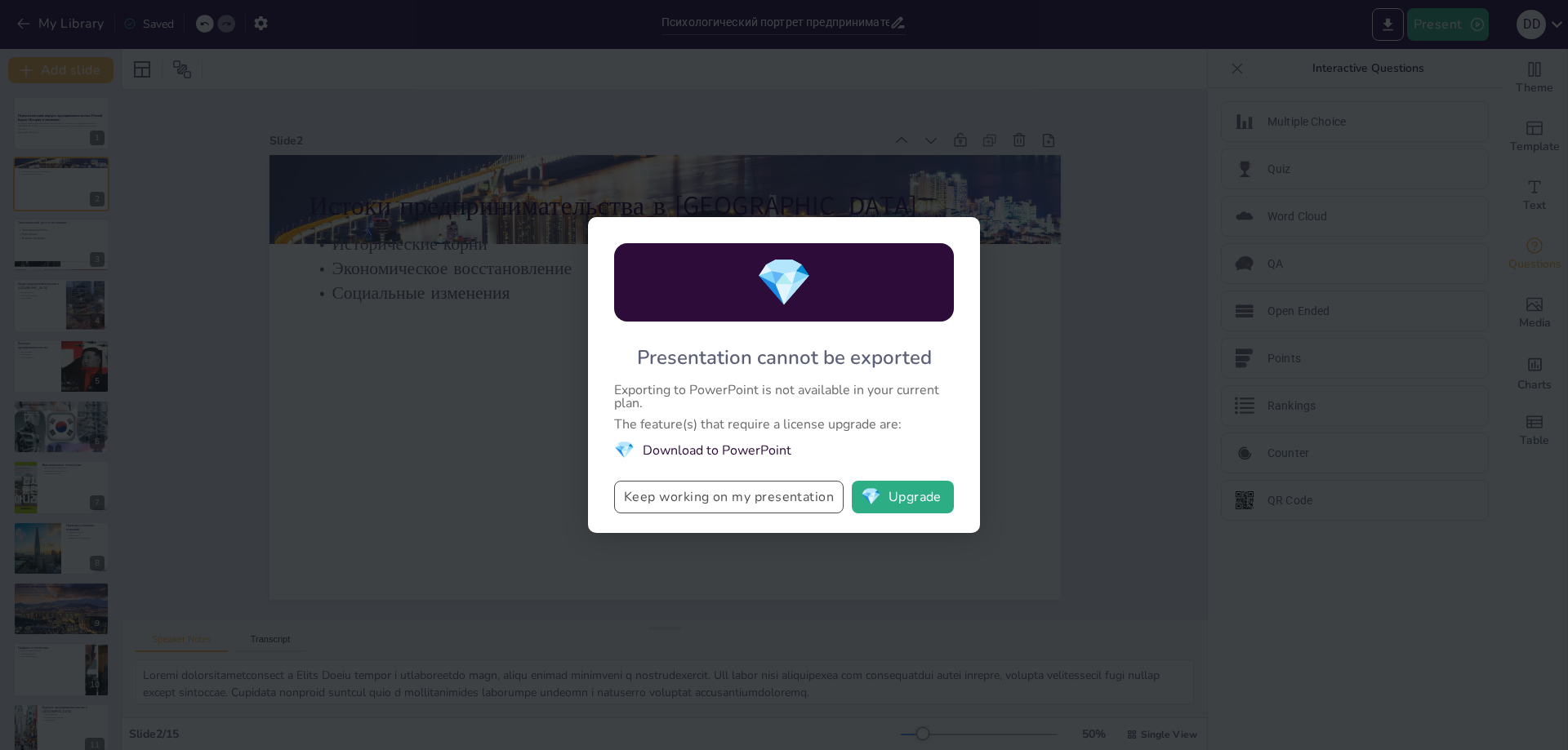
click at [715, 505] on button "Keep working on my presentation" at bounding box center [729, 497] width 229 height 33
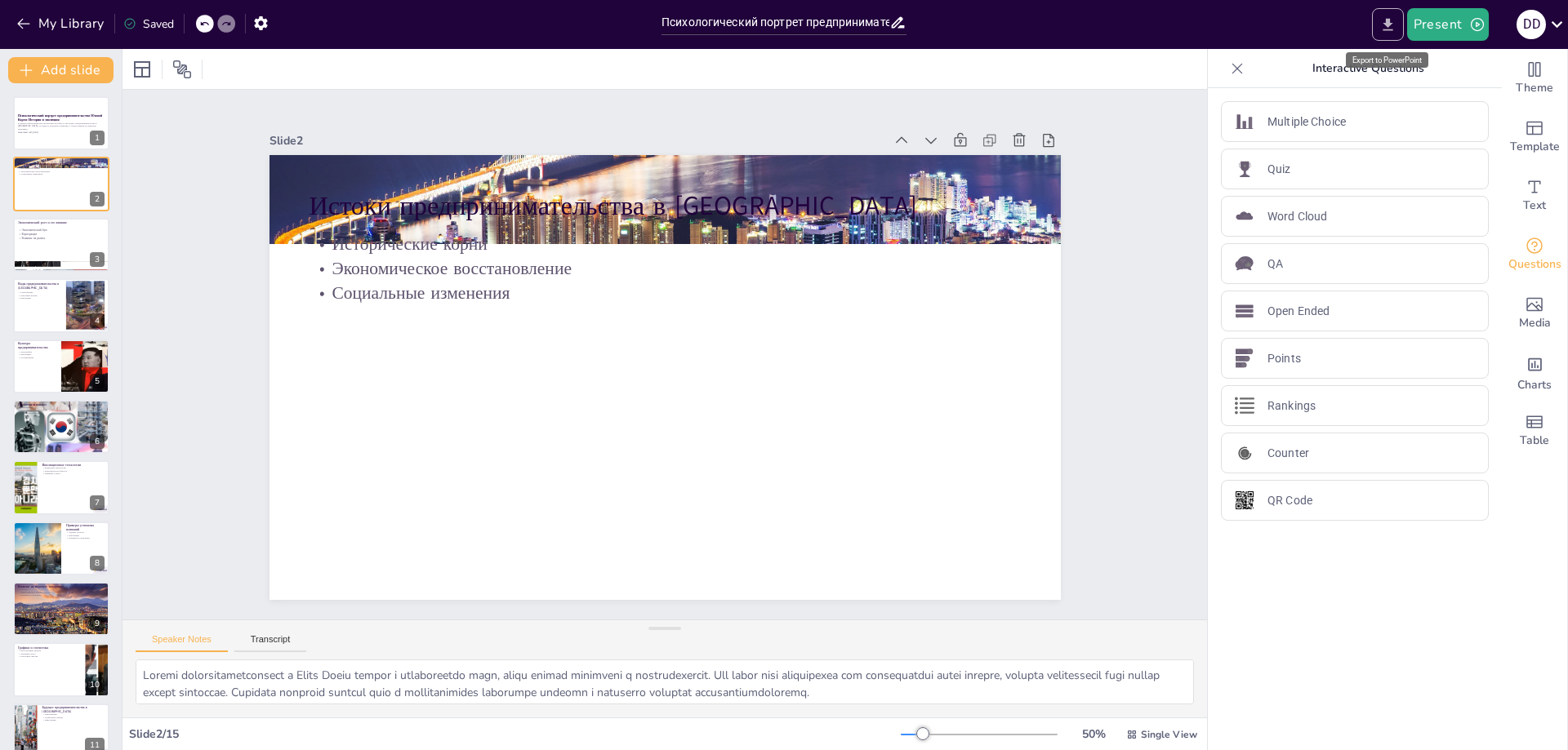
click at [1395, 23] on icon "Export to PowerPoint" at bounding box center [1388, 25] width 17 height 17
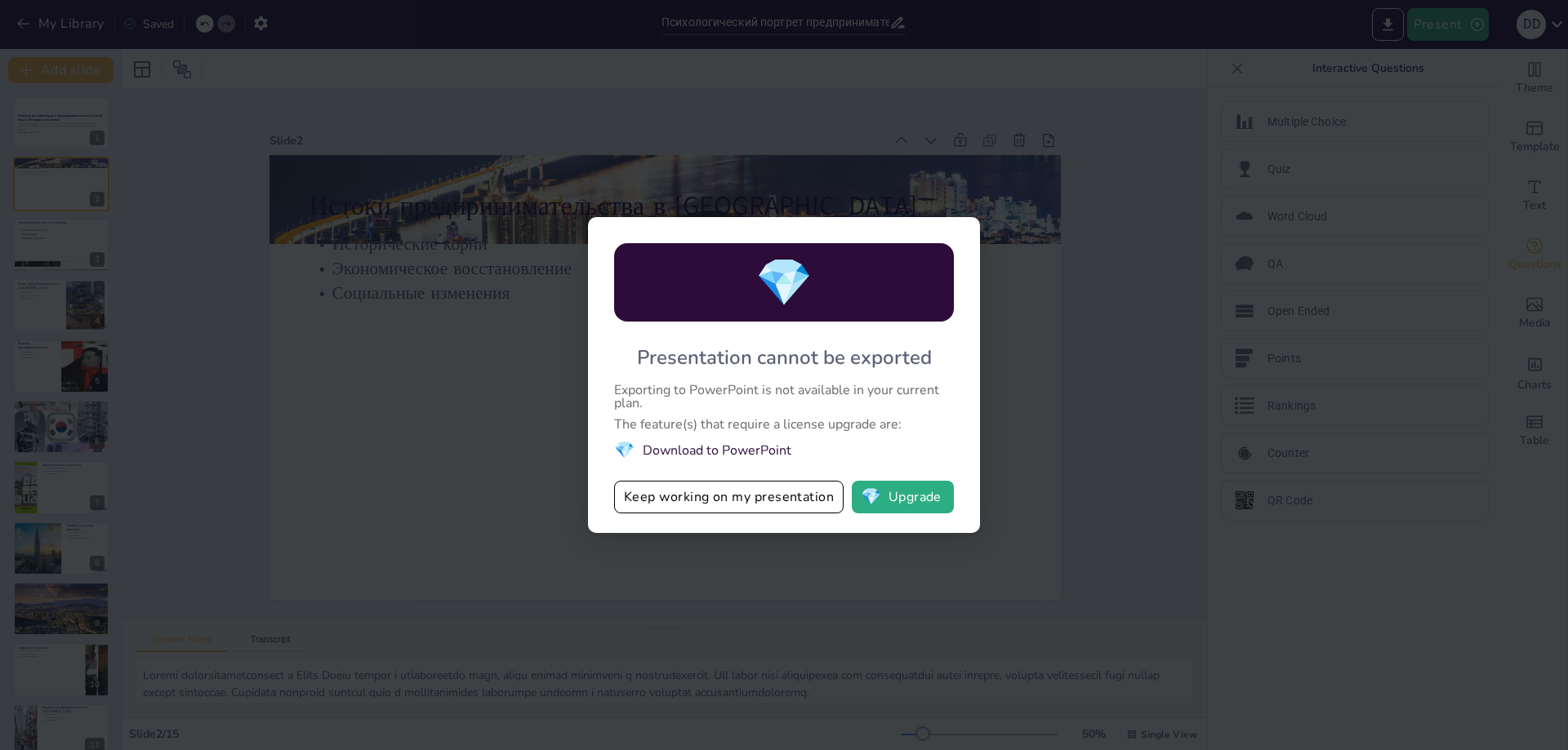
click at [726, 447] on li "💎 Download to PowerPoint" at bounding box center [784, 450] width 340 height 22
click at [699, 573] on div "💎 Presentation cannot be exported Exporting to PowerPoint is not available in y…" at bounding box center [784, 375] width 1568 height 750
click at [890, 497] on button "💎 Upgrade" at bounding box center [903, 497] width 102 height 33
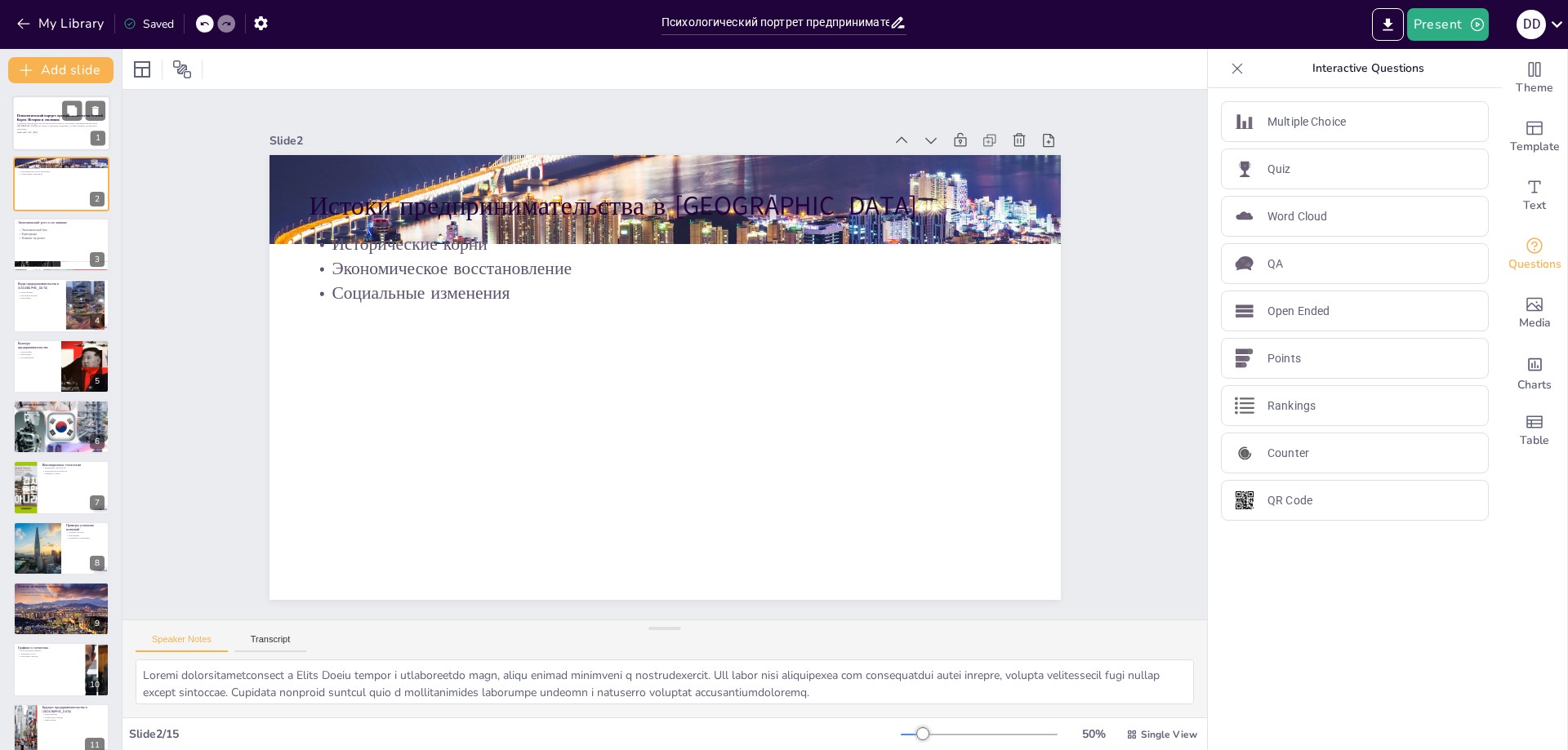
click at [47, 117] on strong "Психологический портрет предпринимательства Южной Кореи: История и эволюция" at bounding box center [60, 118] width 86 height 9
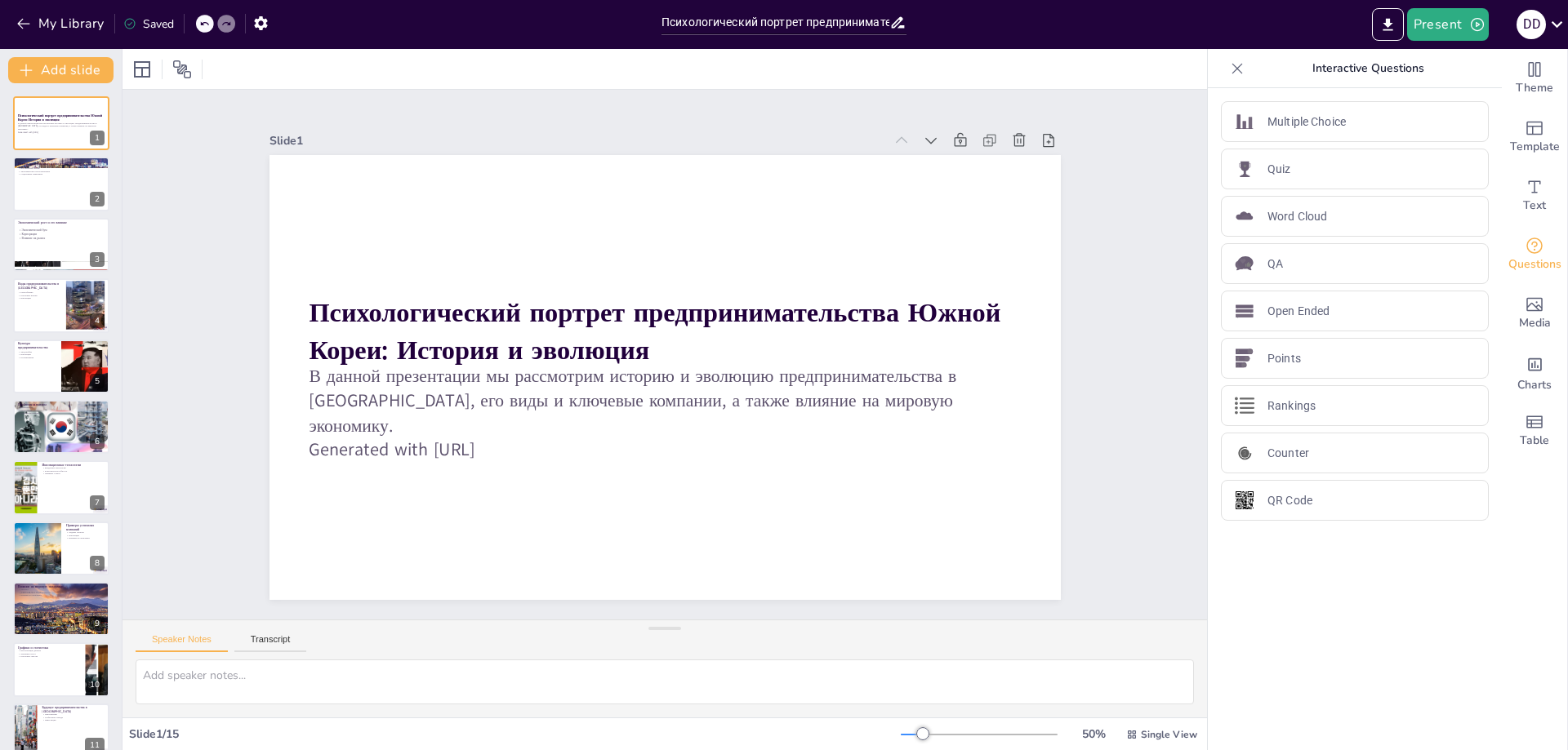
click at [576, 636] on div "Speaker Notes Transcript" at bounding box center [665, 640] width 1085 height 39
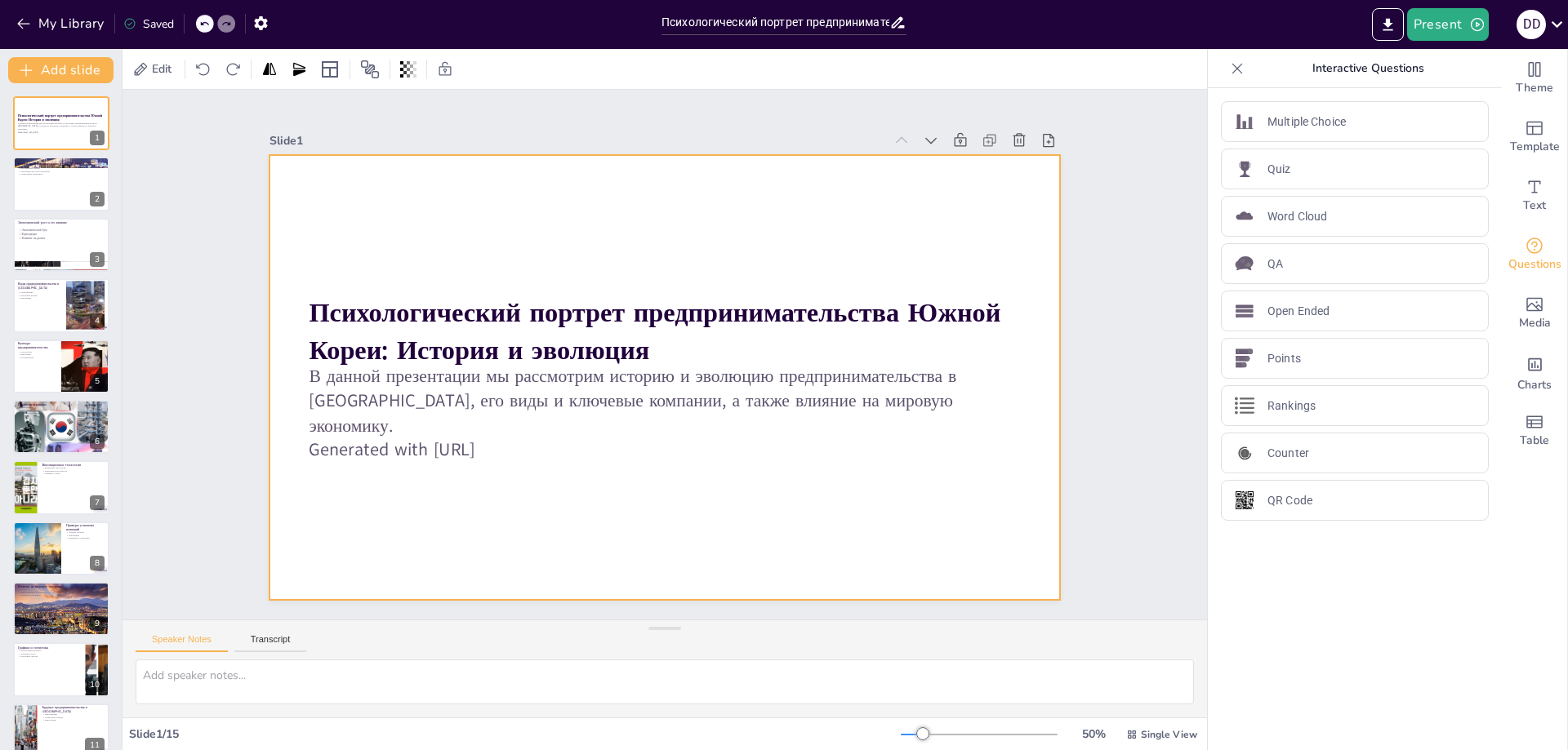
click at [286, 171] on div at bounding box center [655, 375] width 904 height 728
drag, startPoint x: 291, startPoint y: 173, endPoint x: 435, endPoint y: 196, distance: 145.8
click at [435, 196] on div at bounding box center [674, 334] width 904 height 728
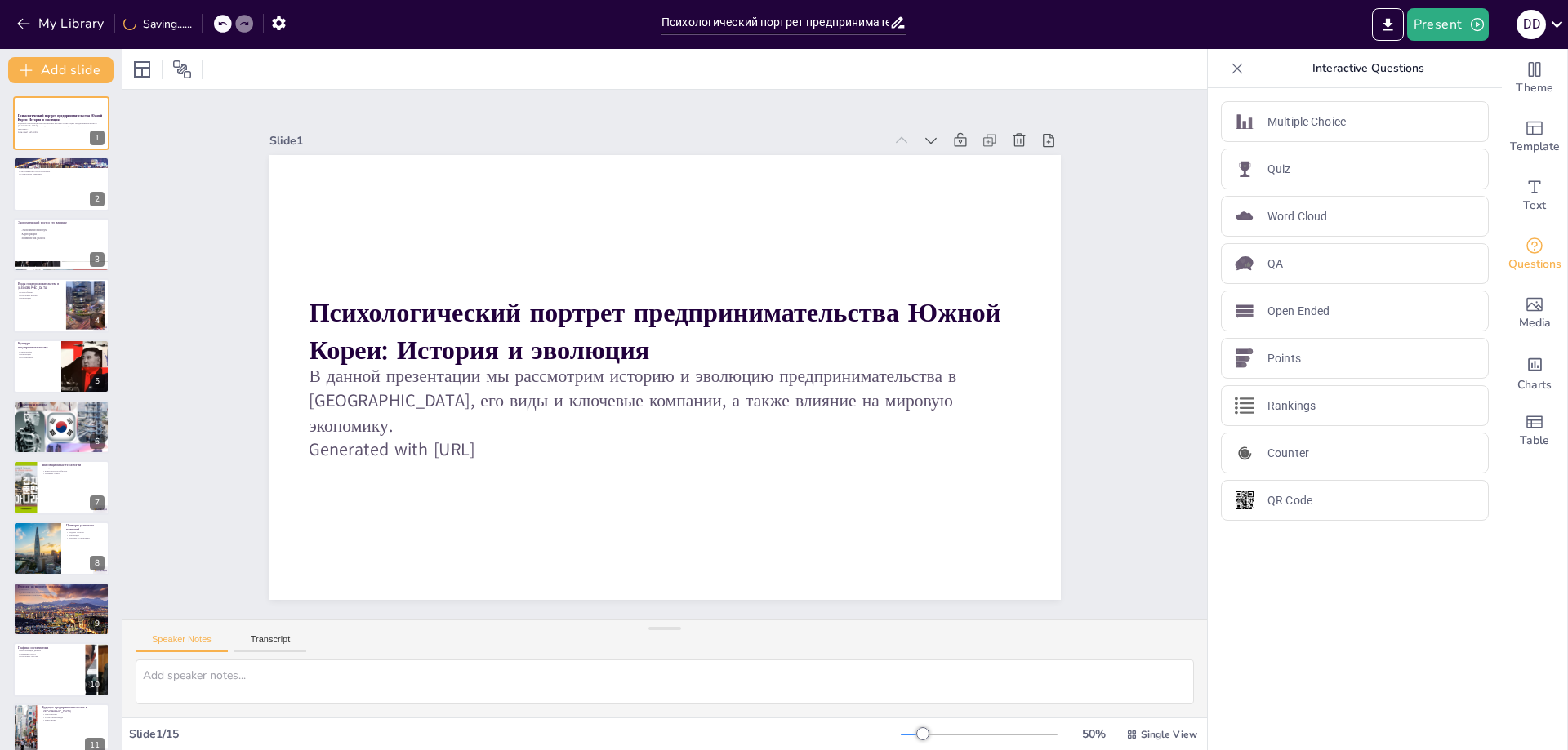
click at [433, 200] on div at bounding box center [653, 374] width 908 height 781
click at [433, 200] on div at bounding box center [646, 368] width 826 height 901
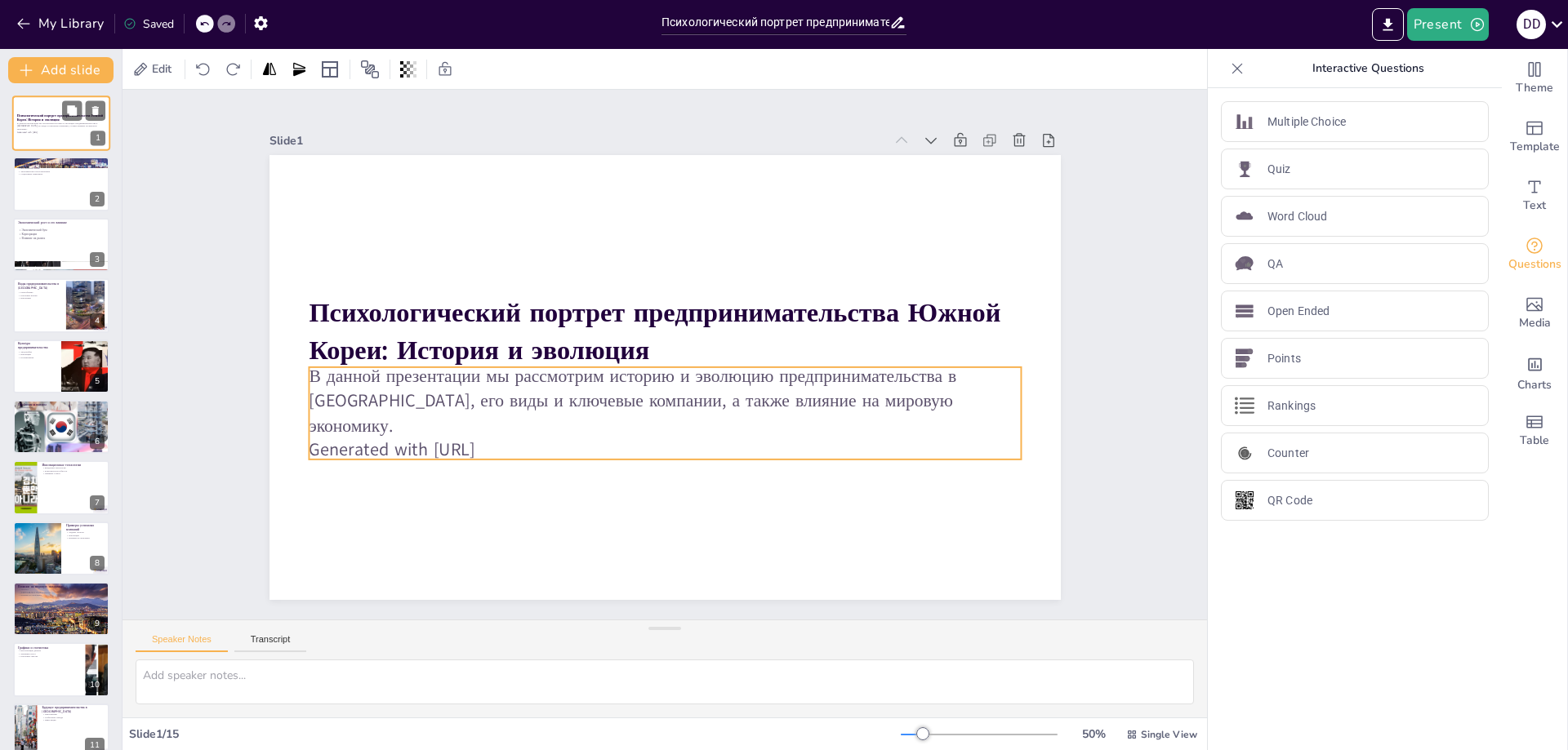
click at [33, 125] on p "В данной презентации мы рассмотрим историю и эволюцию предпринимательства в [GE…" at bounding box center [61, 127] width 88 height 9
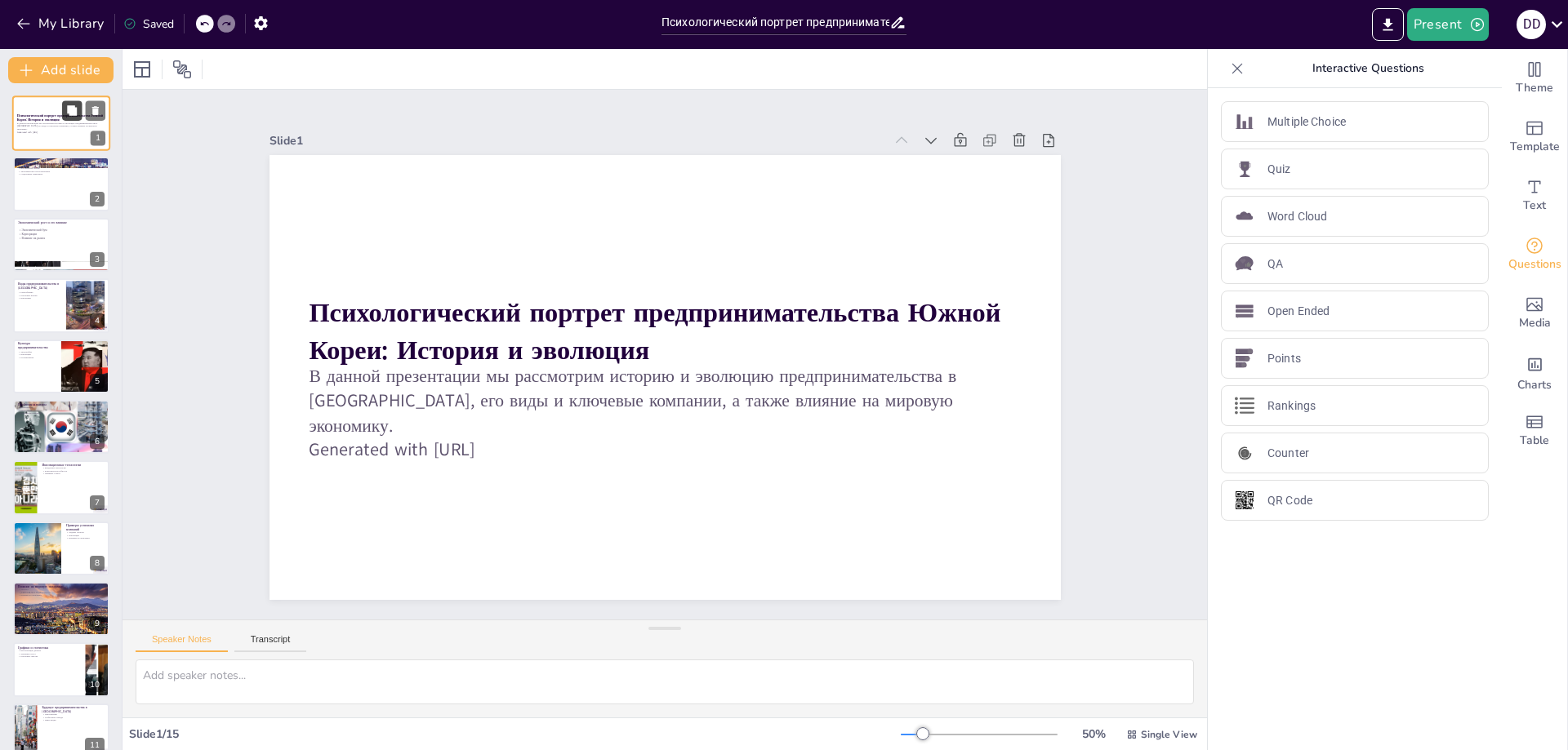
click at [76, 114] on icon at bounding box center [72, 110] width 10 height 10
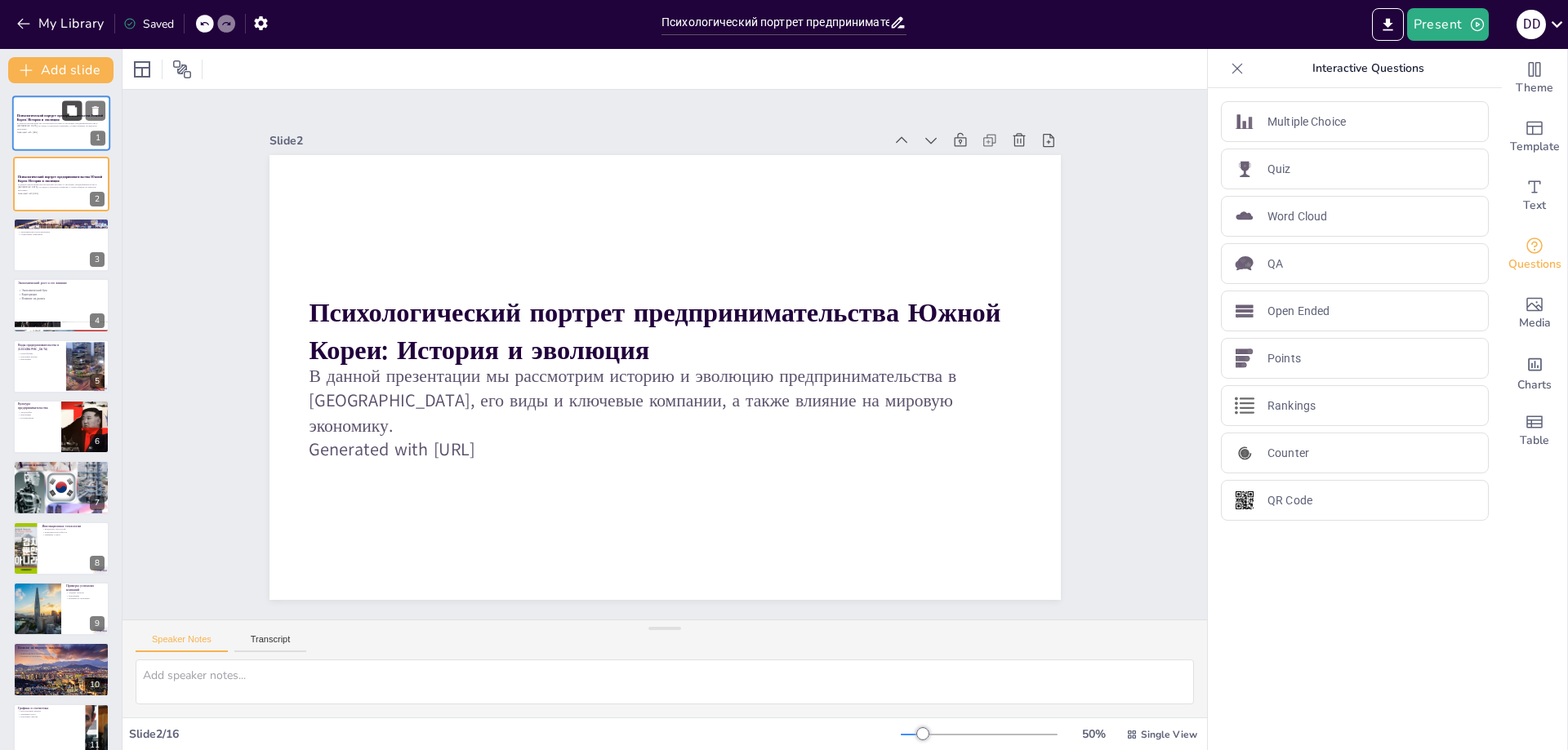
click at [76, 114] on icon at bounding box center [72, 110] width 10 height 10
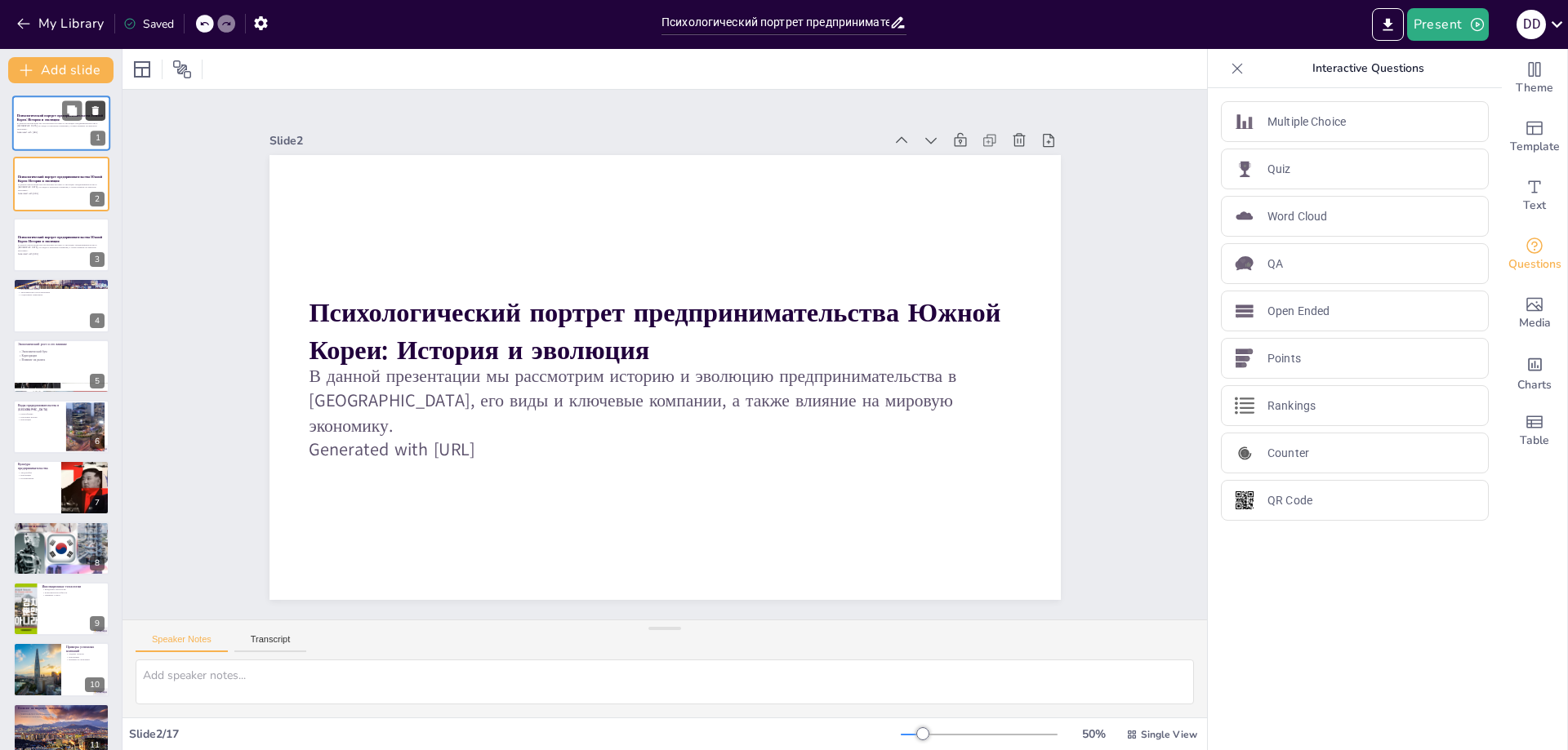
click at [92, 109] on icon at bounding box center [95, 111] width 11 height 11
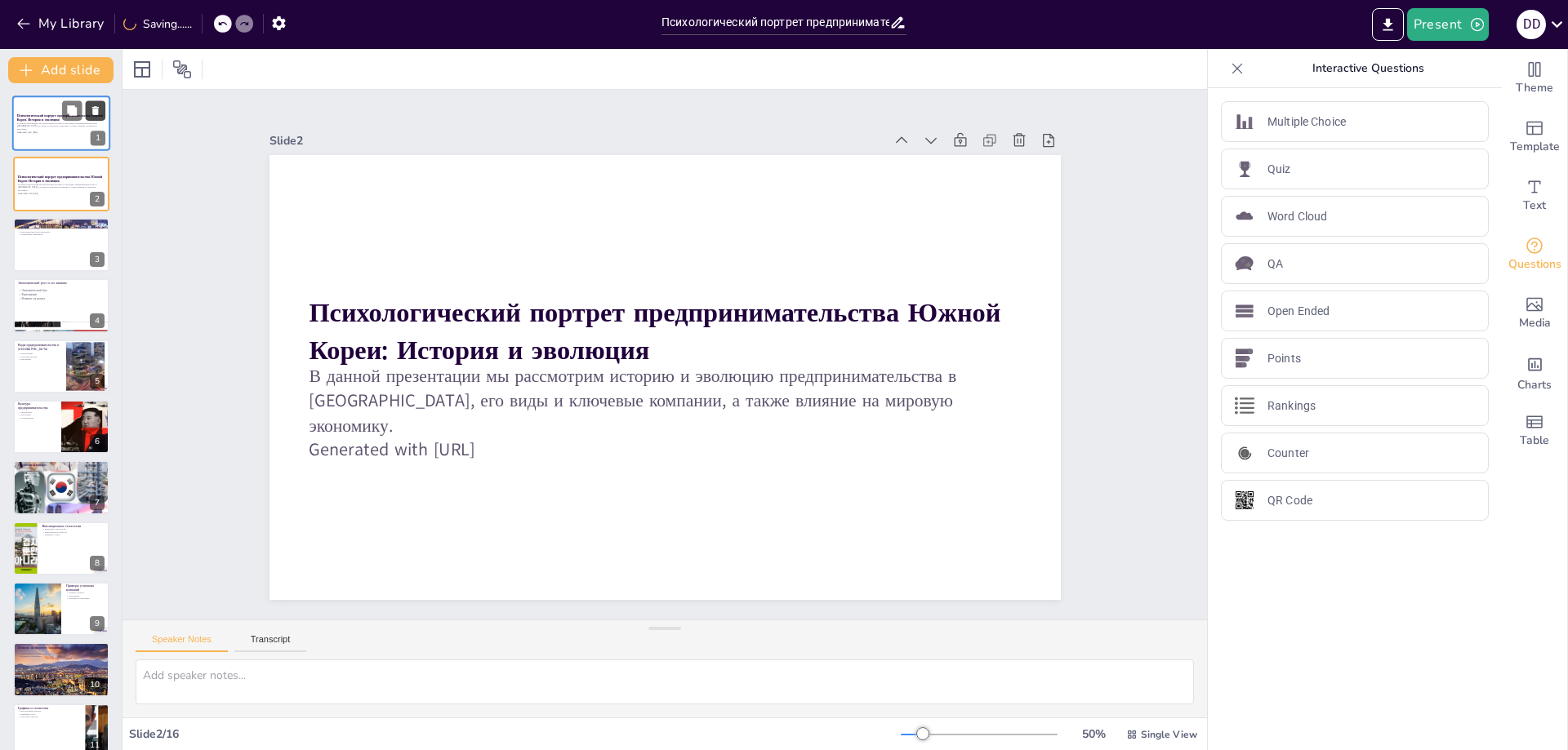
click at [93, 109] on icon at bounding box center [95, 111] width 7 height 9
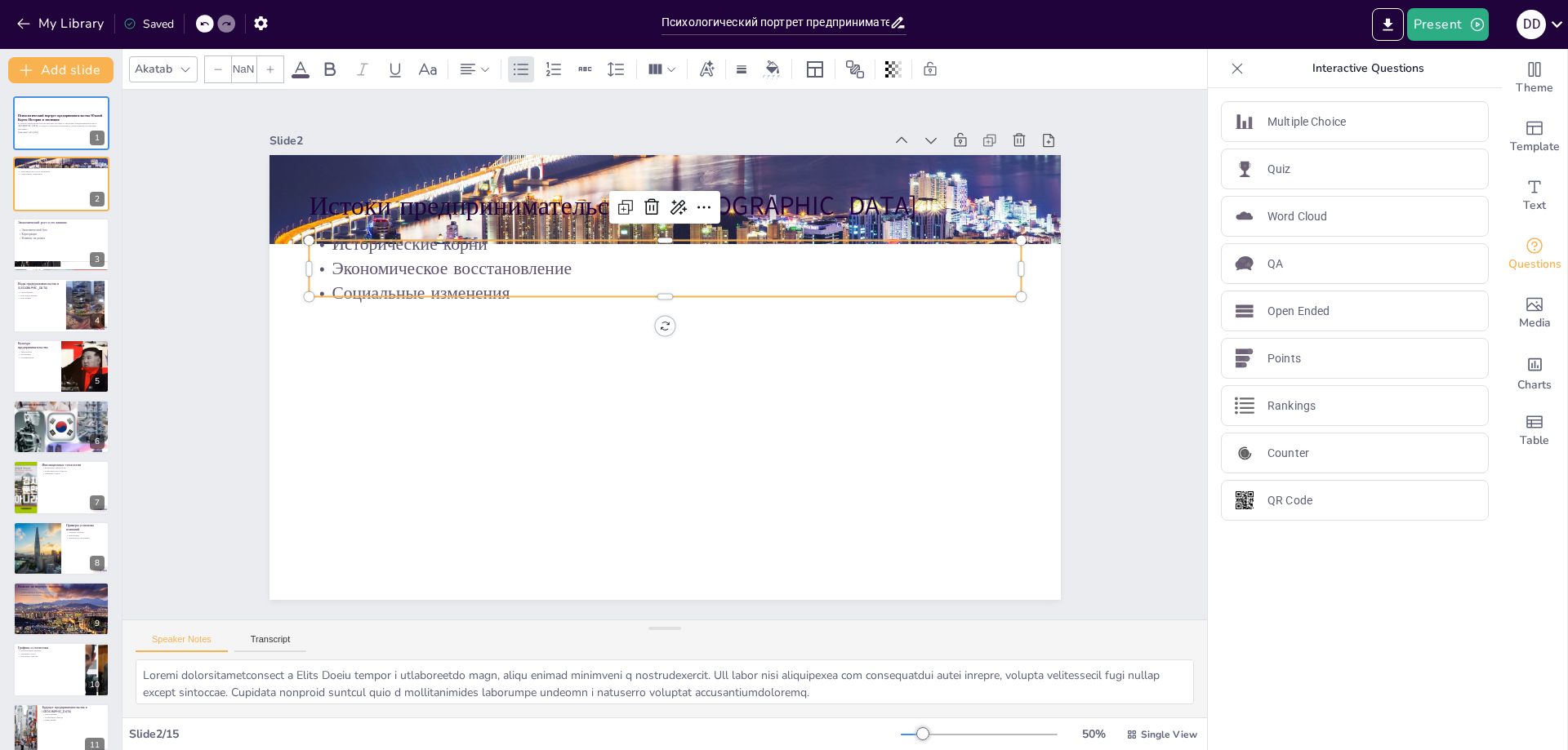
click at [385, 296] on div "Истоки предпринимательства в [GEOGRAPHIC_DATA] Исторические корни Экономическое…" at bounding box center [650, 372] width 886 height 860
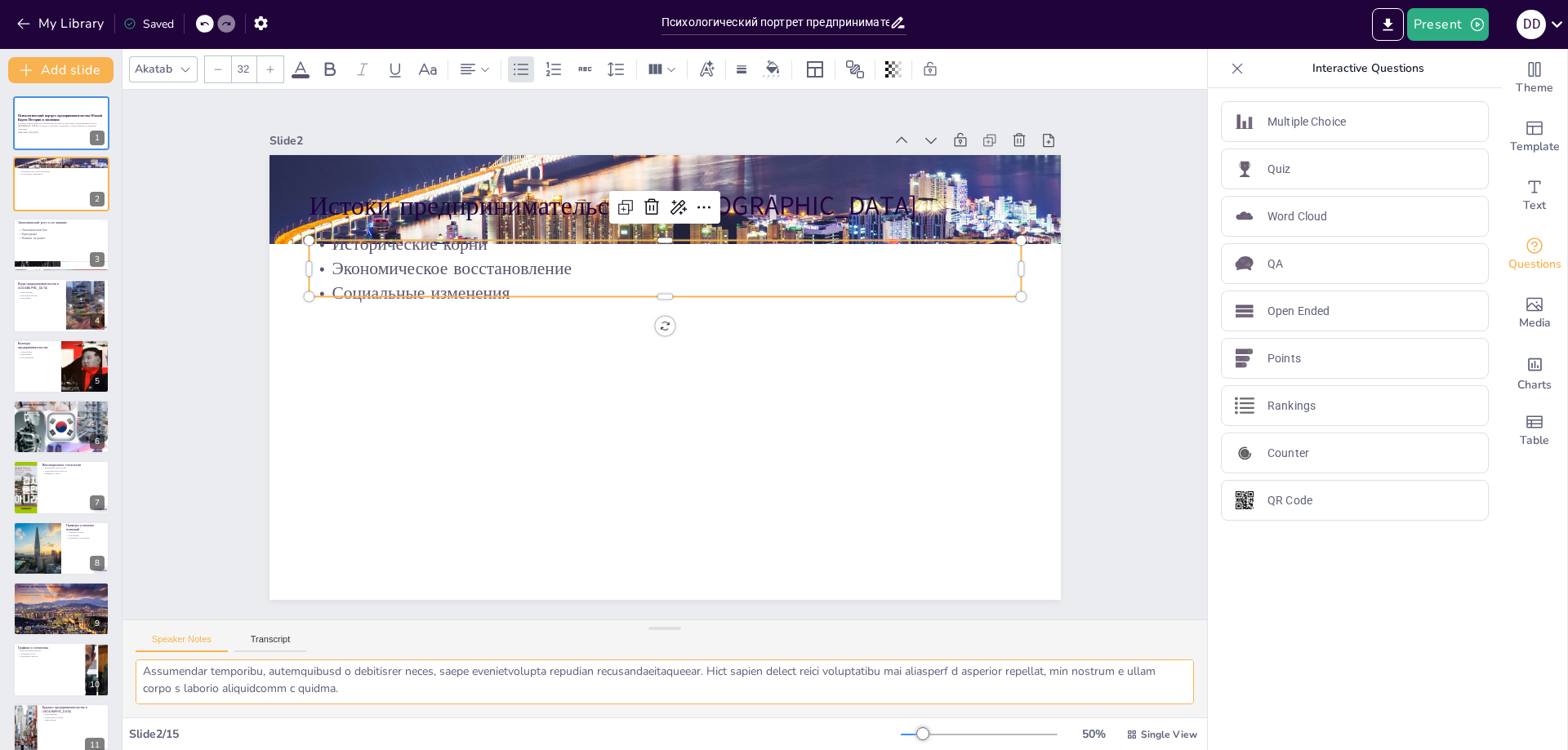
drag, startPoint x: 143, startPoint y: 675, endPoint x: 837, endPoint y: 735, distance: 696.6
click at [837, 735] on div "Akatab 32 Slide 1 Психологический портрет предпринимательства Южной Кореи: Исто…" at bounding box center [665, 400] width 1085 height 702
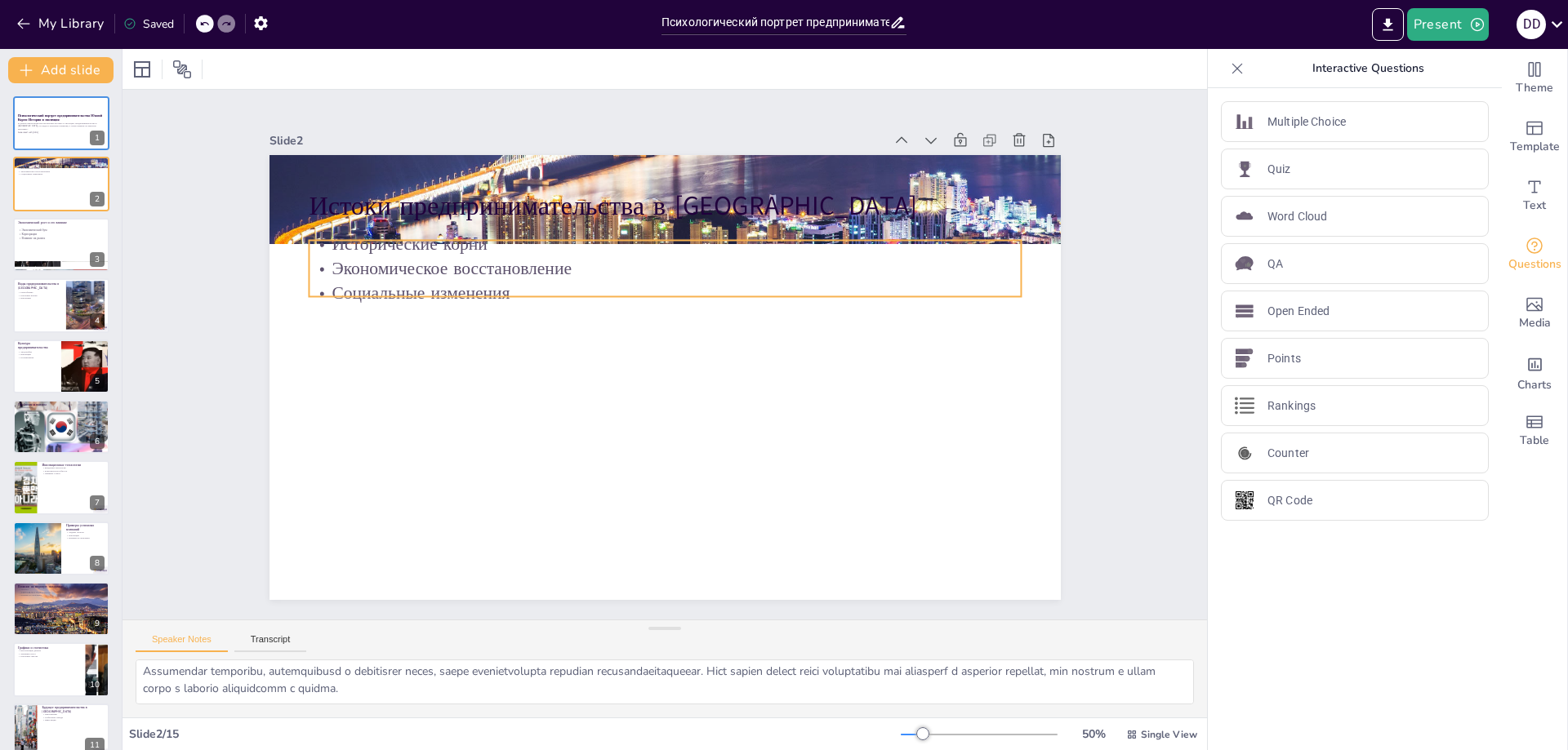
click at [691, 233] on p "Исторические корни" at bounding box center [688, 246] width 702 height 172
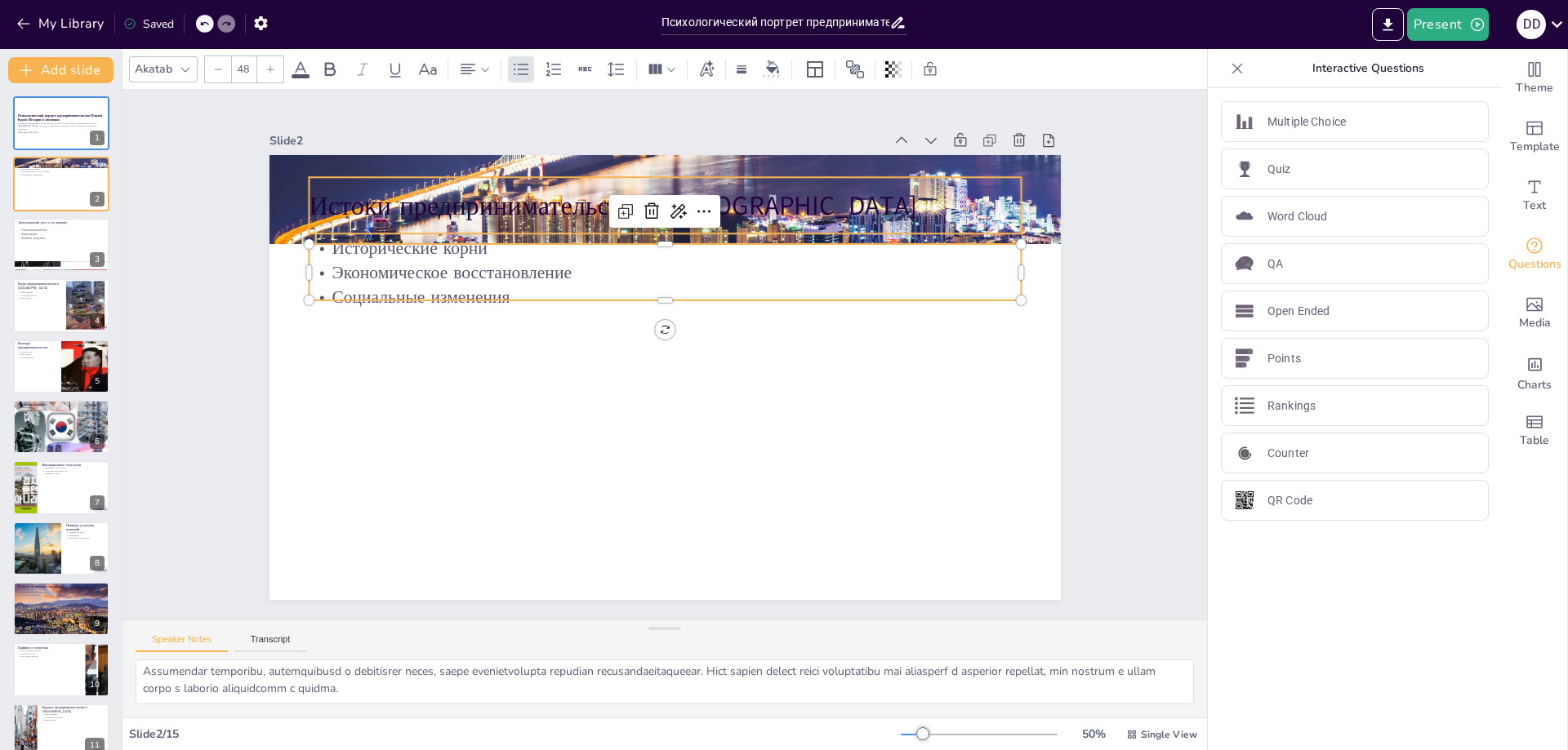
click at [842, 189] on p "Истоки предпринимательства в [GEOGRAPHIC_DATA]" at bounding box center [710, 212] width 688 height 256
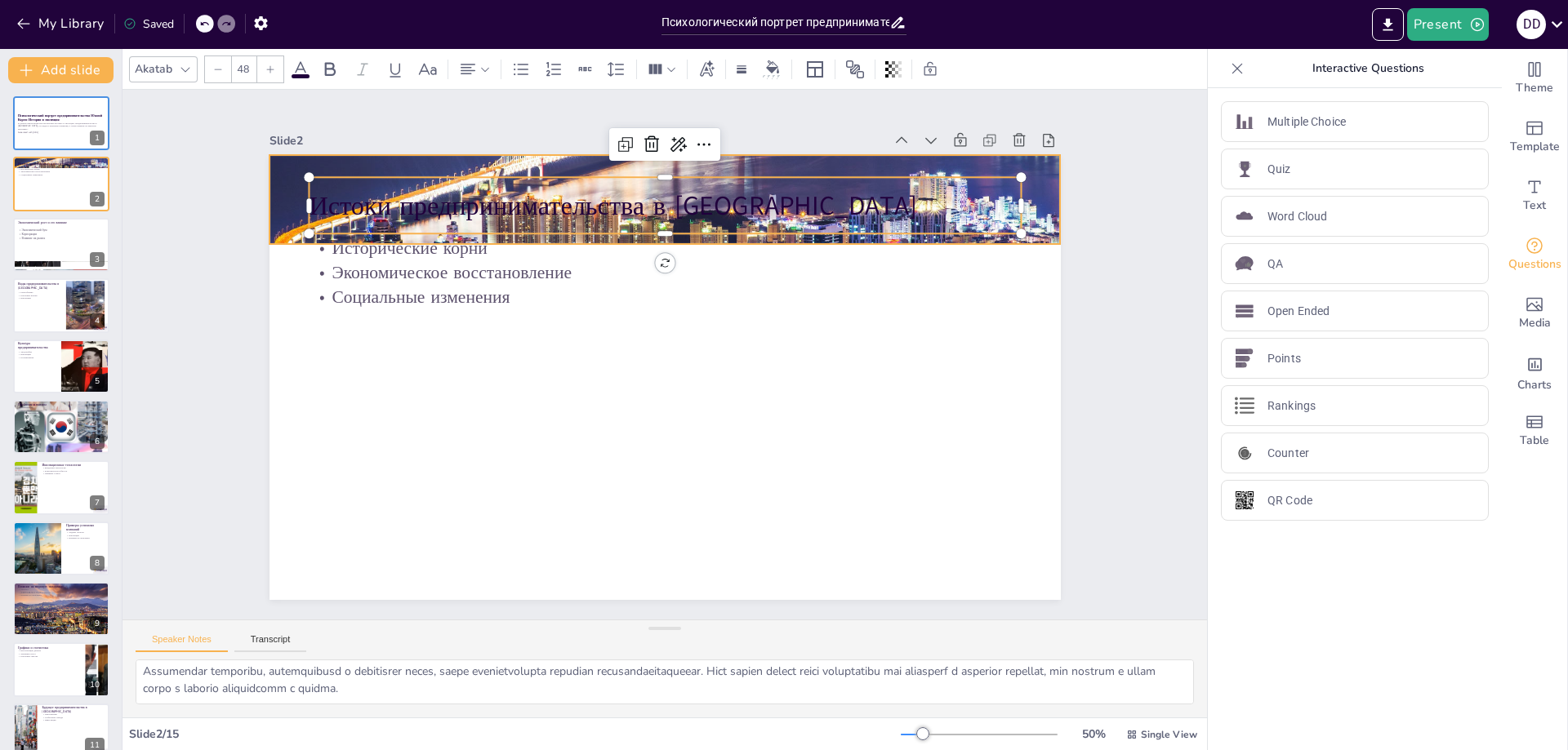
click at [1020, 193] on div at bounding box center [742, 221] width 949 height 852
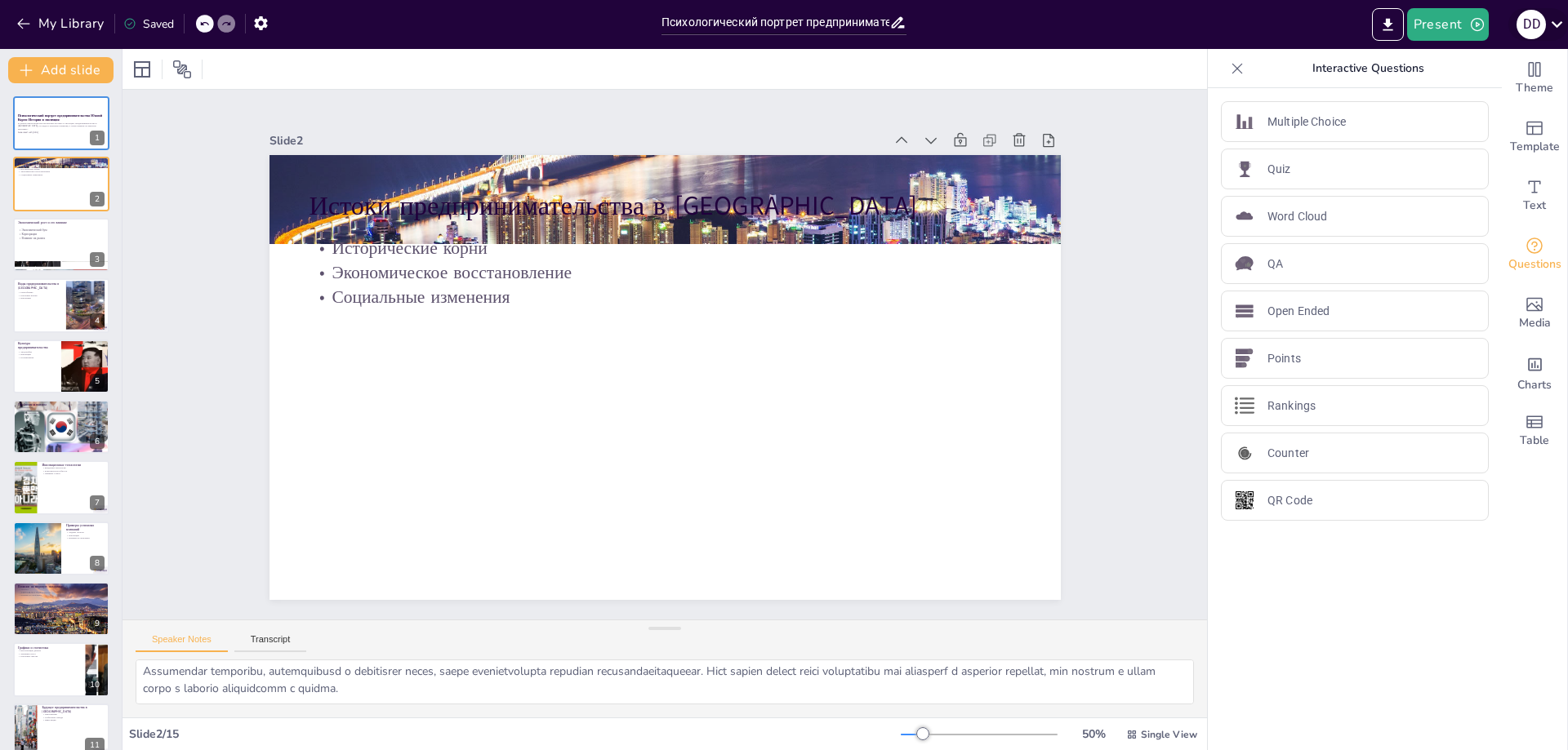
click at [1553, 18] on icon at bounding box center [1558, 24] width 22 height 22
